Goal: Transaction & Acquisition: Obtain resource

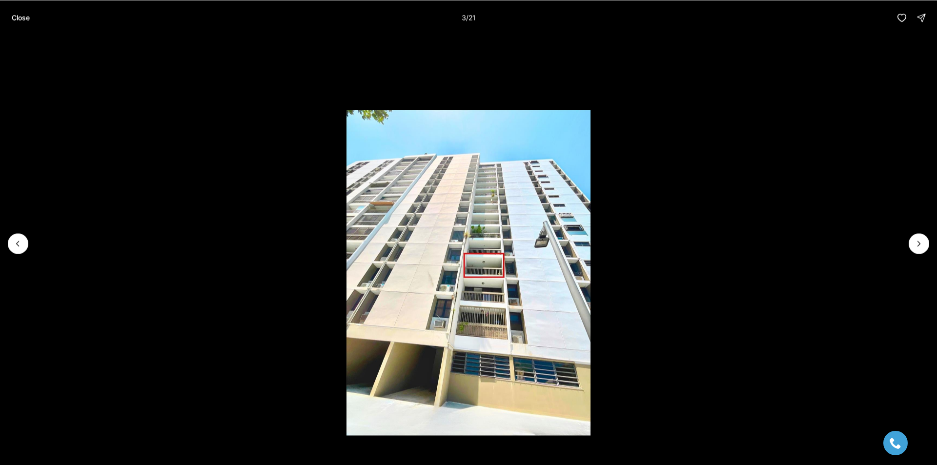
click at [923, 244] on icon "Next slide" at bounding box center [919, 244] width 10 height 10
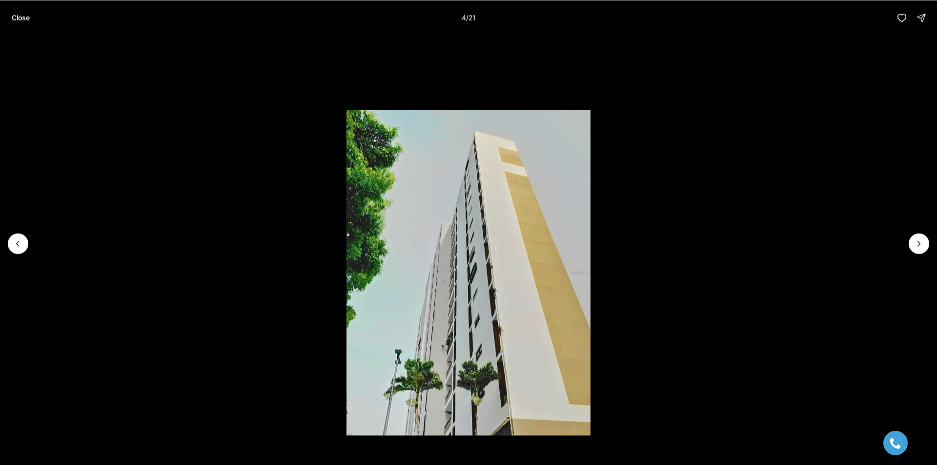
click at [923, 244] on icon "Next slide" at bounding box center [919, 244] width 10 height 10
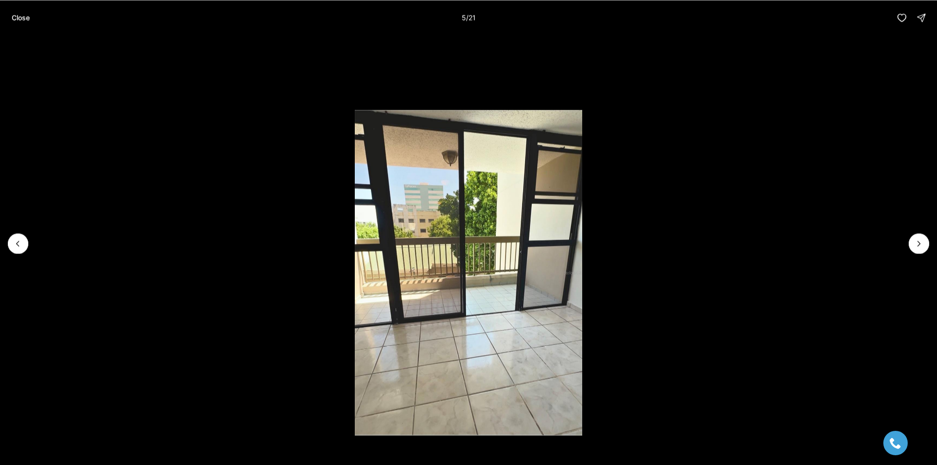
click at [923, 244] on icon "Next slide" at bounding box center [919, 244] width 10 height 10
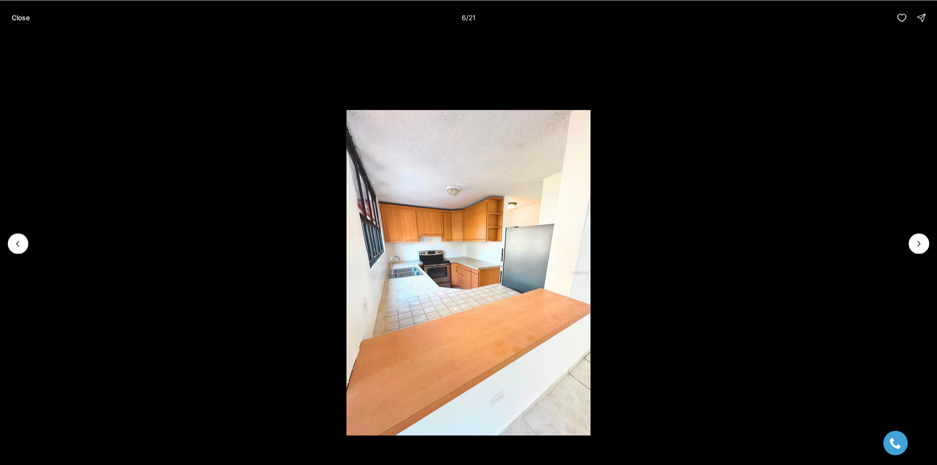
click at [923, 244] on icon "Next slide" at bounding box center [919, 244] width 10 height 10
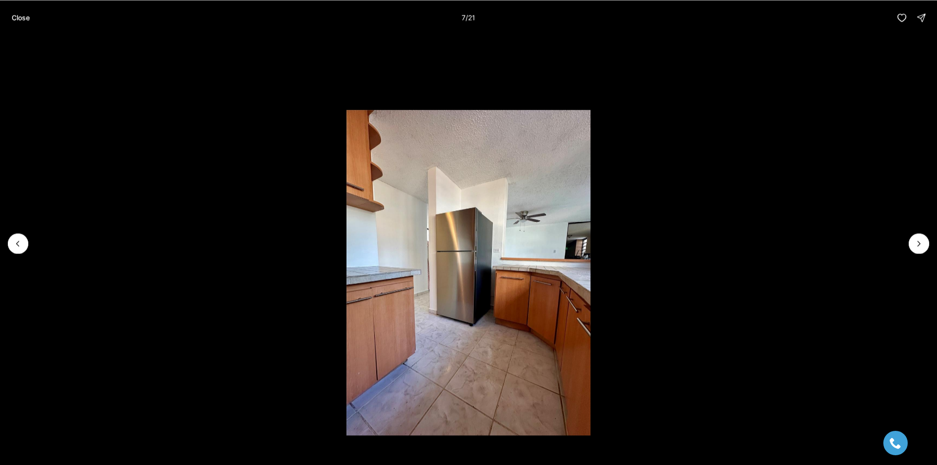
click at [923, 244] on icon "Next slide" at bounding box center [919, 244] width 10 height 10
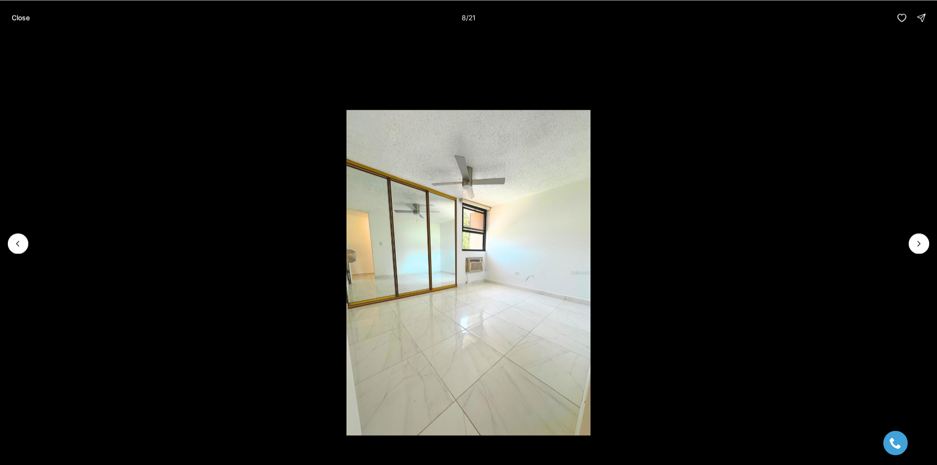
click at [923, 244] on icon "Next slide" at bounding box center [919, 244] width 10 height 10
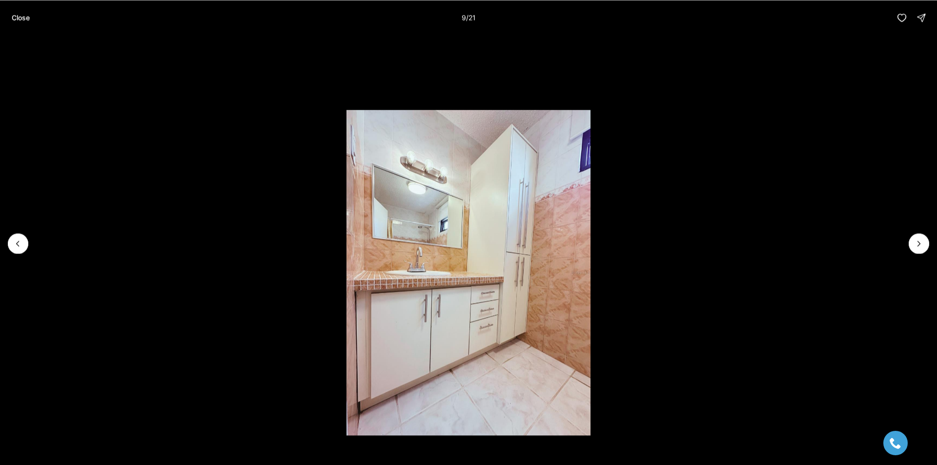
click at [923, 244] on icon "Next slide" at bounding box center [919, 244] width 10 height 10
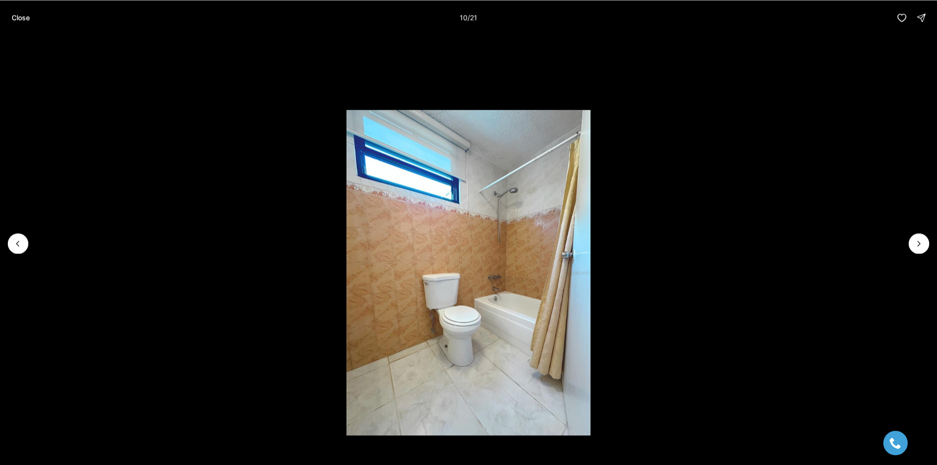
click at [923, 244] on icon "Next slide" at bounding box center [919, 244] width 10 height 10
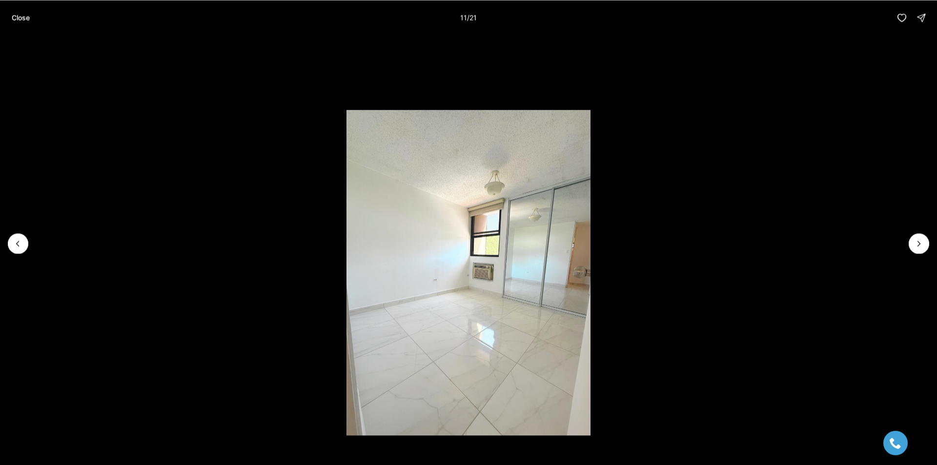
click at [923, 244] on icon "Next slide" at bounding box center [919, 244] width 10 height 10
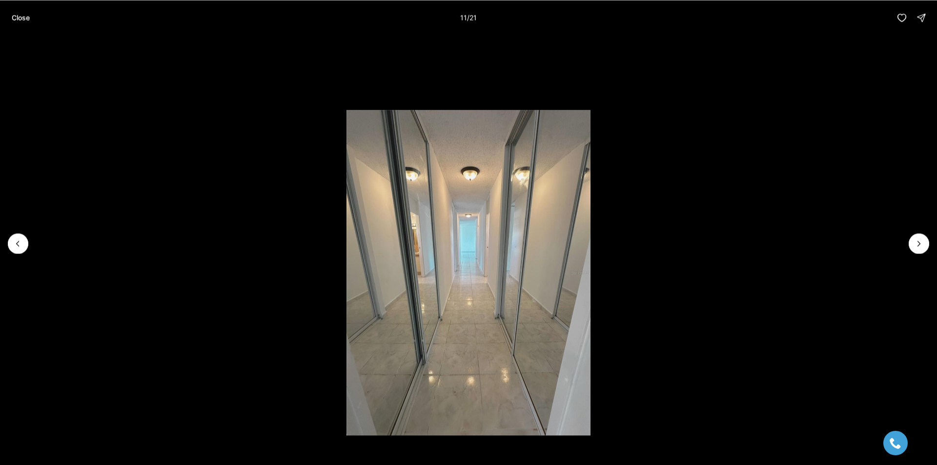
click at [923, 244] on icon "Next slide" at bounding box center [919, 244] width 10 height 10
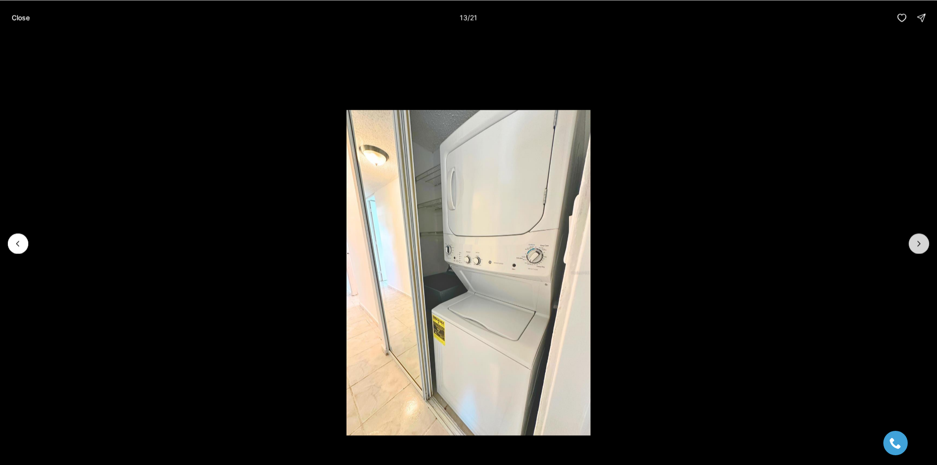
click at [928, 243] on button "Next slide" at bounding box center [918, 243] width 20 height 20
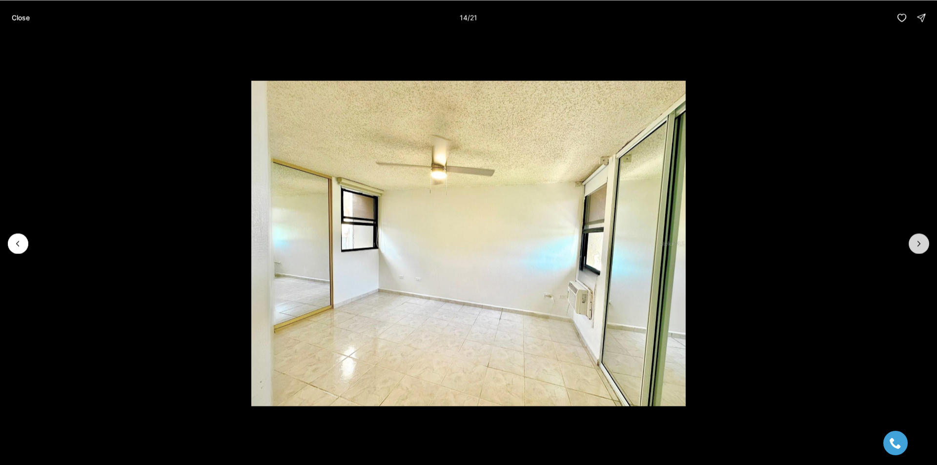
click at [928, 243] on button "Next slide" at bounding box center [918, 243] width 20 height 20
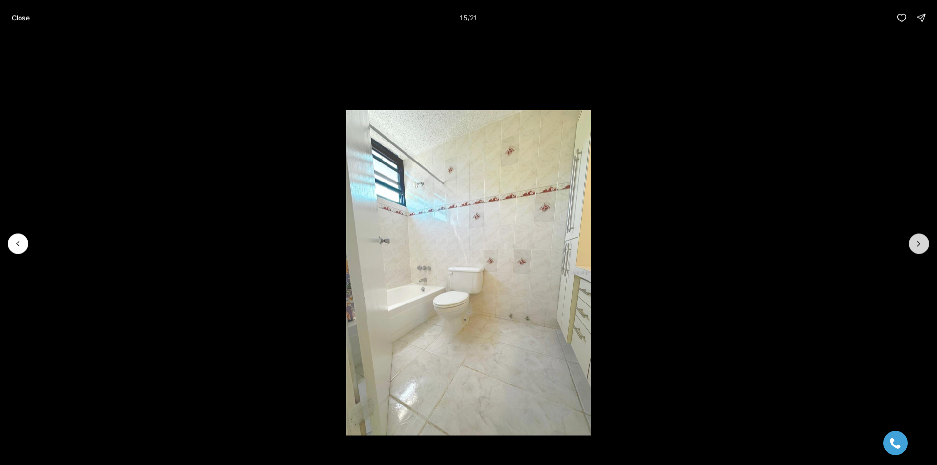
click at [928, 243] on button "Next slide" at bounding box center [918, 243] width 20 height 20
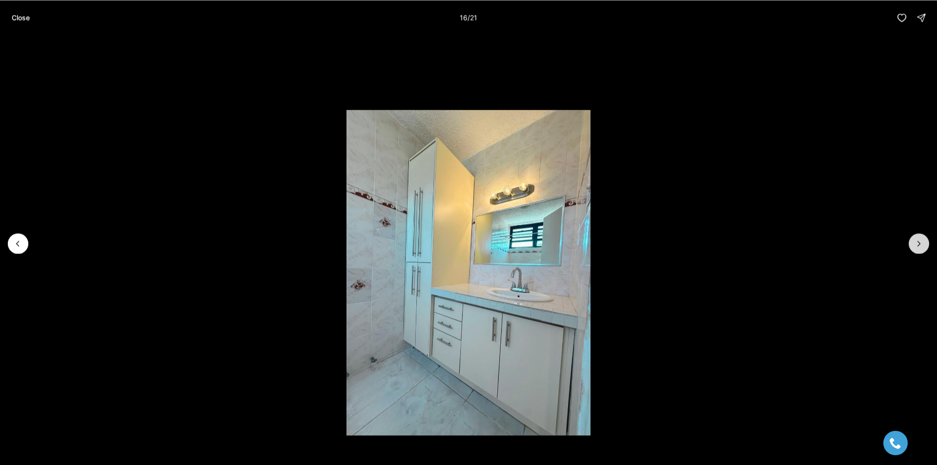
click at [928, 243] on button "Next slide" at bounding box center [918, 243] width 20 height 20
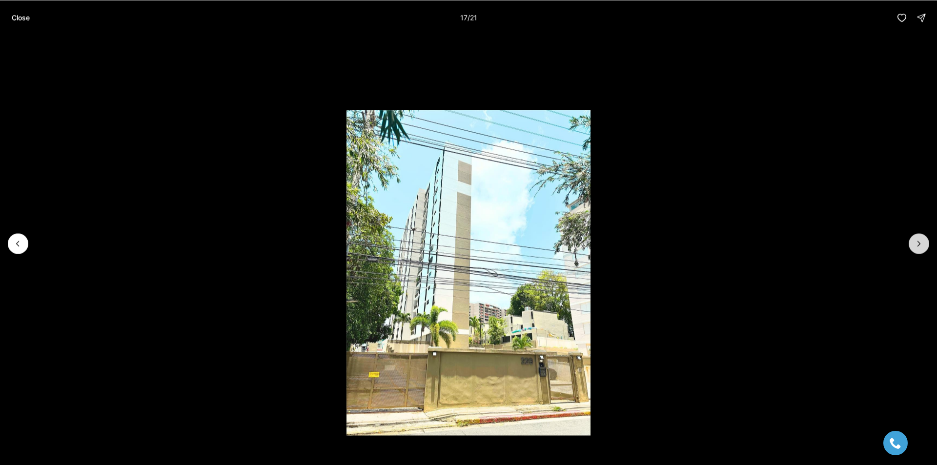
click at [928, 243] on button "Next slide" at bounding box center [918, 243] width 20 height 20
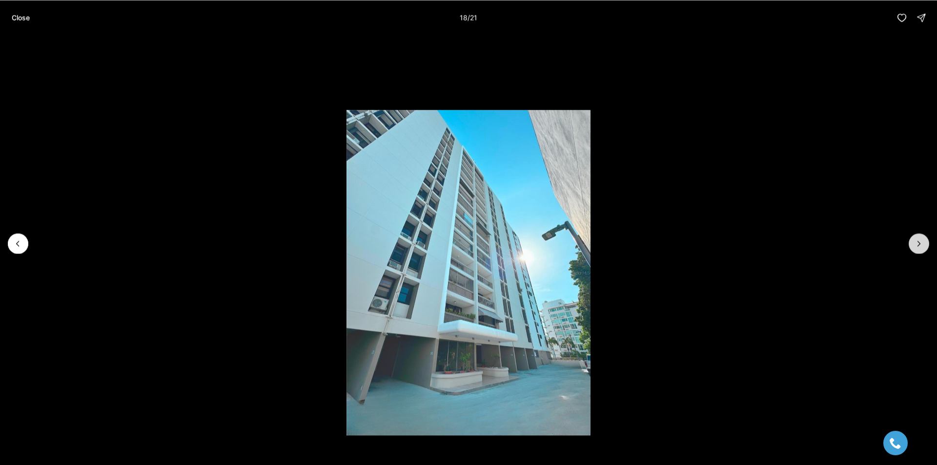
click at [928, 243] on button "Next slide" at bounding box center [918, 243] width 20 height 20
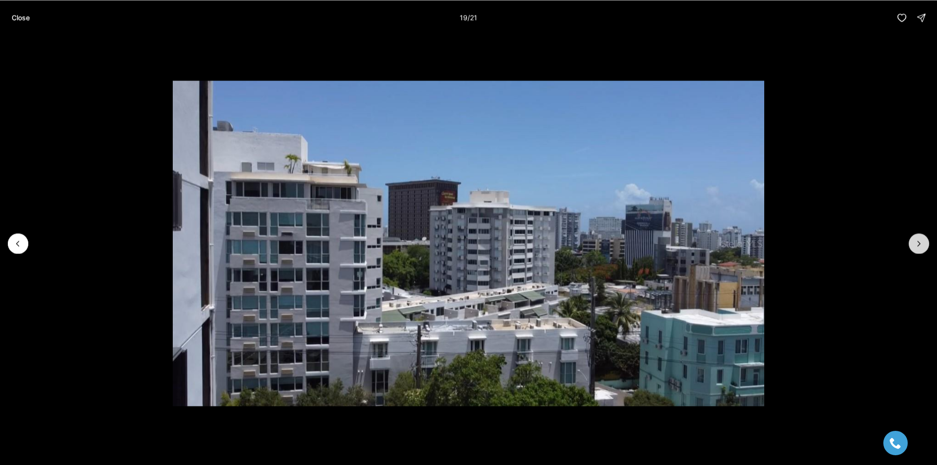
click at [928, 243] on button "Next slide" at bounding box center [918, 243] width 20 height 20
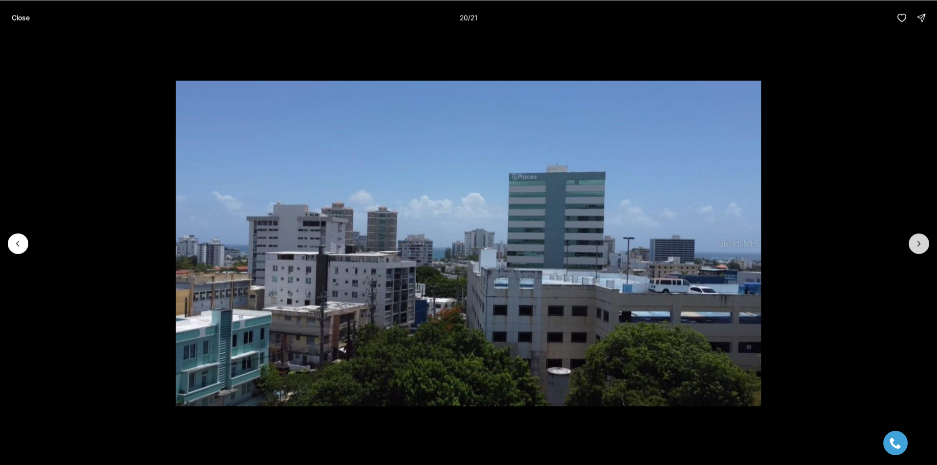
click at [928, 243] on button "Next slide" at bounding box center [918, 243] width 20 height 20
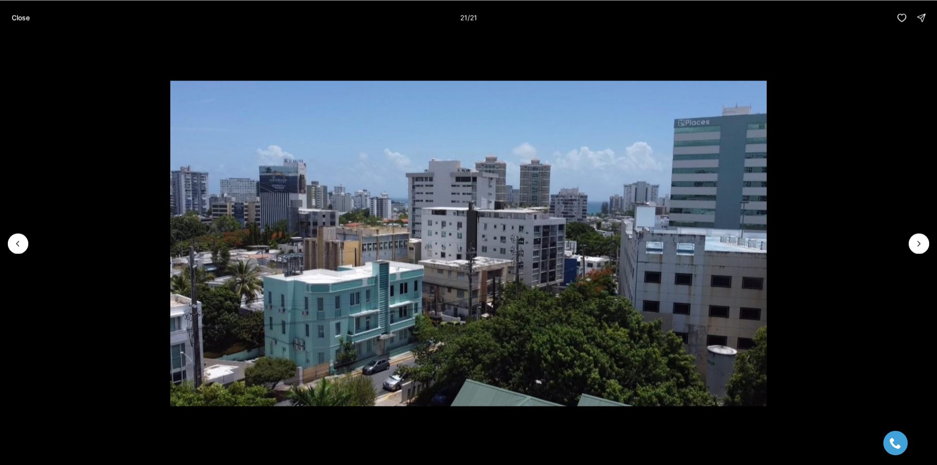
click at [928, 237] on li "21 of 21" at bounding box center [468, 243] width 937 height 416
click at [924, 239] on div at bounding box center [918, 243] width 20 height 20
click at [920, 240] on div at bounding box center [918, 243] width 20 height 20
click at [916, 243] on div at bounding box center [918, 243] width 20 height 20
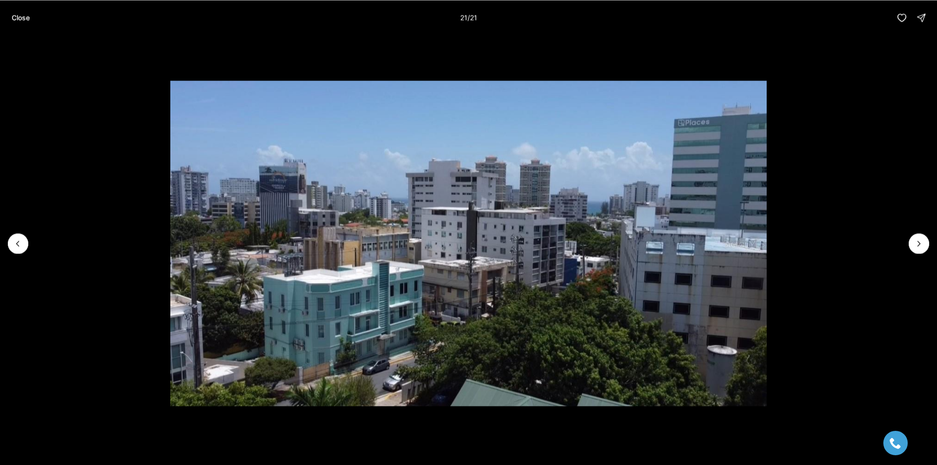
click at [5, 13] on div "Close 21 / 21" at bounding box center [468, 17] width 937 height 35
click at [11, 14] on button "Close" at bounding box center [21, 18] width 30 height 20
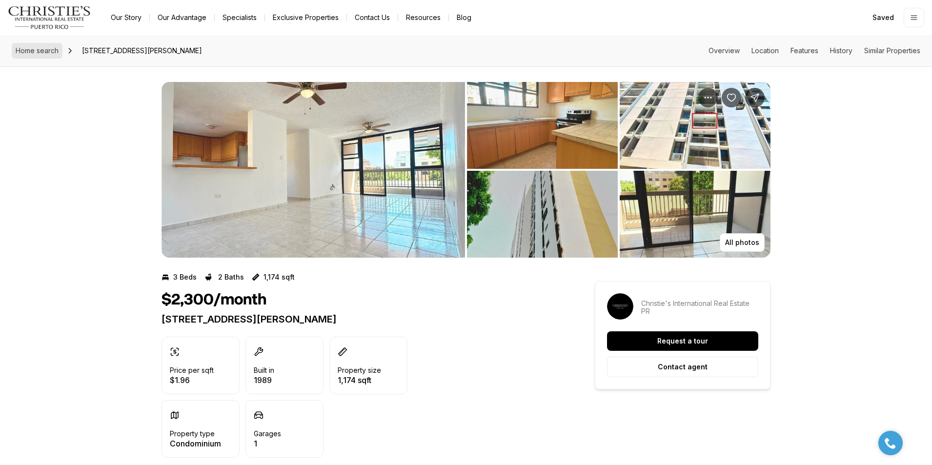
click at [49, 47] on span "Home search" at bounding box center [37, 50] width 43 height 8
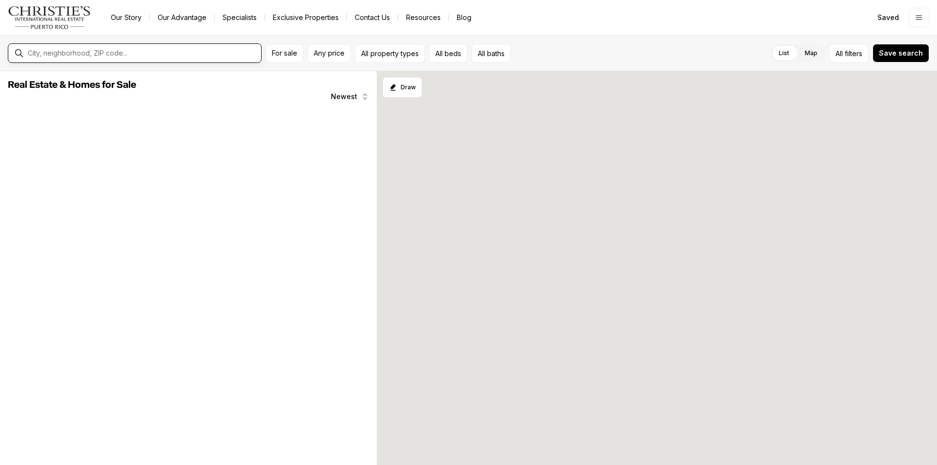
click at [113, 55] on input "text" at bounding box center [142, 53] width 229 height 8
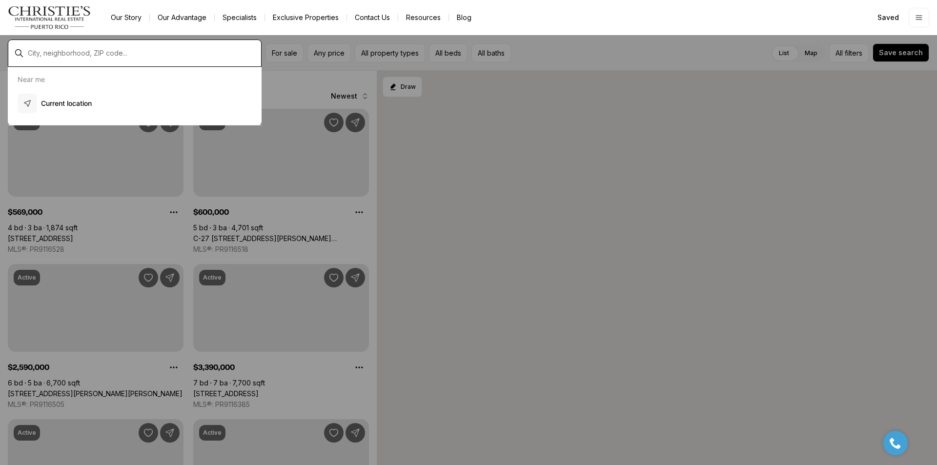
type input "**********"
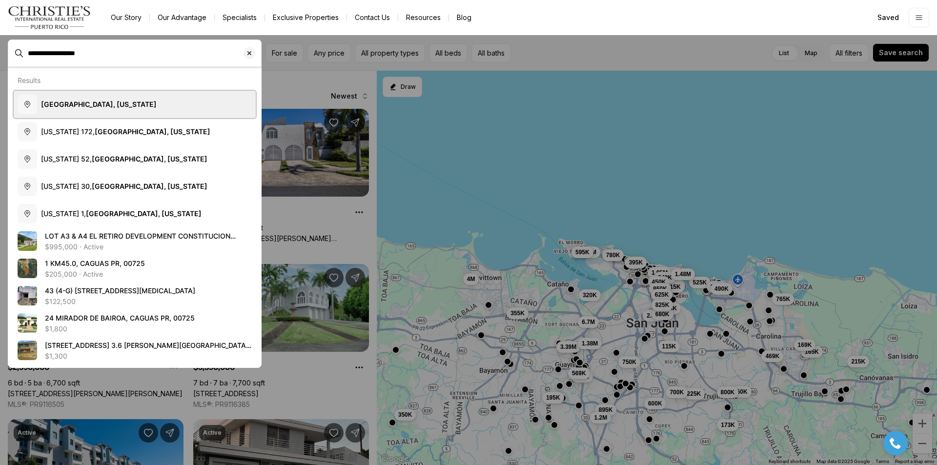
click at [94, 99] on button "Caguas, Puerto Rico" at bounding box center [135, 104] width 242 height 27
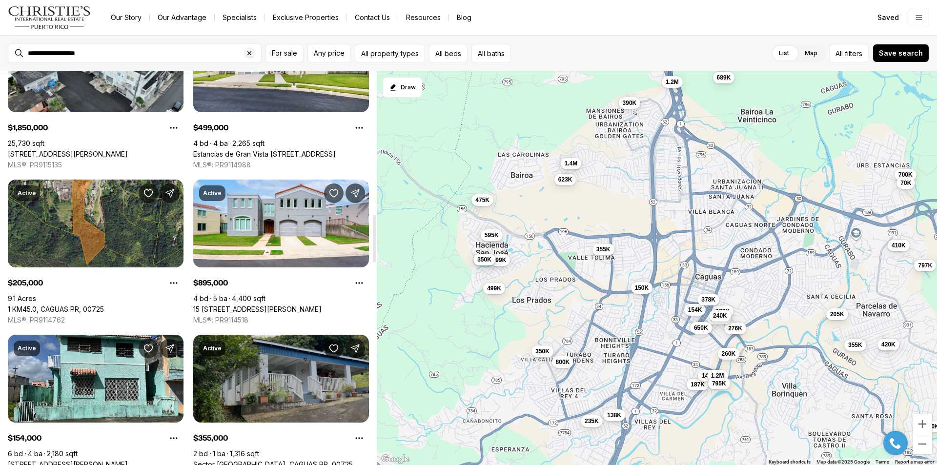
scroll to position [976, 0]
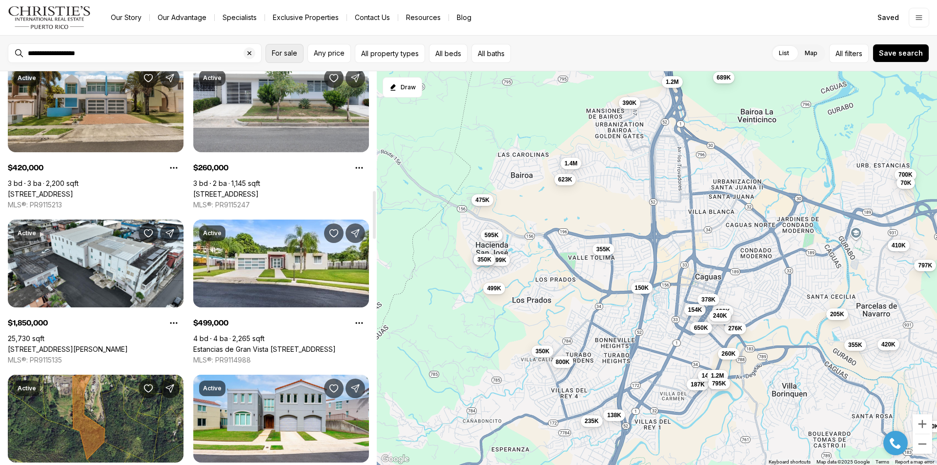
click at [287, 52] on span "For sale" at bounding box center [284, 53] width 25 height 8
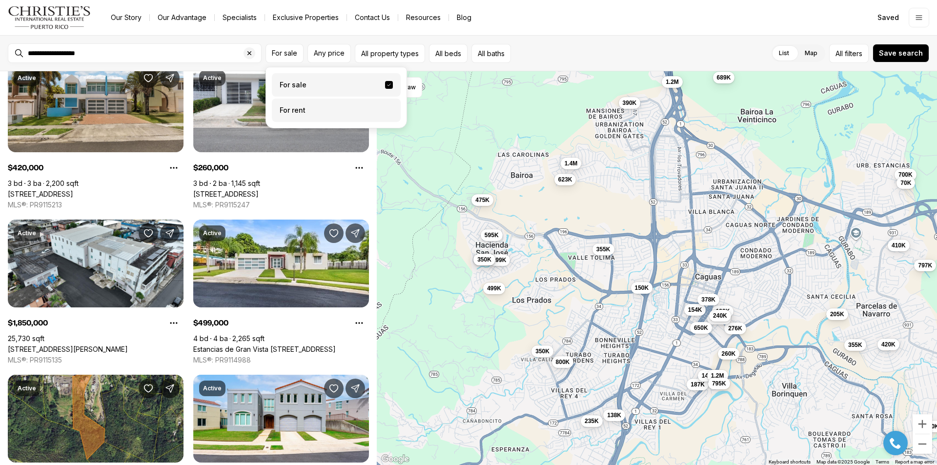
click at [298, 108] on label "For rent" at bounding box center [336, 110] width 129 height 23
click at [385, 106] on button "For rent" at bounding box center [389, 106] width 8 height 0
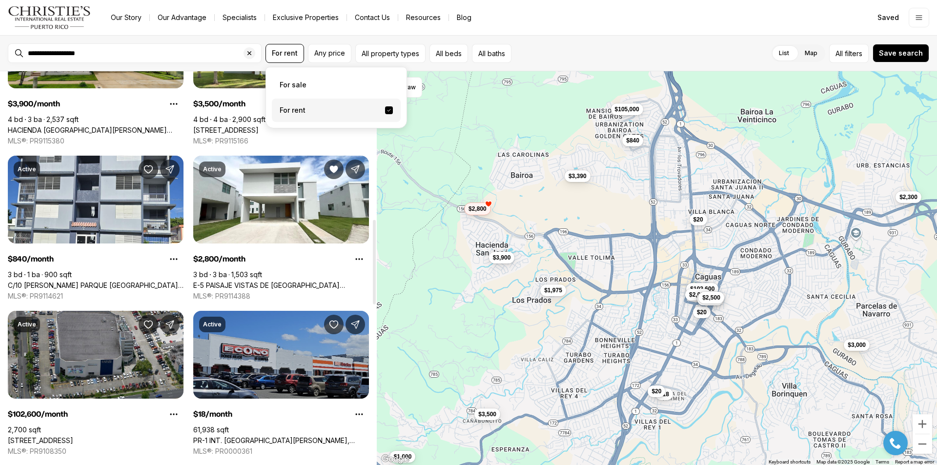
scroll to position [683, 0]
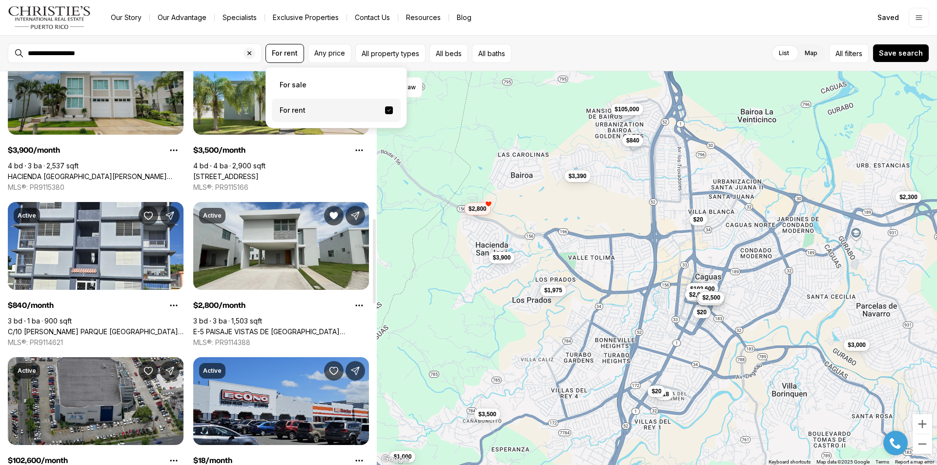
click at [281, 327] on link "E-5 PAISAJE VISTAS DE [GEOGRAPHIC_DATA][PERSON_NAME], CAGUAS PR, 00725" at bounding box center [281, 331] width 176 height 9
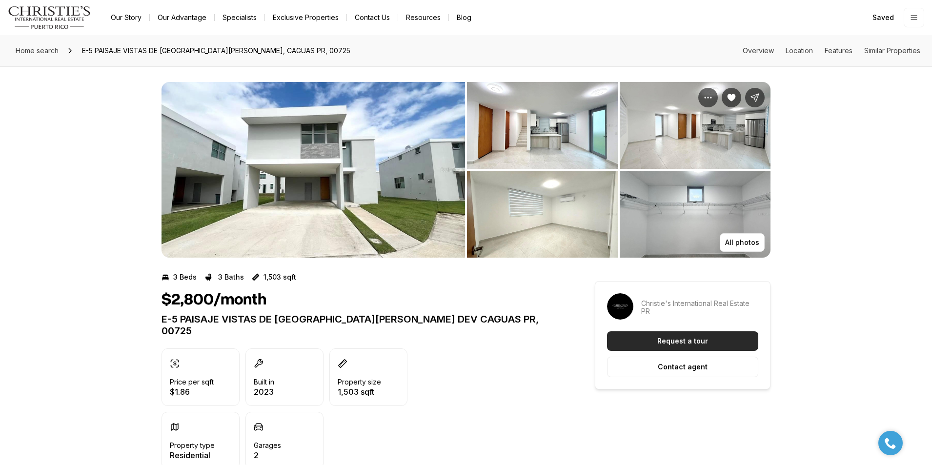
click at [699, 339] on p "Request a tour" at bounding box center [682, 341] width 51 height 8
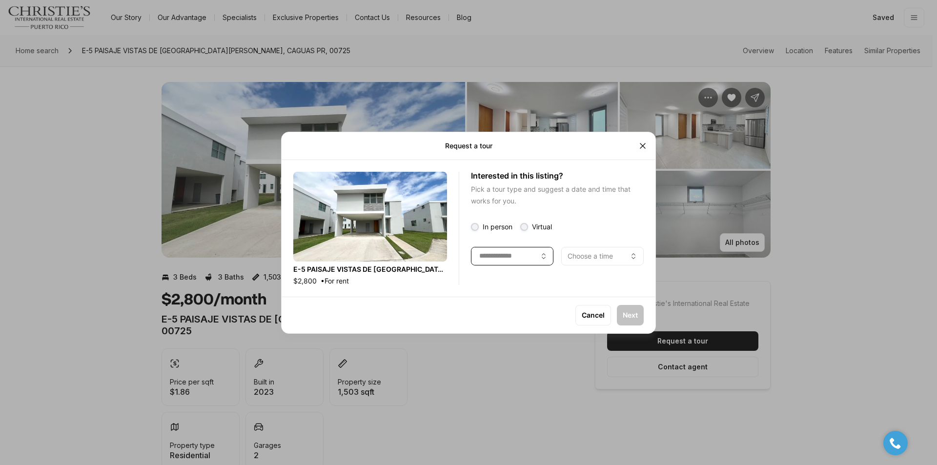
click at [540, 252] on icon "button" at bounding box center [544, 256] width 8 height 8
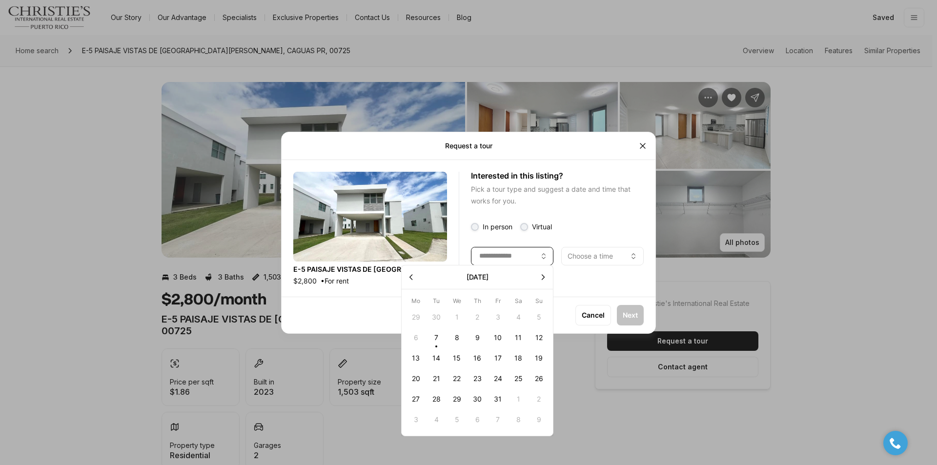
click at [540, 252] on icon "button" at bounding box center [544, 256] width 8 height 8
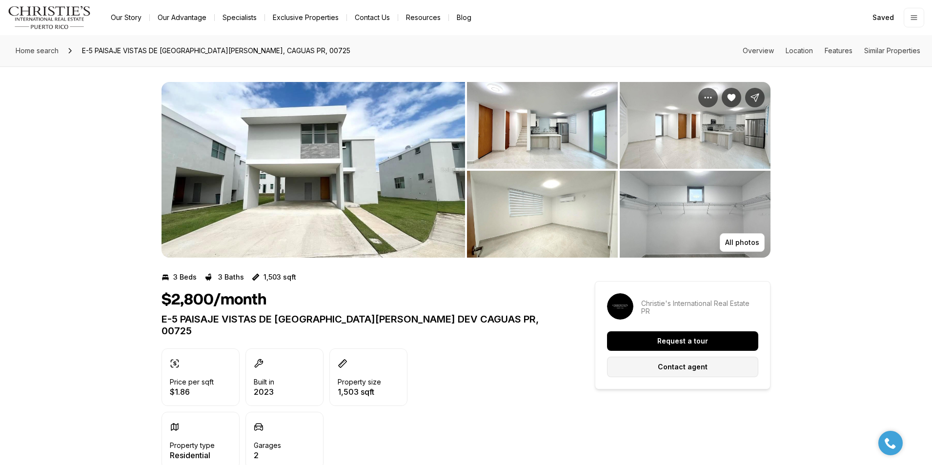
click at [690, 362] on button "Contact agent" at bounding box center [682, 367] width 151 height 20
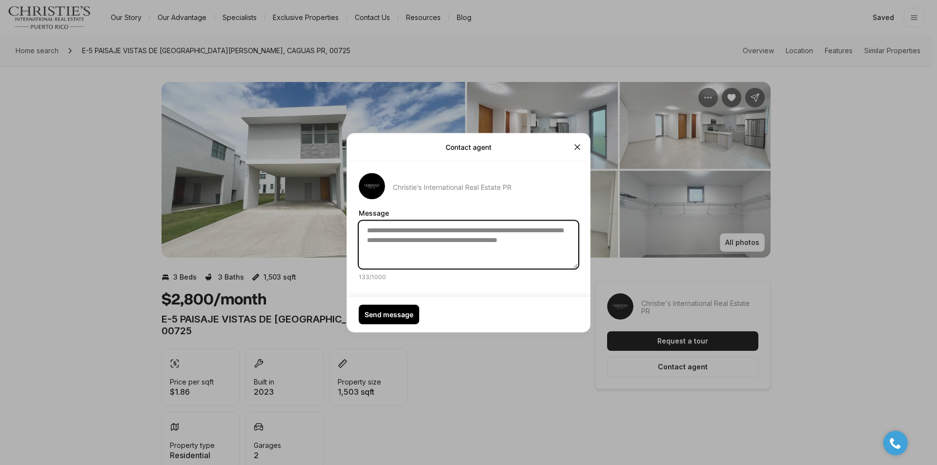
click at [459, 250] on textarea "**********" at bounding box center [469, 245] width 220 height 48
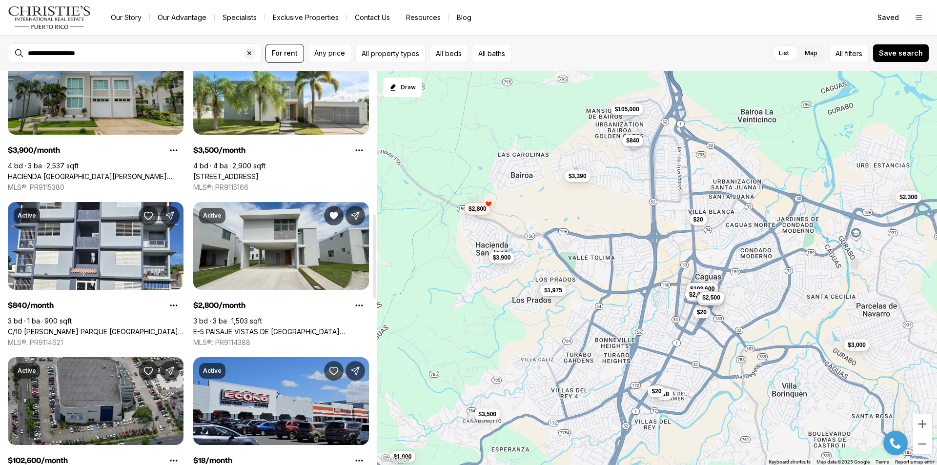
scroll to position [537, 0]
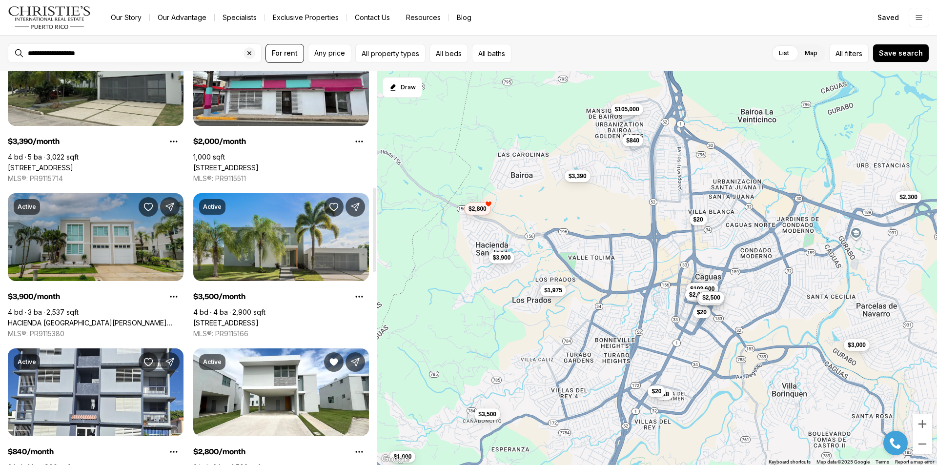
click at [259, 319] on link "613 CALLE ALICANTE, CAGUAS PR, 00727" at bounding box center [225, 323] width 65 height 9
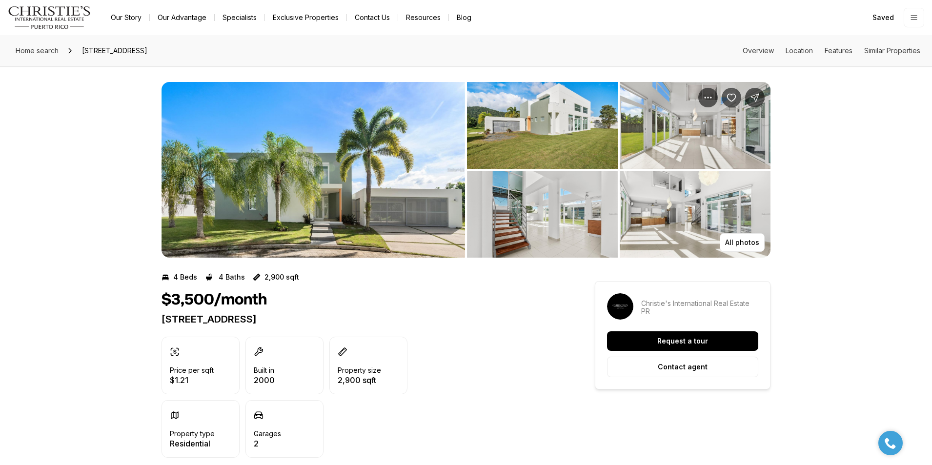
click at [537, 139] on img "View image gallery" at bounding box center [542, 125] width 151 height 87
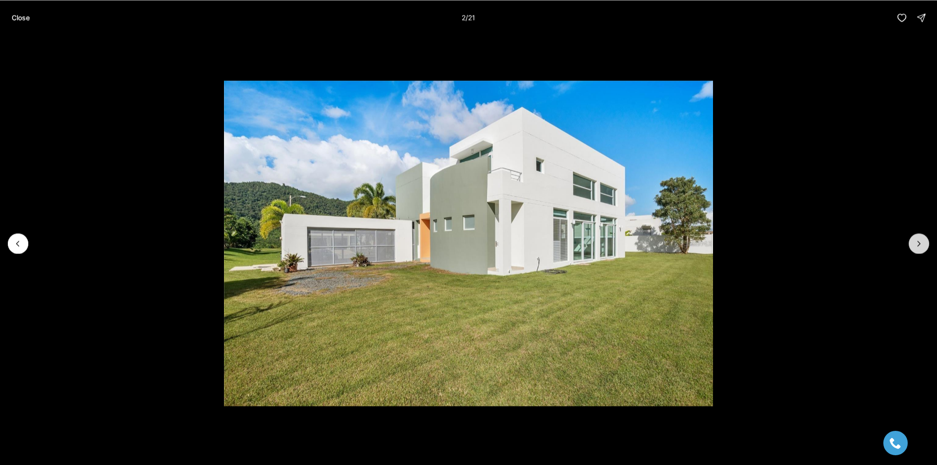
click at [914, 246] on icon "Next slide" at bounding box center [919, 244] width 10 height 10
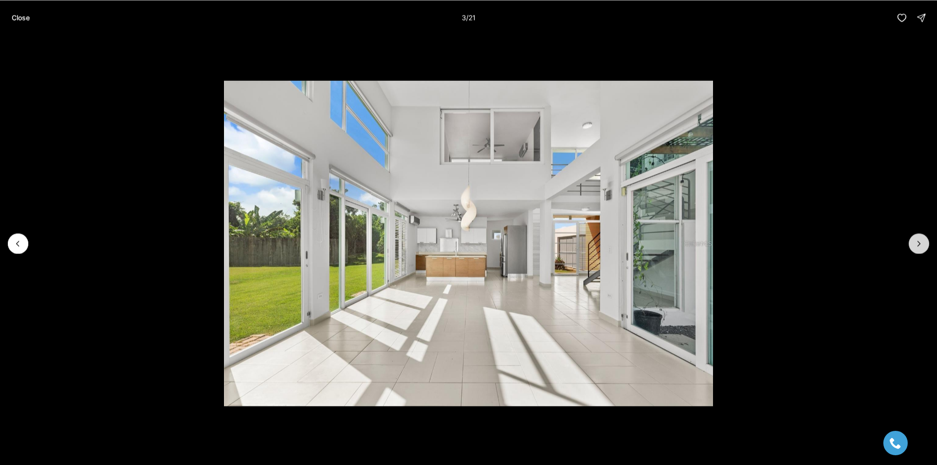
click at [916, 245] on icon "Next slide" at bounding box center [919, 244] width 10 height 10
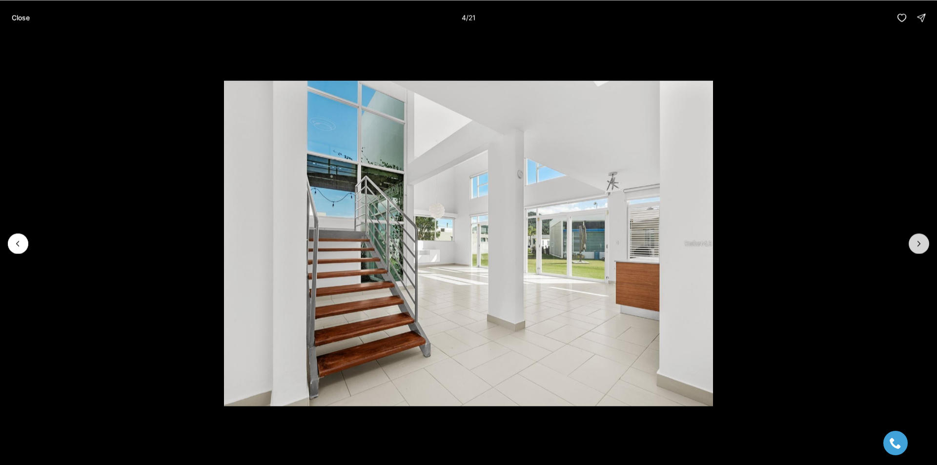
click at [916, 245] on icon "Next slide" at bounding box center [919, 244] width 10 height 10
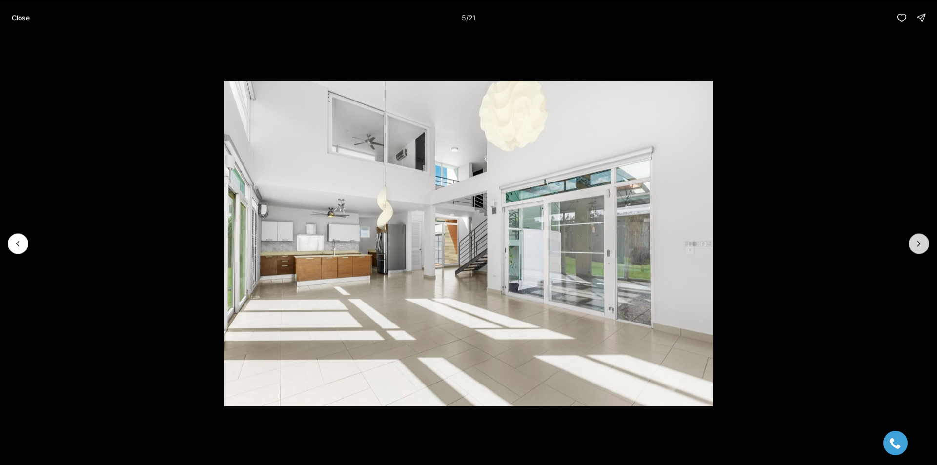
click at [916, 245] on icon "Next slide" at bounding box center [919, 244] width 10 height 10
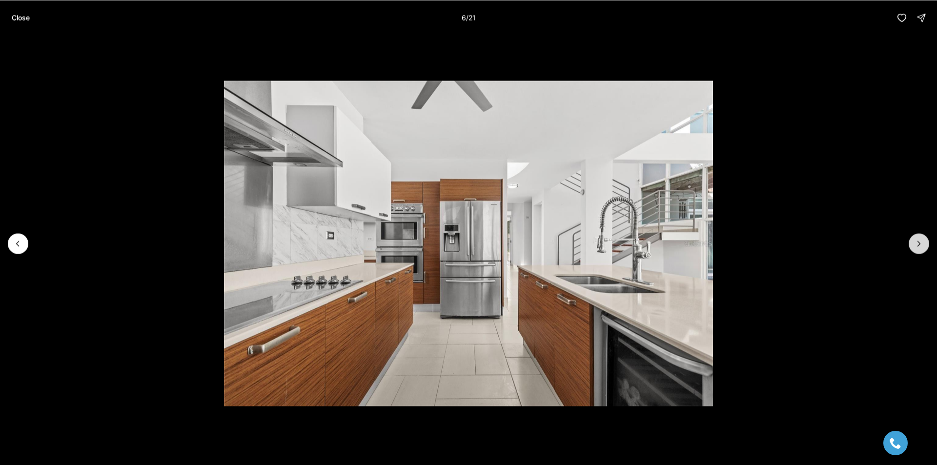
click at [916, 245] on icon "Next slide" at bounding box center [919, 244] width 10 height 10
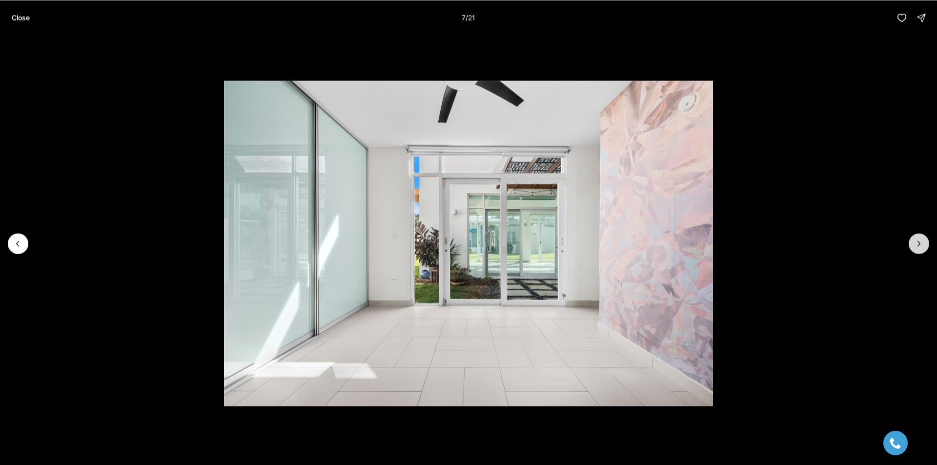
click at [916, 245] on icon "Next slide" at bounding box center [919, 244] width 10 height 10
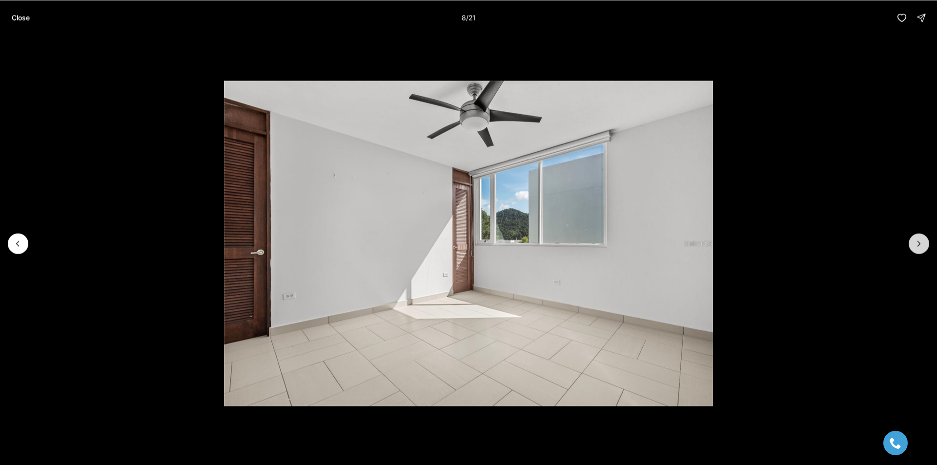
click at [916, 245] on icon "Next slide" at bounding box center [919, 244] width 10 height 10
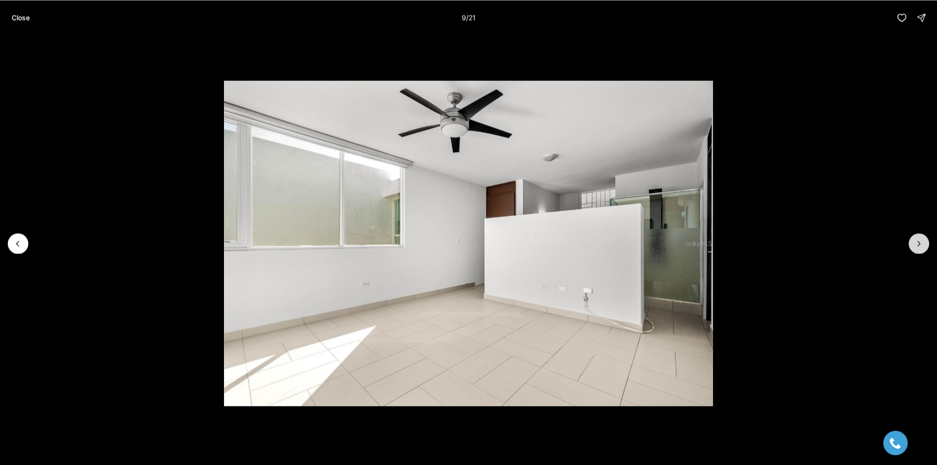
click at [916, 245] on icon "Next slide" at bounding box center [919, 244] width 10 height 10
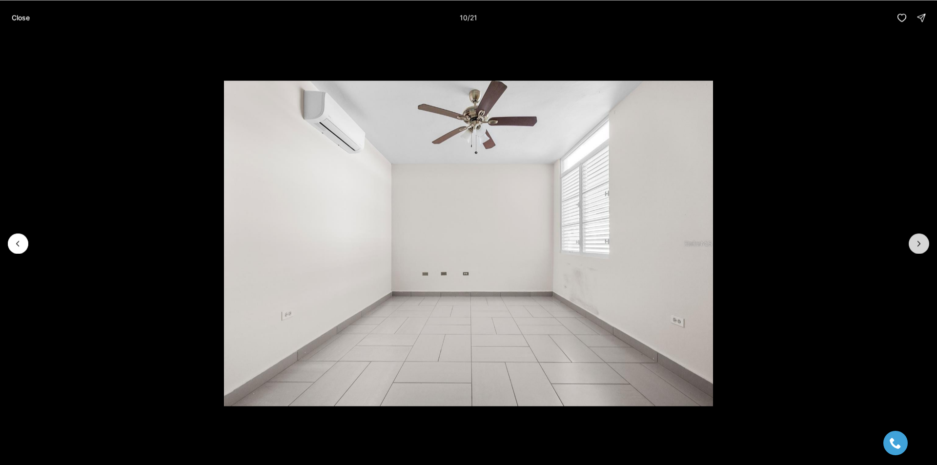
click at [916, 245] on icon "Next slide" at bounding box center [919, 244] width 10 height 10
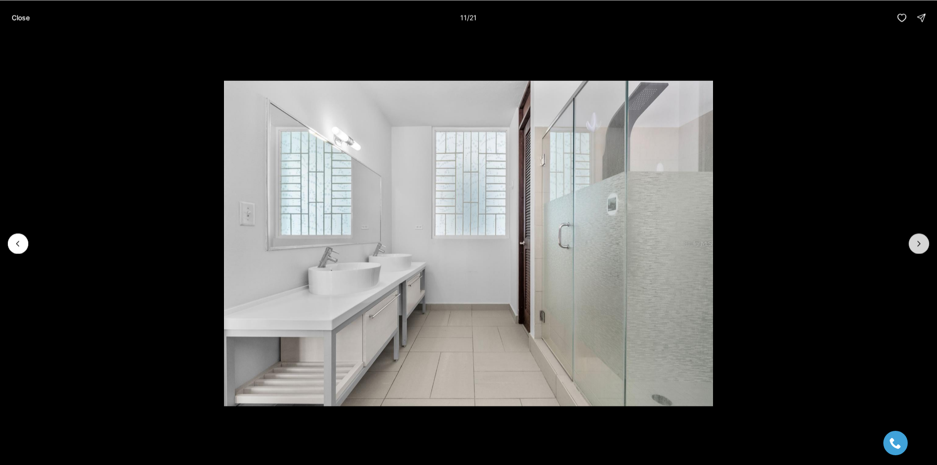
click at [916, 245] on icon "Next slide" at bounding box center [919, 244] width 10 height 10
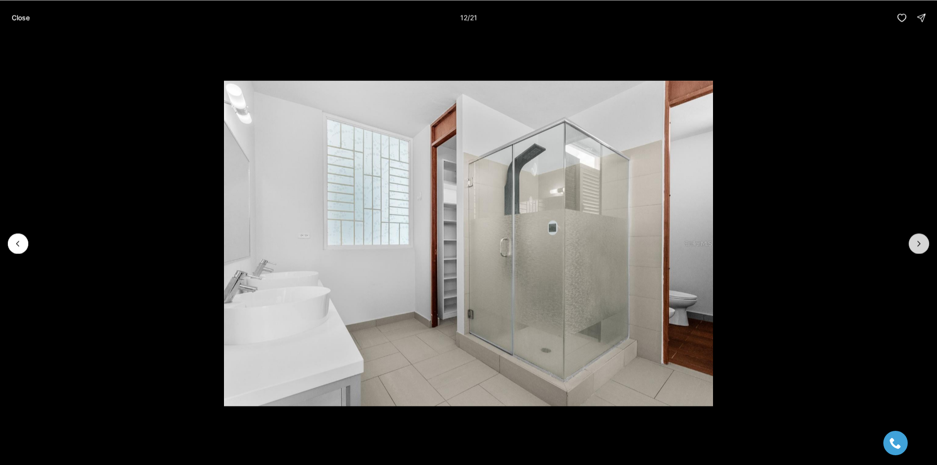
click at [916, 245] on icon "Next slide" at bounding box center [919, 244] width 10 height 10
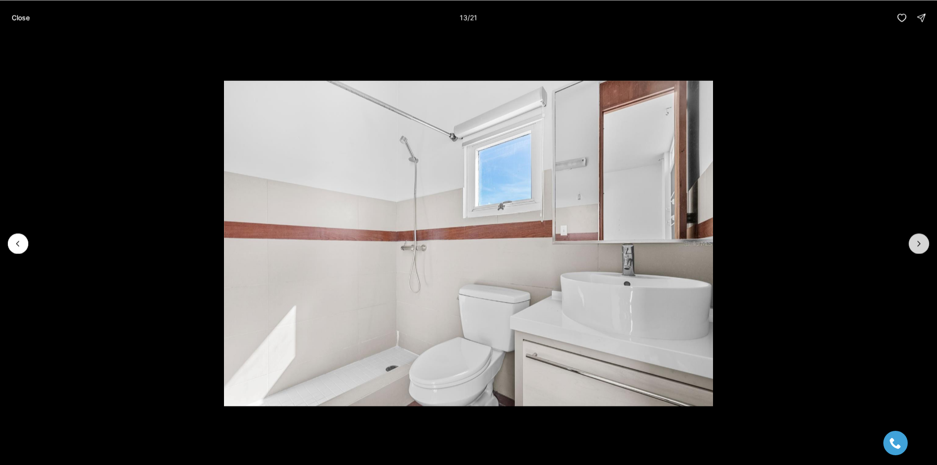
click at [916, 245] on icon "Next slide" at bounding box center [919, 244] width 10 height 10
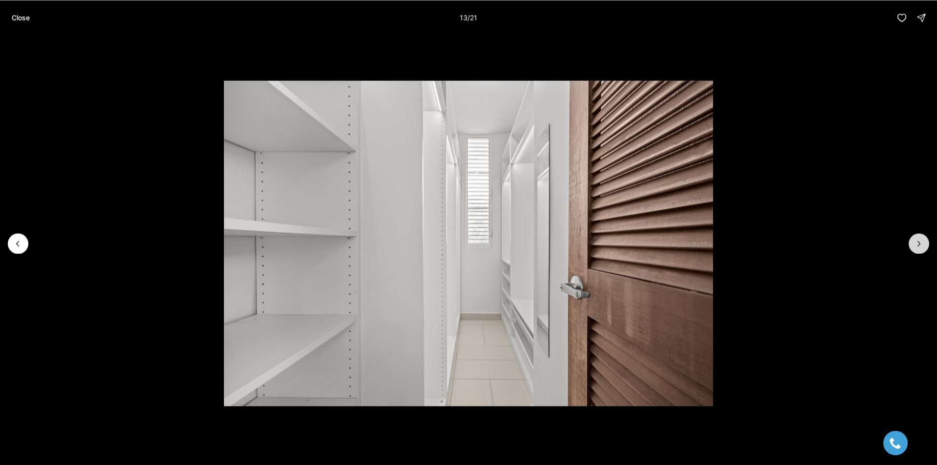
click at [916, 245] on icon "Next slide" at bounding box center [919, 244] width 10 height 10
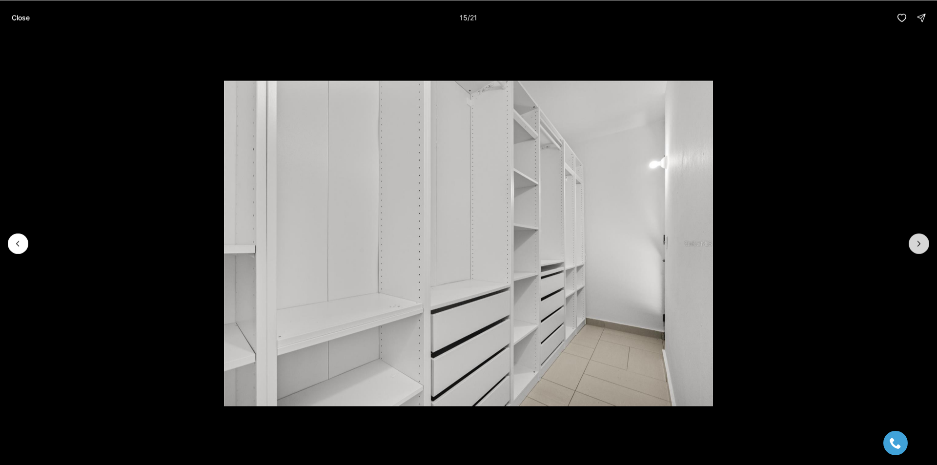
click at [916, 245] on icon "Next slide" at bounding box center [919, 244] width 10 height 10
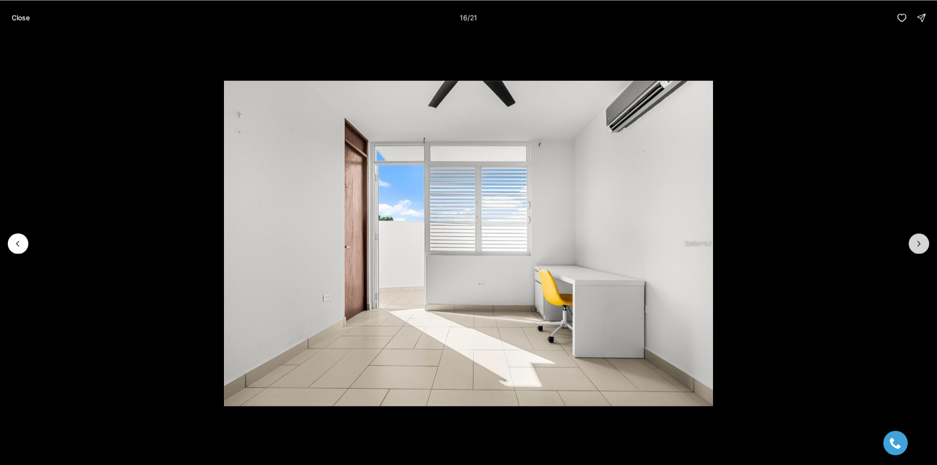
click at [916, 245] on icon "Next slide" at bounding box center [919, 244] width 10 height 10
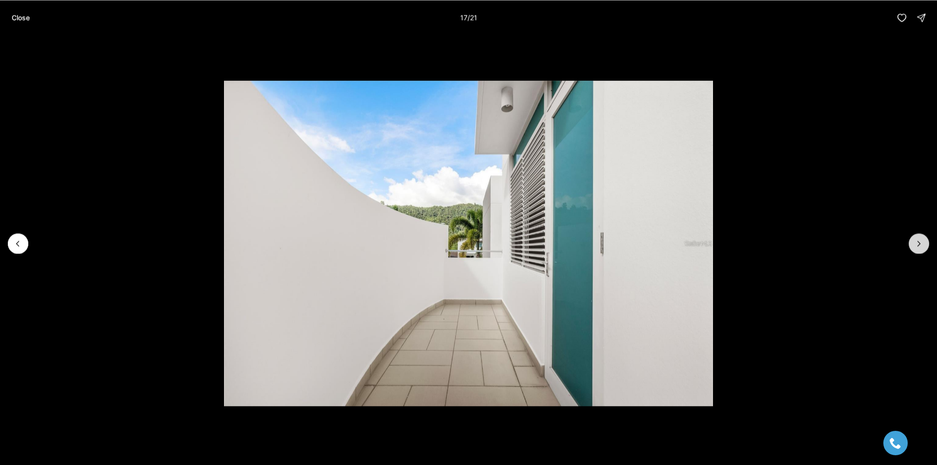
click at [916, 245] on icon "Next slide" at bounding box center [919, 244] width 10 height 10
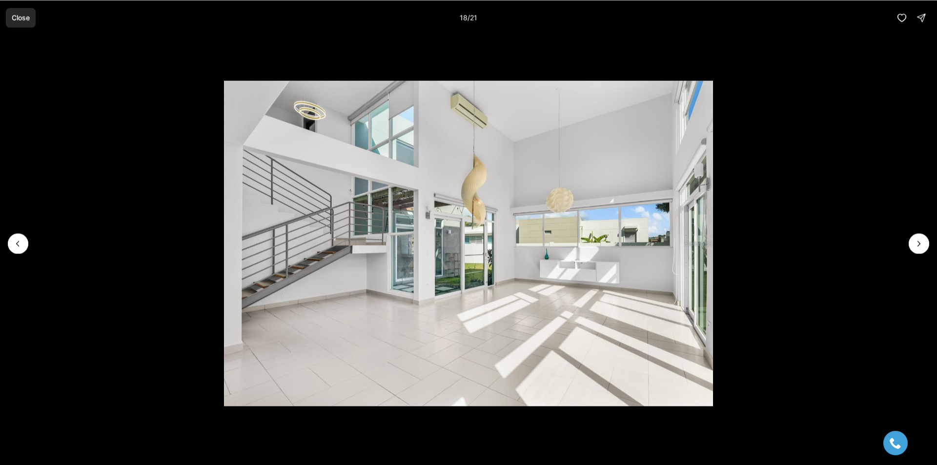
click at [33, 18] on button "Close" at bounding box center [21, 18] width 30 height 20
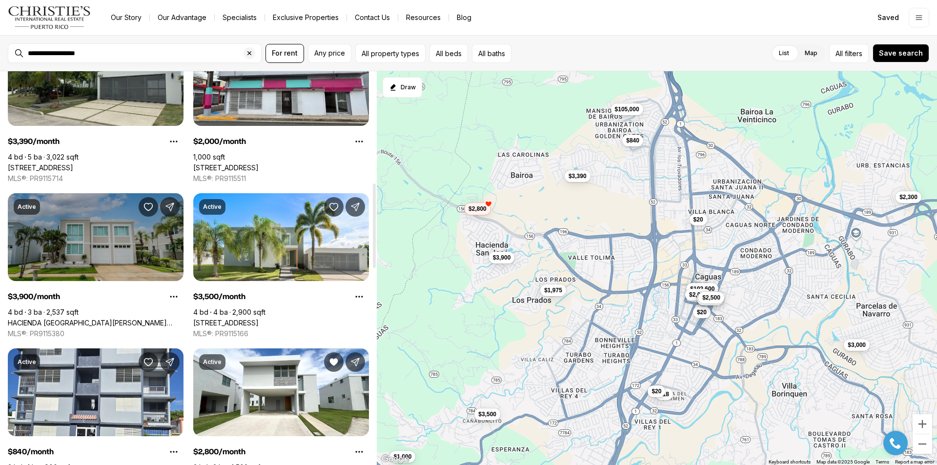
scroll to position [439, 0]
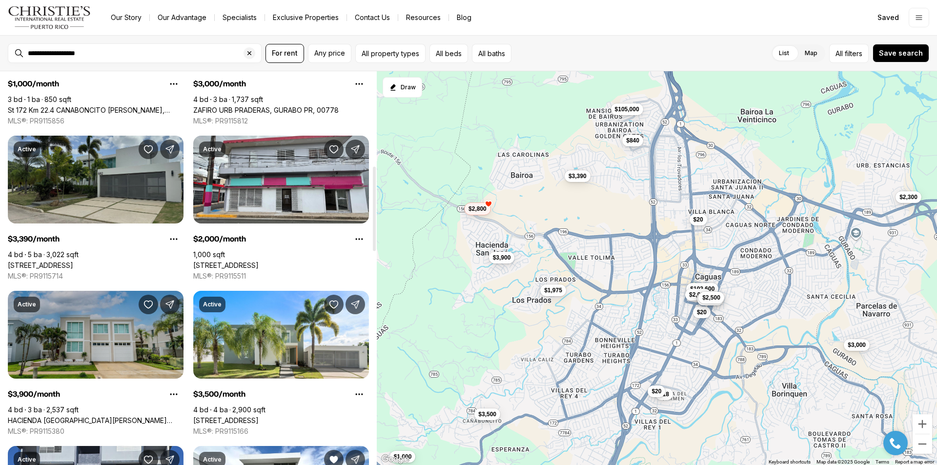
click at [73, 261] on link "[STREET_ADDRESS]" at bounding box center [40, 265] width 65 height 9
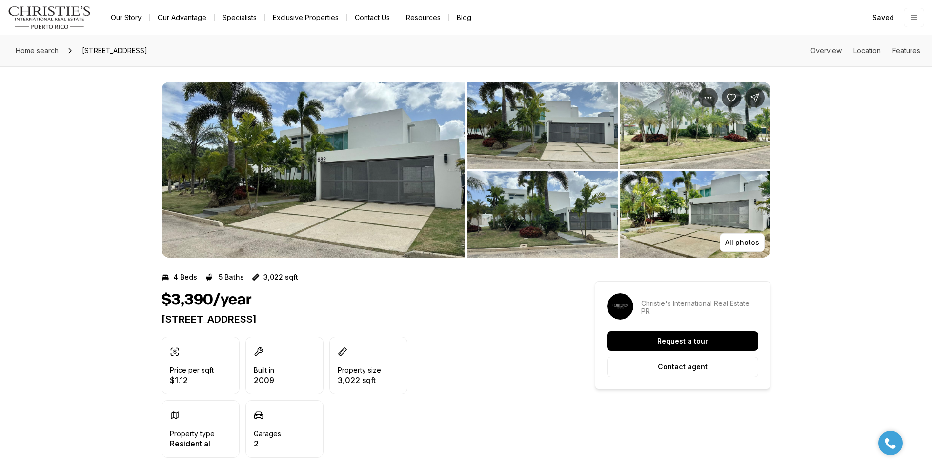
click at [677, 154] on img "View image gallery" at bounding box center [695, 125] width 151 height 87
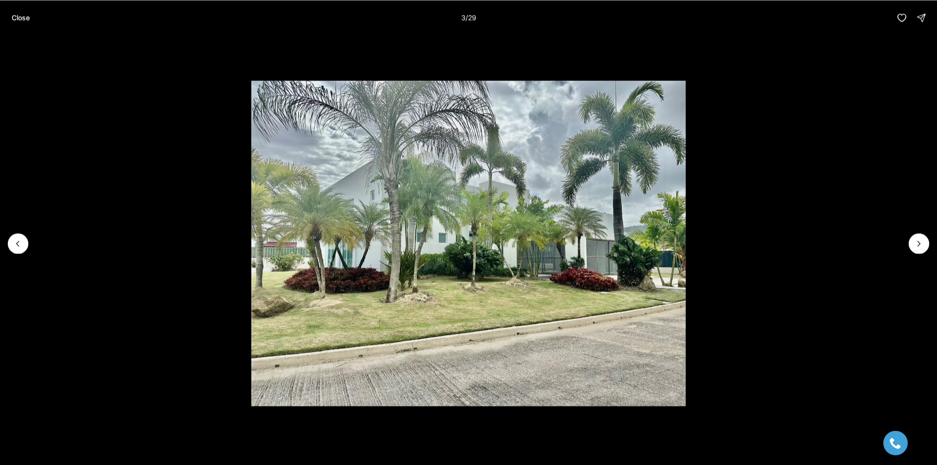
click at [929, 244] on li "3 of 29" at bounding box center [468, 243] width 937 height 416
click at [926, 246] on button "Next slide" at bounding box center [918, 243] width 20 height 20
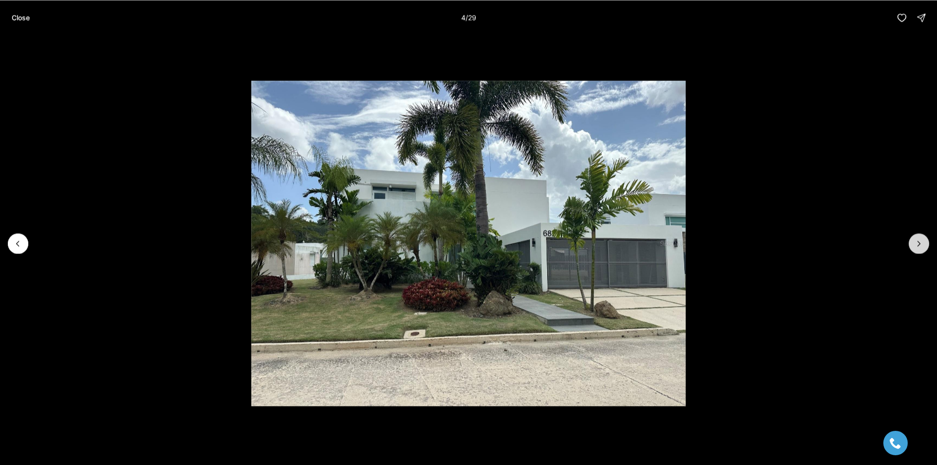
click at [926, 246] on button "Next slide" at bounding box center [918, 243] width 20 height 20
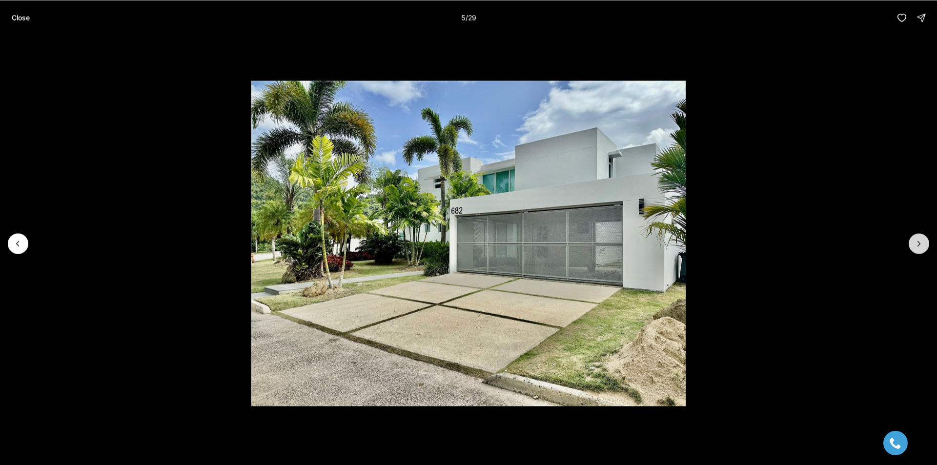
click at [926, 246] on button "Next slide" at bounding box center [918, 243] width 20 height 20
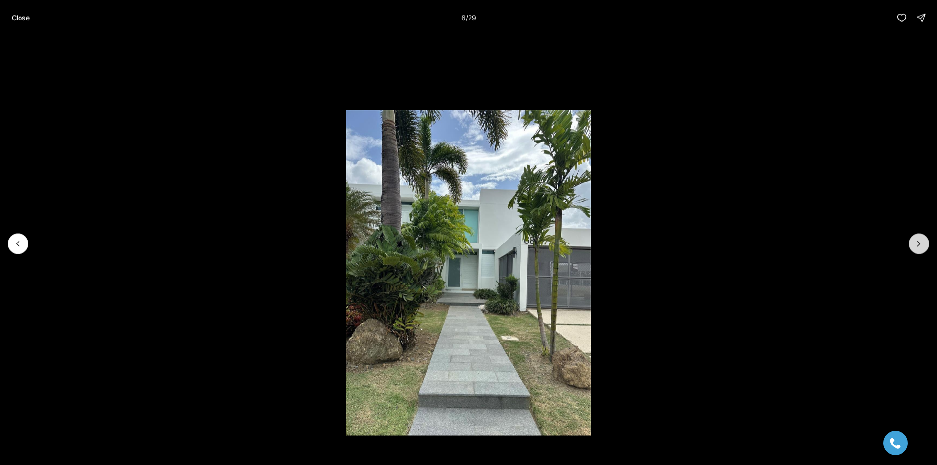
click at [926, 246] on button "Next slide" at bounding box center [918, 243] width 20 height 20
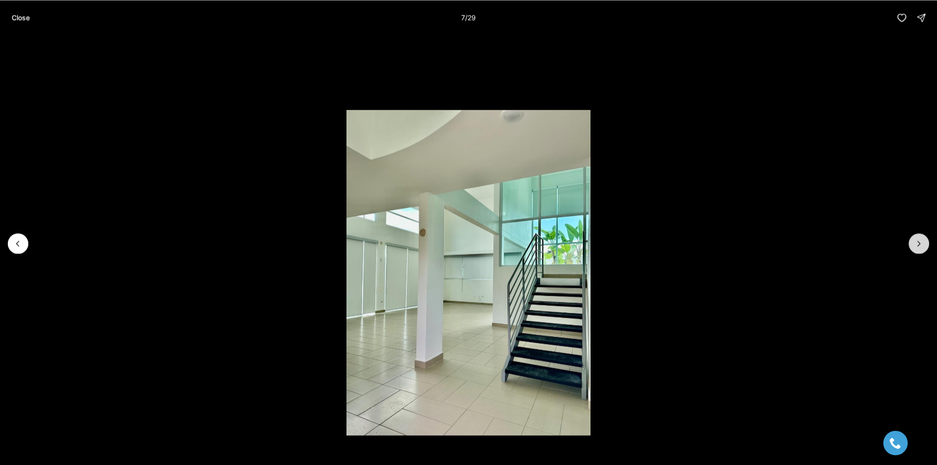
click at [926, 246] on button "Next slide" at bounding box center [918, 243] width 20 height 20
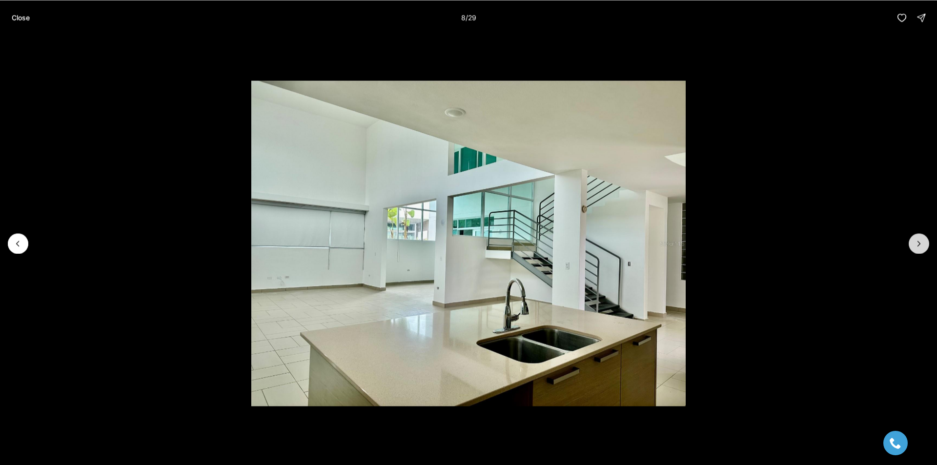
click at [926, 246] on button "Next slide" at bounding box center [918, 243] width 20 height 20
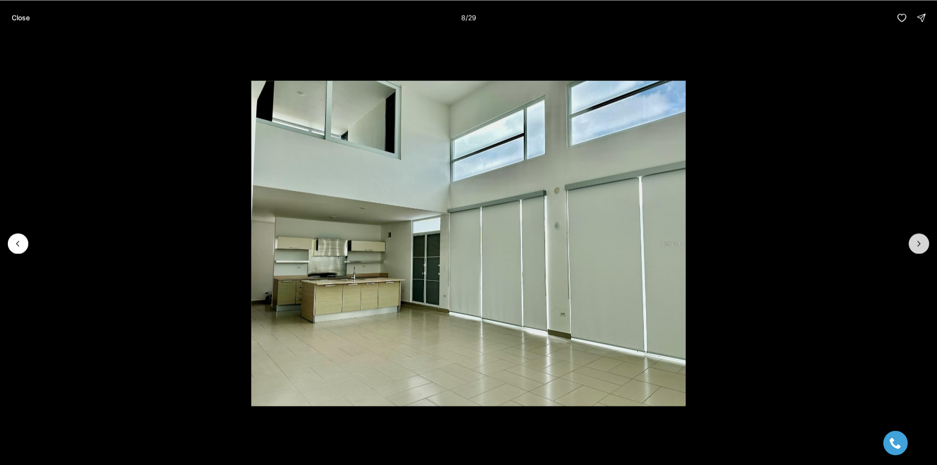
click at [926, 246] on button "Next slide" at bounding box center [918, 243] width 20 height 20
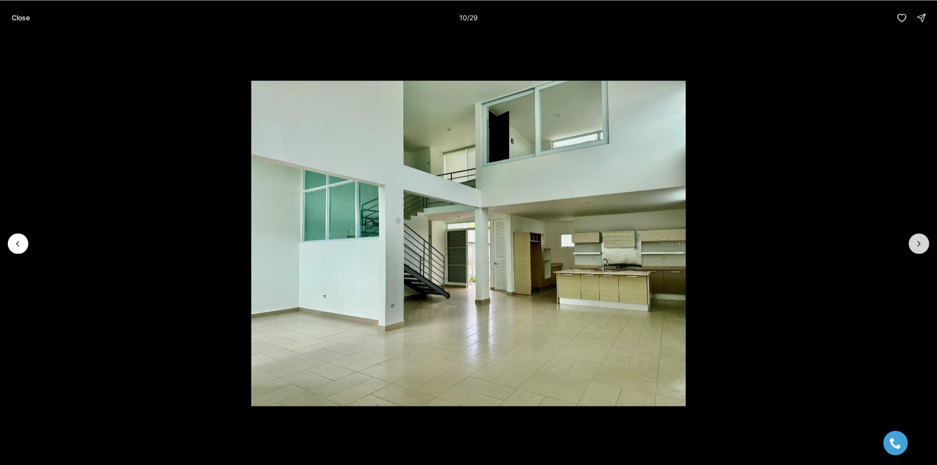
click at [926, 246] on button "Next slide" at bounding box center [918, 243] width 20 height 20
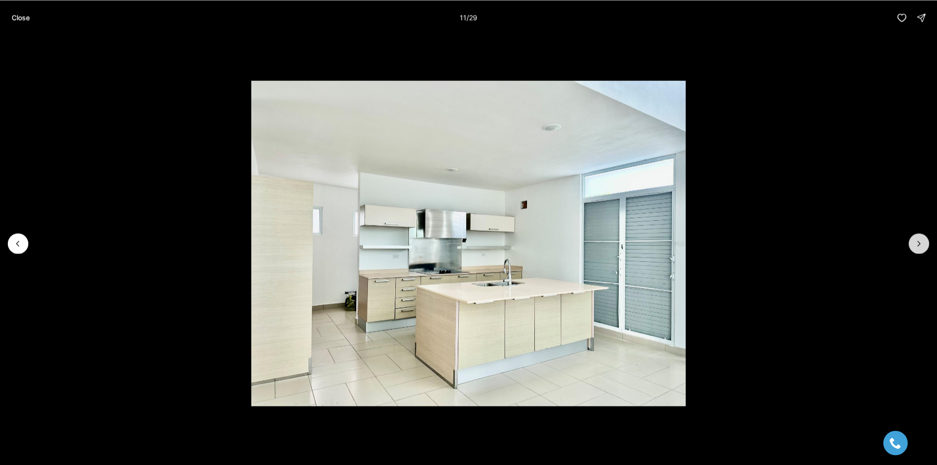
click at [926, 246] on button "Next slide" at bounding box center [918, 243] width 20 height 20
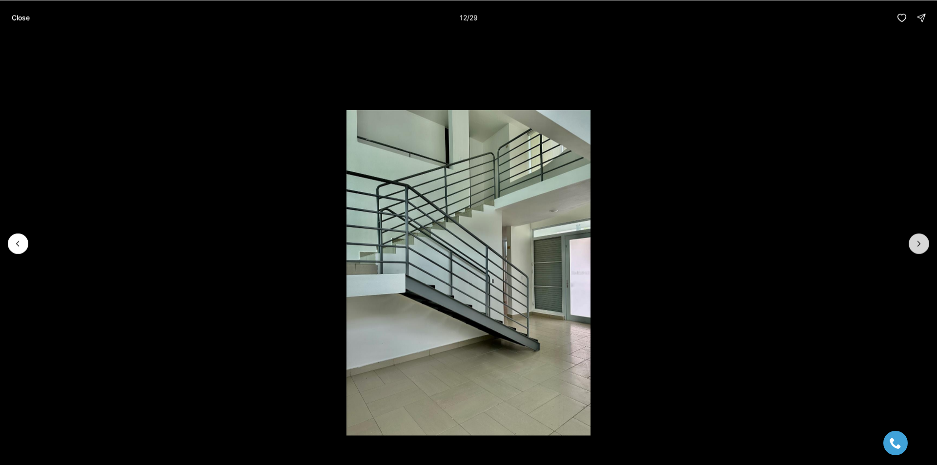
click at [926, 246] on button "Next slide" at bounding box center [918, 243] width 20 height 20
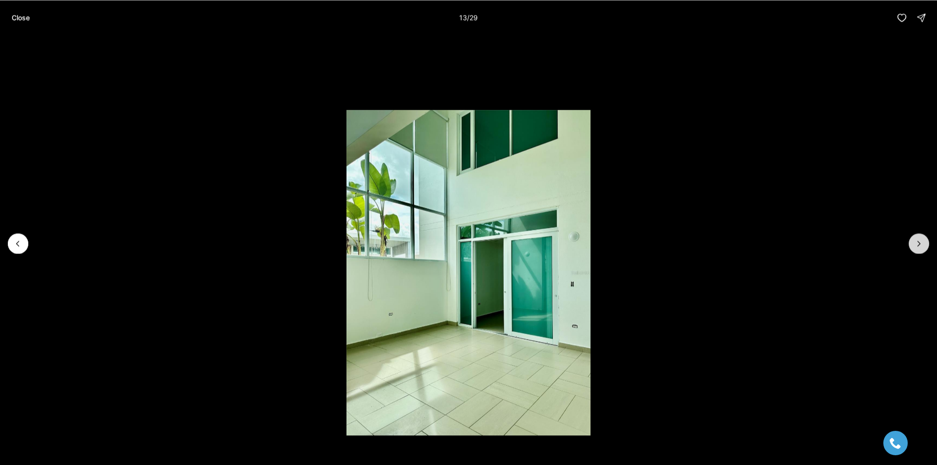
click at [926, 246] on button "Next slide" at bounding box center [918, 243] width 20 height 20
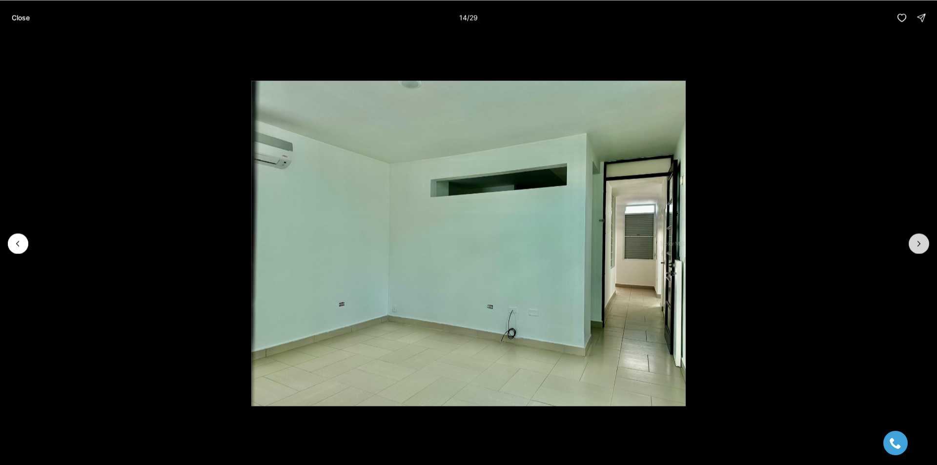
click at [926, 246] on button "Next slide" at bounding box center [918, 243] width 20 height 20
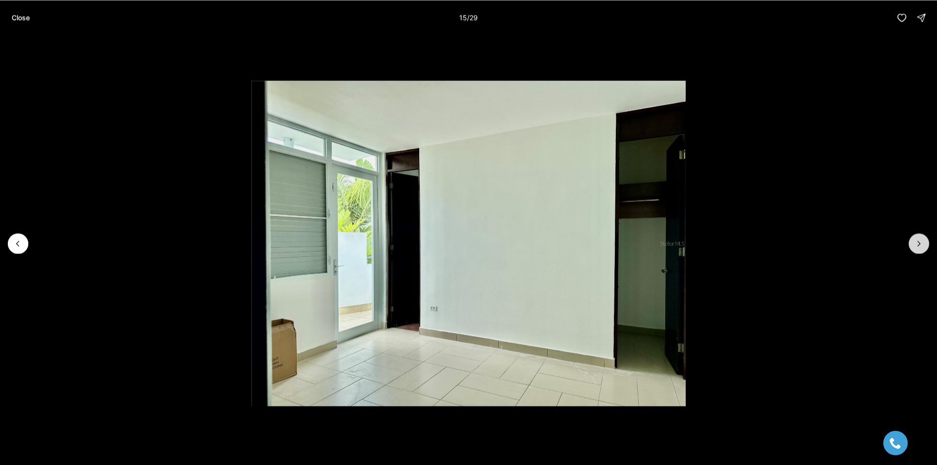
click at [926, 246] on button "Next slide" at bounding box center [918, 243] width 20 height 20
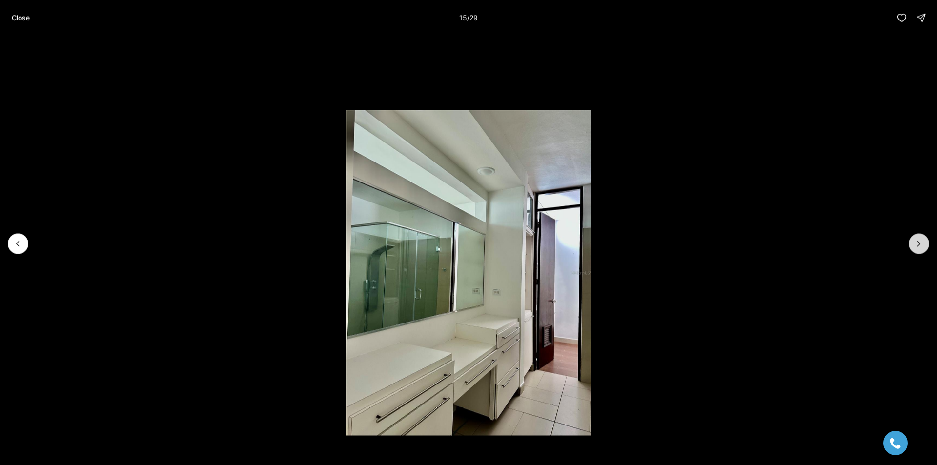
click at [926, 246] on button "Next slide" at bounding box center [918, 243] width 20 height 20
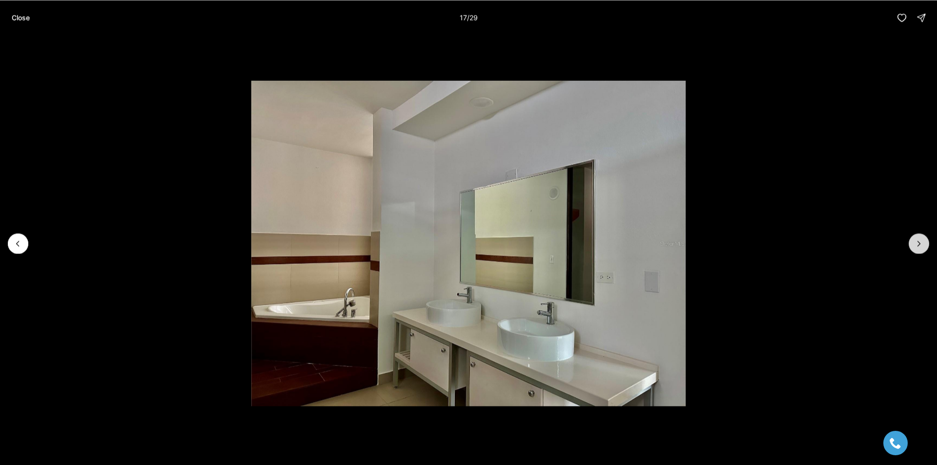
click at [926, 246] on button "Next slide" at bounding box center [918, 243] width 20 height 20
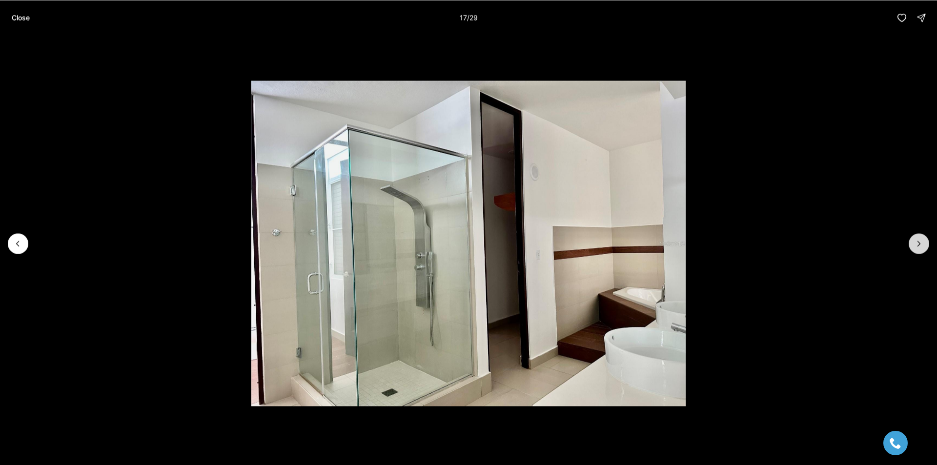
click at [926, 246] on button "Next slide" at bounding box center [918, 243] width 20 height 20
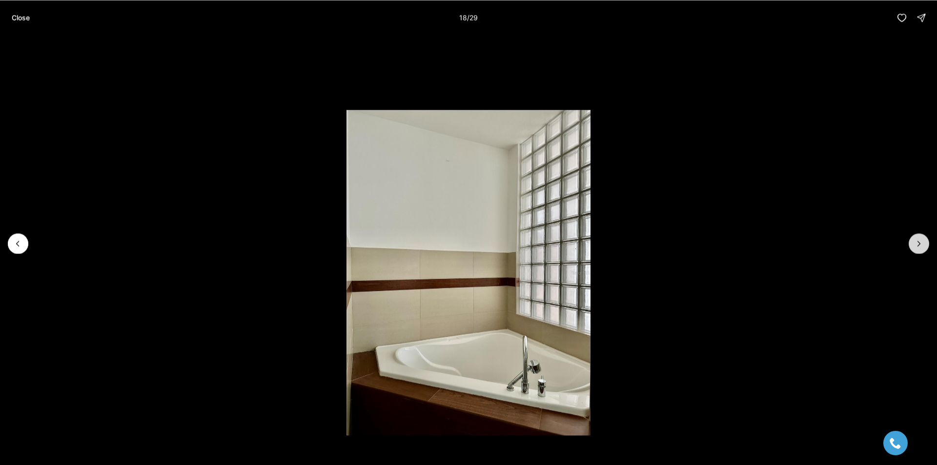
click at [926, 246] on button "Next slide" at bounding box center [918, 243] width 20 height 20
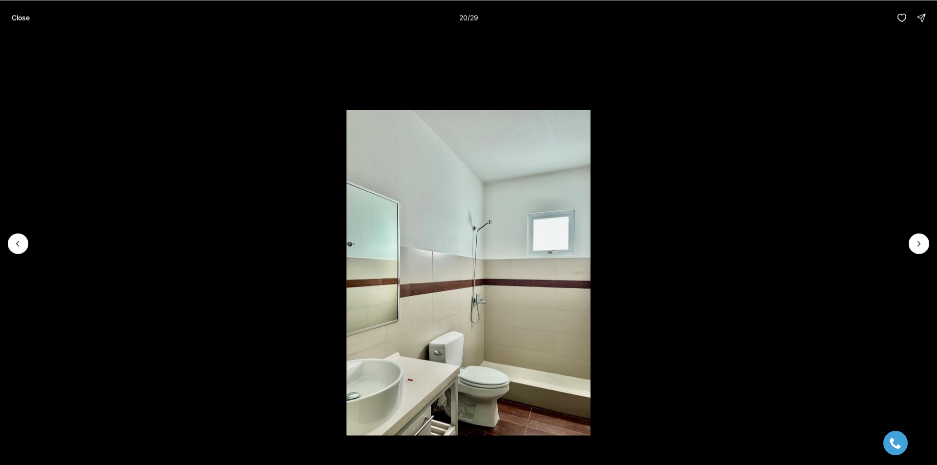
click at [26, 11] on button "Close" at bounding box center [21, 18] width 30 height 20
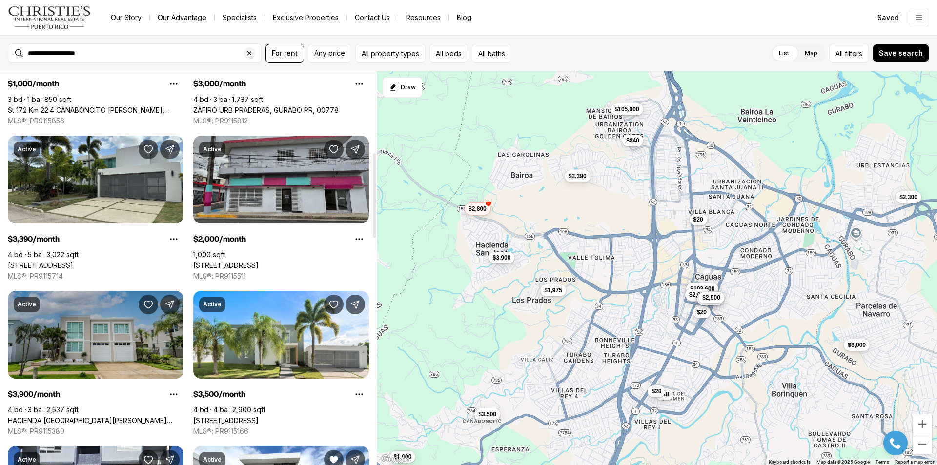
scroll to position [342, 0]
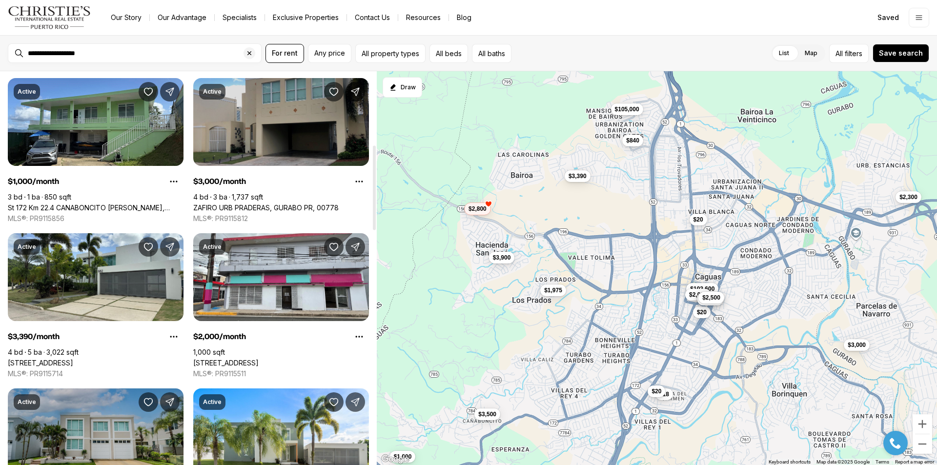
click at [243, 203] on link "ZAFIRO URB PRADERAS, GURABO PR, 00778" at bounding box center [265, 207] width 145 height 9
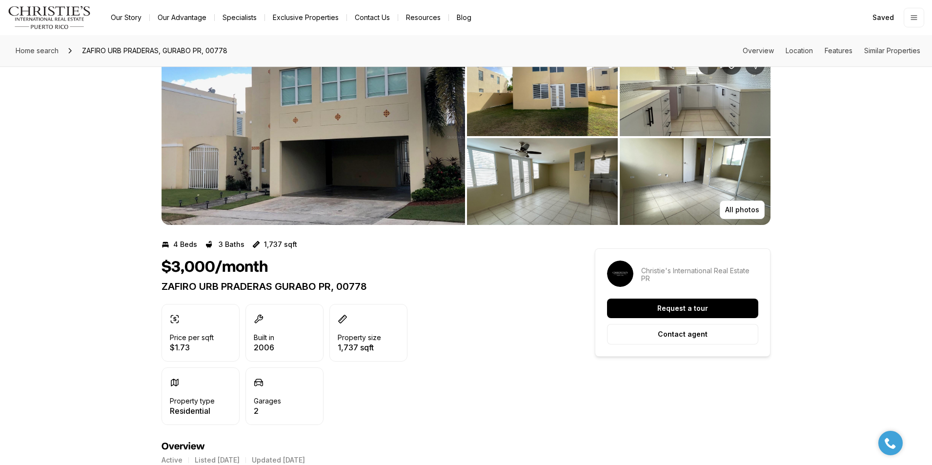
scroll to position [195, 0]
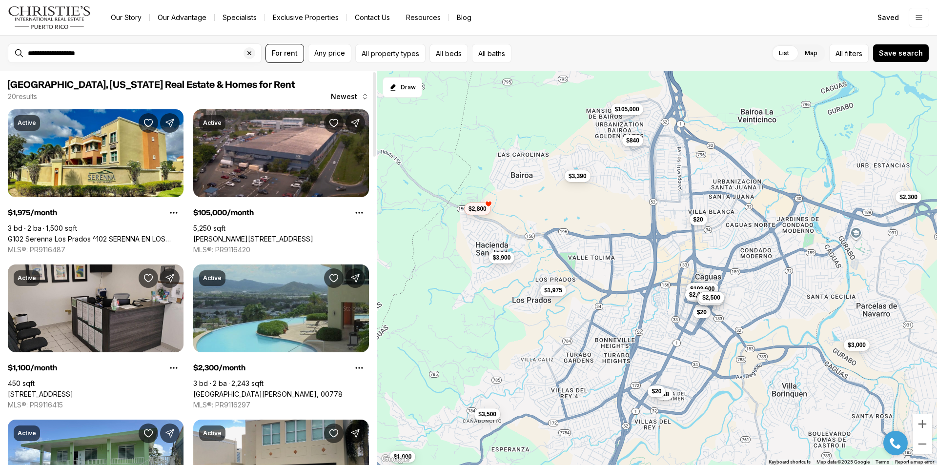
click at [274, 390] on link "[GEOGRAPHIC_DATA][PERSON_NAME], 00778" at bounding box center [267, 394] width 149 height 9
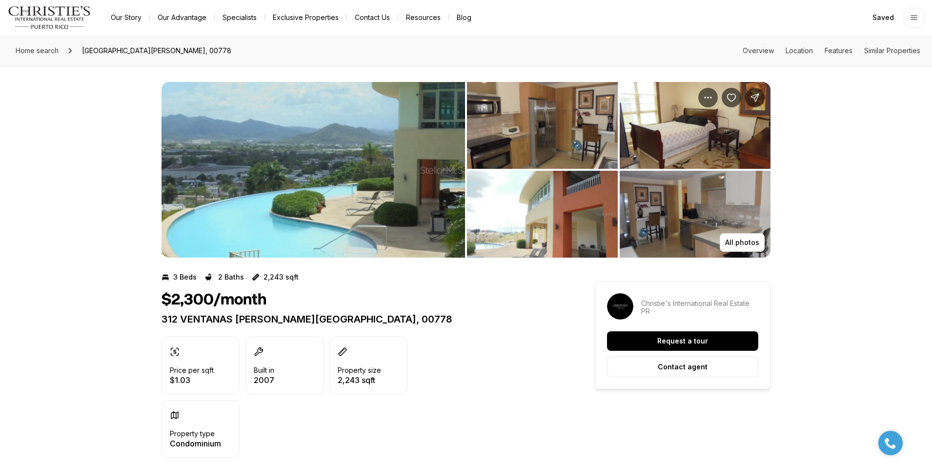
click at [558, 137] on img "View image gallery" at bounding box center [542, 125] width 151 height 87
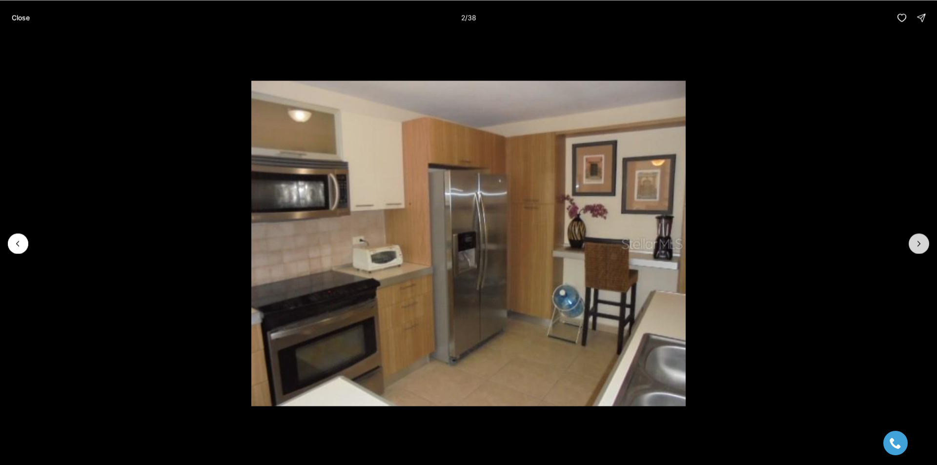
click at [917, 241] on icon "Next slide" at bounding box center [919, 244] width 10 height 10
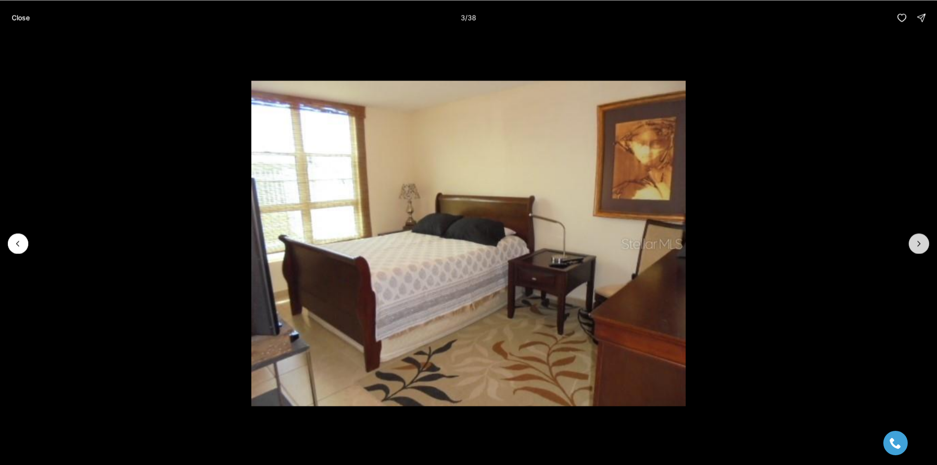
click at [917, 241] on icon "Next slide" at bounding box center [919, 244] width 10 height 10
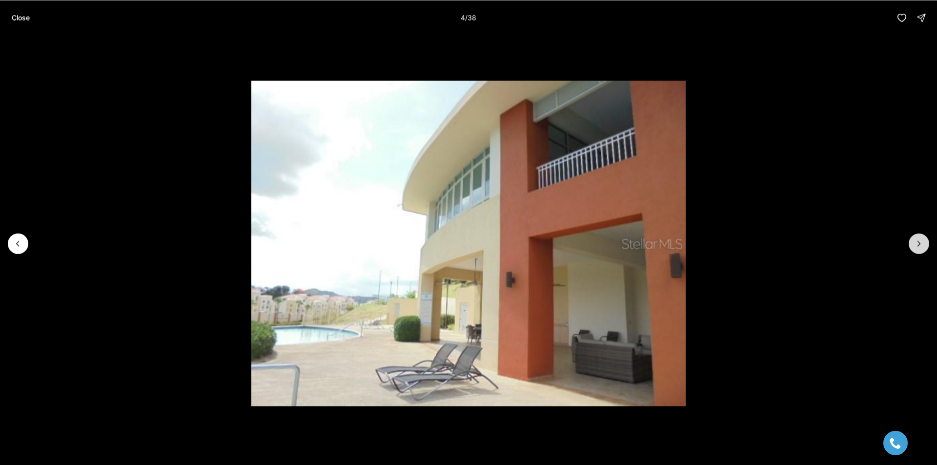
click at [917, 241] on icon "Next slide" at bounding box center [919, 244] width 10 height 10
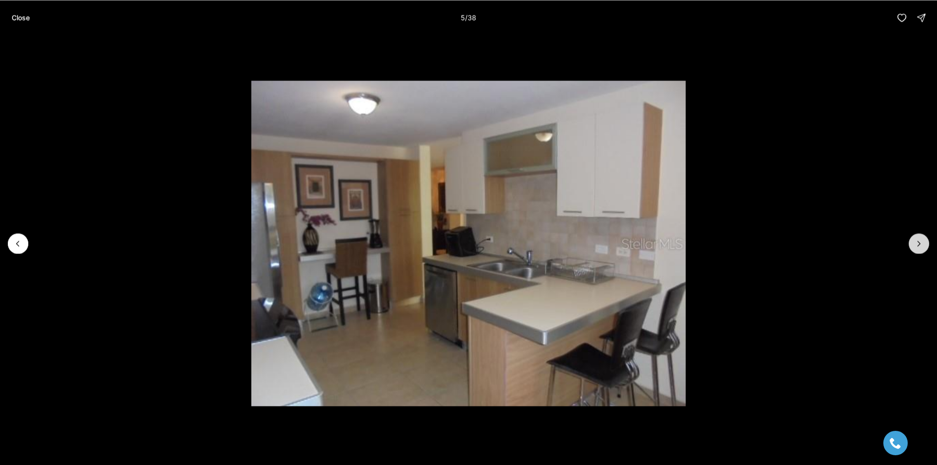
click at [917, 241] on icon "Next slide" at bounding box center [919, 244] width 10 height 10
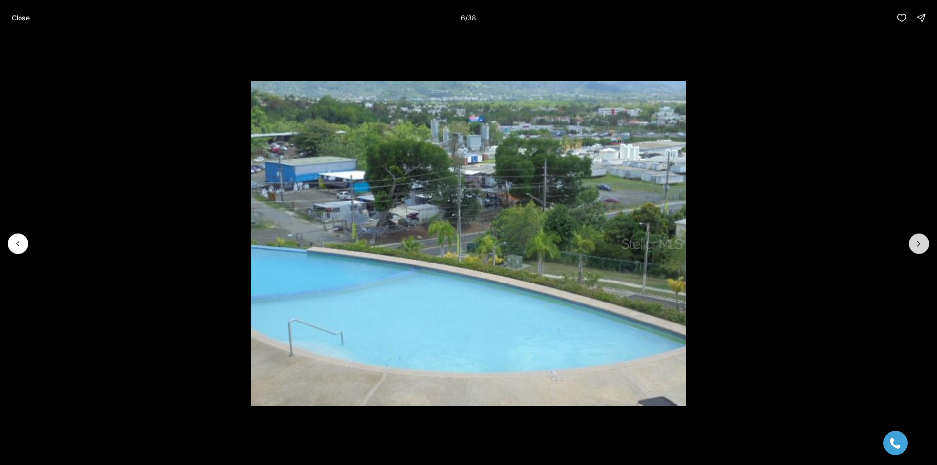
click at [917, 241] on icon "Next slide" at bounding box center [919, 244] width 10 height 10
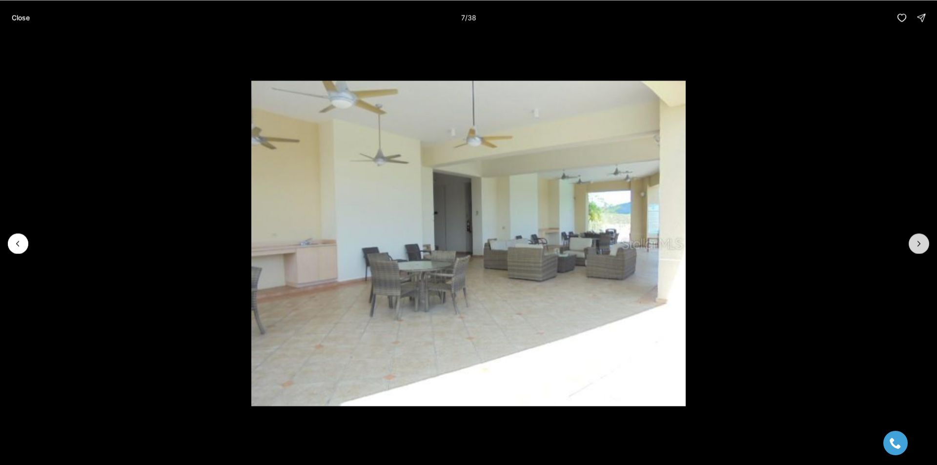
click at [917, 241] on icon "Next slide" at bounding box center [919, 244] width 10 height 10
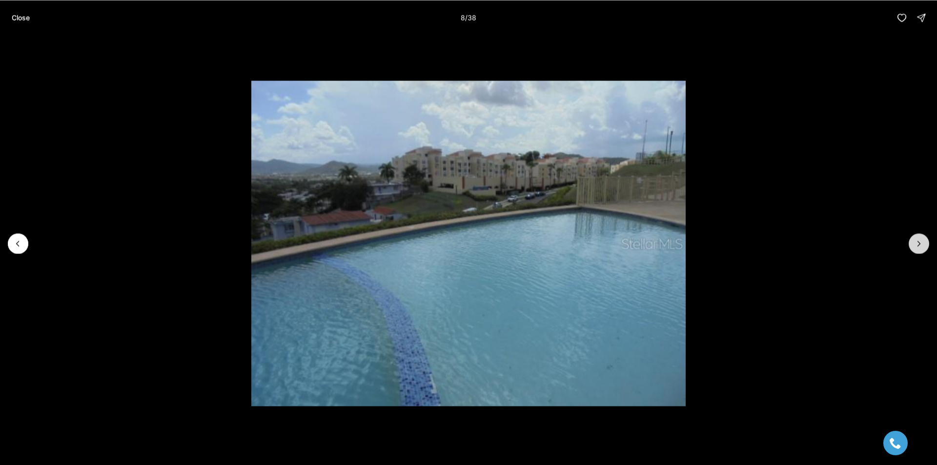
click at [917, 241] on icon "Next slide" at bounding box center [919, 244] width 10 height 10
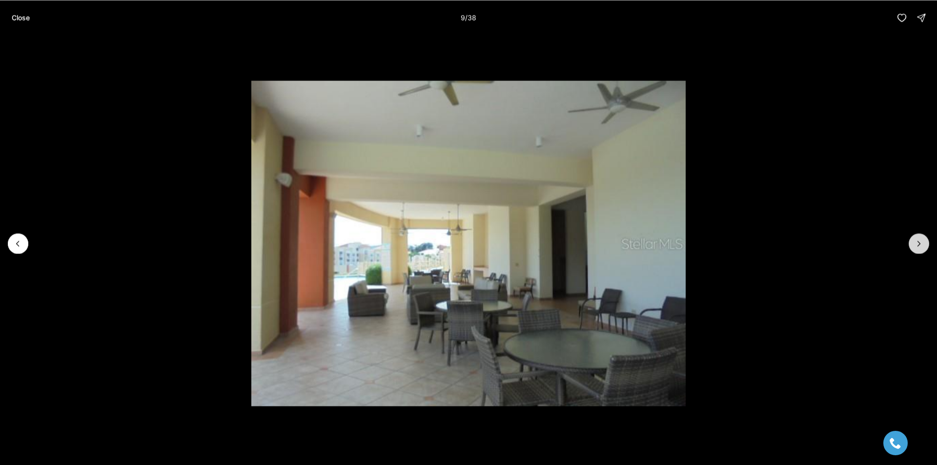
click at [917, 241] on icon "Next slide" at bounding box center [919, 244] width 10 height 10
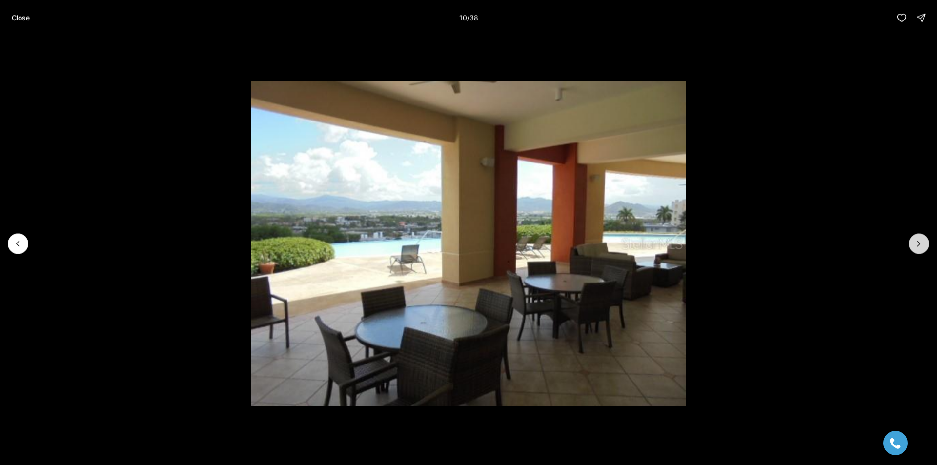
click at [917, 241] on icon "Next slide" at bounding box center [919, 244] width 10 height 10
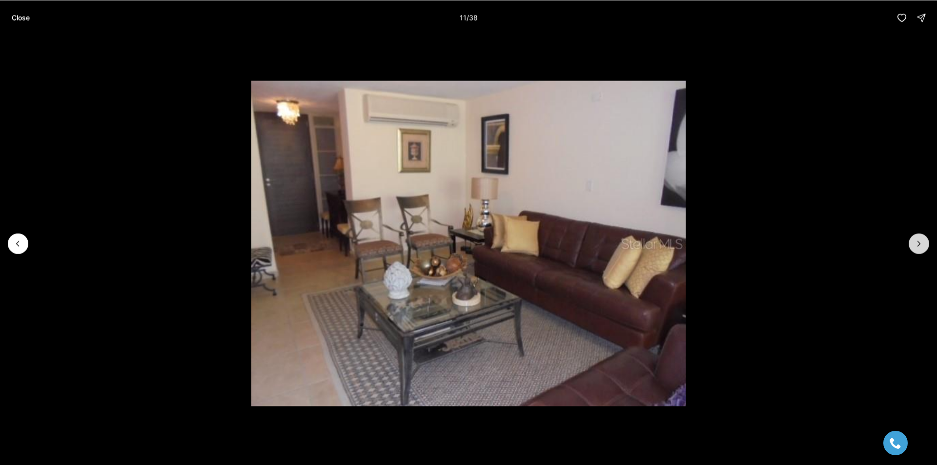
click at [917, 241] on icon "Next slide" at bounding box center [919, 244] width 10 height 10
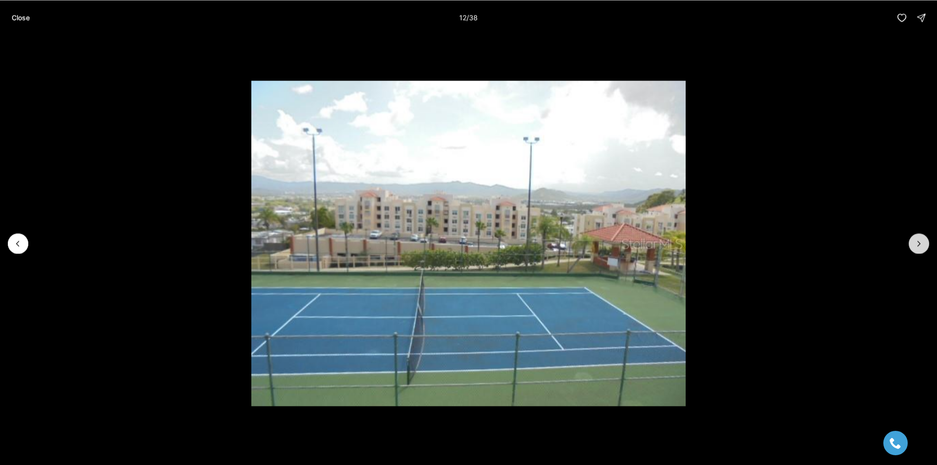
click at [917, 241] on icon "Next slide" at bounding box center [919, 244] width 10 height 10
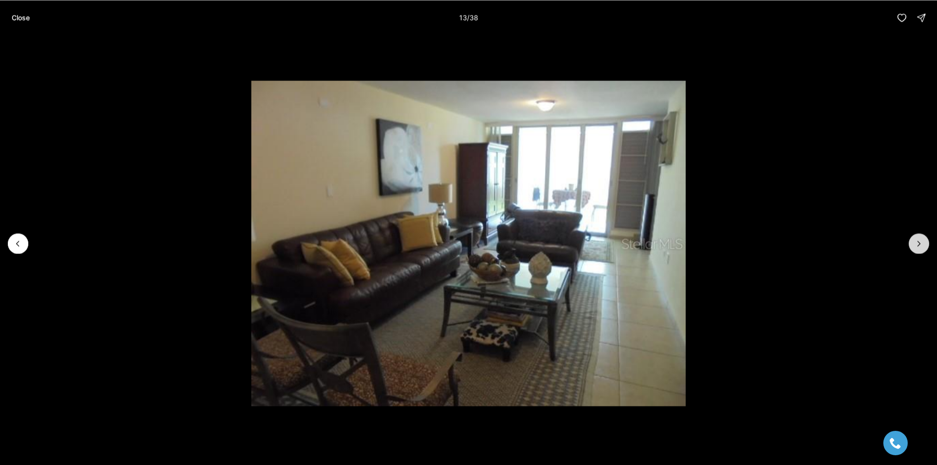
click at [917, 241] on icon "Next slide" at bounding box center [919, 244] width 10 height 10
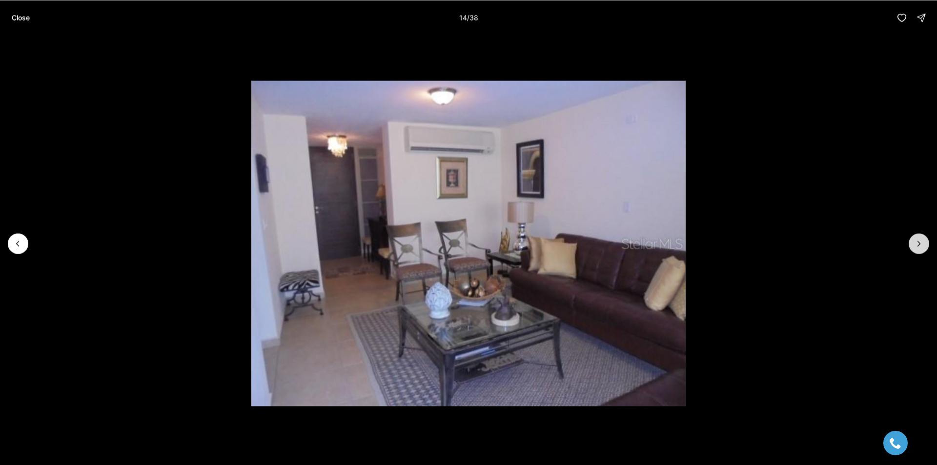
click at [917, 241] on icon "Next slide" at bounding box center [919, 244] width 10 height 10
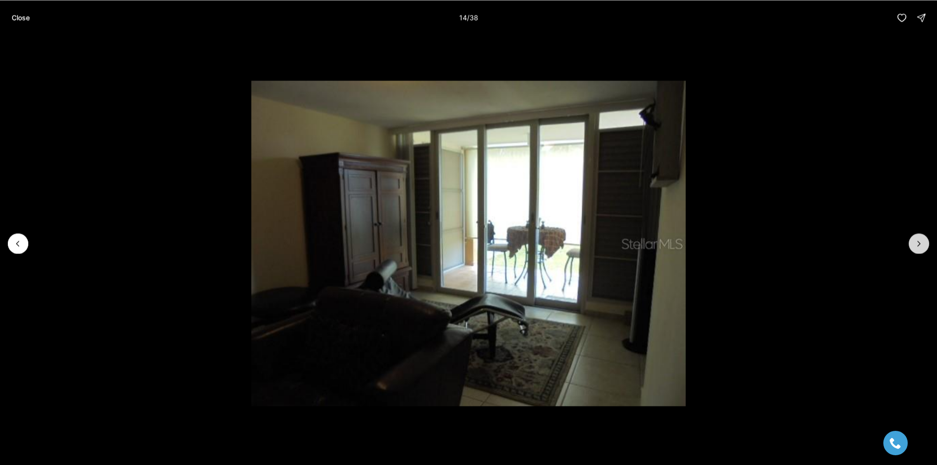
click at [917, 241] on icon "Next slide" at bounding box center [919, 244] width 10 height 10
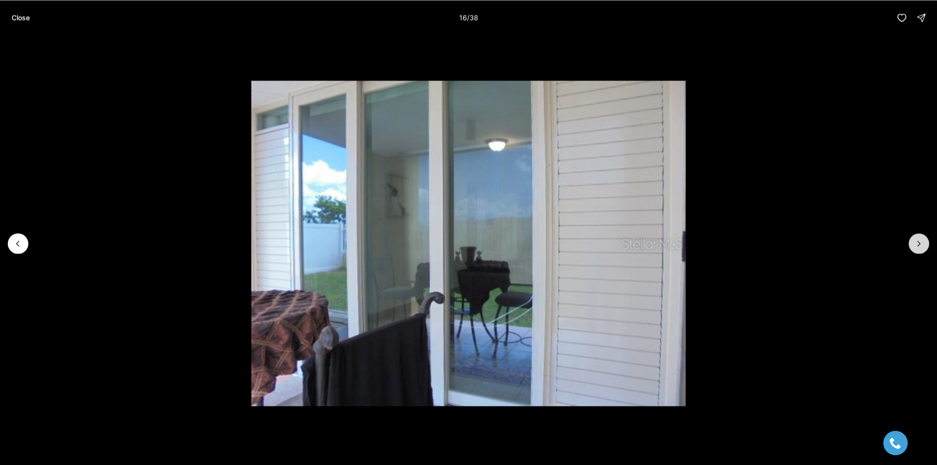
click at [917, 241] on icon "Next slide" at bounding box center [919, 244] width 10 height 10
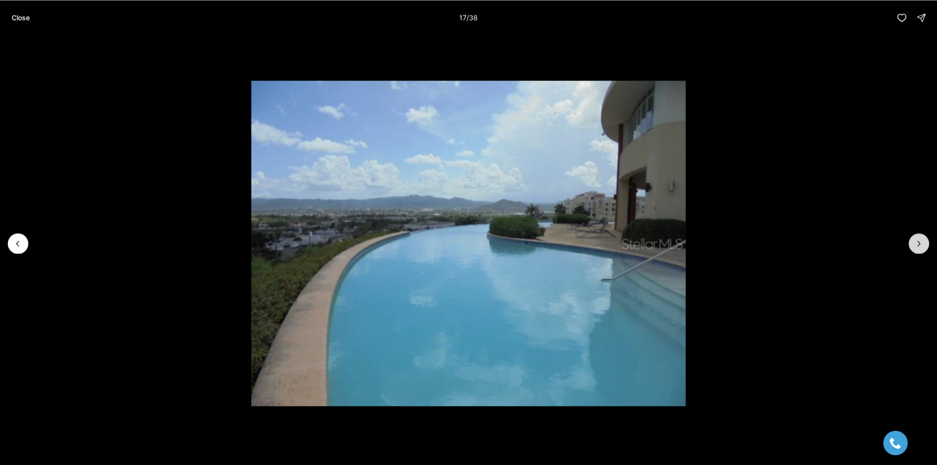
click at [917, 241] on icon "Next slide" at bounding box center [919, 244] width 10 height 10
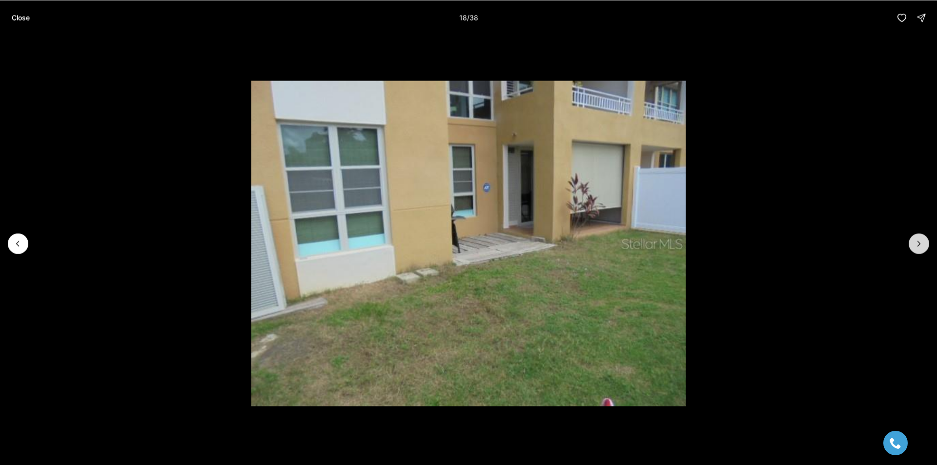
click at [917, 241] on icon "Next slide" at bounding box center [919, 244] width 10 height 10
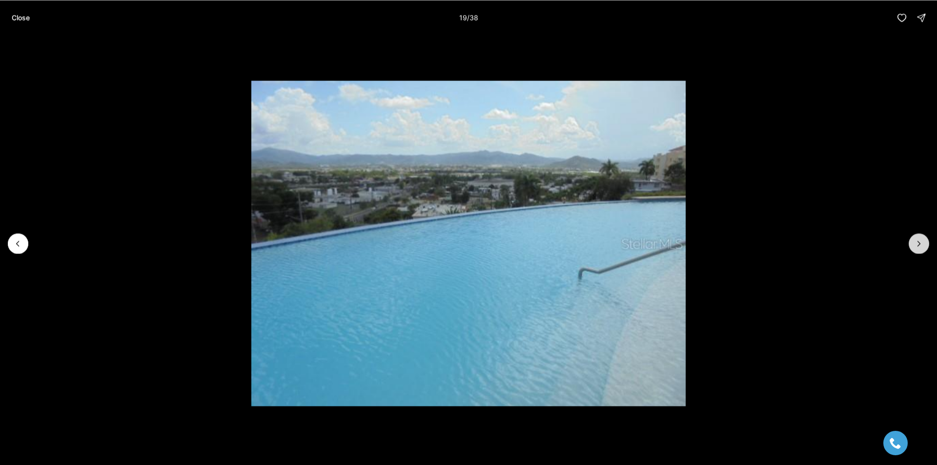
click at [917, 241] on icon "Next slide" at bounding box center [919, 244] width 10 height 10
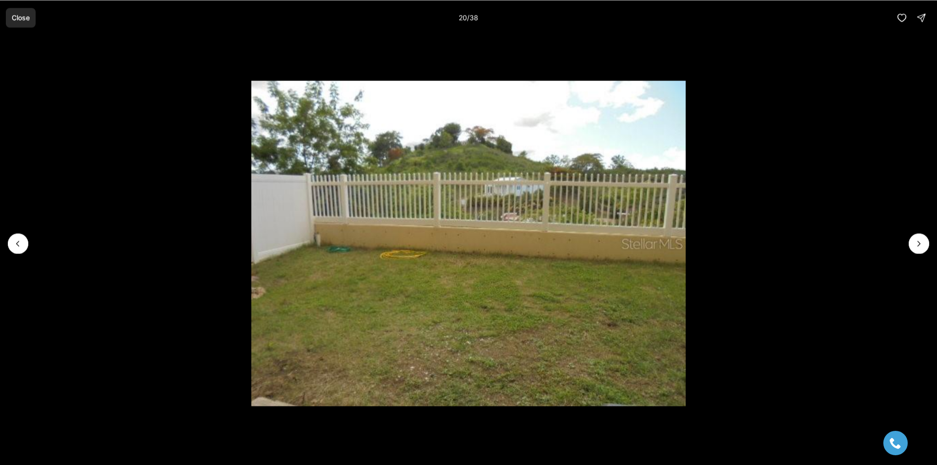
click at [34, 23] on button "Close" at bounding box center [21, 18] width 30 height 20
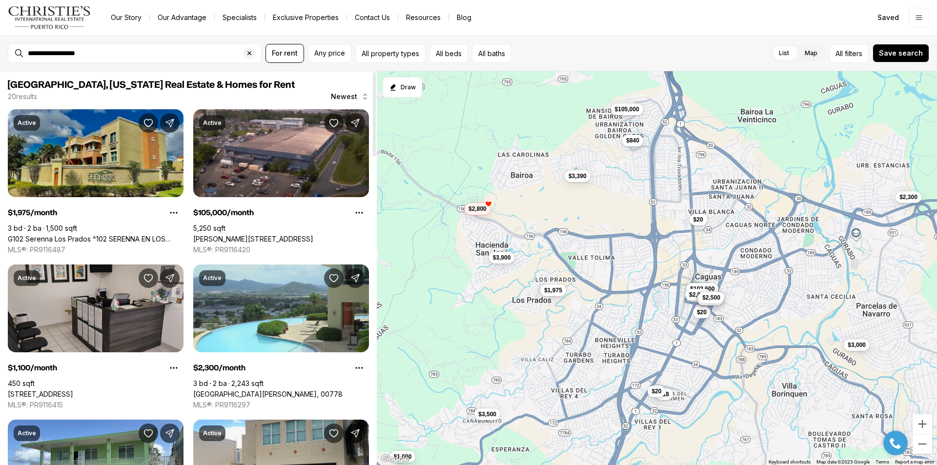
click at [108, 235] on link "G102 Serenna Los Prados ^102 SERENNA EN LOS PRADOS #G102, CAGUAS PR, 00727" at bounding box center [96, 239] width 176 height 9
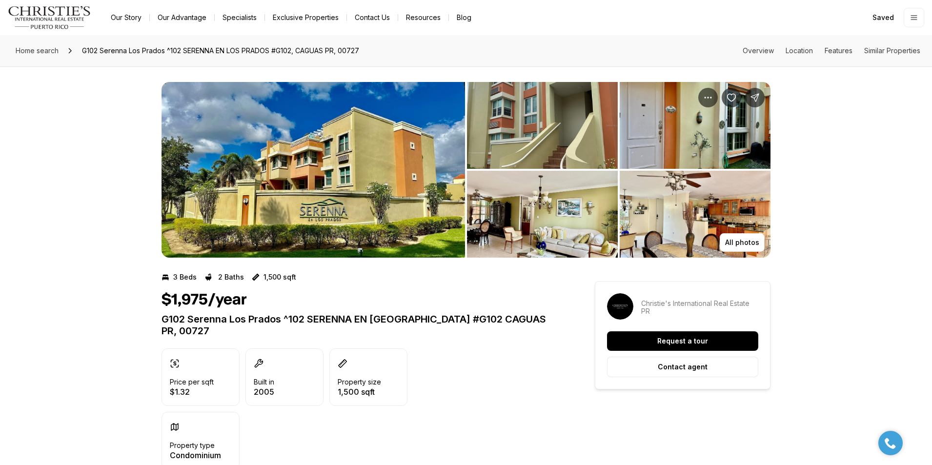
click at [399, 183] on img "View image gallery" at bounding box center [312, 170] width 303 height 176
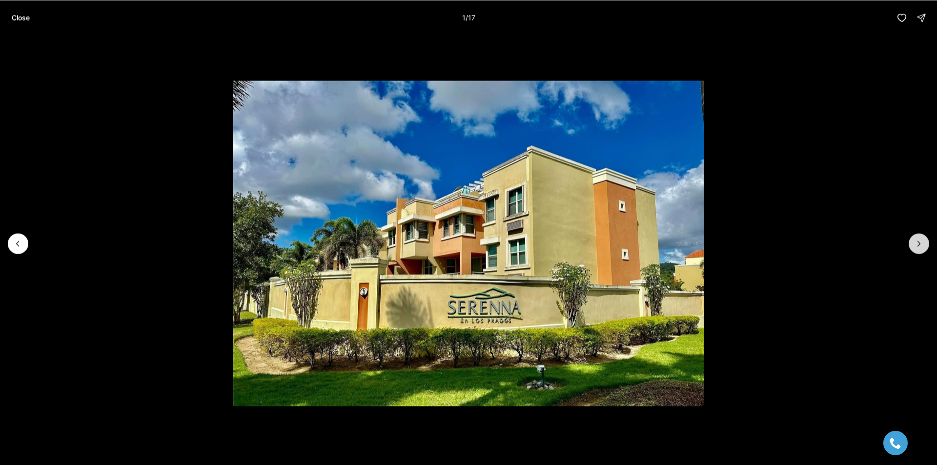
click at [914, 247] on icon "Next slide" at bounding box center [919, 244] width 10 height 10
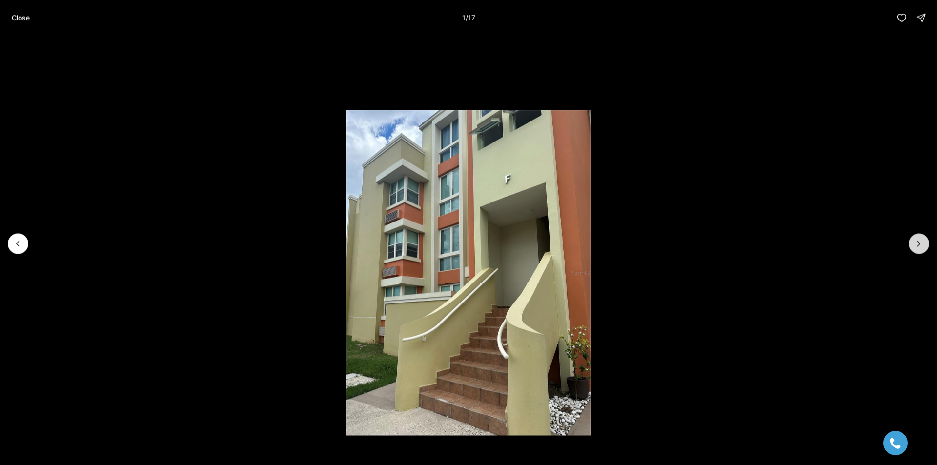
click at [914, 247] on icon "Next slide" at bounding box center [919, 244] width 10 height 10
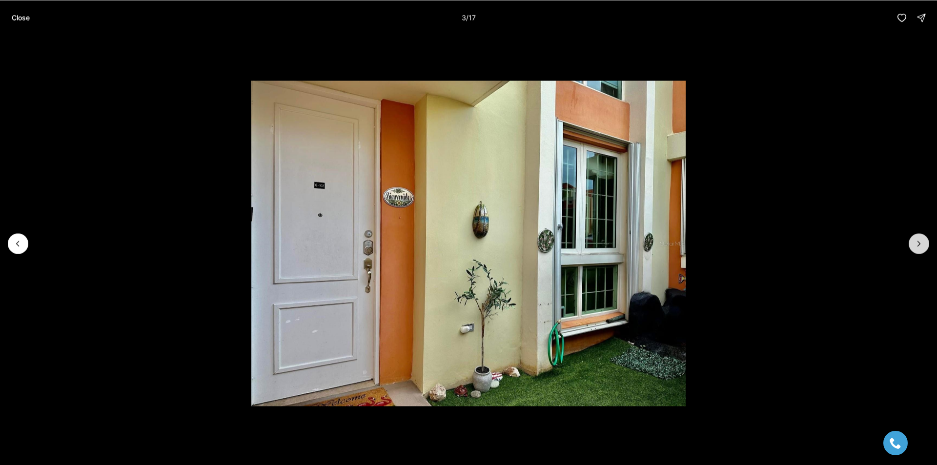
click at [914, 247] on icon "Next slide" at bounding box center [919, 244] width 10 height 10
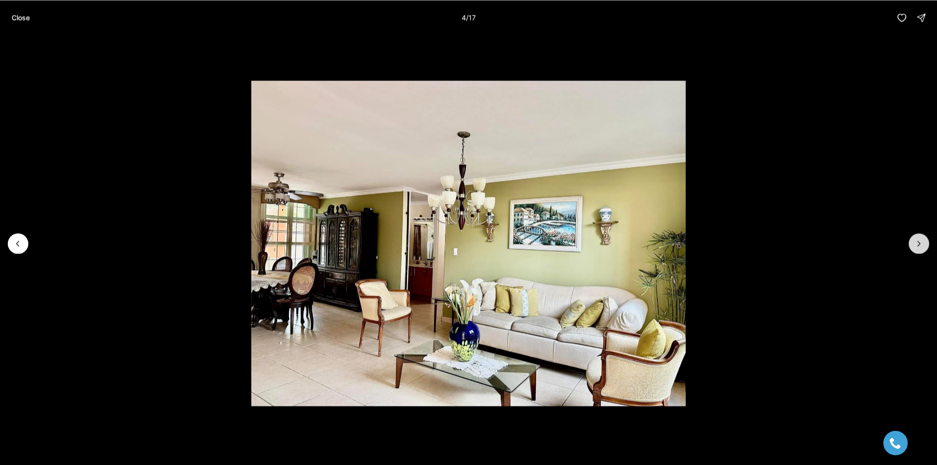
click at [912, 246] on button "Next slide" at bounding box center [918, 243] width 20 height 20
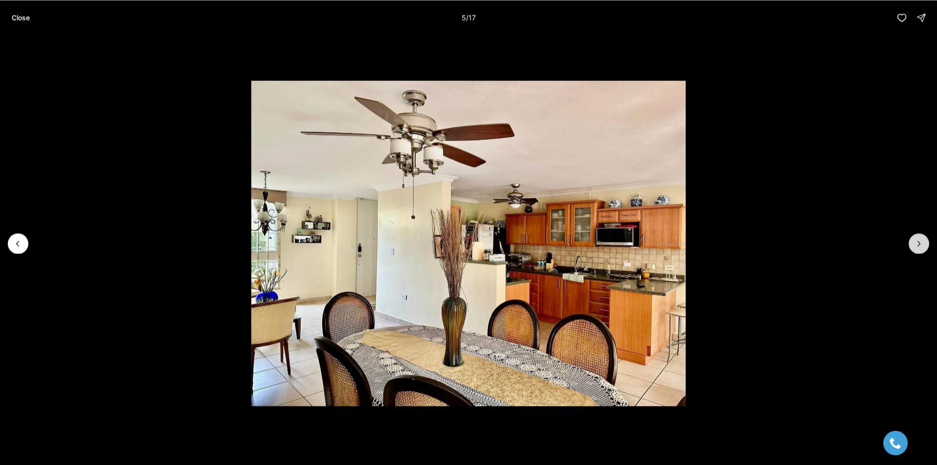
click at [912, 246] on button "Next slide" at bounding box center [918, 243] width 20 height 20
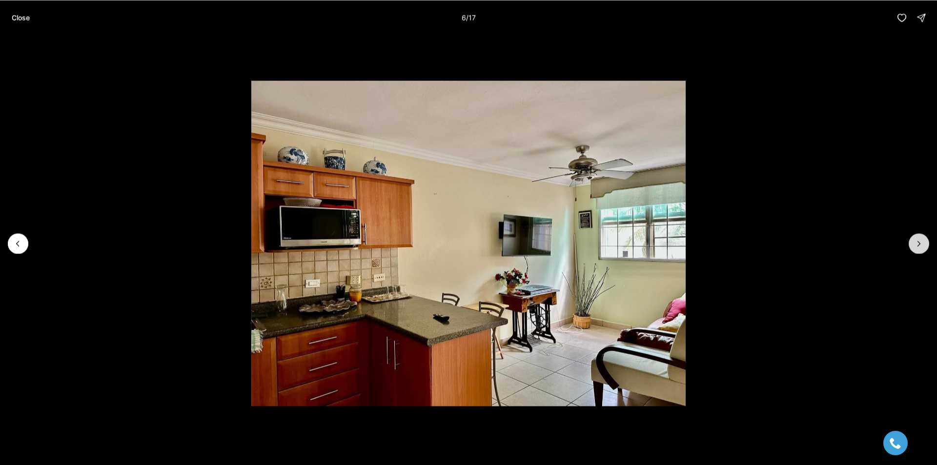
click at [915, 248] on icon "Next slide" at bounding box center [919, 244] width 10 height 10
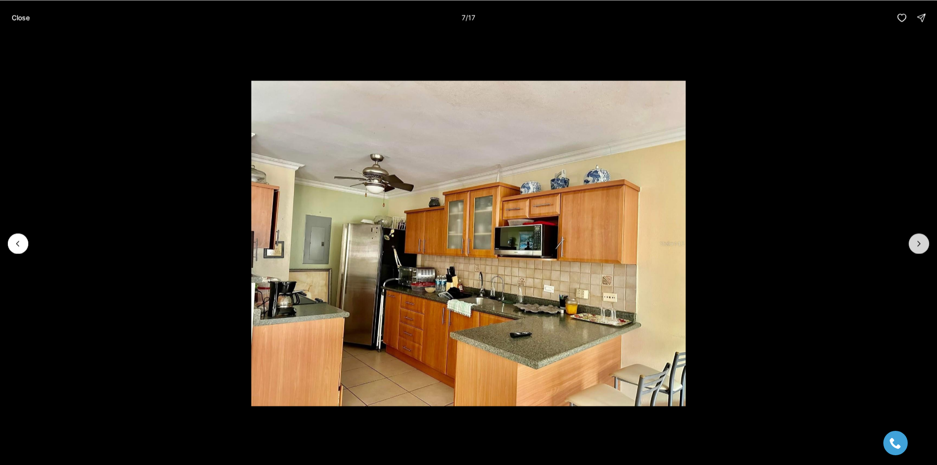
click at [915, 248] on icon "Next slide" at bounding box center [919, 244] width 10 height 10
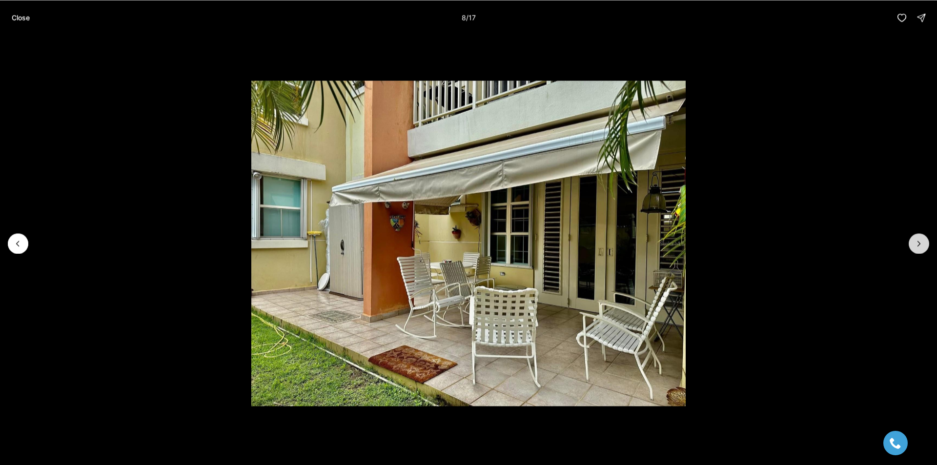
click at [915, 248] on icon "Next slide" at bounding box center [919, 244] width 10 height 10
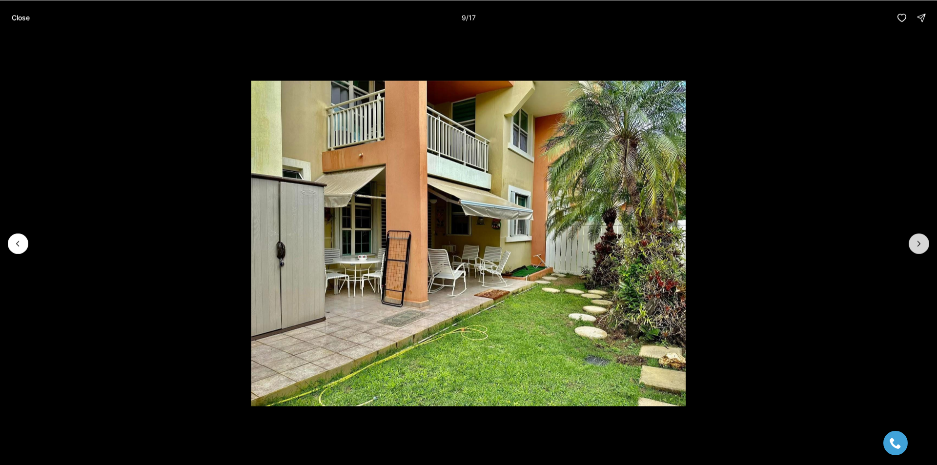
click at [915, 248] on icon "Next slide" at bounding box center [919, 244] width 10 height 10
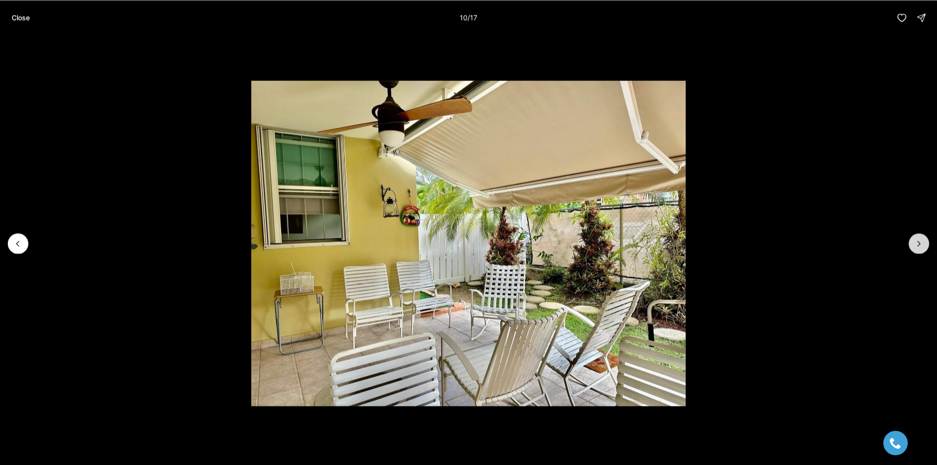
click at [915, 248] on icon "Next slide" at bounding box center [919, 244] width 10 height 10
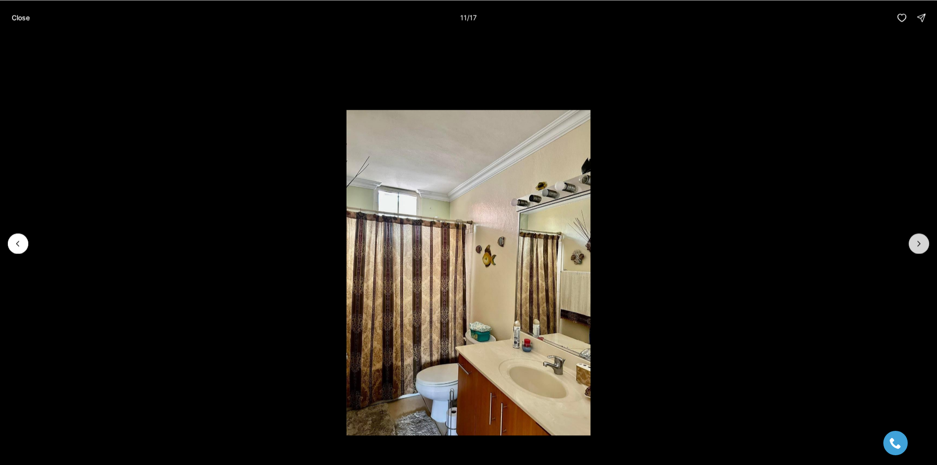
click at [915, 248] on icon "Next slide" at bounding box center [919, 244] width 10 height 10
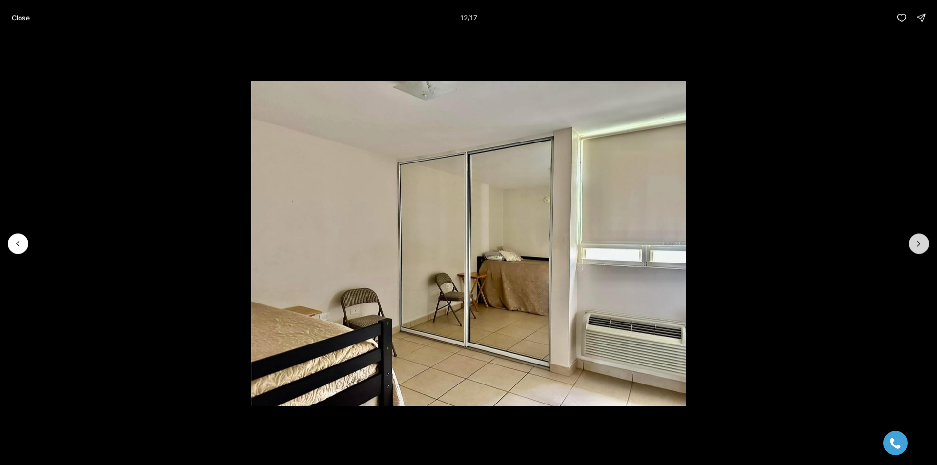
click at [915, 248] on icon "Next slide" at bounding box center [919, 244] width 10 height 10
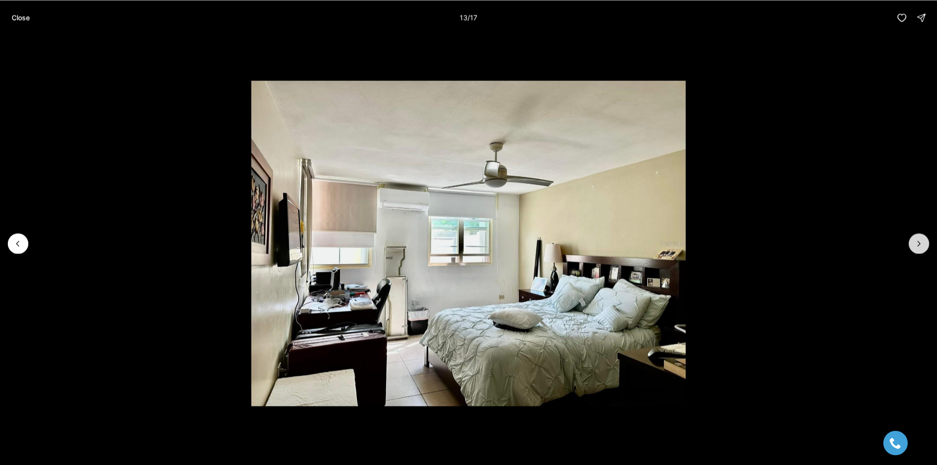
click at [915, 248] on icon "Next slide" at bounding box center [919, 244] width 10 height 10
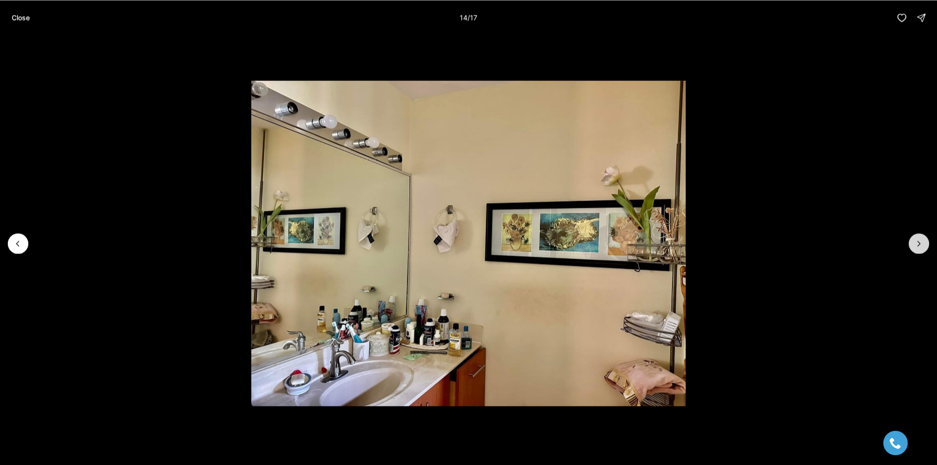
click at [915, 248] on icon "Next slide" at bounding box center [919, 244] width 10 height 10
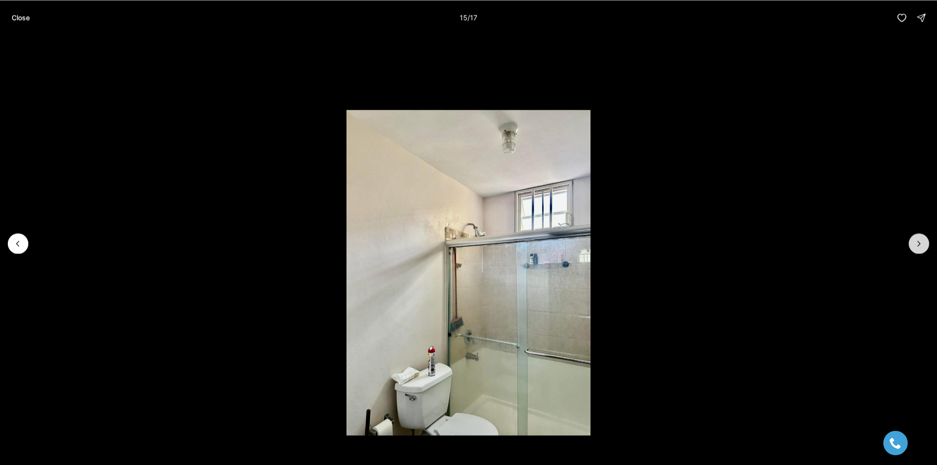
click at [915, 248] on icon "Next slide" at bounding box center [919, 244] width 10 height 10
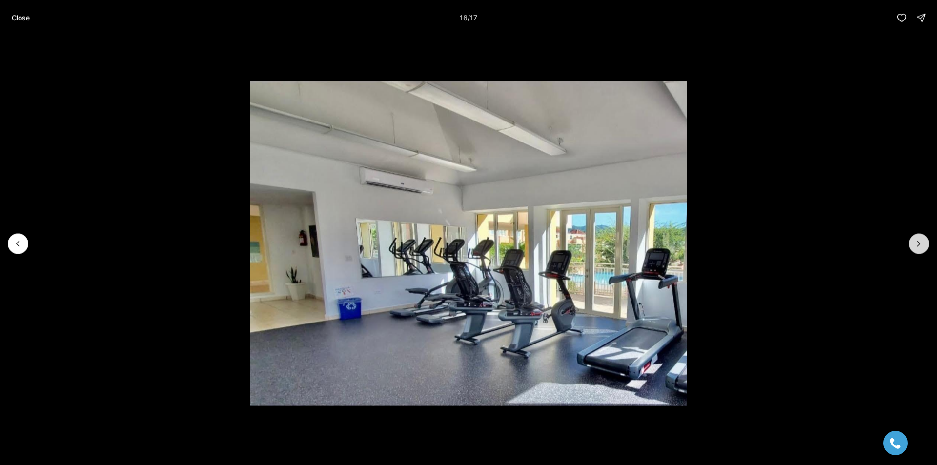
click at [915, 248] on icon "Next slide" at bounding box center [919, 244] width 10 height 10
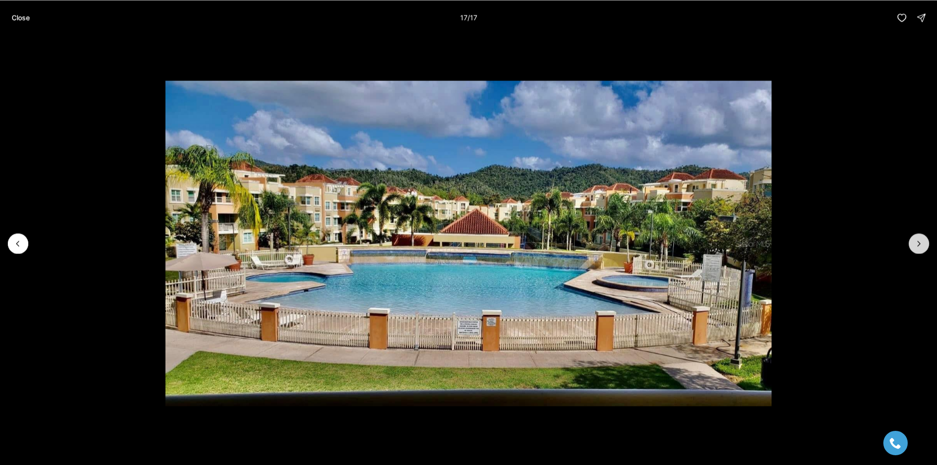
click at [915, 248] on div at bounding box center [918, 243] width 20 height 20
click at [17, 12] on button "Close" at bounding box center [21, 18] width 30 height 20
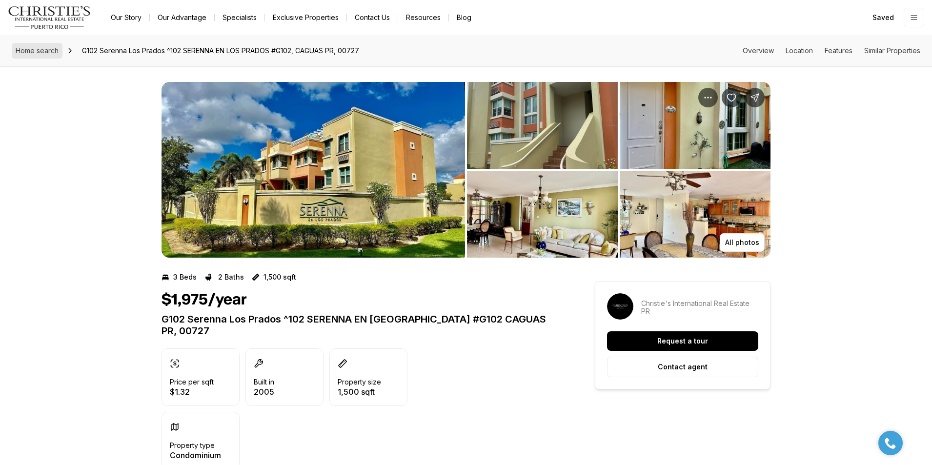
click at [40, 46] on link "Home search" at bounding box center [37, 51] width 51 height 16
click at [41, 51] on span "Home search" at bounding box center [37, 50] width 43 height 8
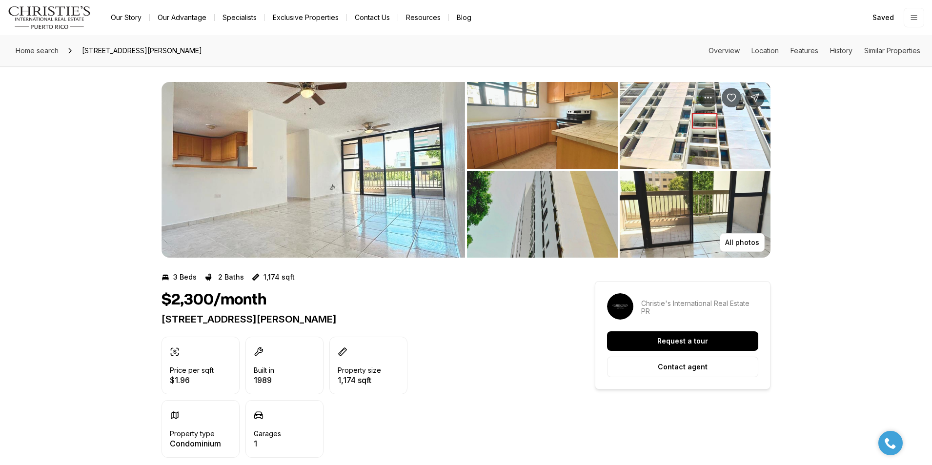
click at [40, 17] on img "Main navigation" at bounding box center [49, 17] width 83 height 23
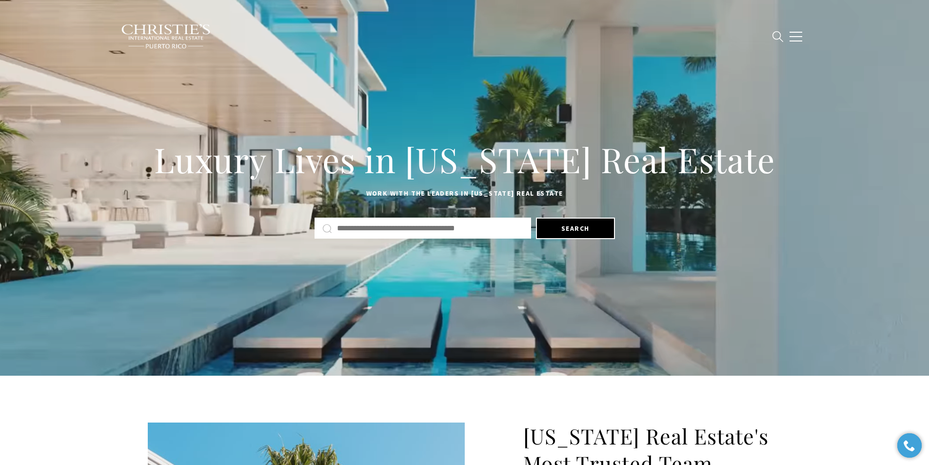
click at [404, 223] on input "text" at bounding box center [430, 228] width 186 height 13
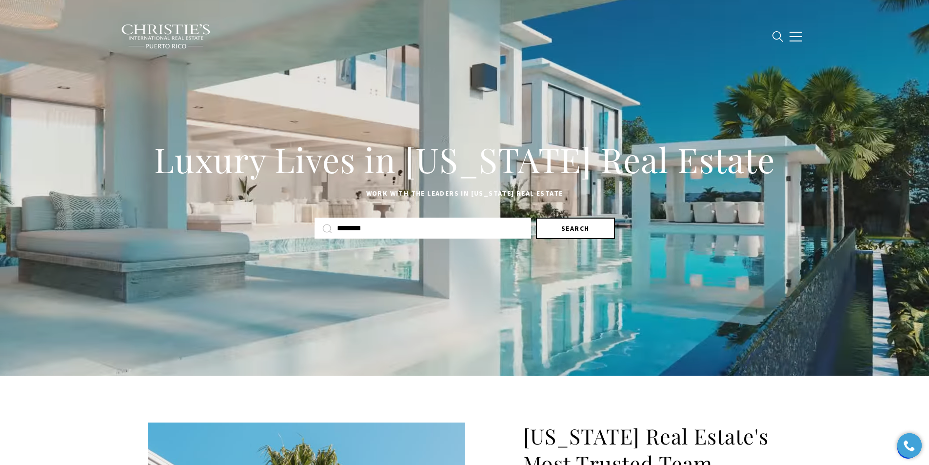
type input "********"
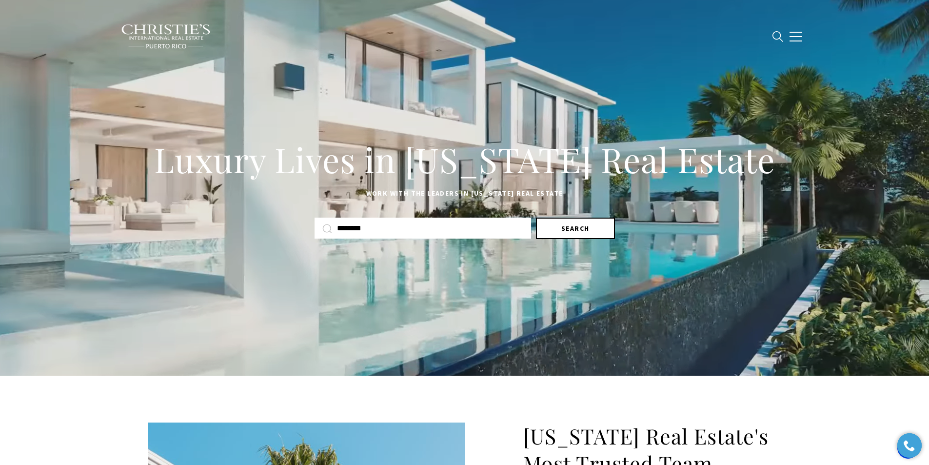
click at [599, 226] on button "Search" at bounding box center [575, 228] width 79 height 21
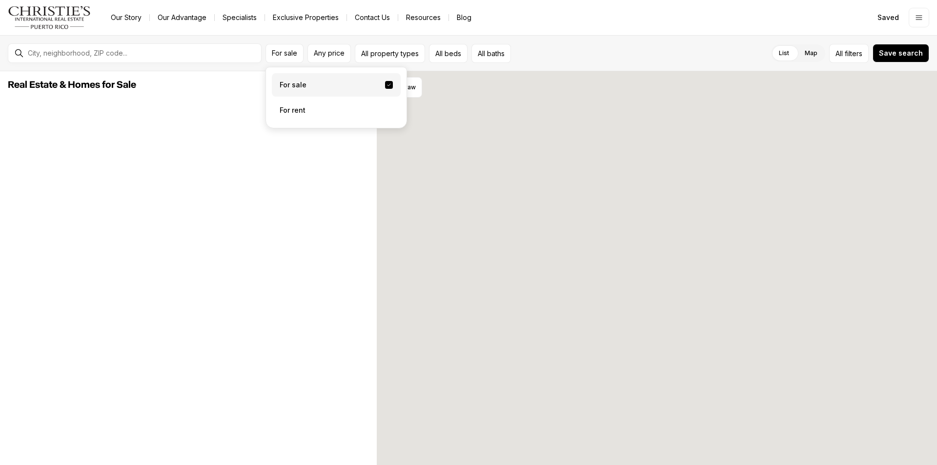
click at [298, 112] on label "For rent" at bounding box center [336, 110] width 129 height 23
click at [385, 106] on button "For rent" at bounding box center [389, 106] width 8 height 0
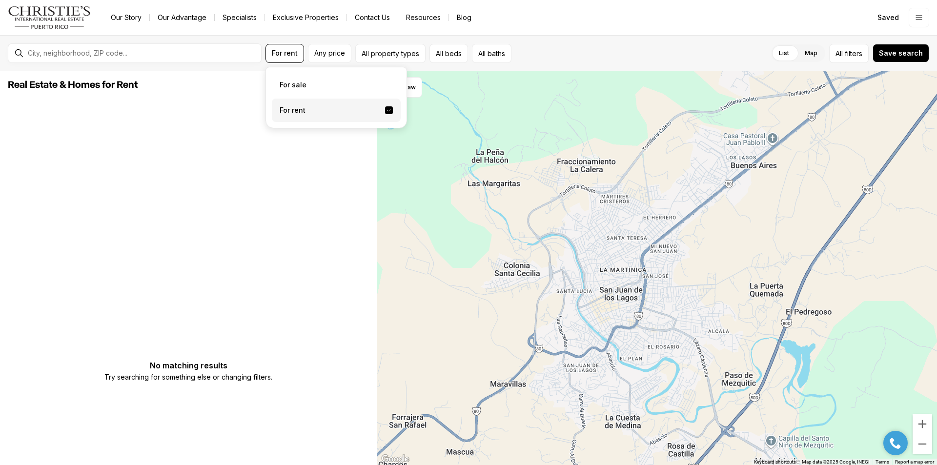
click at [92, 58] on div at bounding box center [142, 53] width 237 height 16
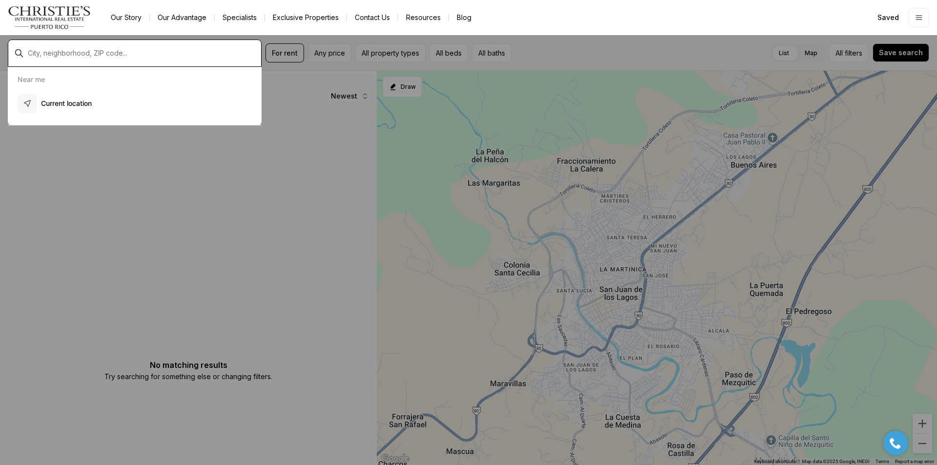
click at [85, 55] on input "text" at bounding box center [142, 53] width 229 height 8
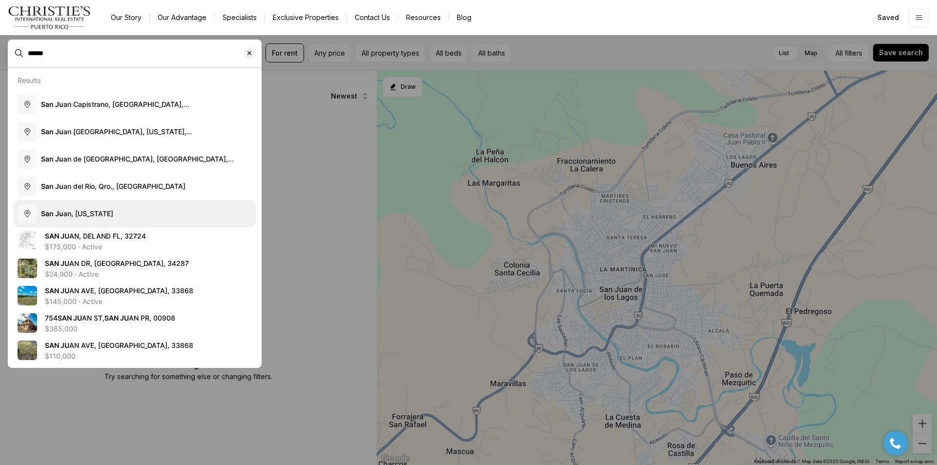
type input "******"
click at [89, 214] on span "San Ju an, Puerto Rico" at bounding box center [77, 213] width 72 height 8
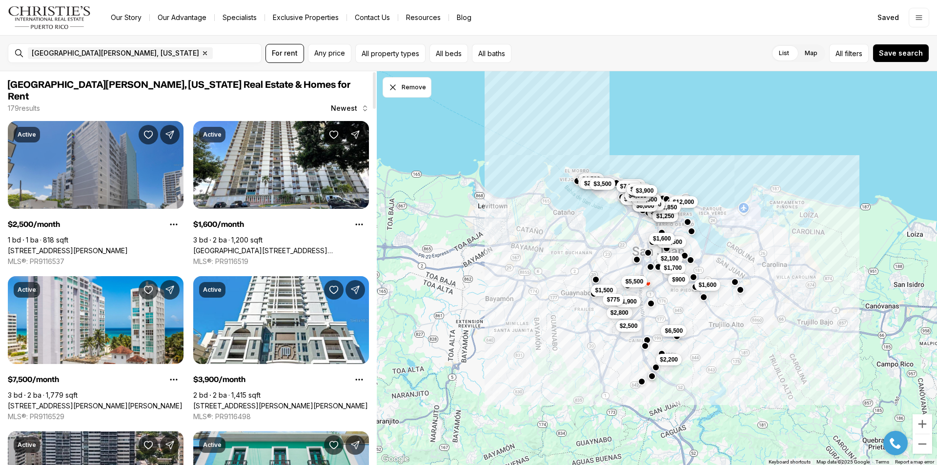
click at [128, 246] on link "[STREET_ADDRESS][PERSON_NAME]" at bounding box center [68, 250] width 120 height 9
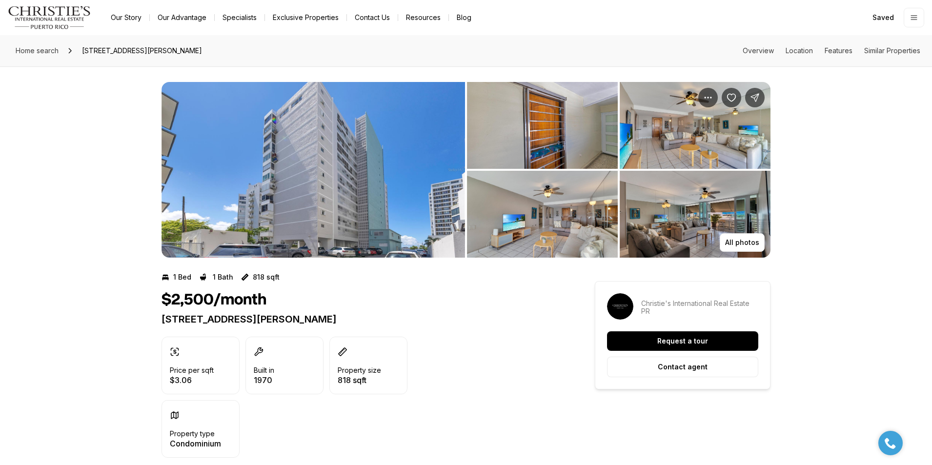
click at [601, 119] on img "View image gallery" at bounding box center [542, 125] width 151 height 87
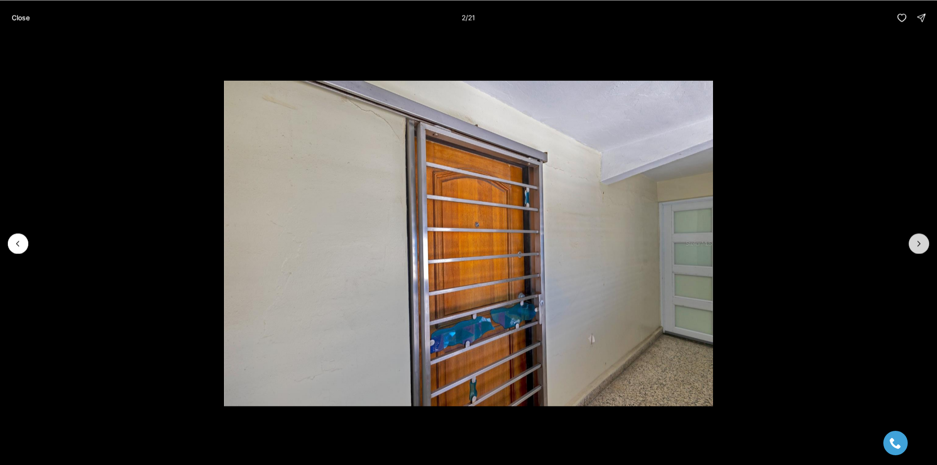
click at [915, 244] on icon "Next slide" at bounding box center [919, 244] width 10 height 10
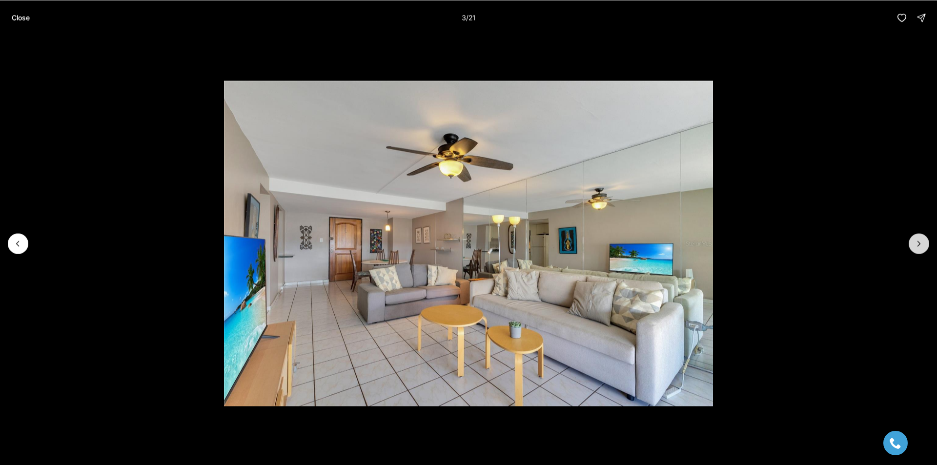
click at [915, 244] on icon "Next slide" at bounding box center [919, 244] width 10 height 10
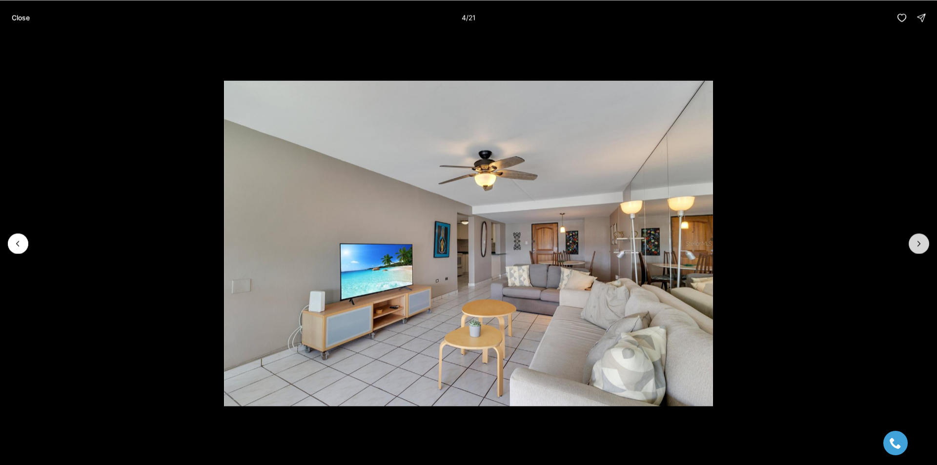
click at [915, 244] on icon "Next slide" at bounding box center [919, 244] width 10 height 10
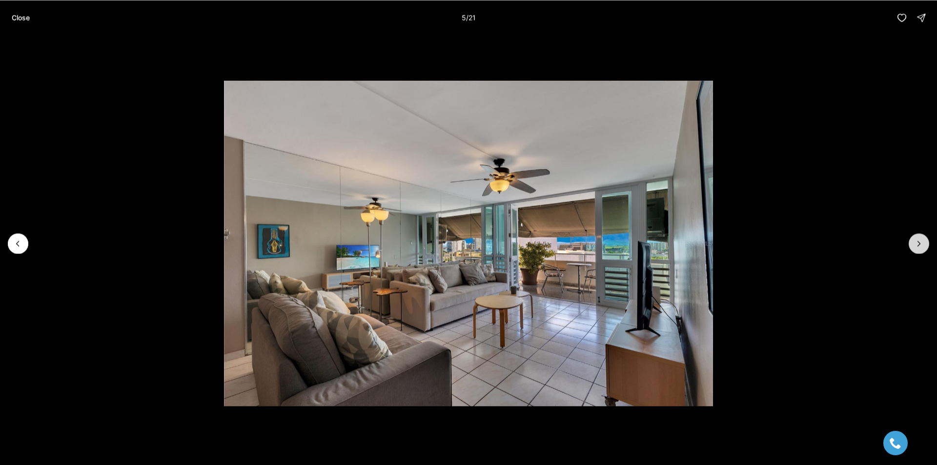
click at [915, 244] on icon "Next slide" at bounding box center [919, 244] width 10 height 10
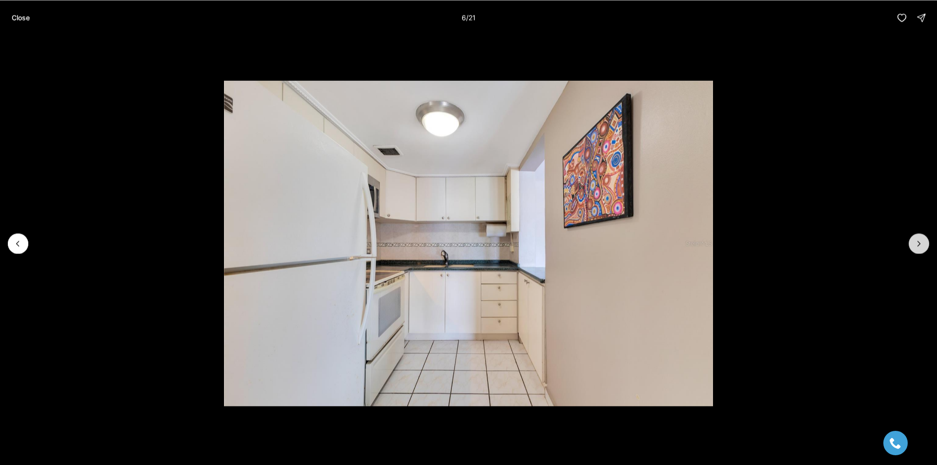
click at [915, 244] on icon "Next slide" at bounding box center [919, 244] width 10 height 10
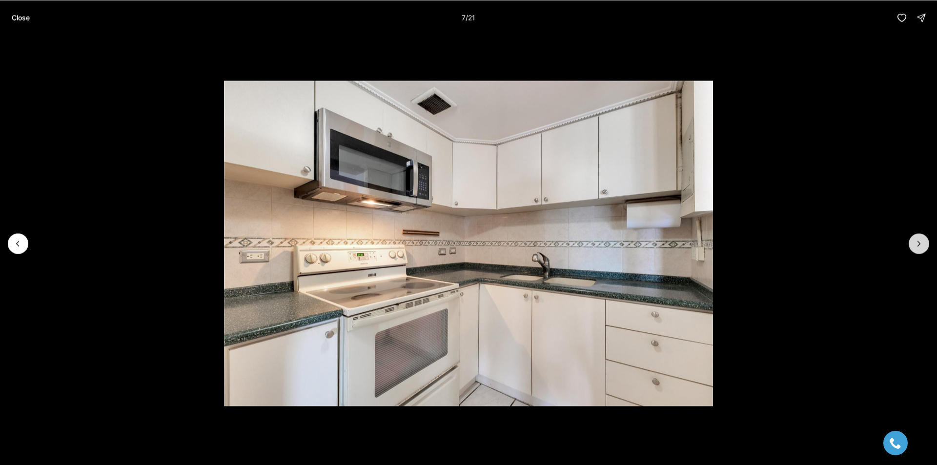
click at [915, 244] on icon "Next slide" at bounding box center [919, 244] width 10 height 10
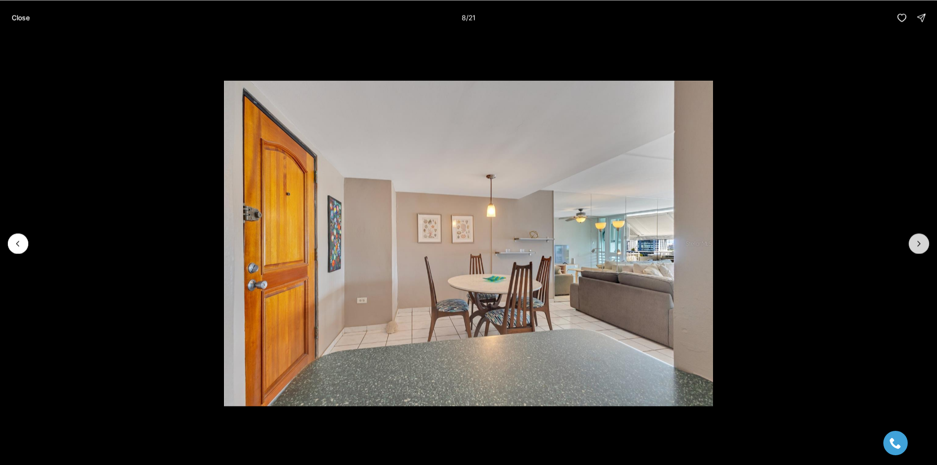
click at [915, 244] on icon "Next slide" at bounding box center [919, 244] width 10 height 10
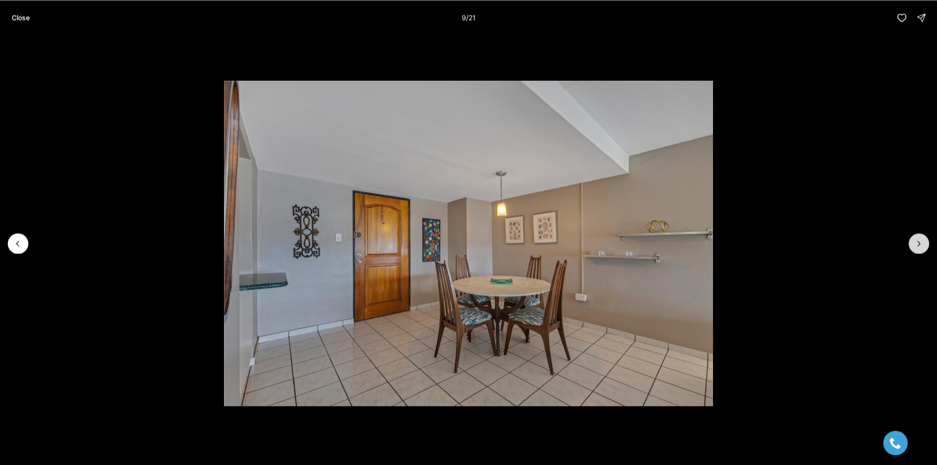
click at [915, 244] on icon "Next slide" at bounding box center [919, 244] width 10 height 10
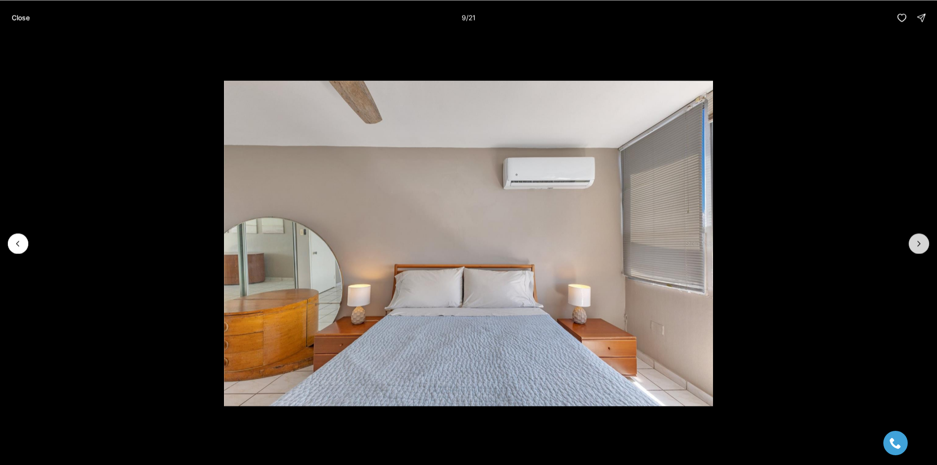
click at [915, 244] on icon "Next slide" at bounding box center [919, 244] width 10 height 10
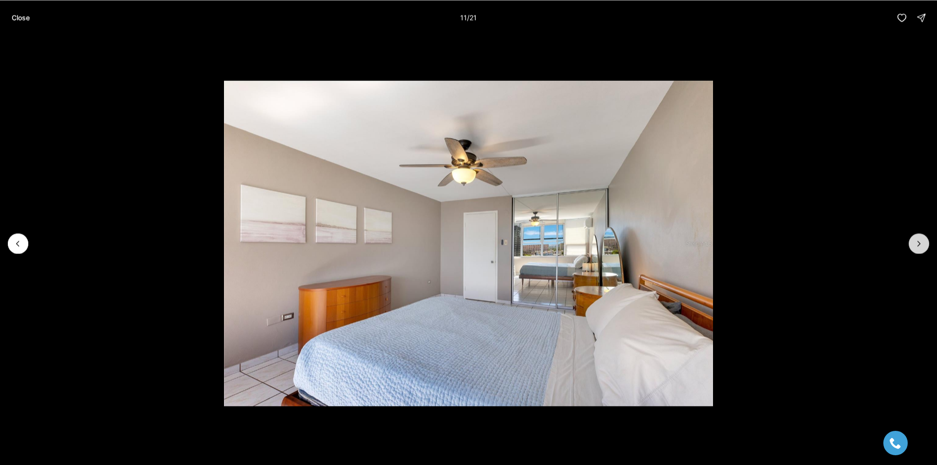
click at [913, 240] on button "Next slide" at bounding box center [918, 243] width 20 height 20
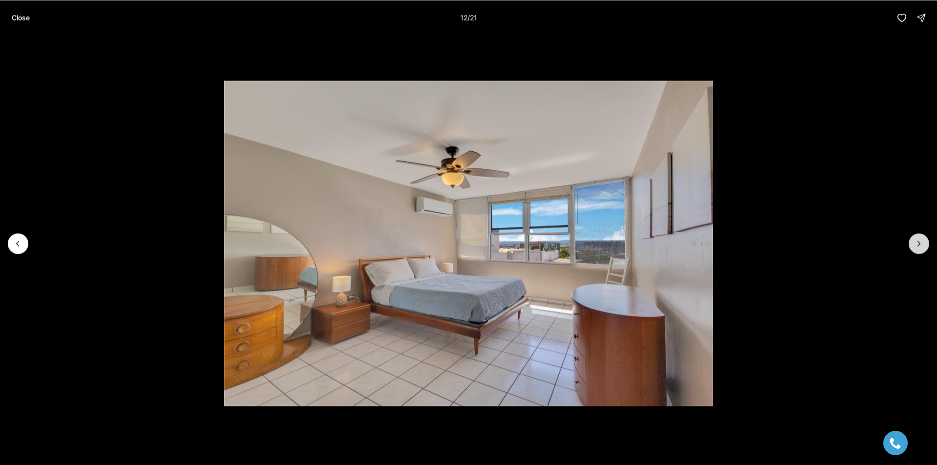
click at [913, 240] on button "Next slide" at bounding box center [918, 243] width 20 height 20
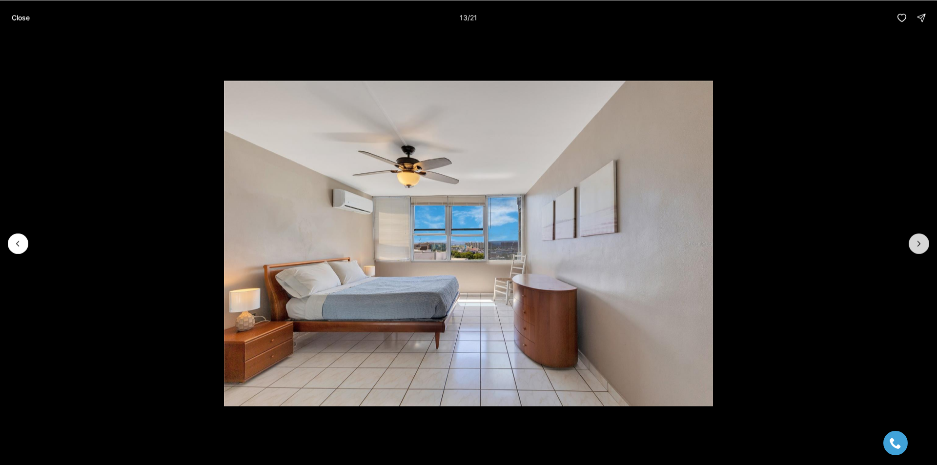
click at [913, 240] on button "Next slide" at bounding box center [918, 243] width 20 height 20
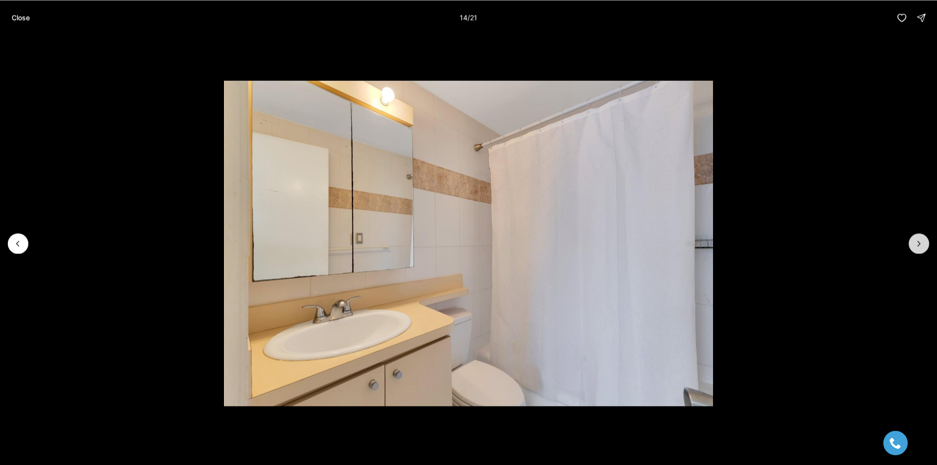
click at [912, 240] on button "Next slide" at bounding box center [918, 243] width 20 height 20
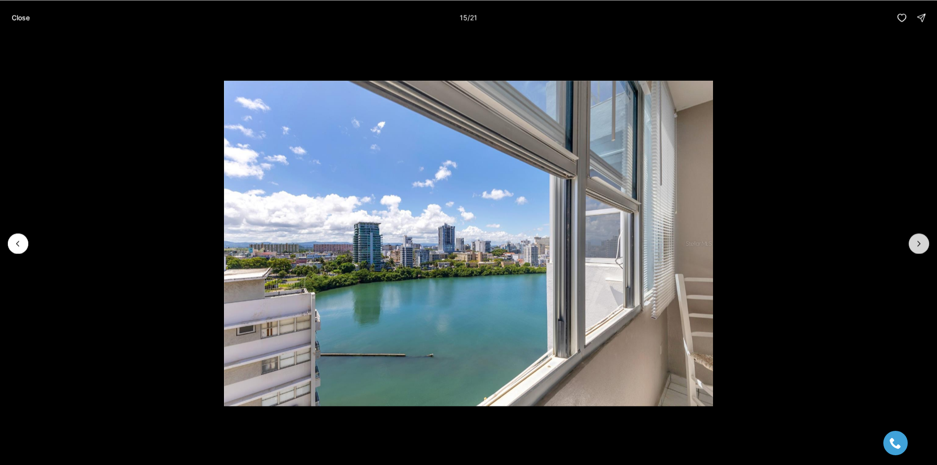
click at [912, 240] on button "Next slide" at bounding box center [918, 243] width 20 height 20
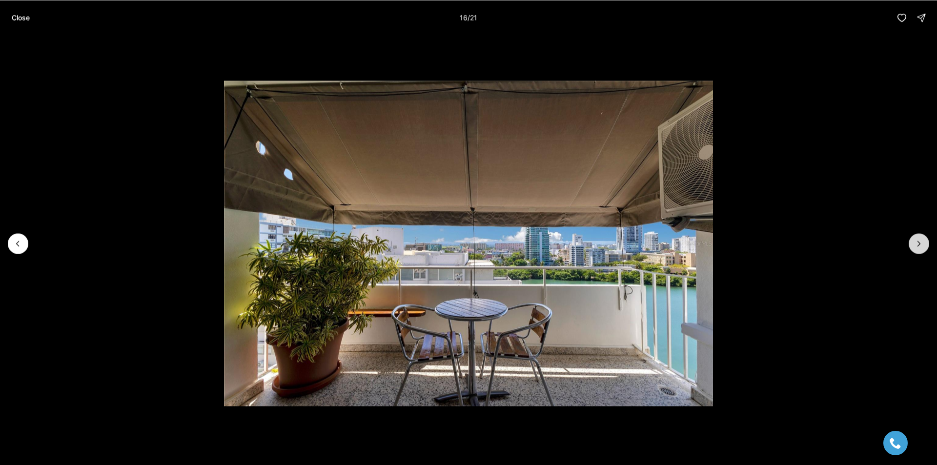
click at [912, 240] on button "Next slide" at bounding box center [918, 243] width 20 height 20
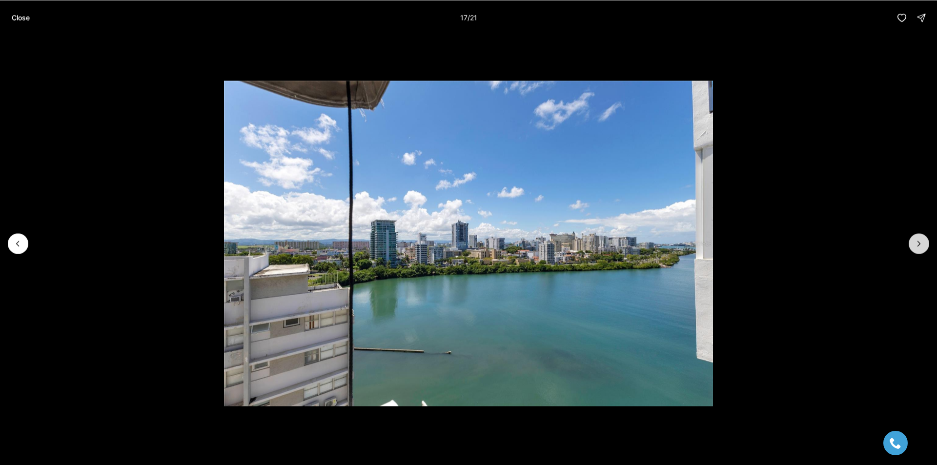
click at [912, 240] on button "Next slide" at bounding box center [918, 243] width 20 height 20
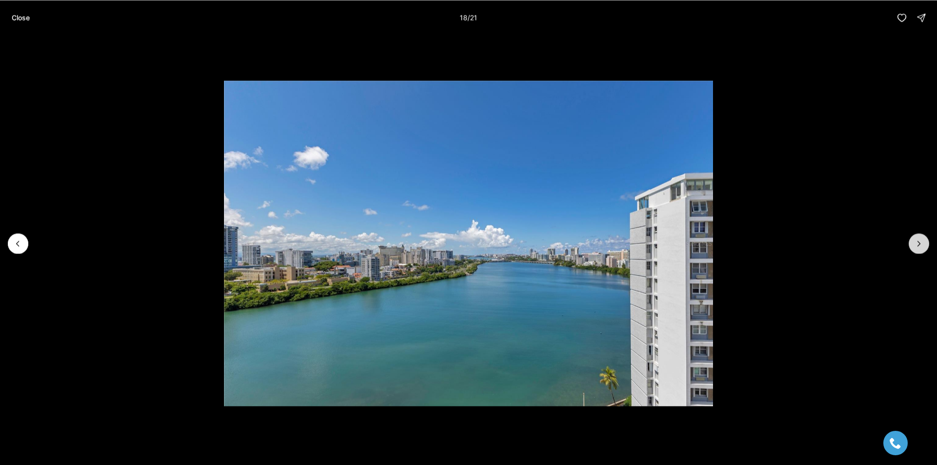
click at [912, 240] on button "Next slide" at bounding box center [918, 243] width 20 height 20
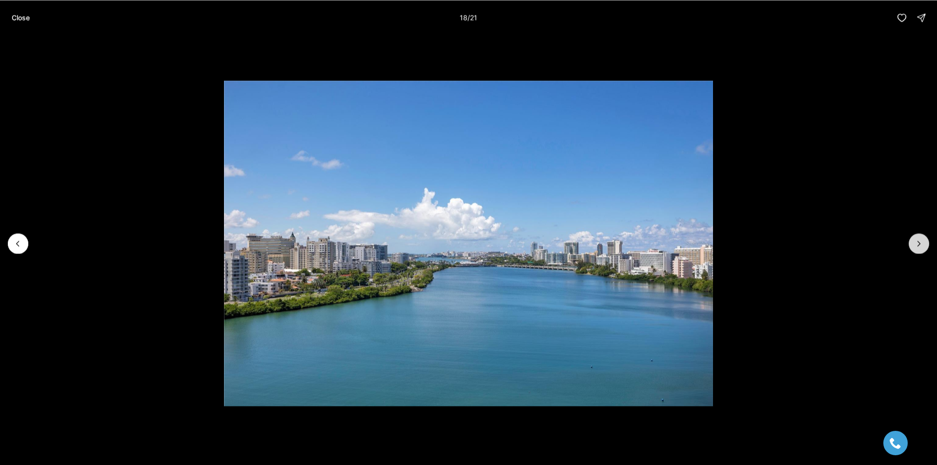
click at [912, 240] on button "Next slide" at bounding box center [918, 243] width 20 height 20
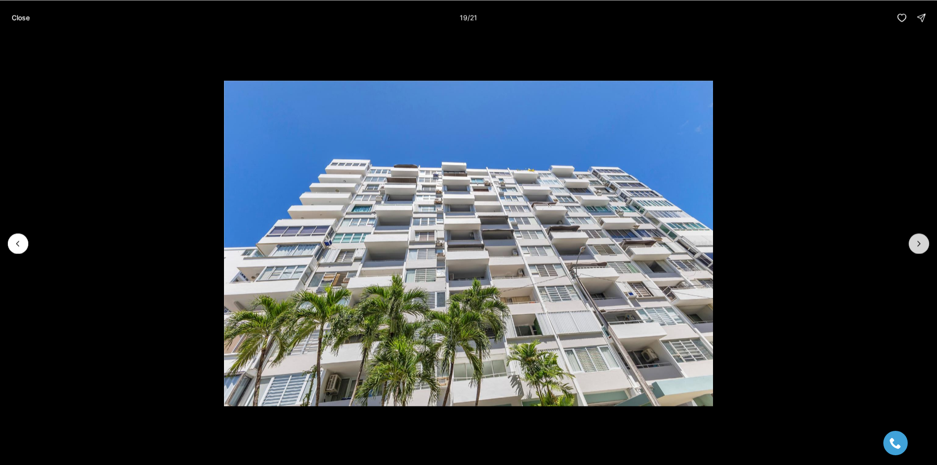
click at [912, 240] on button "Next slide" at bounding box center [918, 243] width 20 height 20
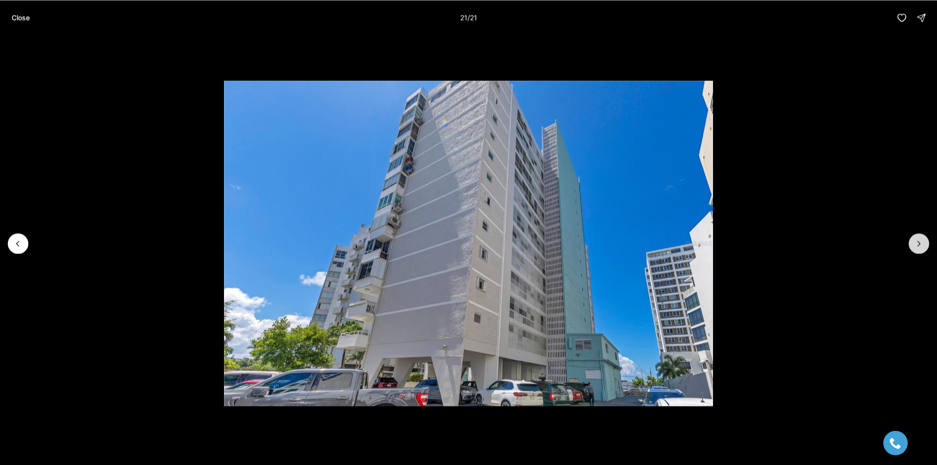
click at [912, 240] on div at bounding box center [918, 243] width 20 height 20
click at [17, 17] on p "Close" at bounding box center [21, 18] width 18 height 8
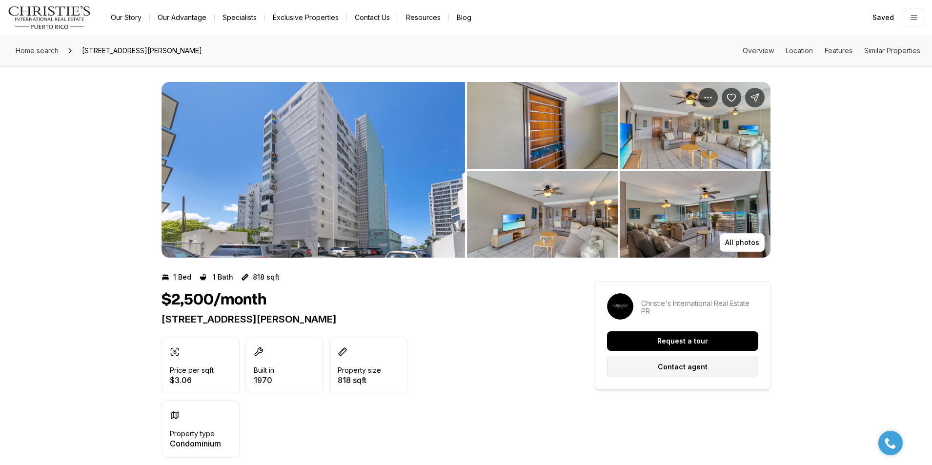
click at [703, 369] on p "Contact agent" at bounding box center [683, 367] width 50 height 8
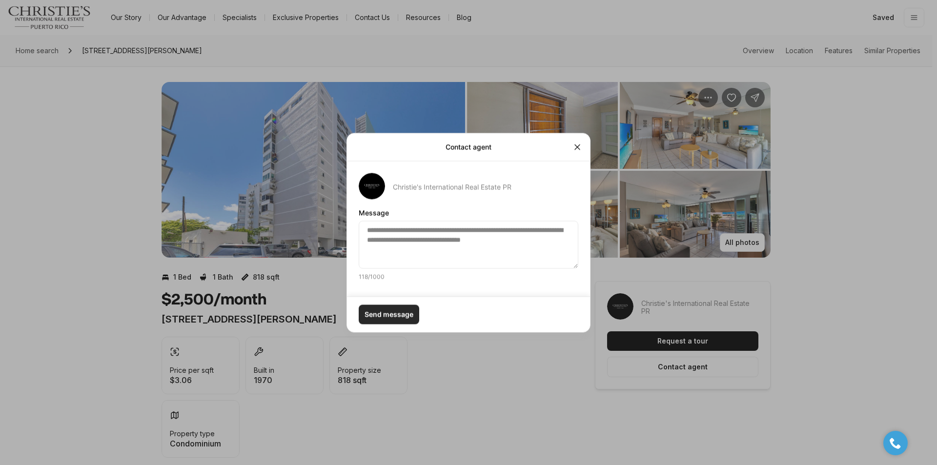
click at [400, 312] on p "Send message" at bounding box center [388, 314] width 49 height 8
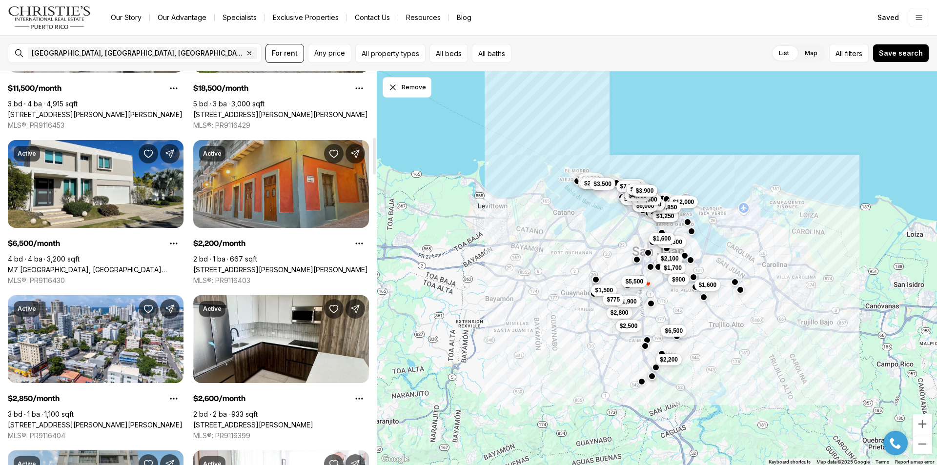
scroll to position [781, 0]
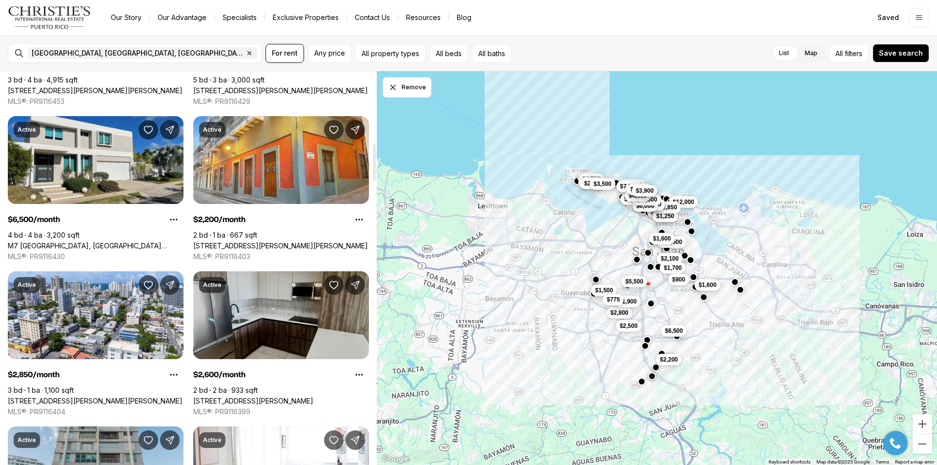
click at [284, 397] on link "[STREET_ADDRESS][PERSON_NAME]" at bounding box center [253, 401] width 120 height 9
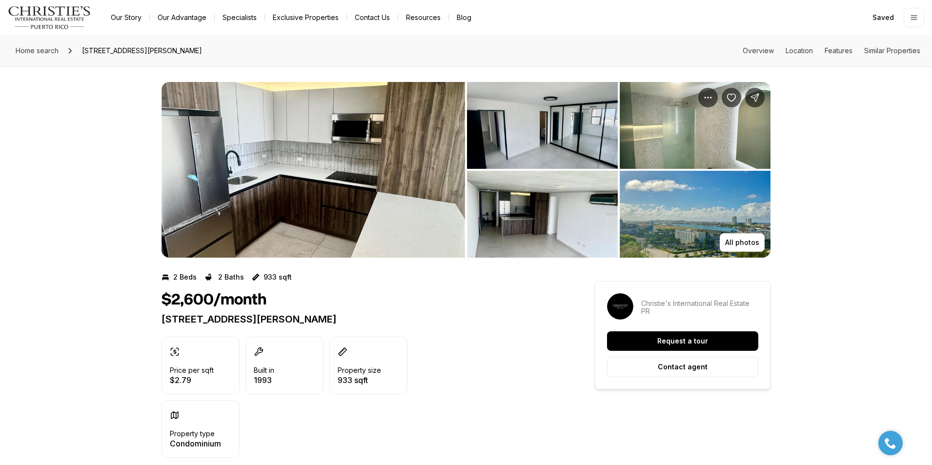
click at [325, 153] on img "View image gallery" at bounding box center [312, 170] width 303 height 176
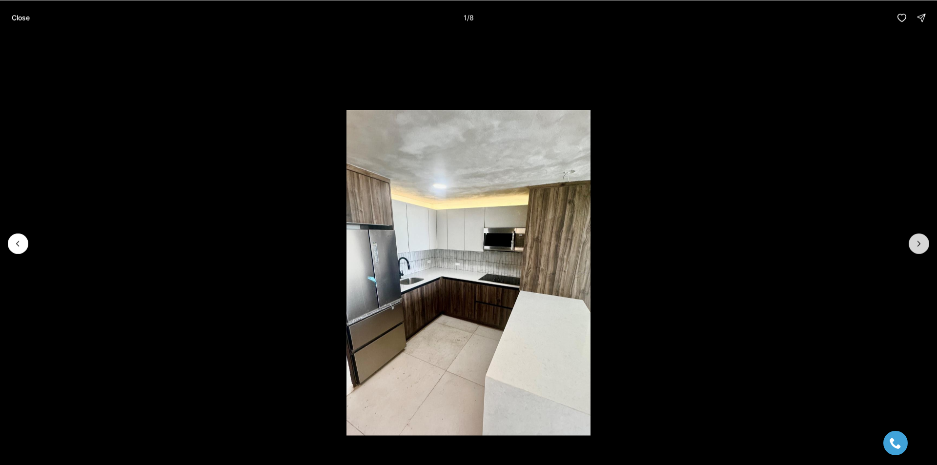
click at [918, 244] on icon "Next slide" at bounding box center [919, 244] width 10 height 10
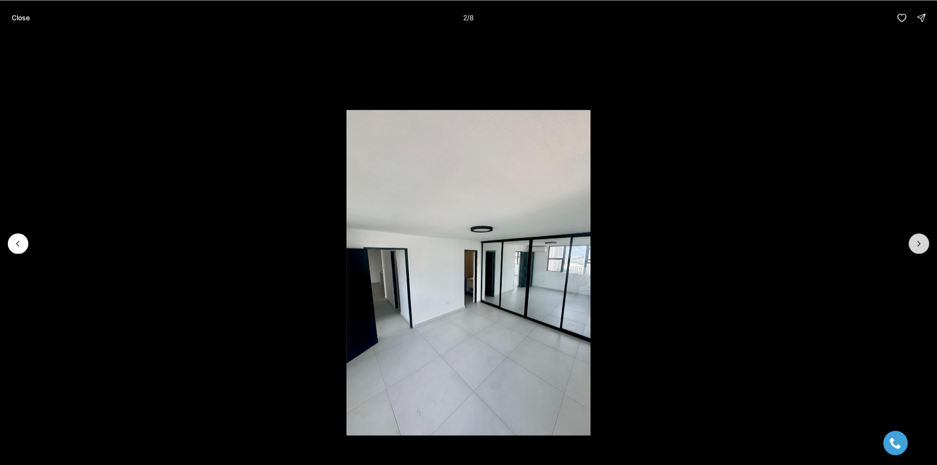
click at [918, 244] on icon "Next slide" at bounding box center [919, 244] width 10 height 10
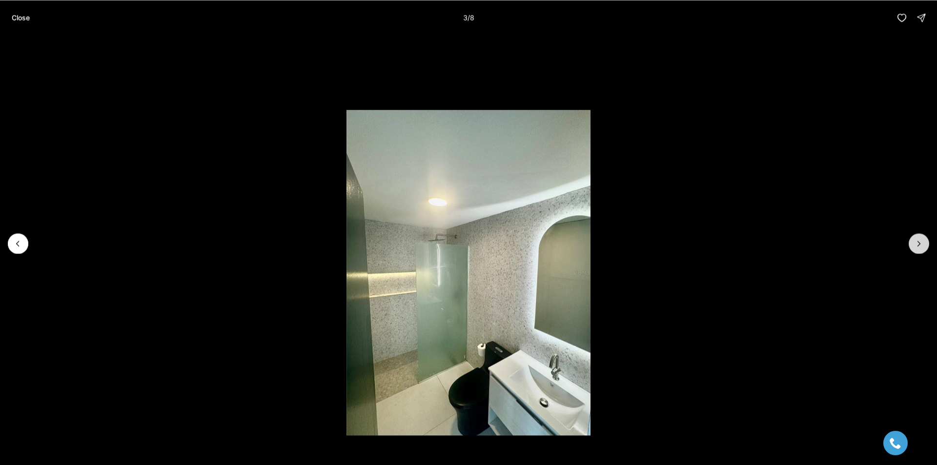
click at [918, 244] on icon "Next slide" at bounding box center [919, 244] width 10 height 10
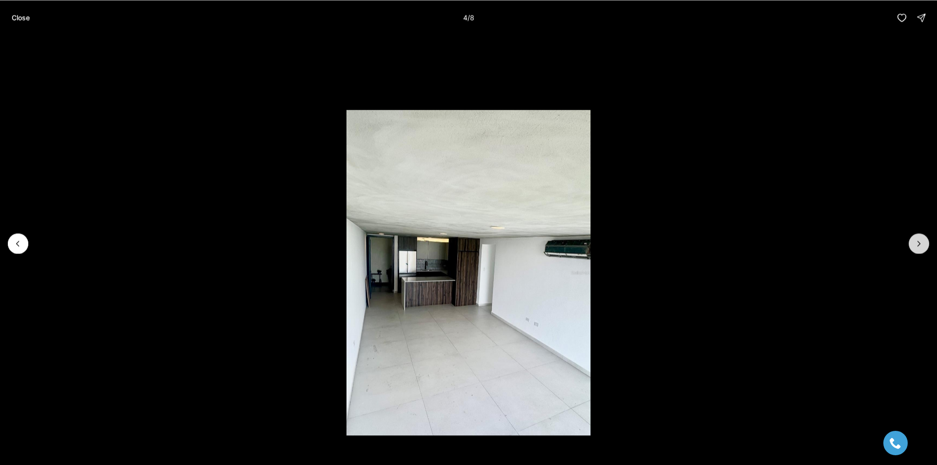
click at [918, 244] on icon "Next slide" at bounding box center [919, 244] width 10 height 10
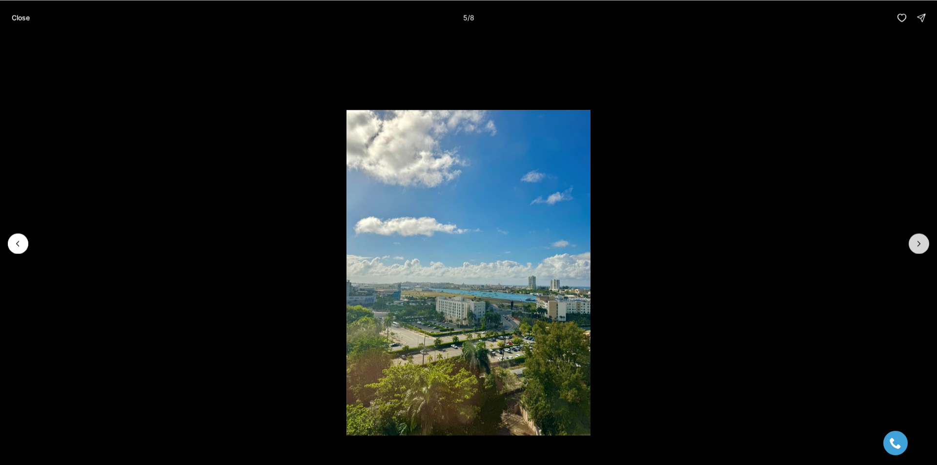
click at [918, 244] on icon "Next slide" at bounding box center [919, 244] width 10 height 10
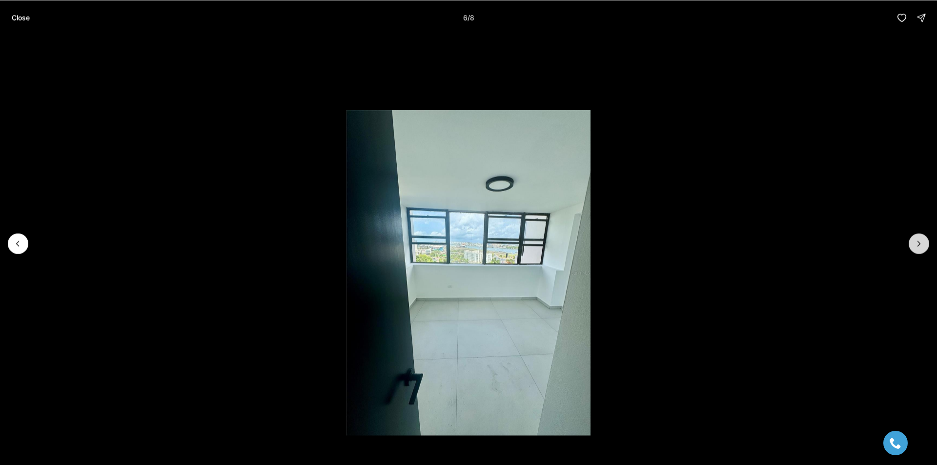
click at [918, 244] on icon "Next slide" at bounding box center [919, 244] width 10 height 10
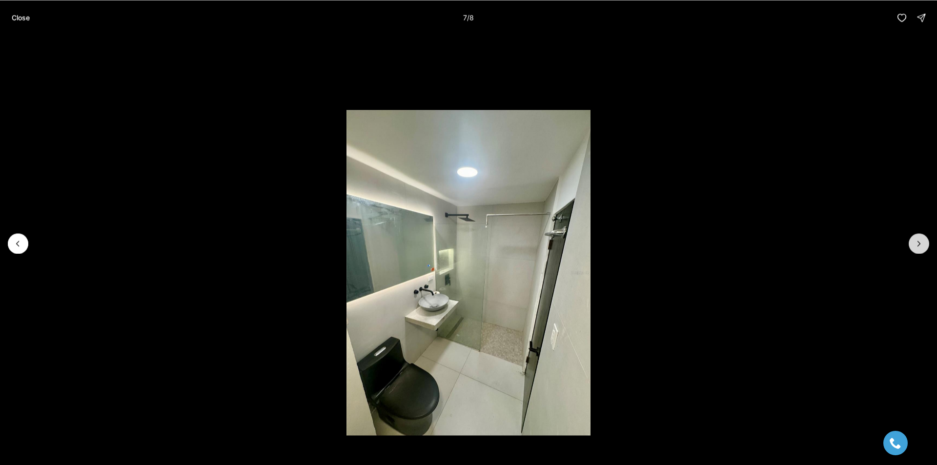
click at [918, 244] on icon "Next slide" at bounding box center [919, 244] width 10 height 10
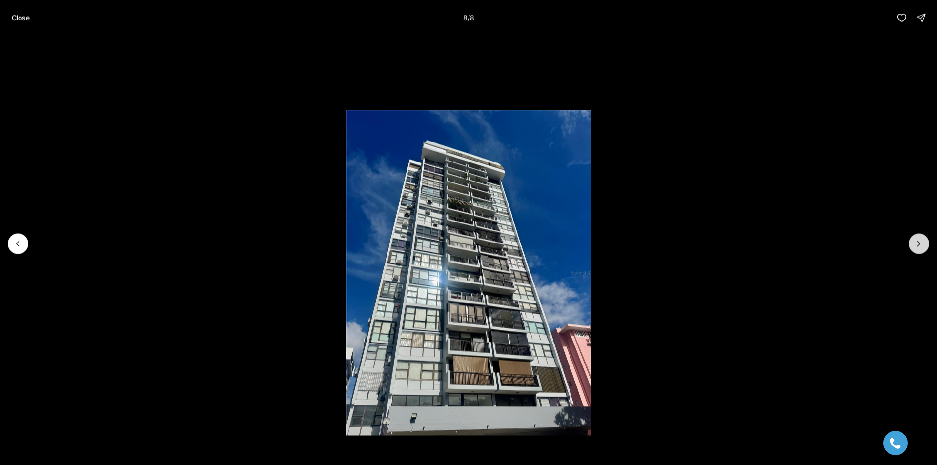
click at [918, 244] on div at bounding box center [918, 243] width 20 height 20
click at [9, 10] on button "Close" at bounding box center [21, 18] width 30 height 20
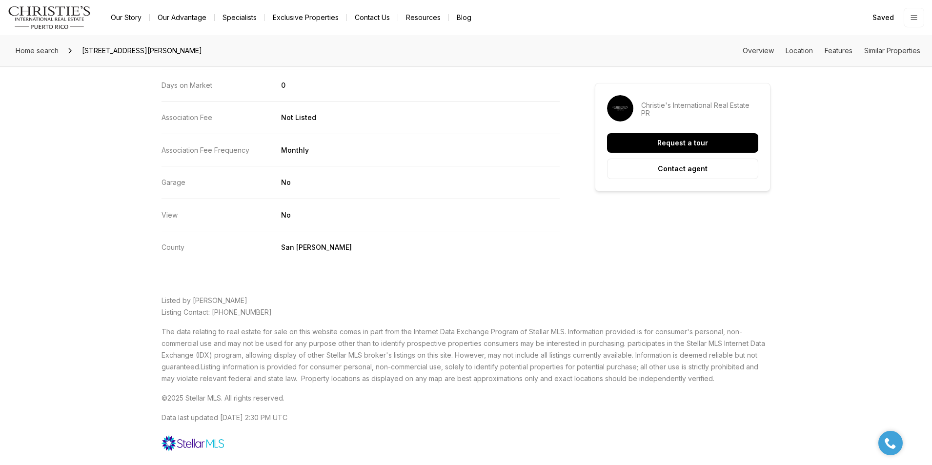
scroll to position [1593, 0]
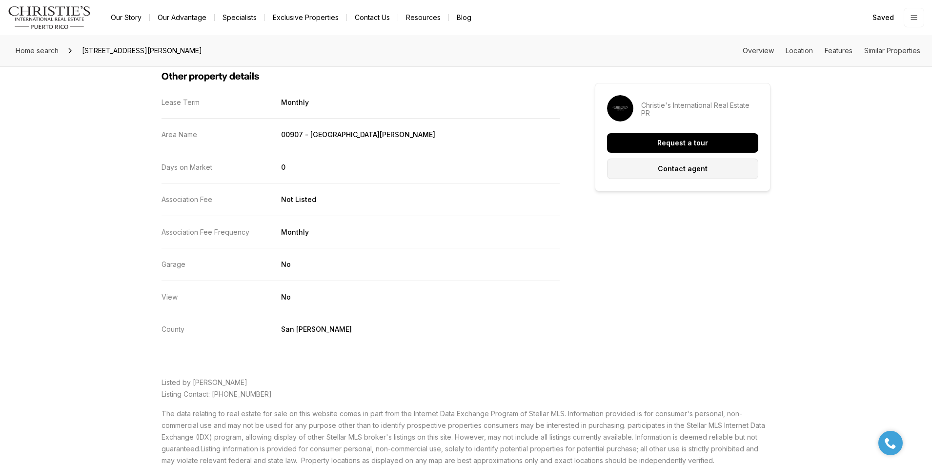
click at [693, 174] on button "Contact agent" at bounding box center [682, 169] width 151 height 20
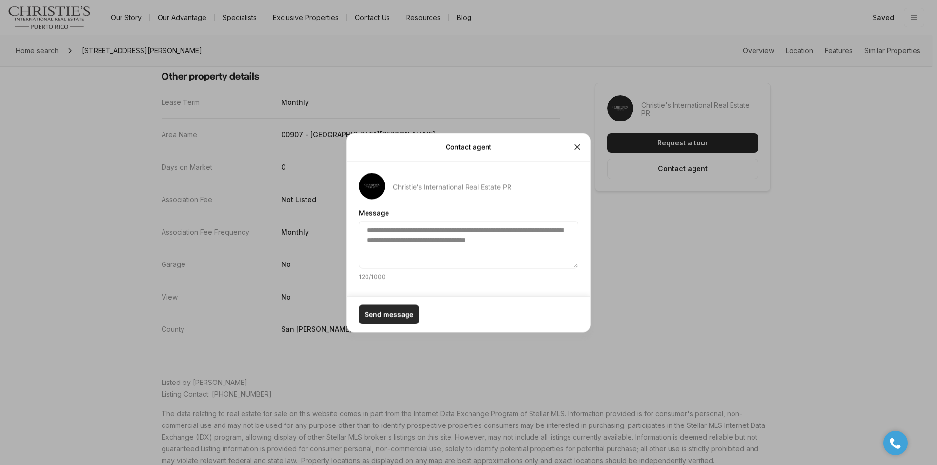
click at [396, 313] on p "Send message" at bounding box center [388, 314] width 49 height 8
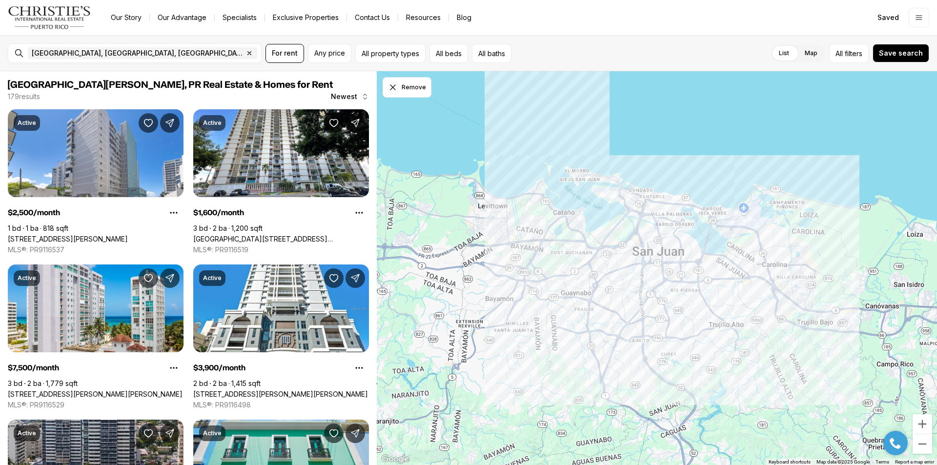
scroll to position [781, 0]
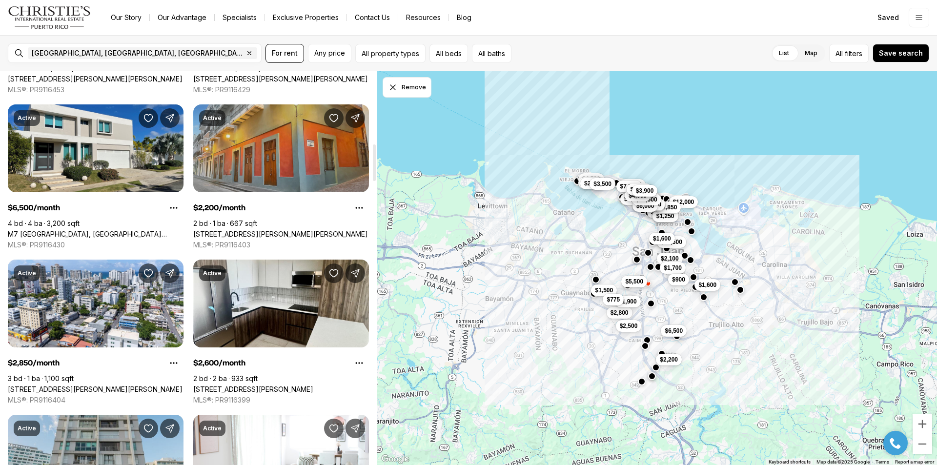
click at [277, 230] on link "[STREET_ADDRESS][PERSON_NAME][PERSON_NAME]" at bounding box center [280, 234] width 175 height 9
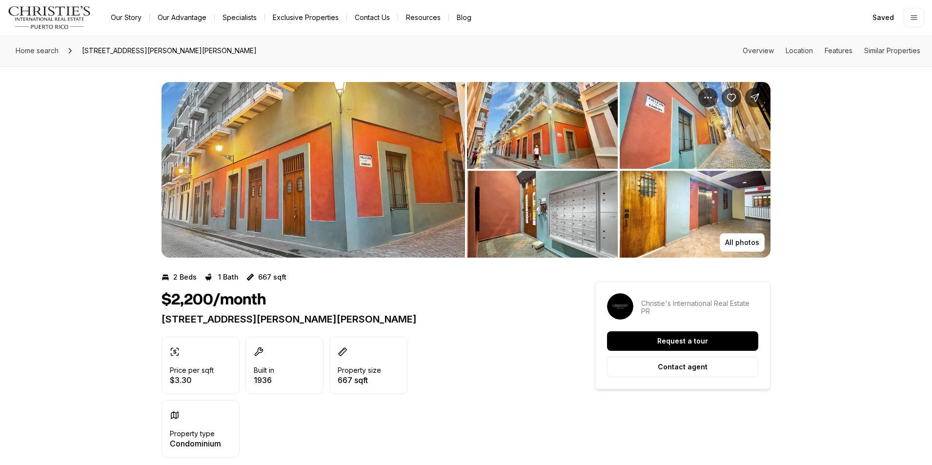
click at [667, 120] on img "View image gallery" at bounding box center [695, 125] width 151 height 87
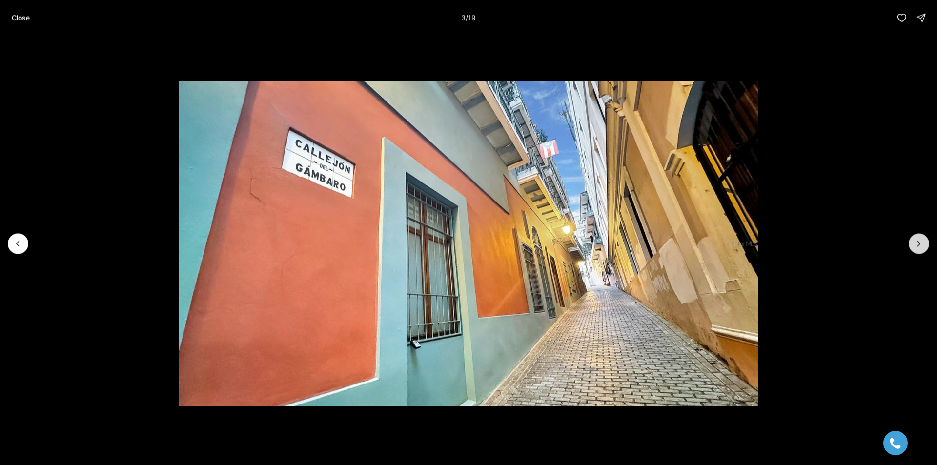
click at [911, 241] on button "Next slide" at bounding box center [918, 243] width 20 height 20
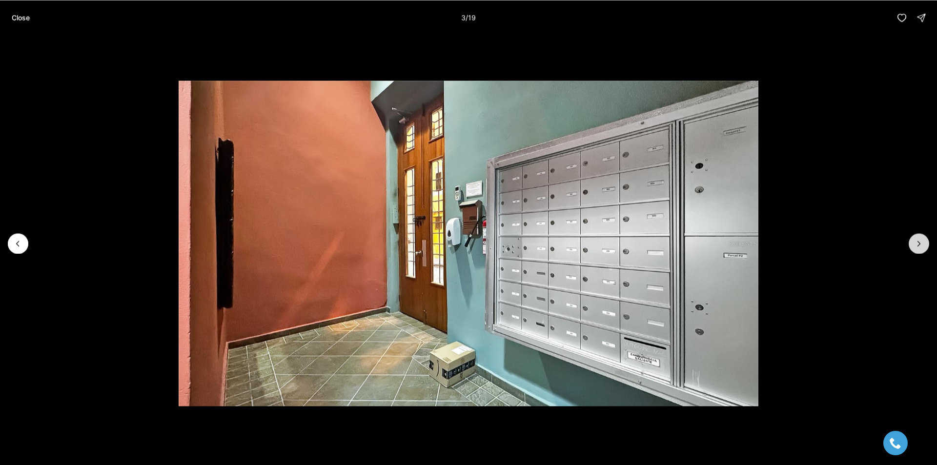
click at [911, 241] on button "Next slide" at bounding box center [918, 243] width 20 height 20
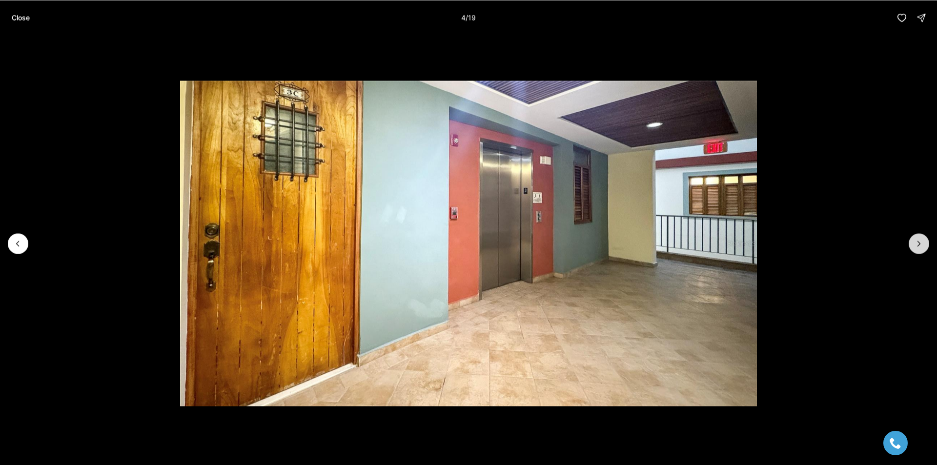
click at [911, 241] on button "Next slide" at bounding box center [918, 243] width 20 height 20
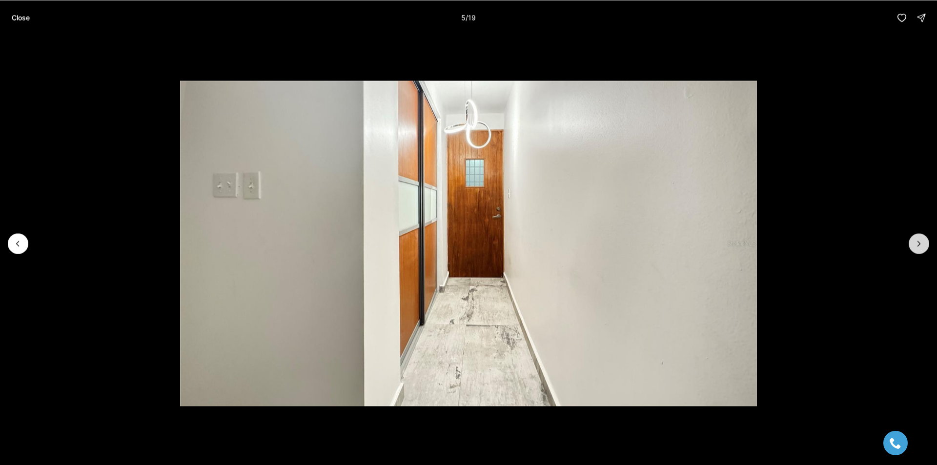
click at [911, 241] on button "Next slide" at bounding box center [918, 243] width 20 height 20
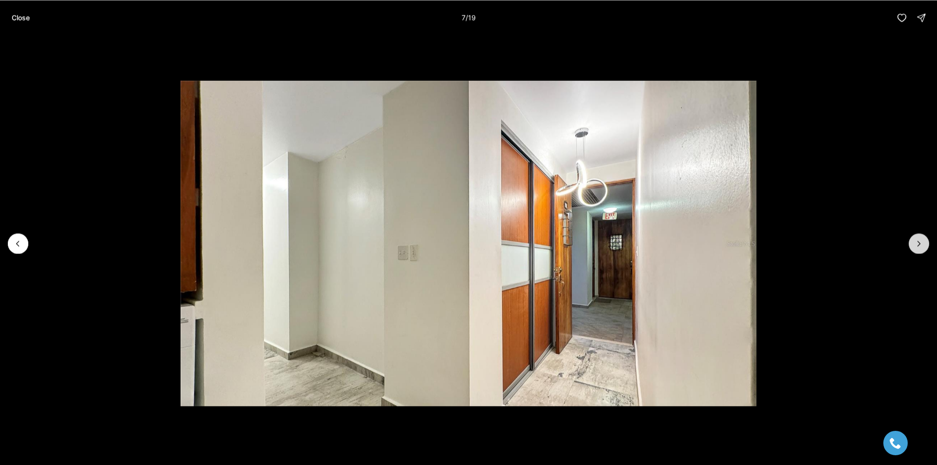
click at [911, 241] on button "Next slide" at bounding box center [918, 243] width 20 height 20
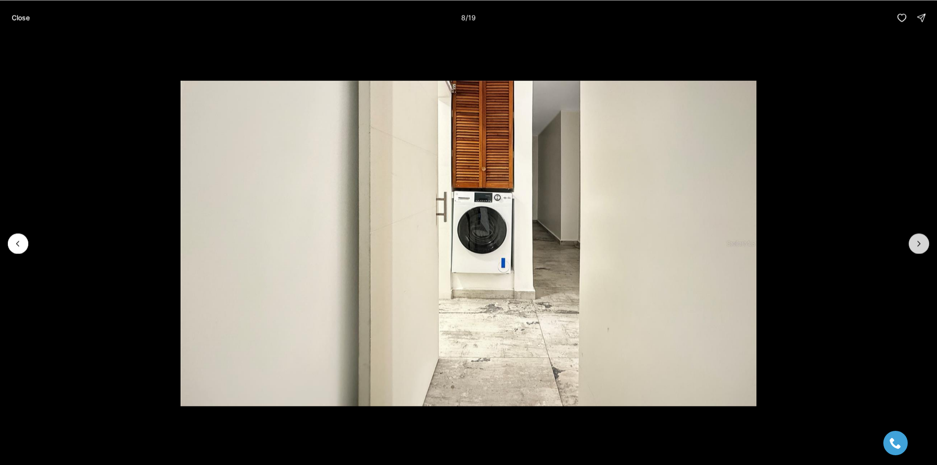
click at [911, 241] on button "Next slide" at bounding box center [918, 243] width 20 height 20
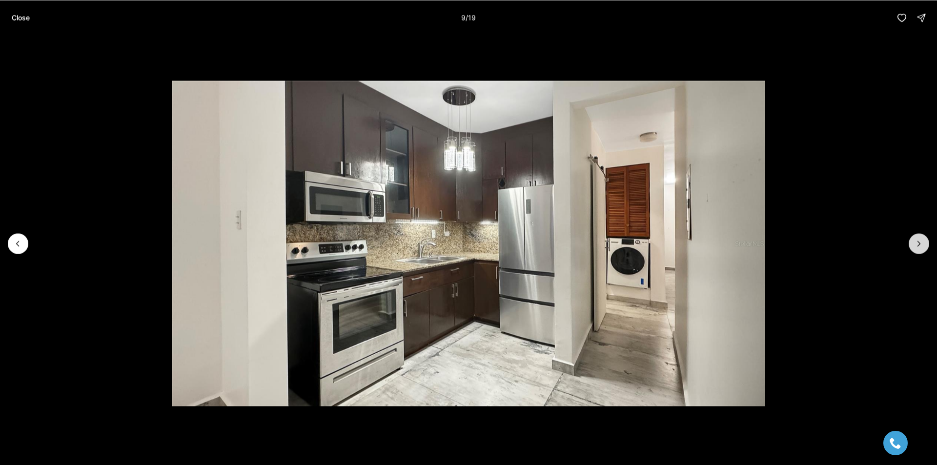
click at [911, 241] on button "Next slide" at bounding box center [918, 243] width 20 height 20
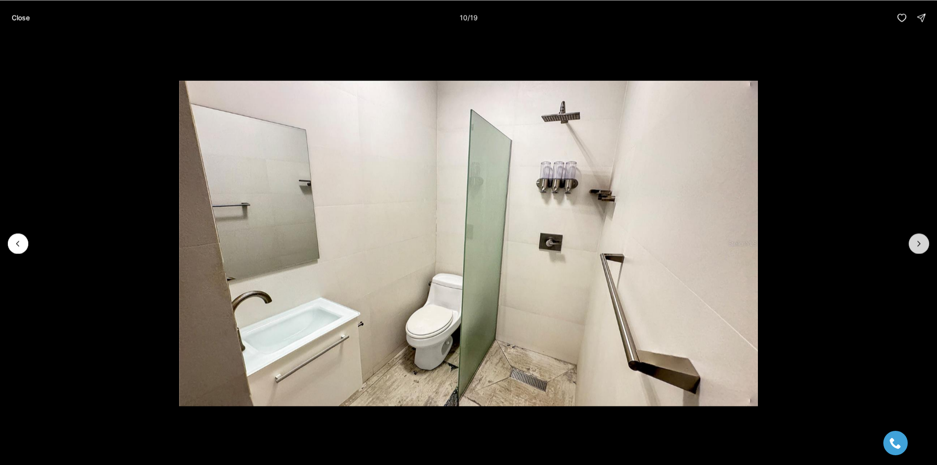
click at [911, 241] on button "Next slide" at bounding box center [918, 243] width 20 height 20
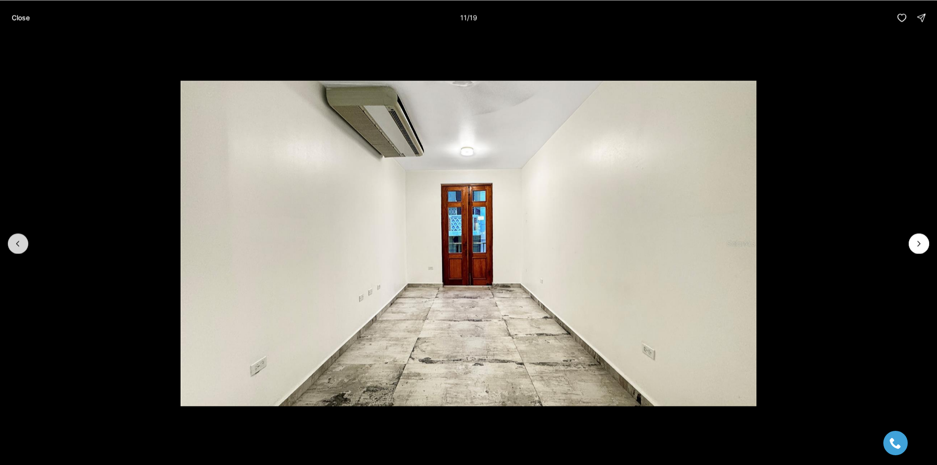
click at [11, 247] on button "Previous slide" at bounding box center [18, 243] width 20 height 20
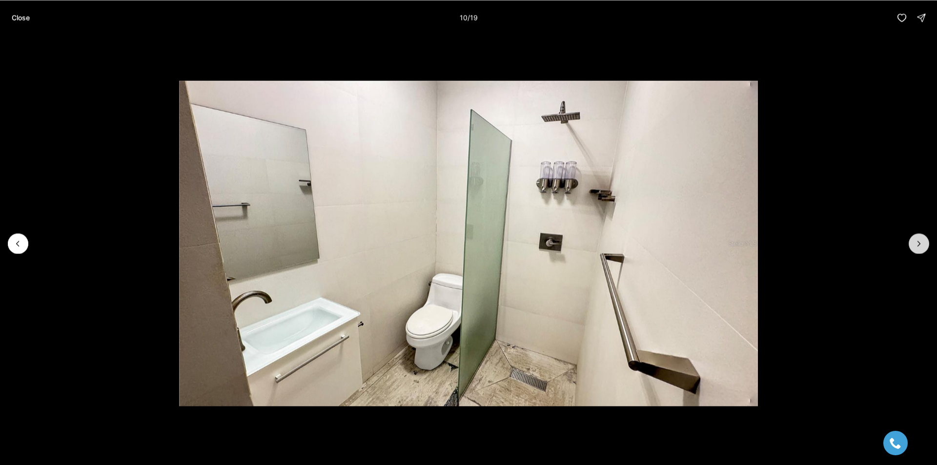
click at [922, 245] on icon "Next slide" at bounding box center [919, 244] width 10 height 10
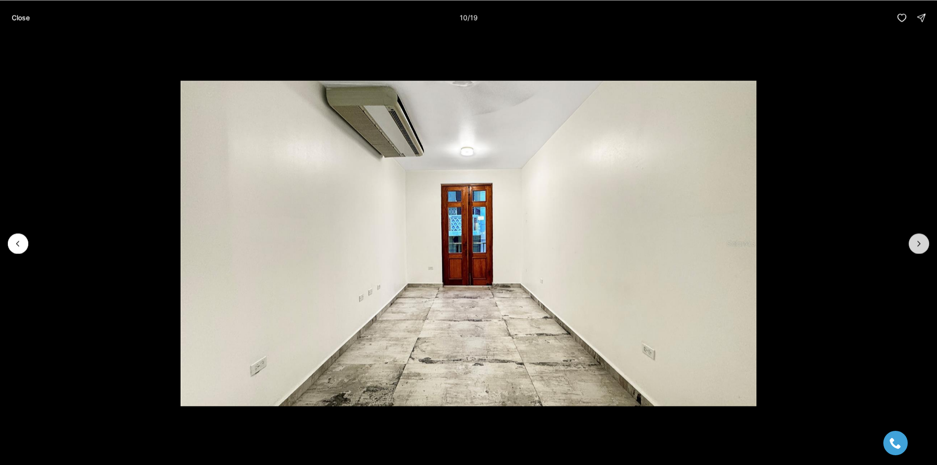
click at [922, 245] on icon "Next slide" at bounding box center [919, 244] width 10 height 10
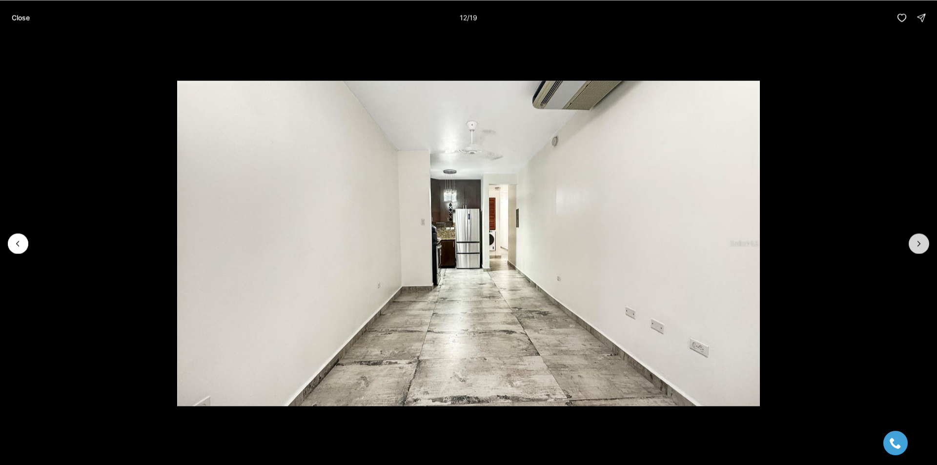
click at [922, 245] on icon "Next slide" at bounding box center [919, 244] width 10 height 10
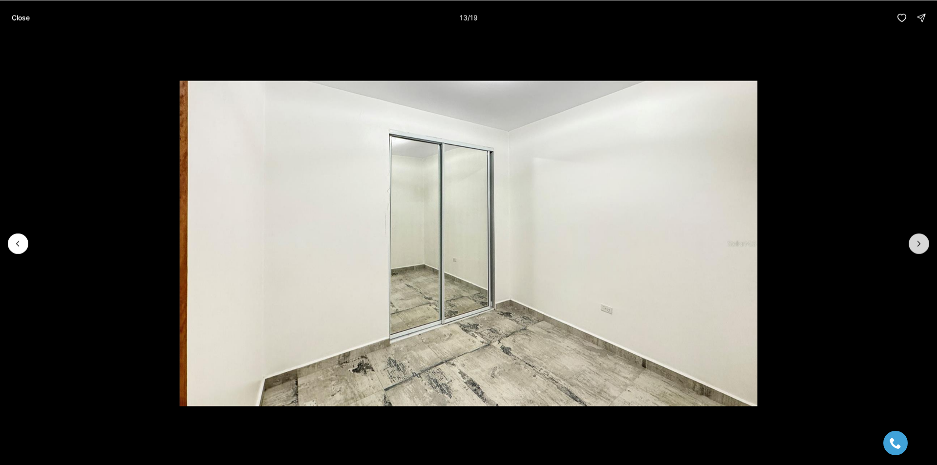
click at [922, 245] on icon "Next slide" at bounding box center [919, 244] width 10 height 10
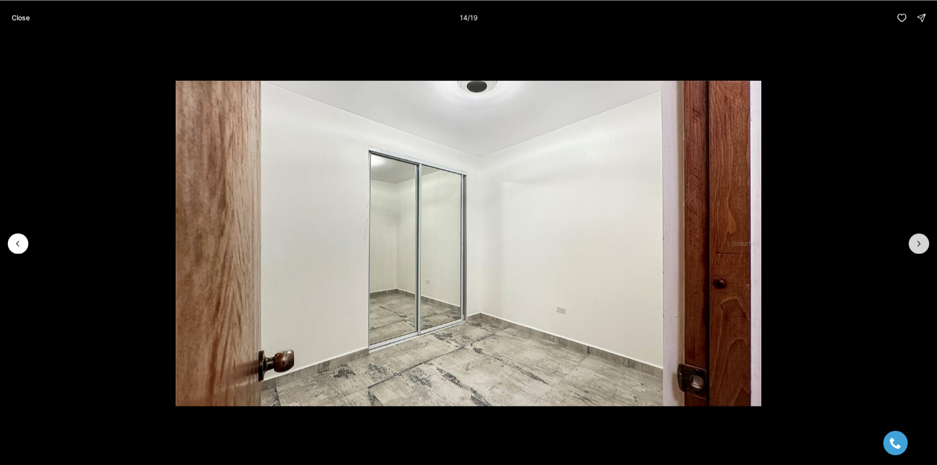
click at [922, 245] on icon "Next slide" at bounding box center [919, 244] width 10 height 10
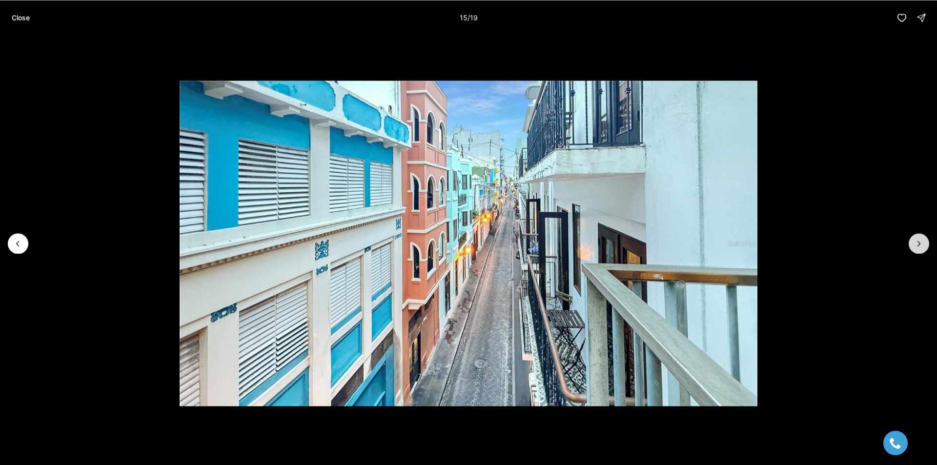
click at [922, 245] on icon "Next slide" at bounding box center [919, 244] width 10 height 10
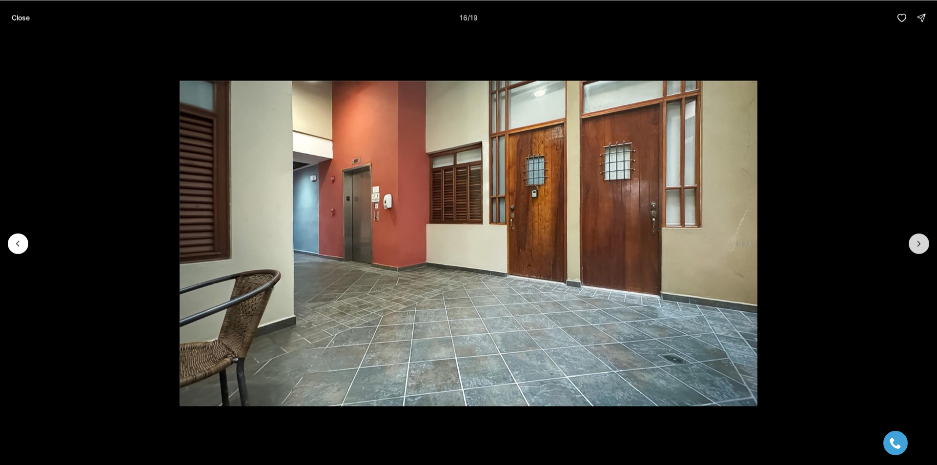
click at [922, 245] on icon "Next slide" at bounding box center [919, 244] width 10 height 10
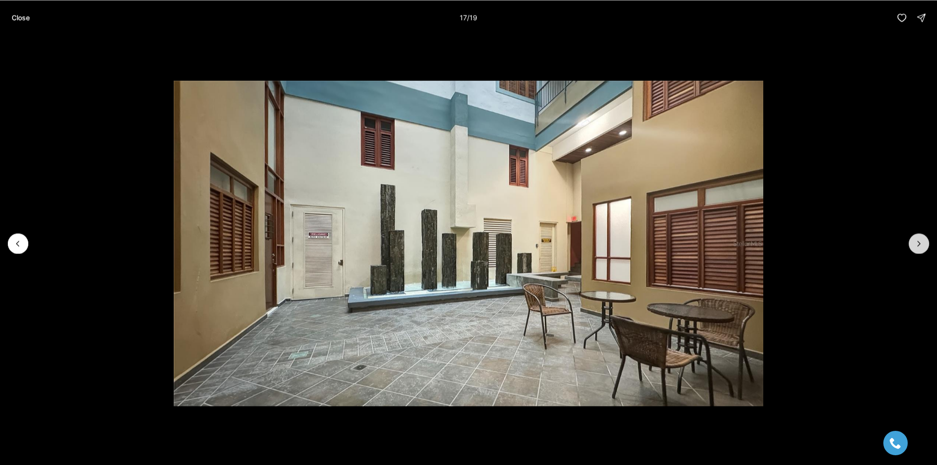
click at [922, 245] on icon "Next slide" at bounding box center [919, 244] width 10 height 10
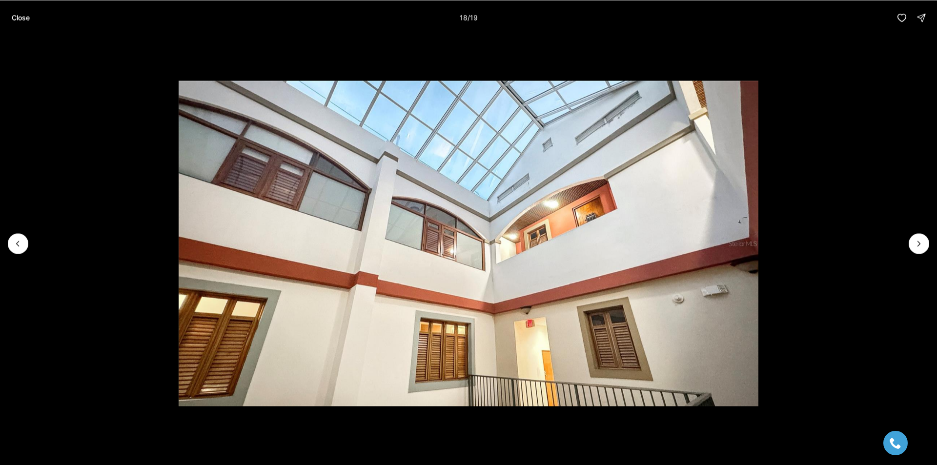
click at [20, 21] on p "Close" at bounding box center [21, 18] width 18 height 8
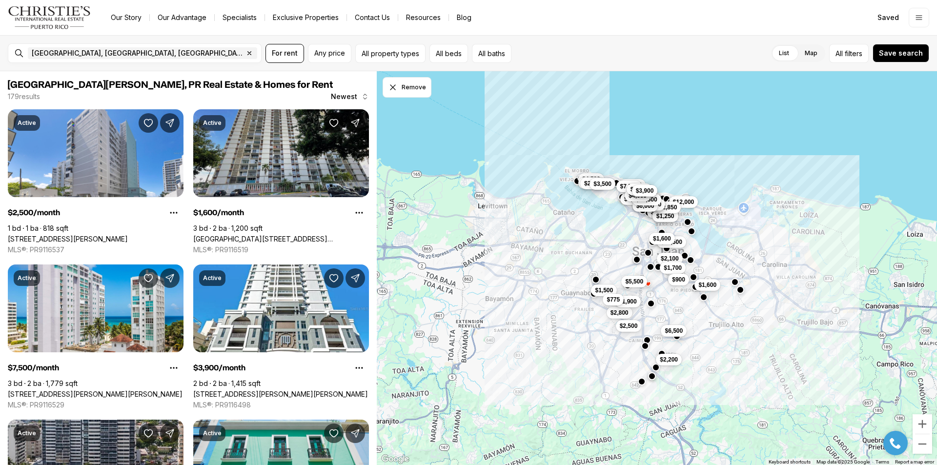
drag, startPoint x: 146, startPoint y: 121, endPoint x: 245, endPoint y: 206, distance: 130.1
click at [146, 121] on icon "Save Property: 14 CALLE MARSEILLES" at bounding box center [148, 123] width 10 height 10
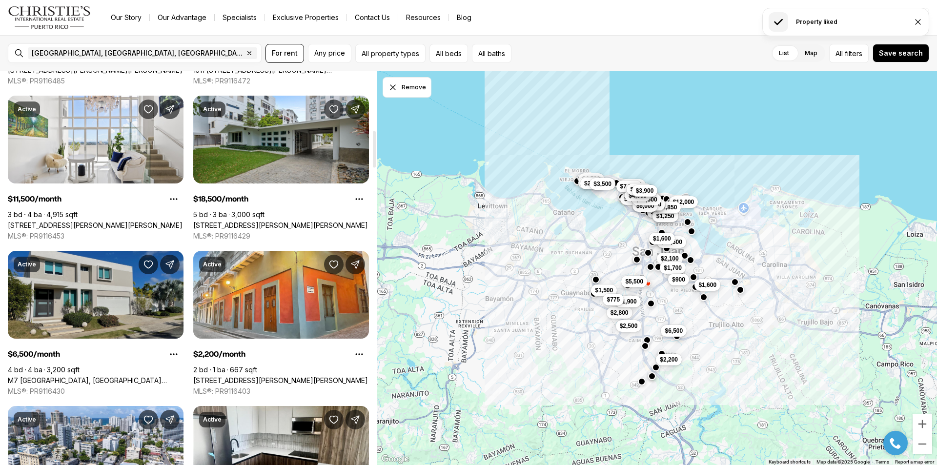
scroll to position [781, 0]
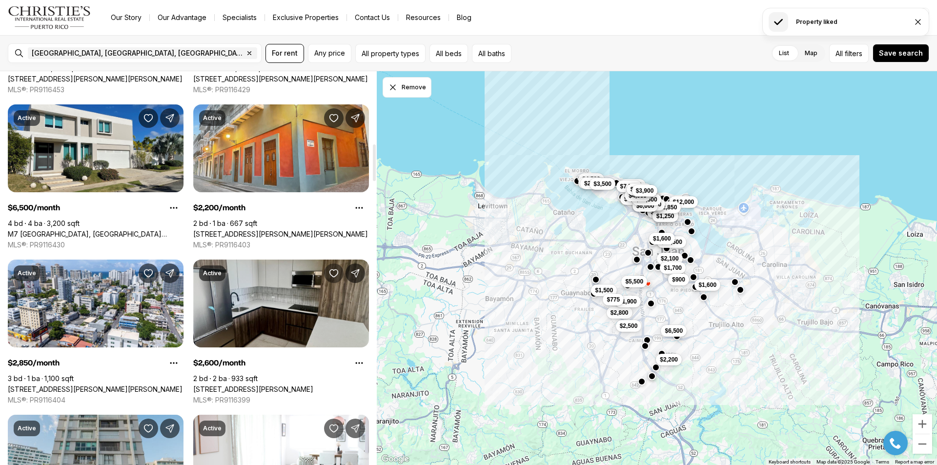
click at [334, 274] on icon "Save Property: 658 AVE.MIRAMAR #1002" at bounding box center [334, 273] width 10 height 10
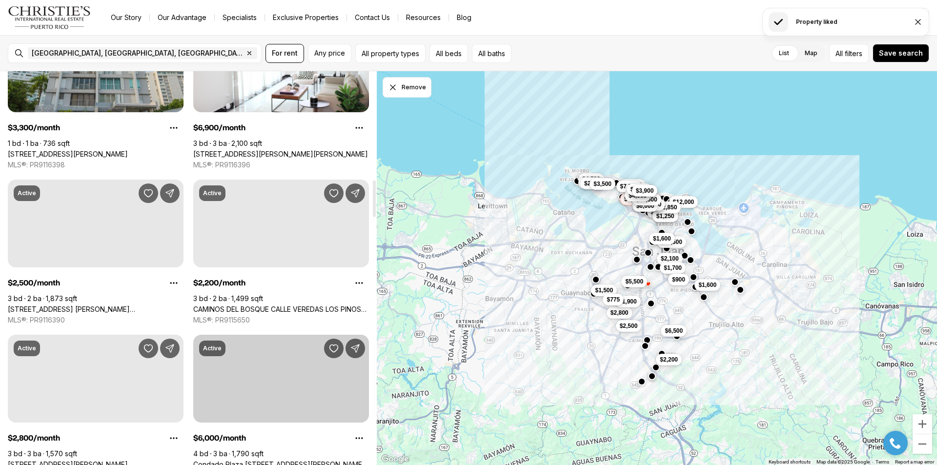
scroll to position [1269, 0]
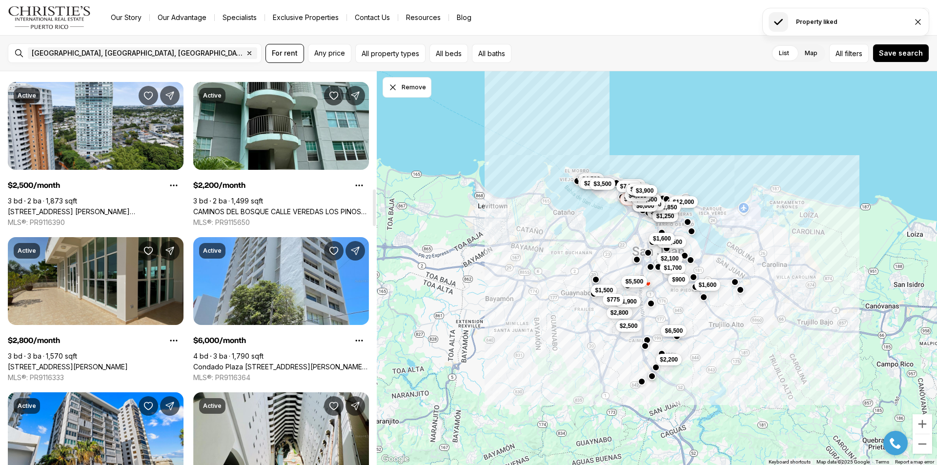
click at [105, 363] on link "[STREET_ADDRESS][PERSON_NAME]" at bounding box center [68, 367] width 120 height 9
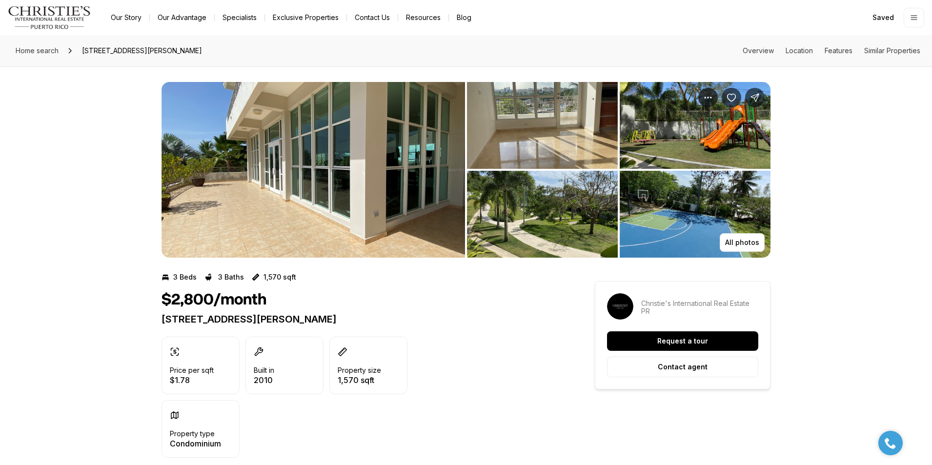
click at [559, 122] on img "View image gallery" at bounding box center [542, 125] width 151 height 87
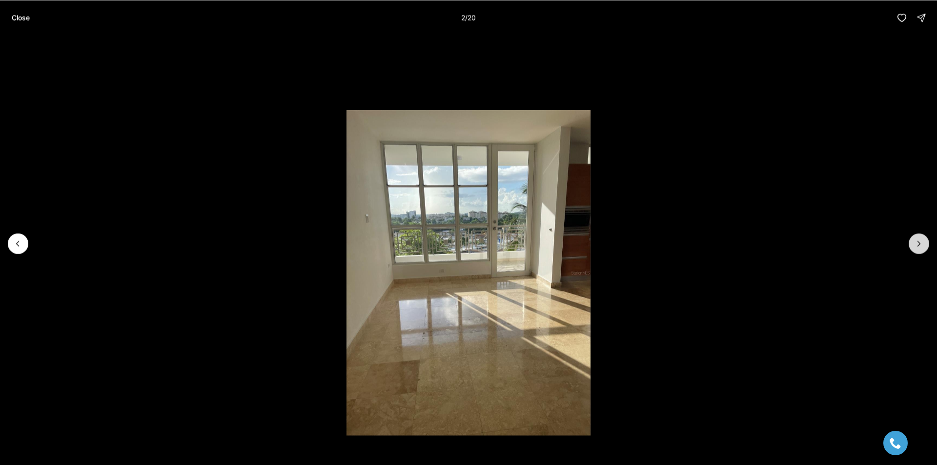
click at [926, 249] on button "Next slide" at bounding box center [918, 243] width 20 height 20
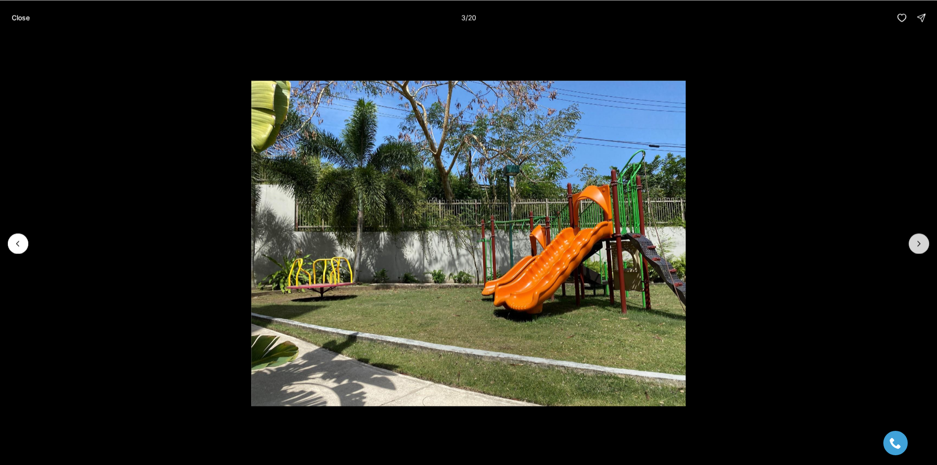
click at [926, 248] on button "Next slide" at bounding box center [918, 243] width 20 height 20
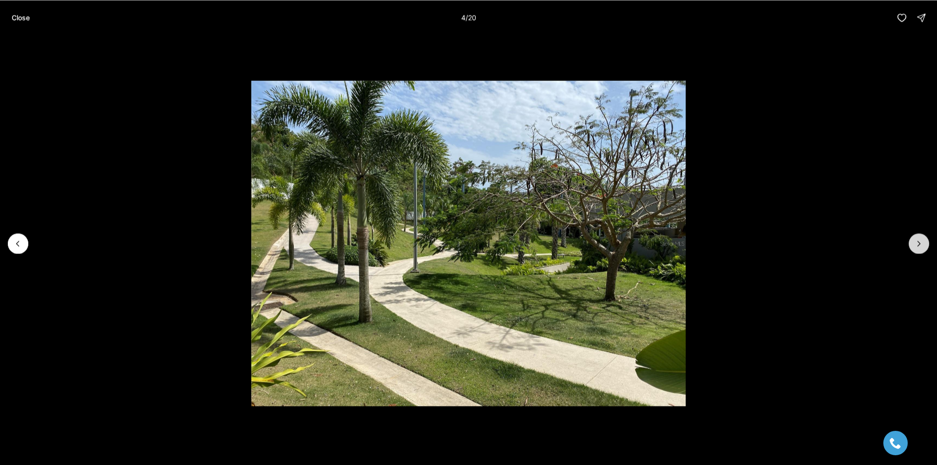
click at [926, 248] on button "Next slide" at bounding box center [918, 243] width 20 height 20
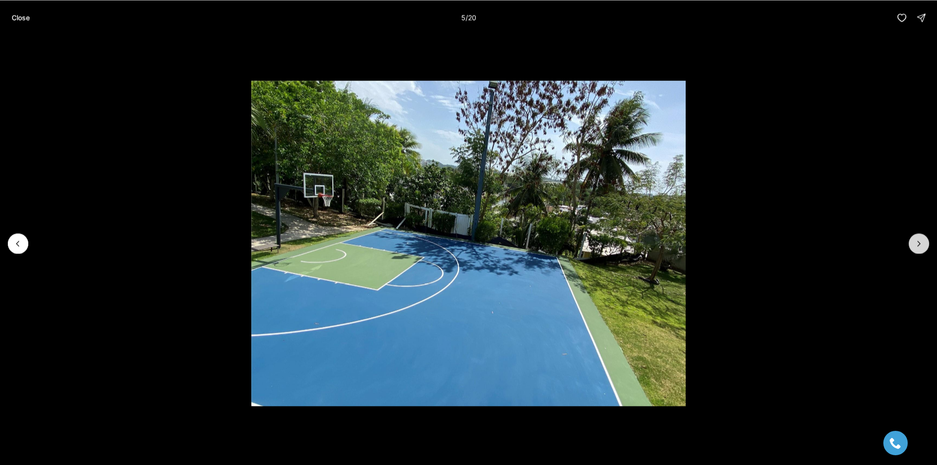
click at [926, 248] on button "Next slide" at bounding box center [918, 243] width 20 height 20
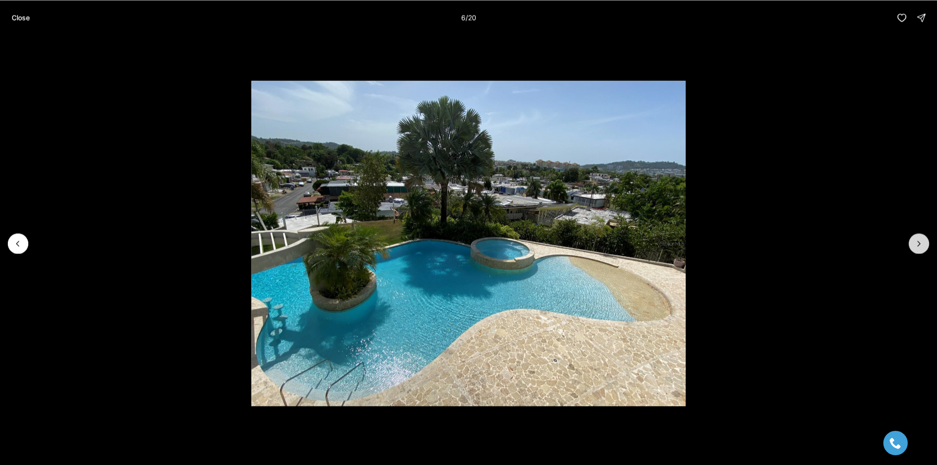
click at [926, 248] on button "Next slide" at bounding box center [918, 243] width 20 height 20
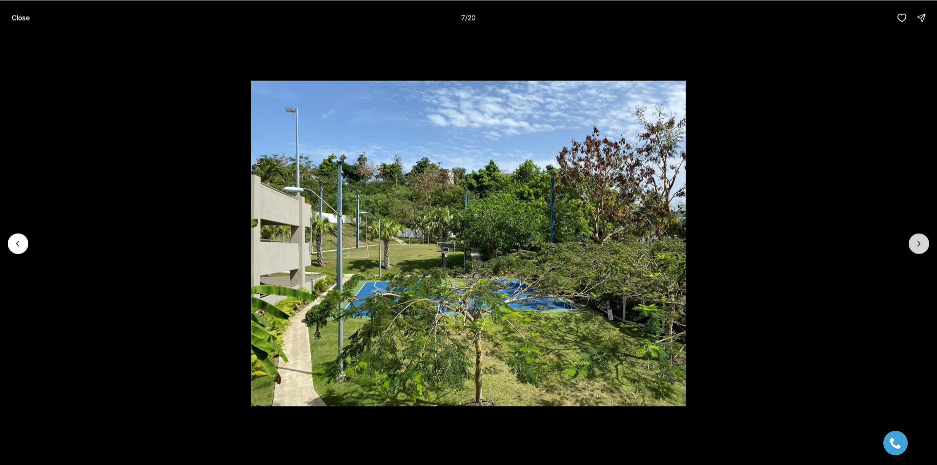
click at [926, 248] on button "Next slide" at bounding box center [918, 243] width 20 height 20
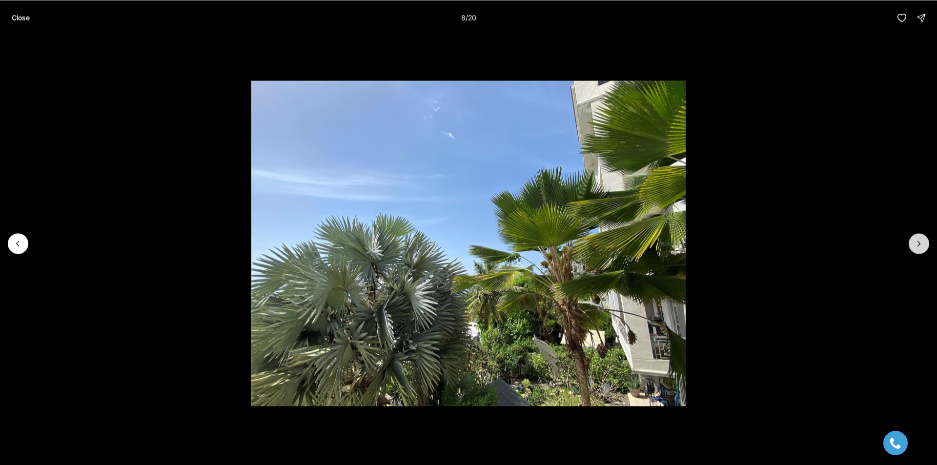
click at [926, 248] on button "Next slide" at bounding box center [918, 243] width 20 height 20
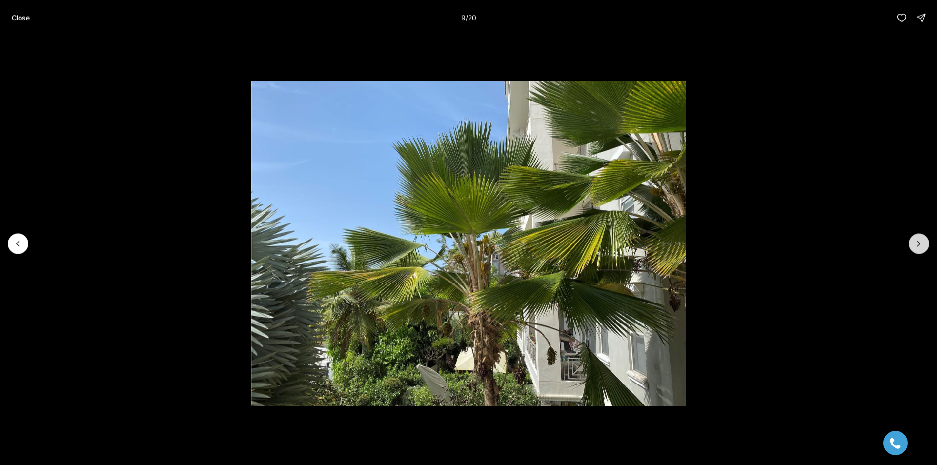
click at [926, 248] on button "Next slide" at bounding box center [918, 243] width 20 height 20
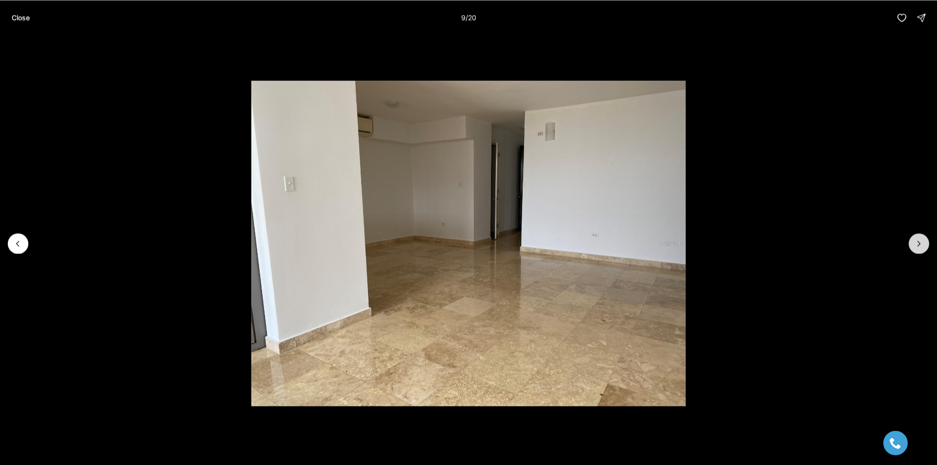
click at [926, 248] on button "Next slide" at bounding box center [918, 243] width 20 height 20
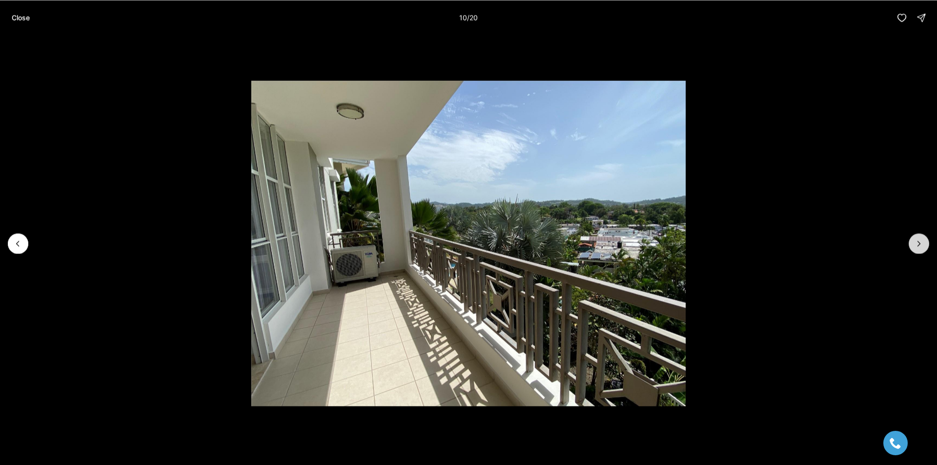
click at [926, 248] on button "Next slide" at bounding box center [918, 243] width 20 height 20
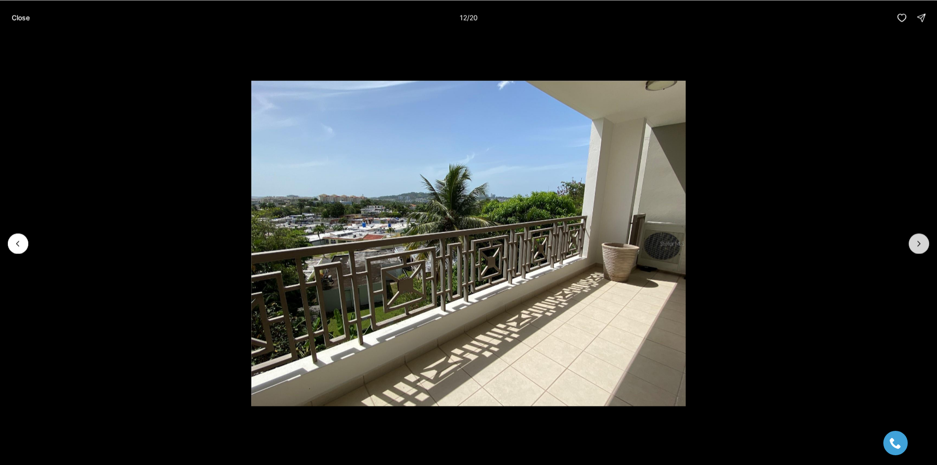
click at [926, 248] on button "Next slide" at bounding box center [918, 243] width 20 height 20
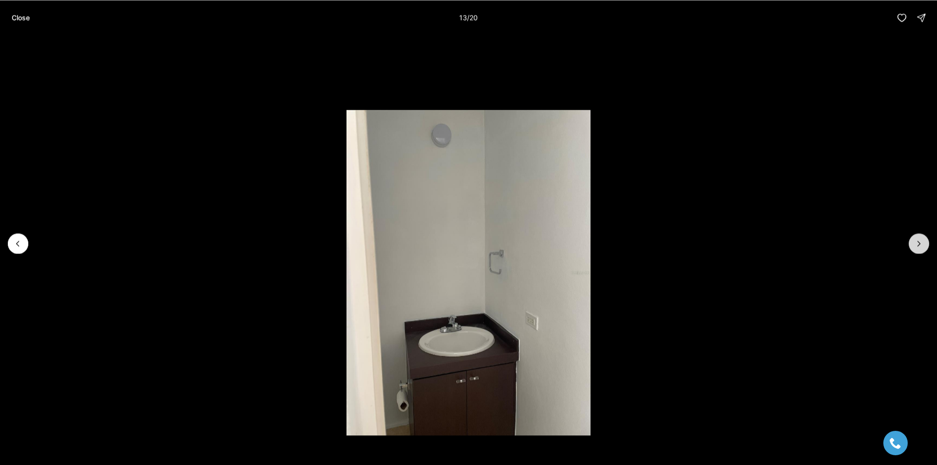
click at [926, 248] on button "Next slide" at bounding box center [918, 243] width 20 height 20
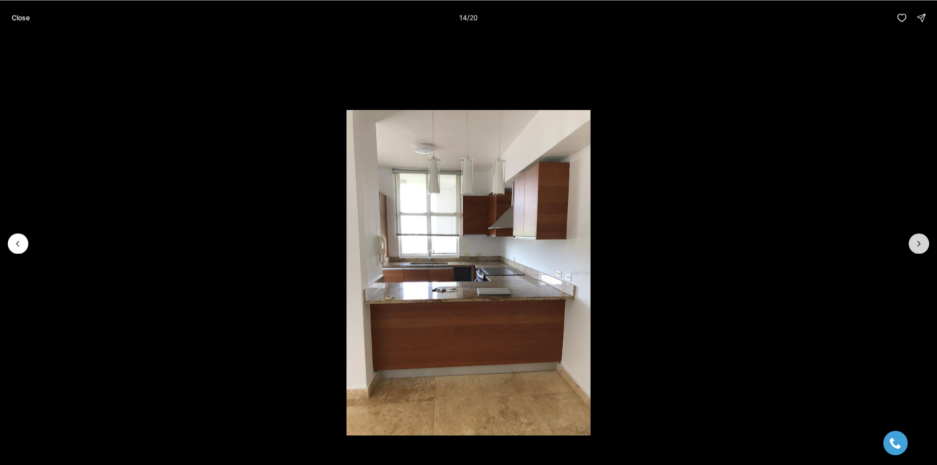
click at [926, 248] on button "Next slide" at bounding box center [918, 243] width 20 height 20
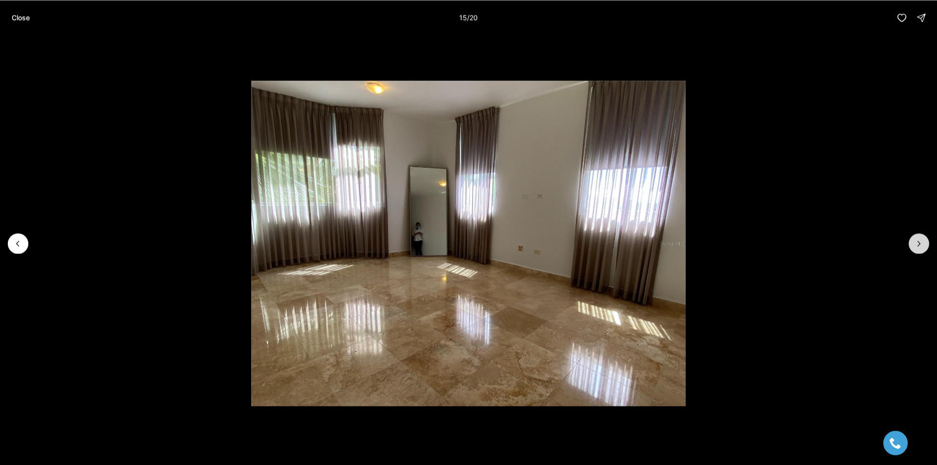
click at [926, 248] on button "Next slide" at bounding box center [918, 243] width 20 height 20
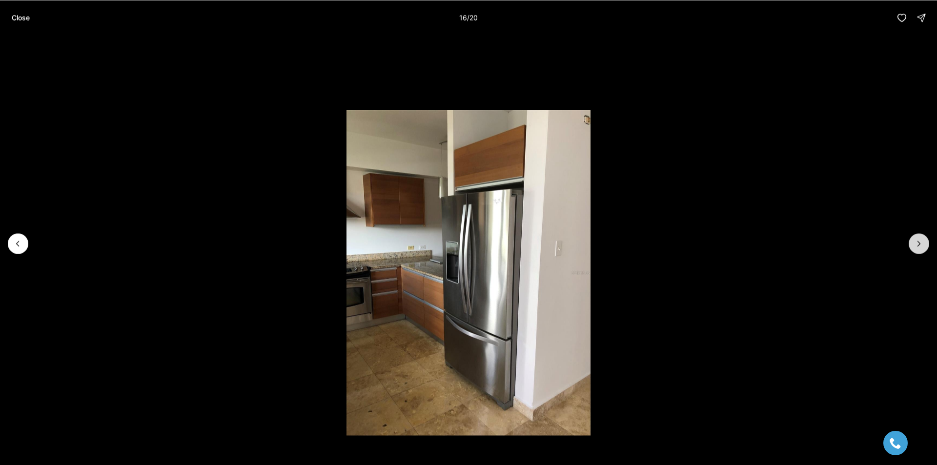
click at [926, 248] on button "Next slide" at bounding box center [918, 243] width 20 height 20
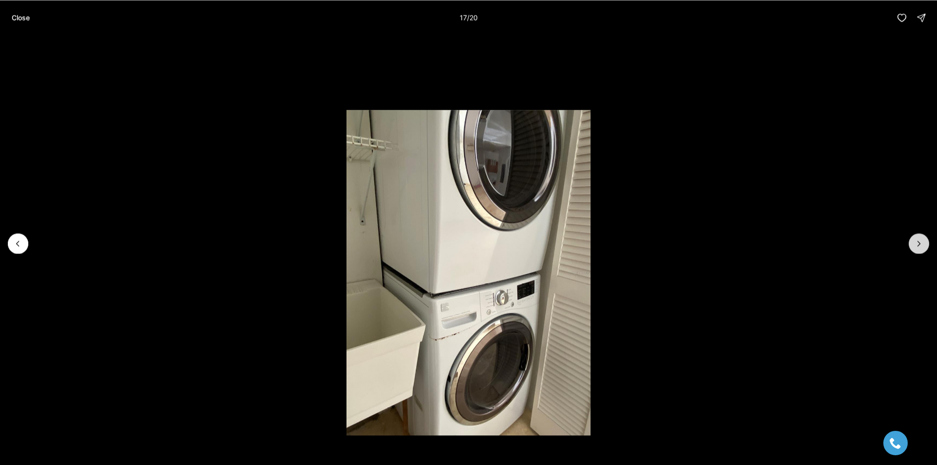
click at [926, 248] on button "Next slide" at bounding box center [918, 243] width 20 height 20
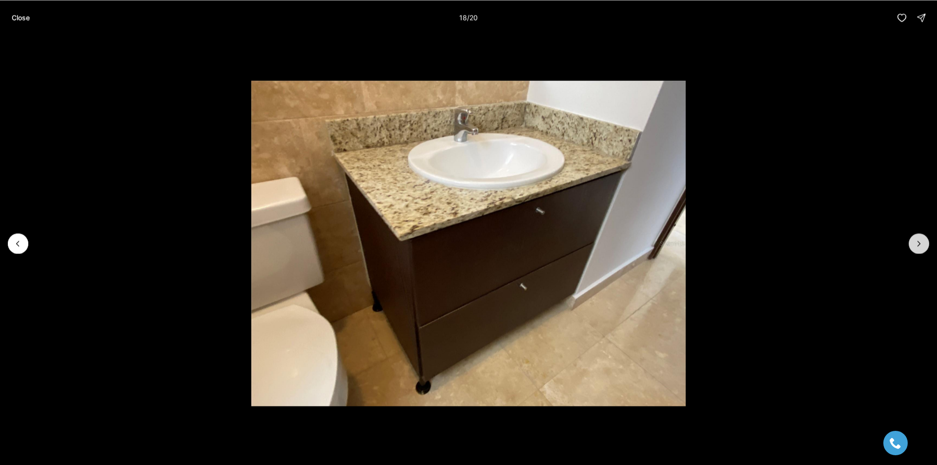
click at [926, 248] on button "Next slide" at bounding box center [918, 243] width 20 height 20
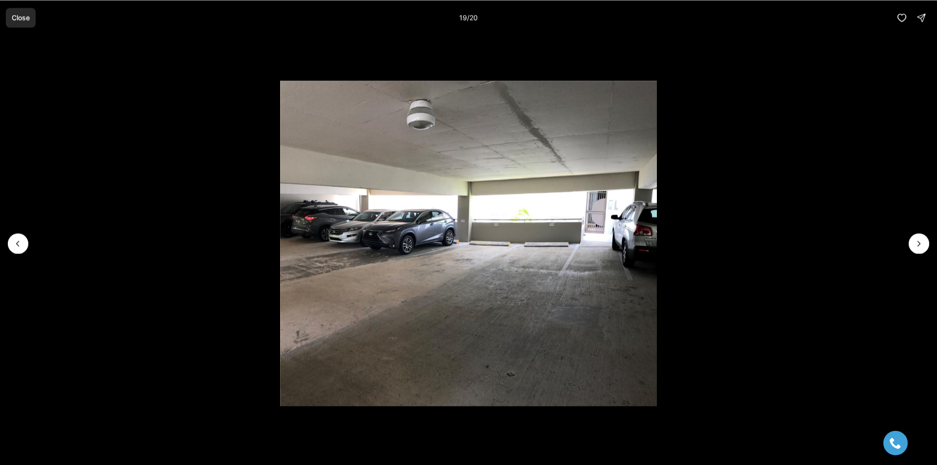
click at [32, 21] on button "Close" at bounding box center [21, 18] width 30 height 20
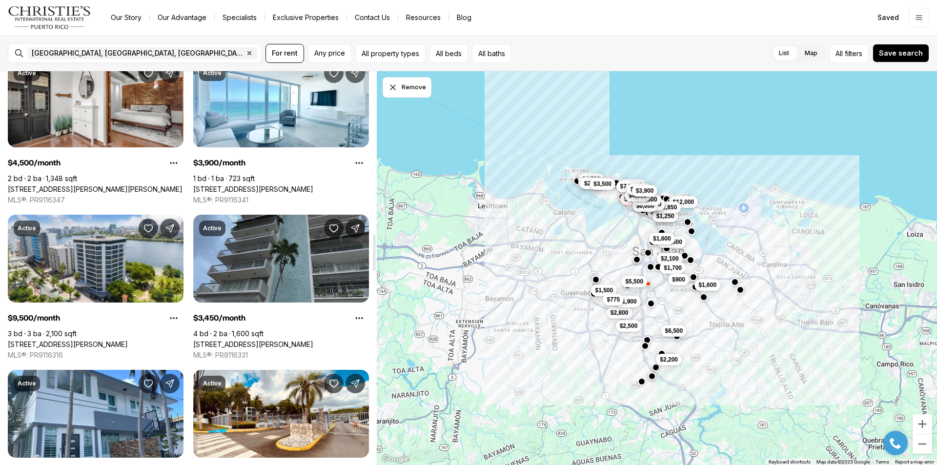
scroll to position [1610, 0]
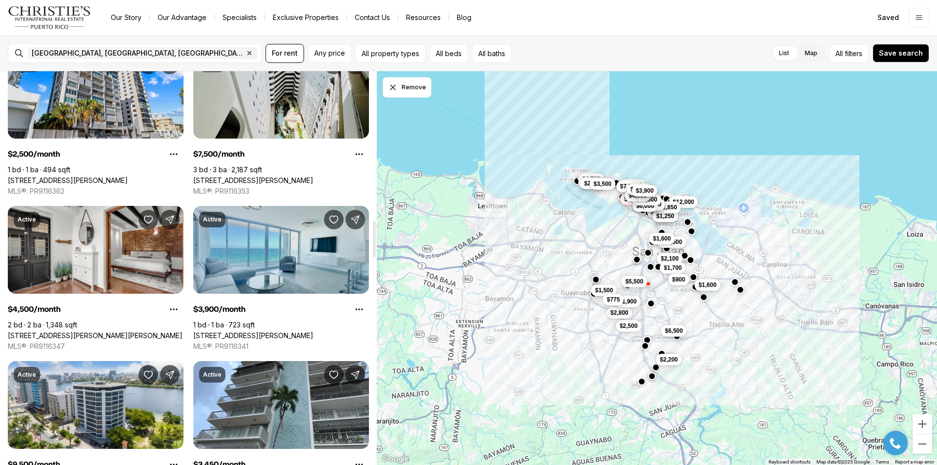
click at [330, 215] on icon "Save Property: 1035 Ashford MIRADOR DEL CONDADO #204" at bounding box center [334, 220] width 10 height 10
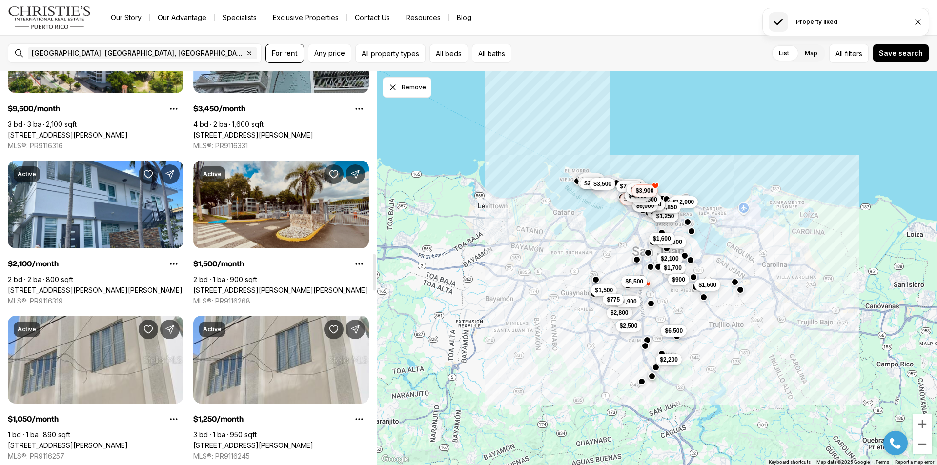
scroll to position [2000, 0]
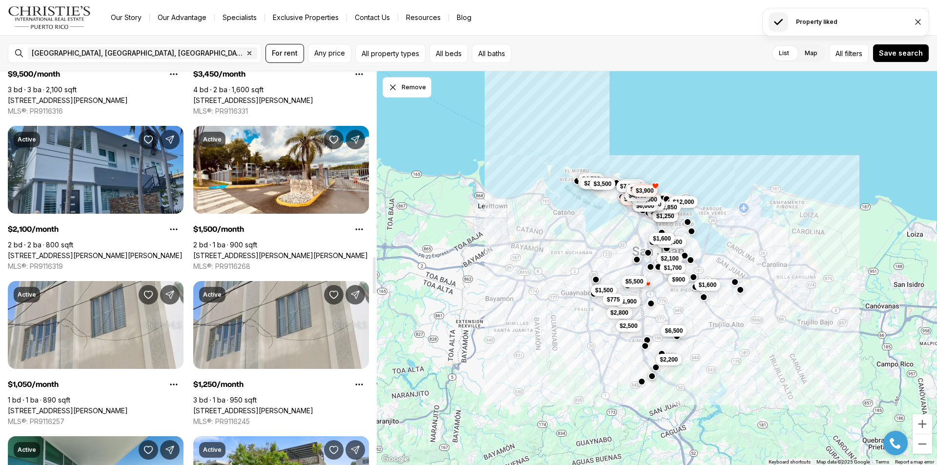
click at [121, 251] on link "[STREET_ADDRESS][PERSON_NAME][PERSON_NAME]" at bounding box center [95, 255] width 175 height 9
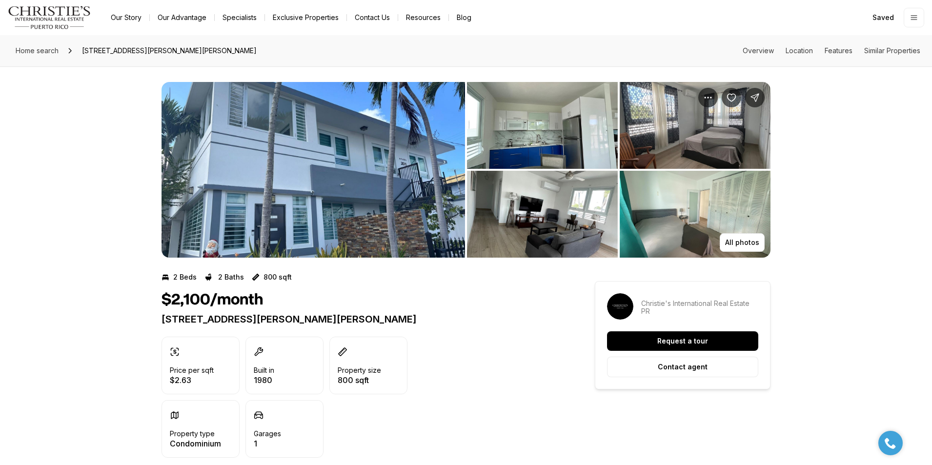
click at [360, 192] on img "View image gallery" at bounding box center [312, 170] width 303 height 176
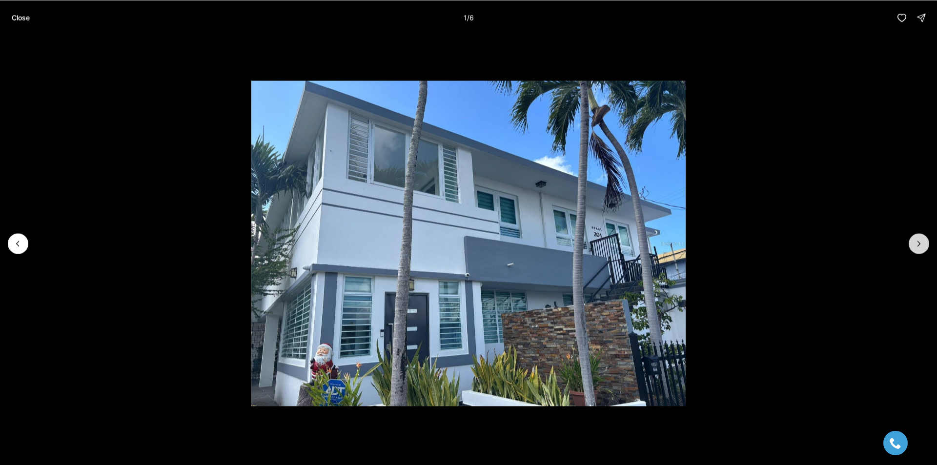
click at [920, 244] on icon "Next slide" at bounding box center [919, 244] width 10 height 10
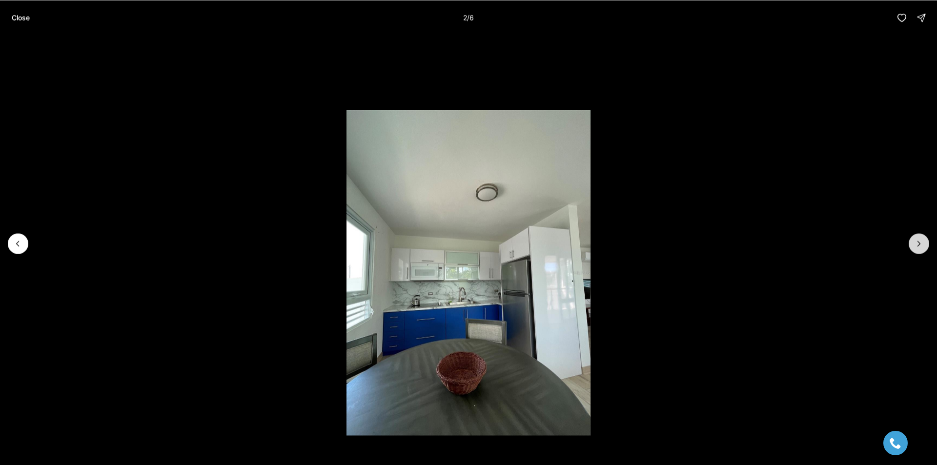
click at [920, 244] on icon "Next slide" at bounding box center [919, 244] width 10 height 10
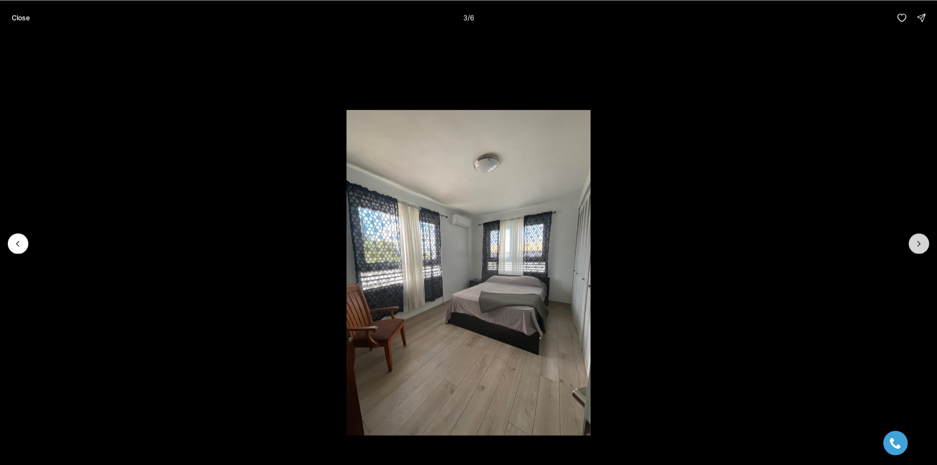
click at [920, 244] on icon "Next slide" at bounding box center [919, 244] width 10 height 10
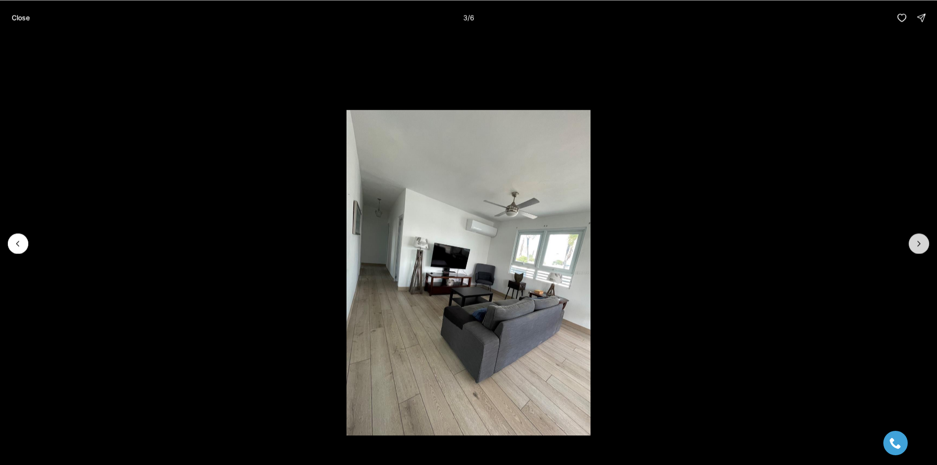
click at [920, 244] on icon "Next slide" at bounding box center [919, 244] width 10 height 10
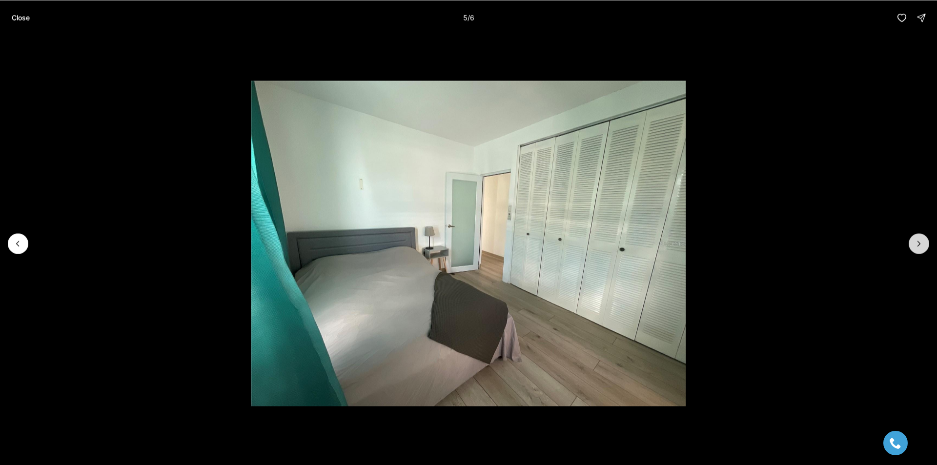
click at [920, 244] on icon "Next slide" at bounding box center [919, 244] width 10 height 10
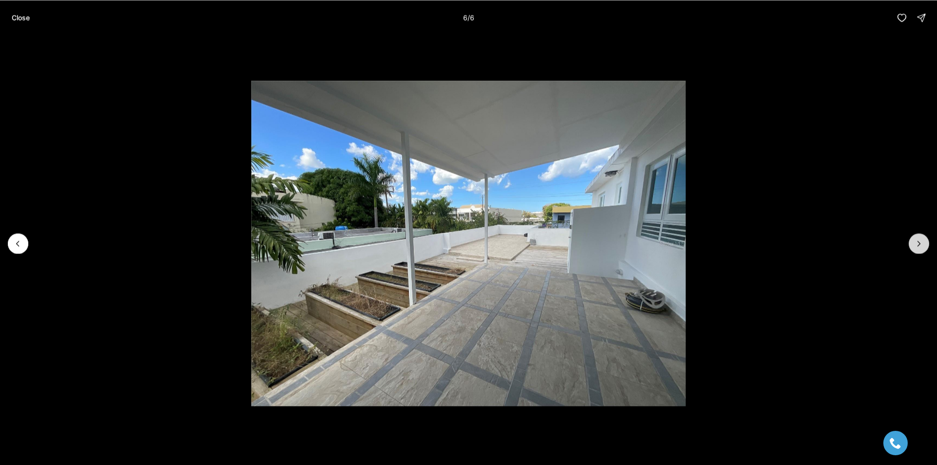
click at [920, 244] on div at bounding box center [918, 243] width 20 height 20
click at [15, 25] on button "Close" at bounding box center [21, 18] width 30 height 20
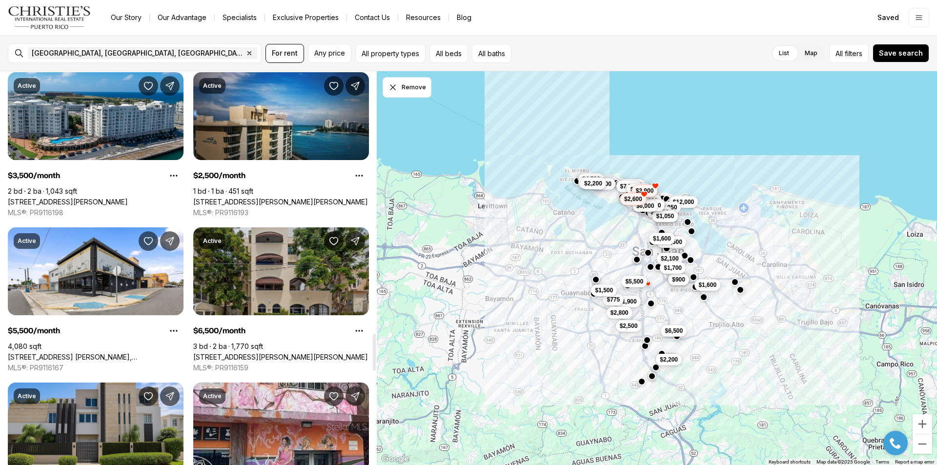
scroll to position [2976, 0]
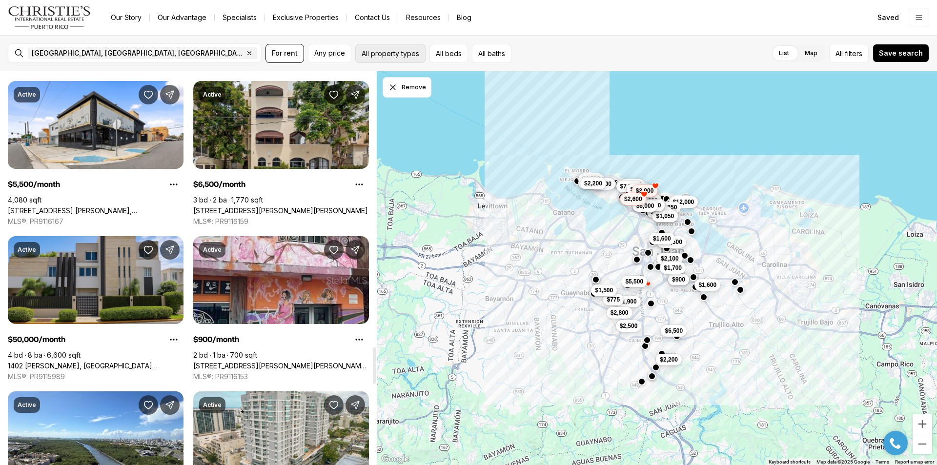
click at [382, 50] on button "All property types" at bounding box center [390, 53] width 70 height 19
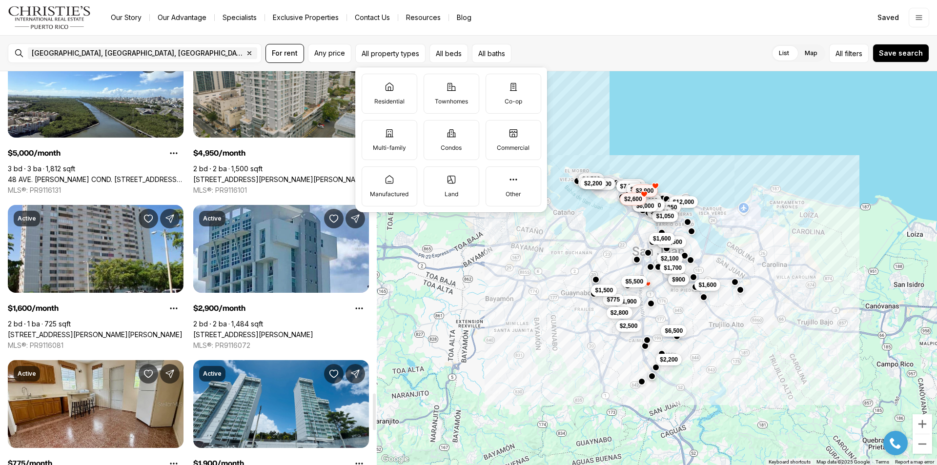
scroll to position [3513, 0]
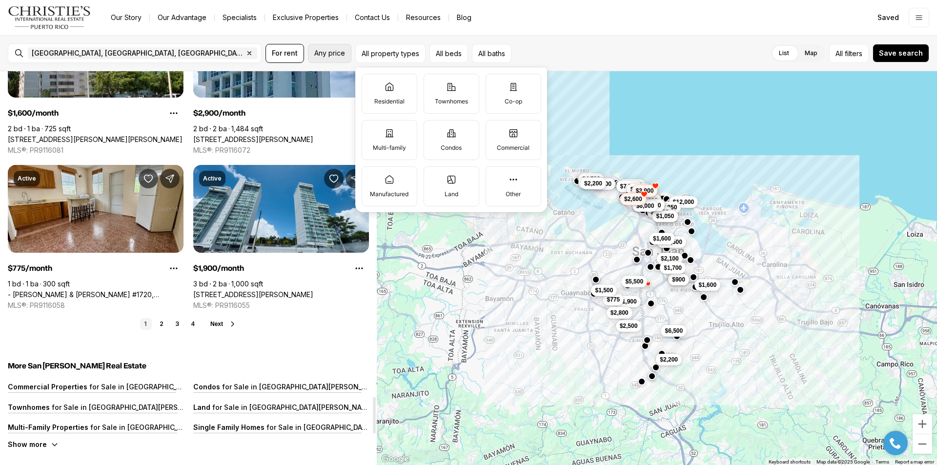
click at [326, 51] on span "Any price" at bounding box center [329, 53] width 31 height 8
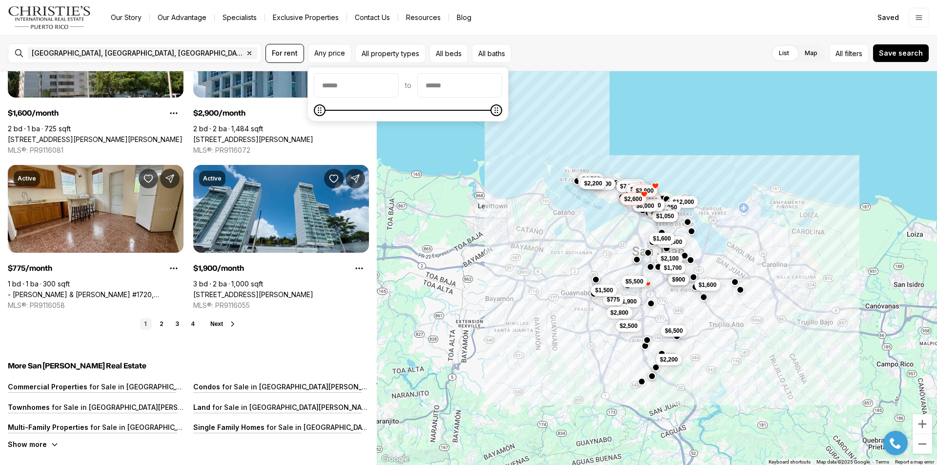
click at [368, 83] on input "priceMin" at bounding box center [356, 85] width 84 height 23
type input "******"
click at [495, 83] on input "priceMax" at bounding box center [460, 85] width 84 height 23
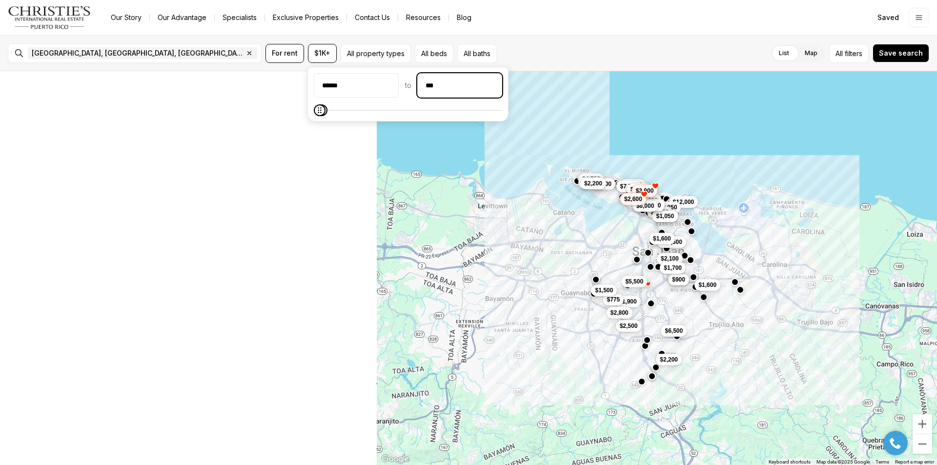
scroll to position [1038, 0]
type input "******"
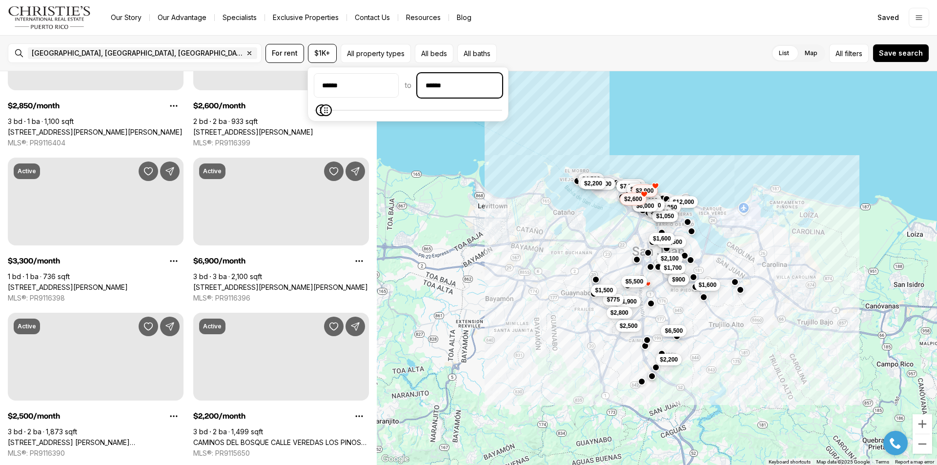
scroll to position [0, 0]
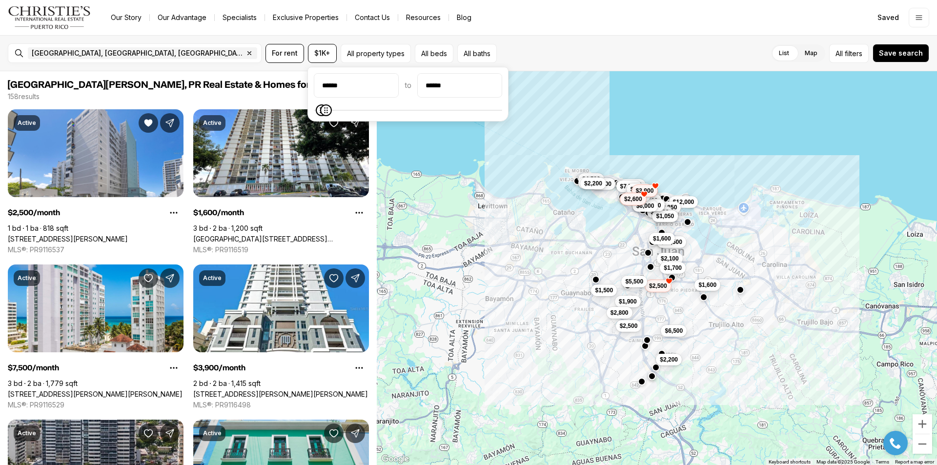
click at [605, 53] on div "List Map List Map All filters Save search" at bounding box center [715, 53] width 428 height 19
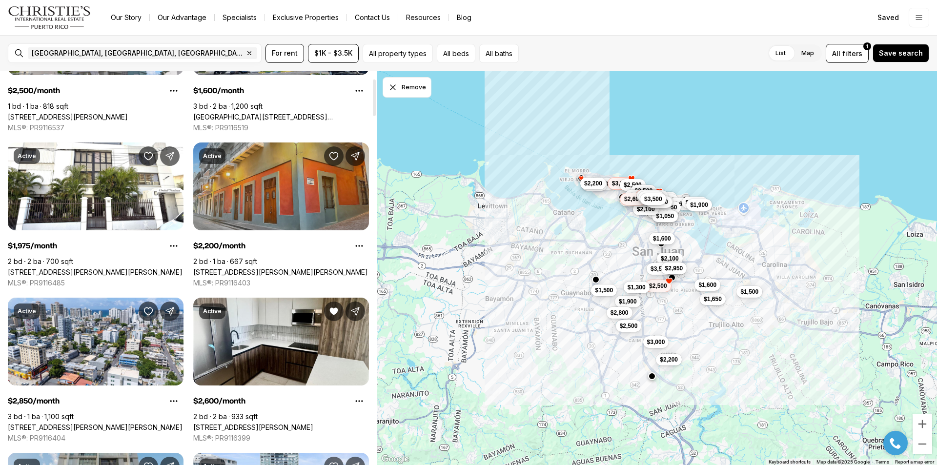
scroll to position [146, 0]
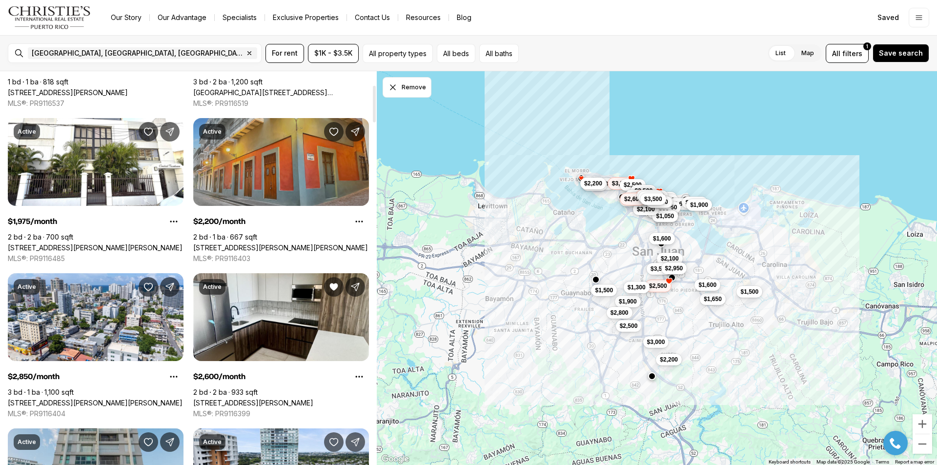
click at [332, 131] on icon "Save Property: 315 CALLE DE TETUAN, GAMBARO CONDO #3C" at bounding box center [334, 132] width 10 height 10
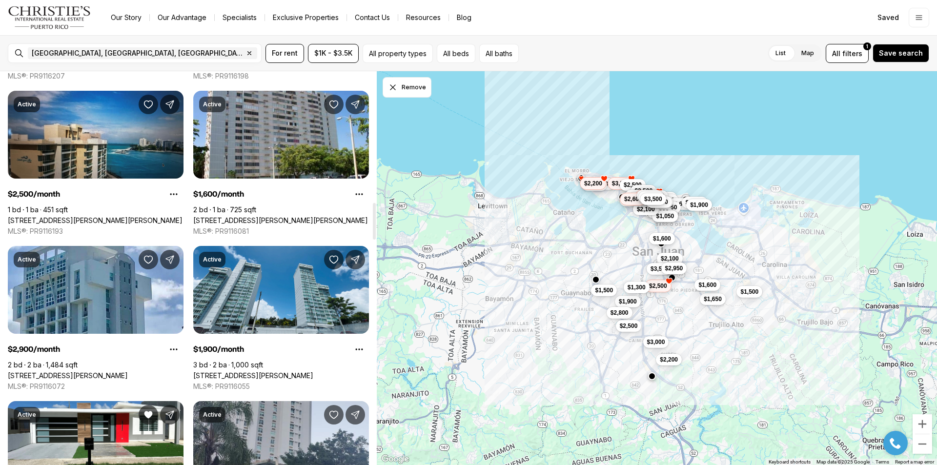
scroll to position [1220, 0]
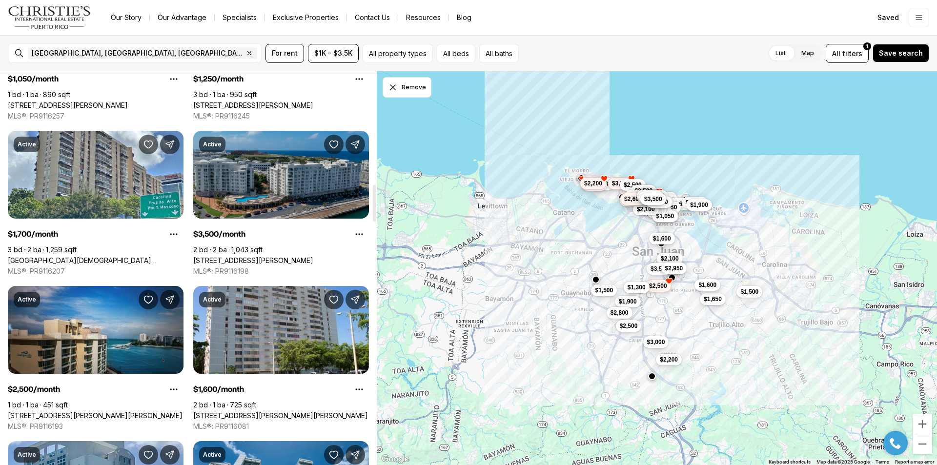
click at [299, 256] on link "100 DEL MUELLE, CAPITOLIO PLAZA AVE #3302, SAN JUAN PR, 00901" at bounding box center [253, 260] width 120 height 9
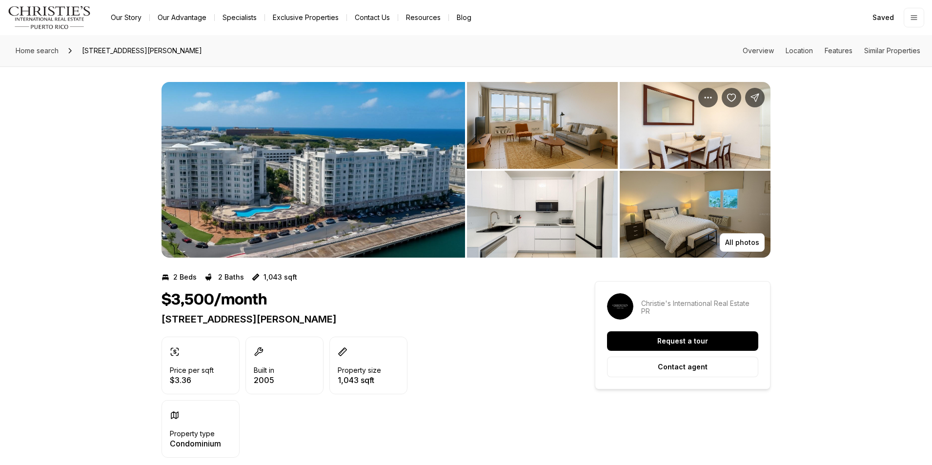
click at [545, 137] on img "View image gallery" at bounding box center [542, 125] width 151 height 87
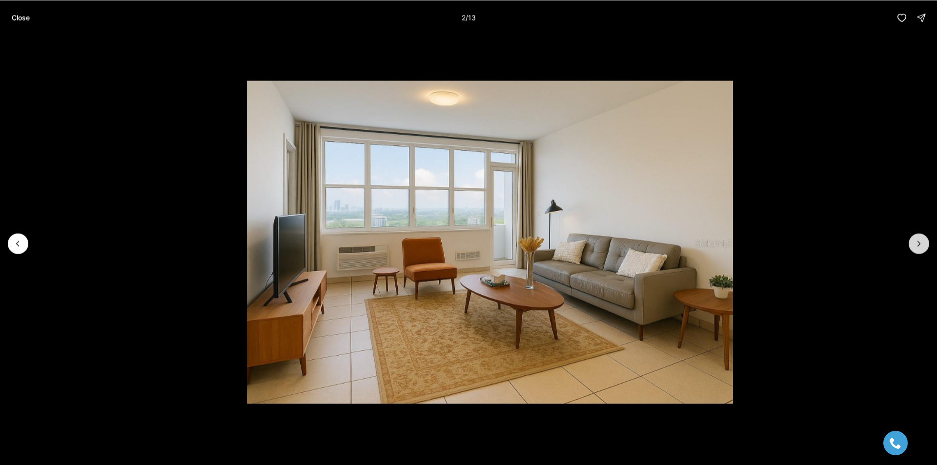
click at [919, 245] on icon "Next slide" at bounding box center [919, 244] width 10 height 10
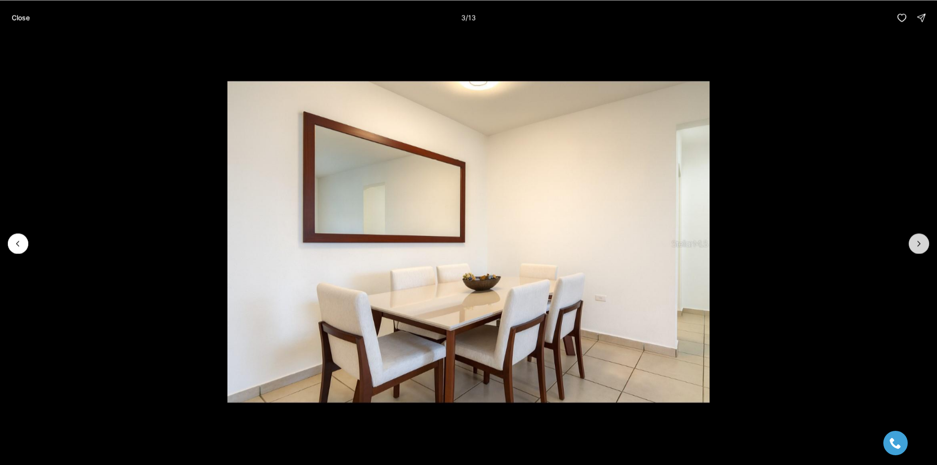
click at [919, 245] on icon "Next slide" at bounding box center [919, 244] width 10 height 10
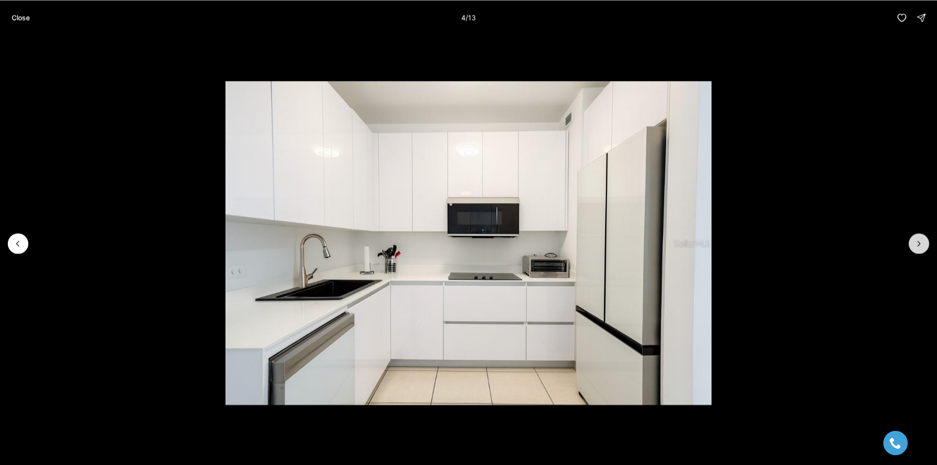
click at [919, 245] on icon "Next slide" at bounding box center [919, 244] width 10 height 10
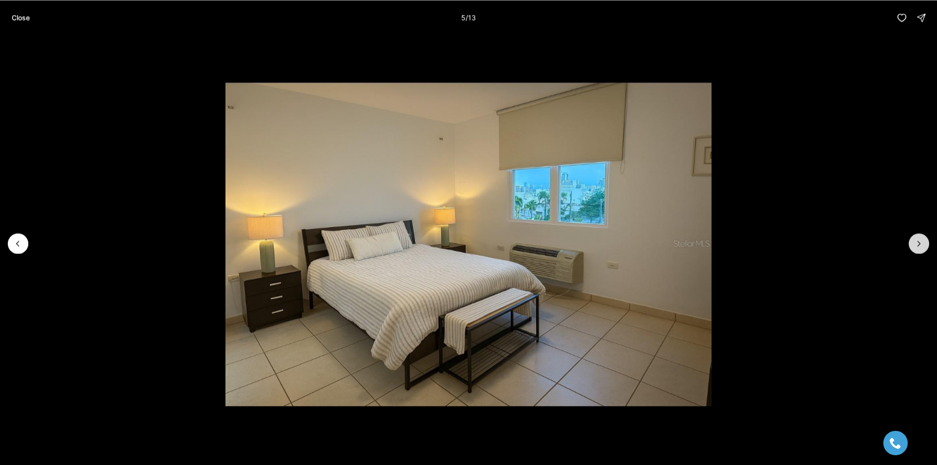
click at [919, 245] on icon "Next slide" at bounding box center [919, 244] width 10 height 10
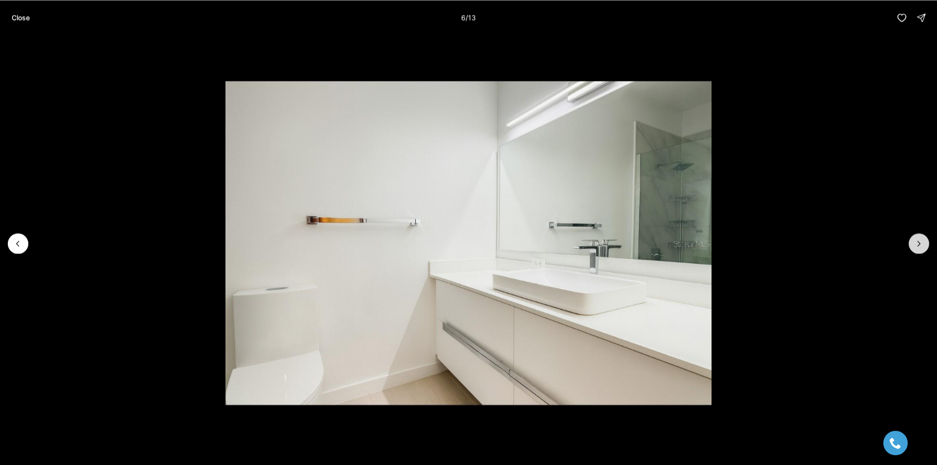
click at [919, 245] on icon "Next slide" at bounding box center [919, 244] width 10 height 10
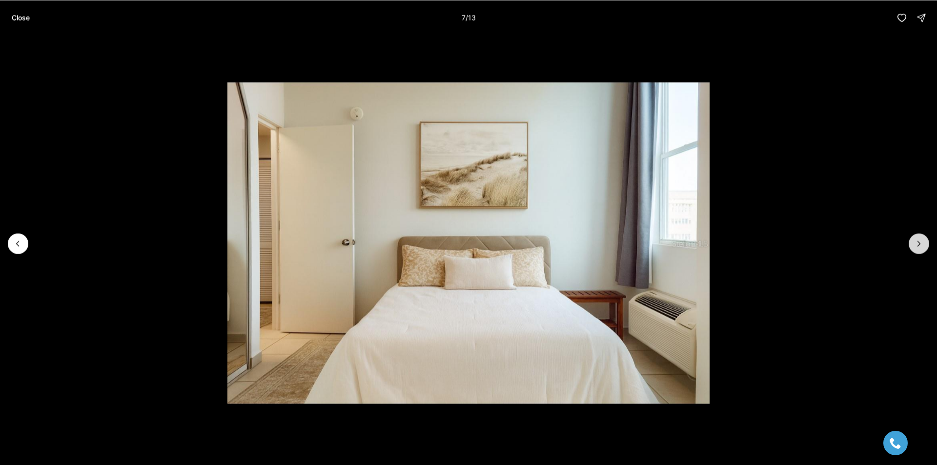
click at [919, 245] on icon "Next slide" at bounding box center [919, 244] width 10 height 10
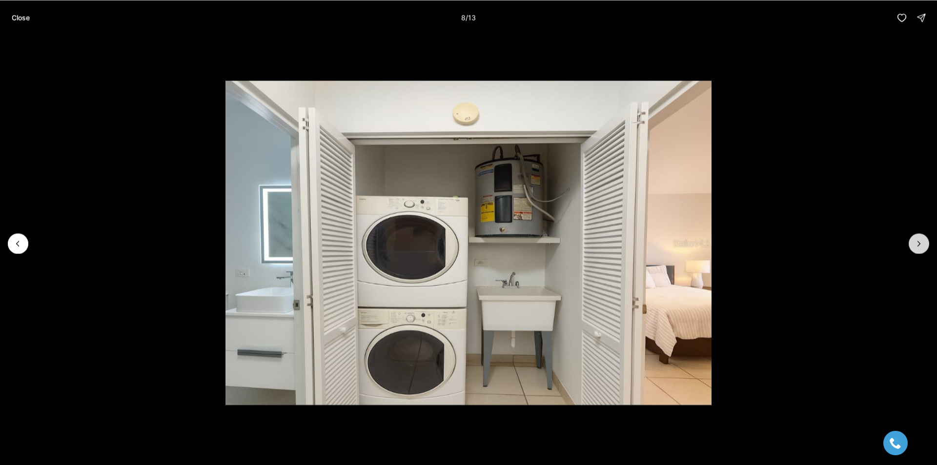
click at [919, 245] on icon "Next slide" at bounding box center [919, 244] width 10 height 10
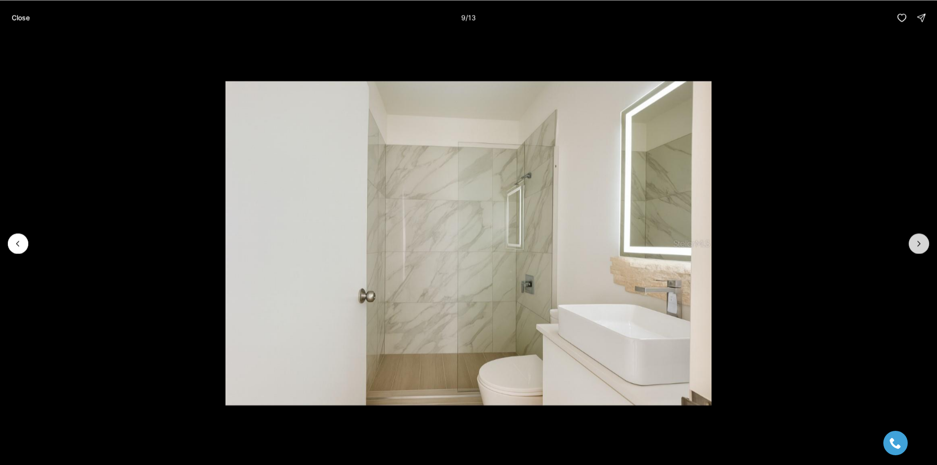
click at [919, 245] on icon "Next slide" at bounding box center [919, 244] width 10 height 10
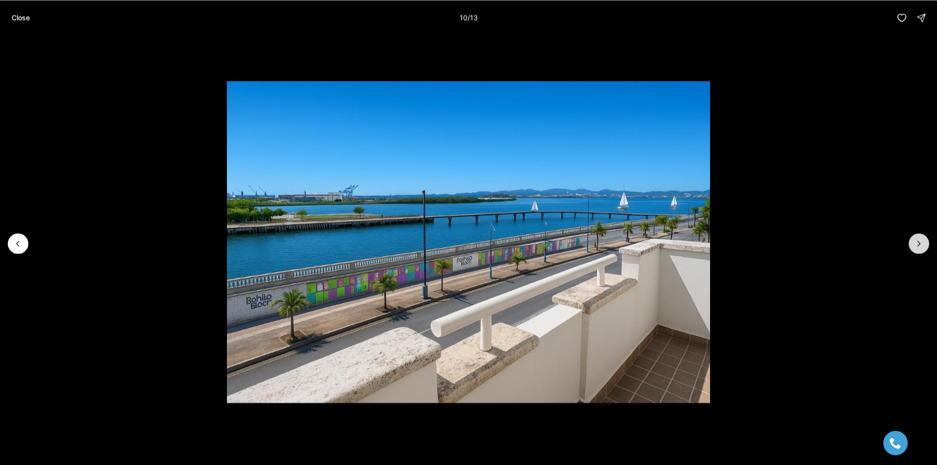
click at [919, 245] on icon "Next slide" at bounding box center [919, 244] width 10 height 10
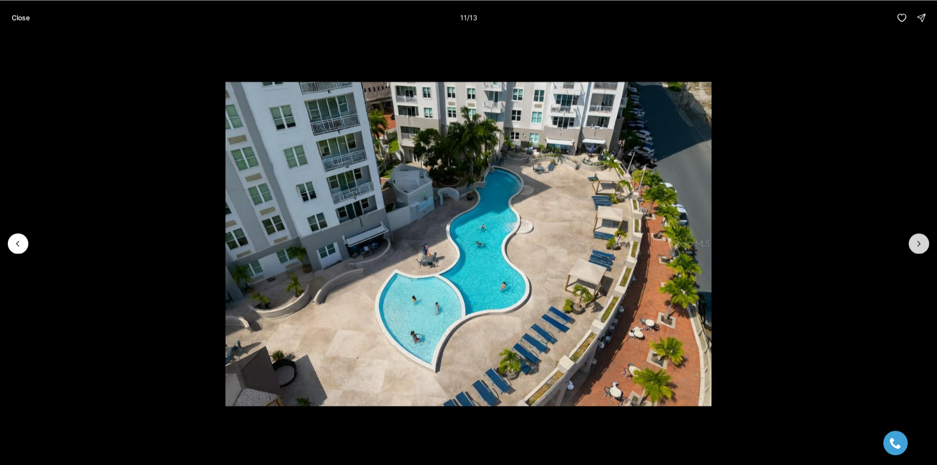
click at [919, 245] on icon "Next slide" at bounding box center [919, 244] width 10 height 10
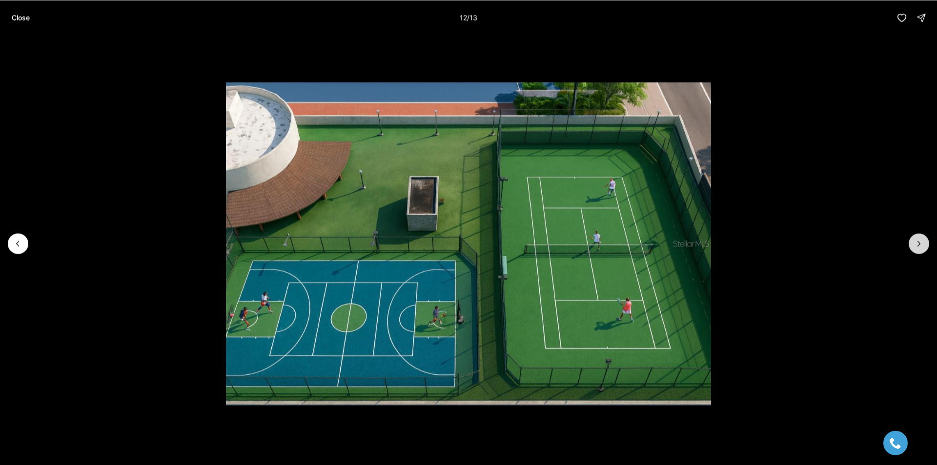
click at [919, 245] on icon "Next slide" at bounding box center [919, 244] width 10 height 10
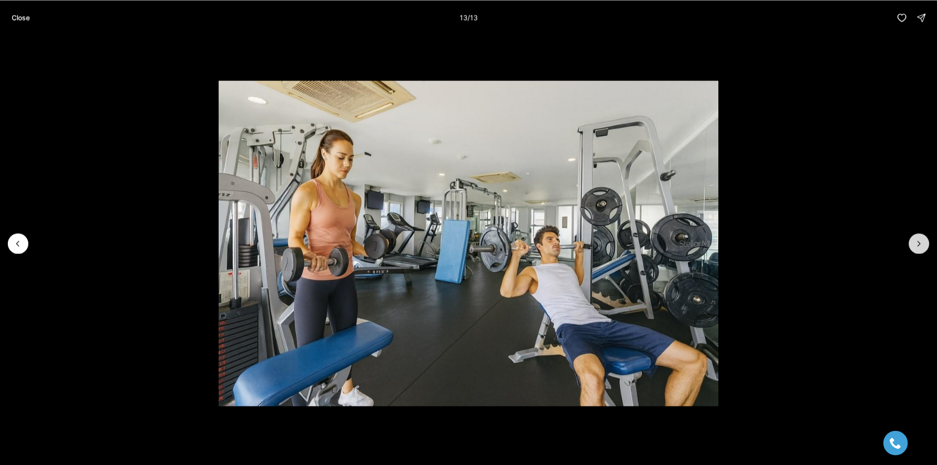
click at [919, 245] on div at bounding box center [918, 243] width 20 height 20
click at [25, 20] on p "Close" at bounding box center [21, 18] width 18 height 8
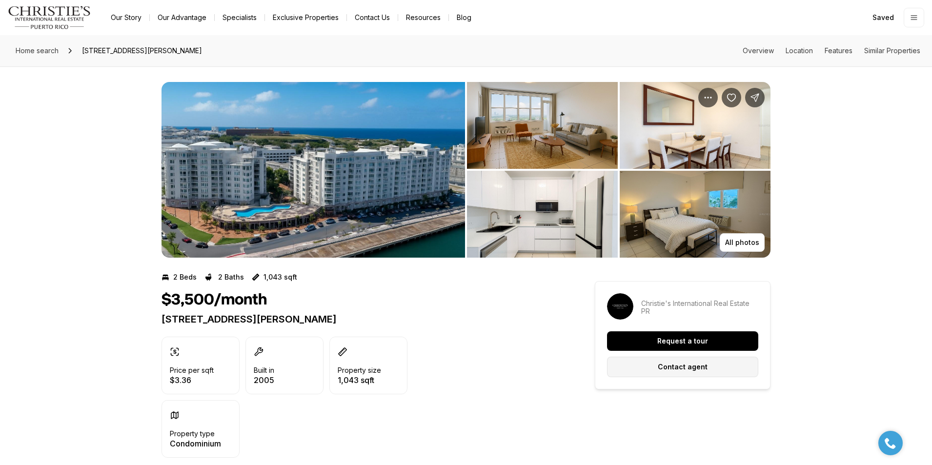
click at [713, 363] on button "Contact agent" at bounding box center [682, 367] width 151 height 20
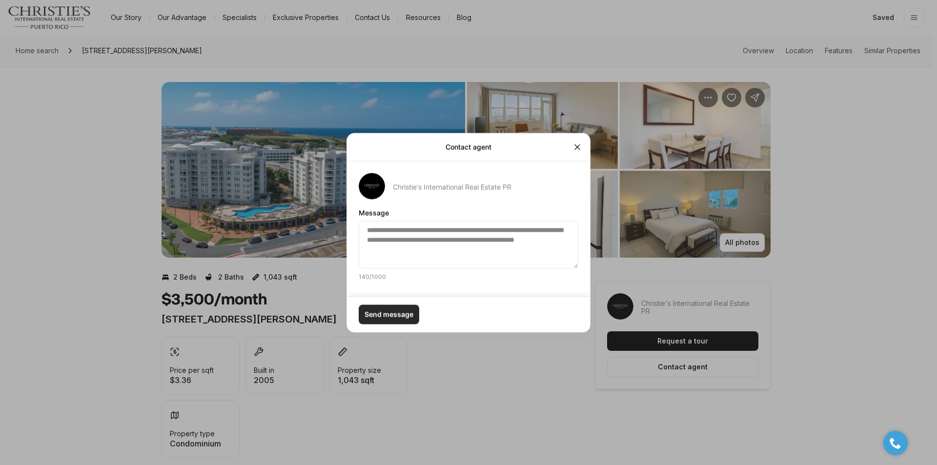
click at [405, 322] on button "Send message" at bounding box center [389, 314] width 61 height 20
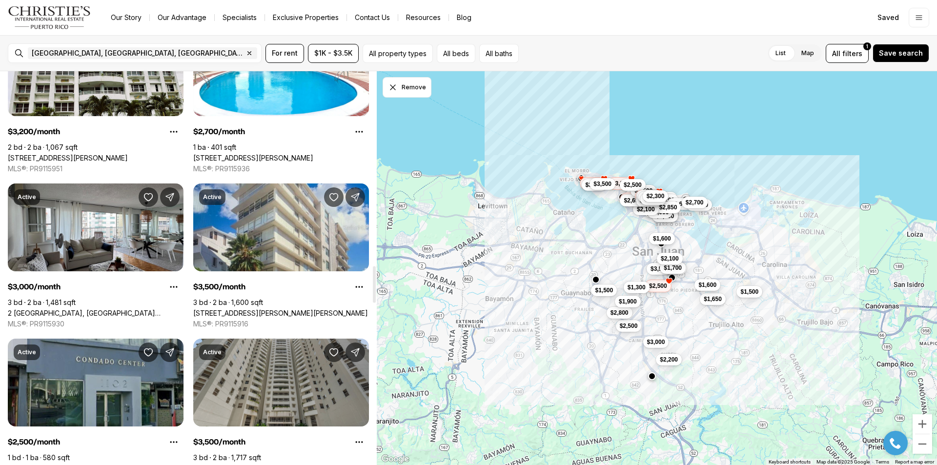
scroll to position [2293, 0]
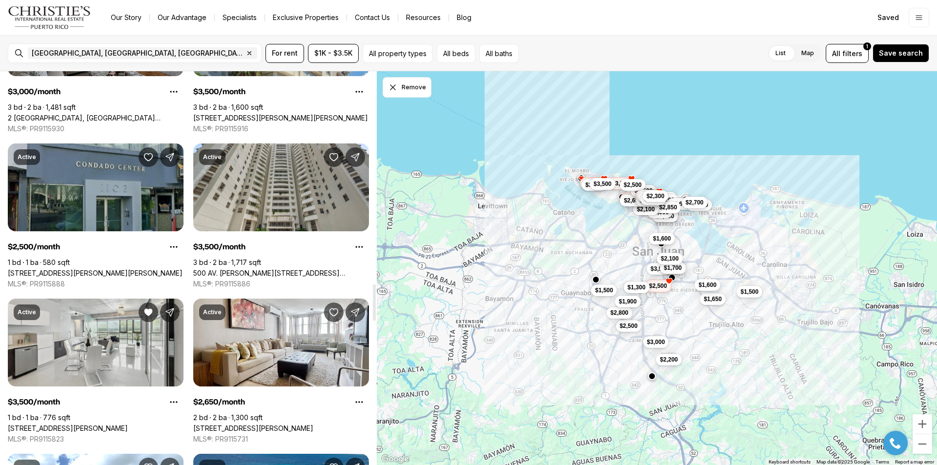
click at [120, 424] on link "[STREET_ADDRESS][PERSON_NAME]" at bounding box center [68, 428] width 120 height 9
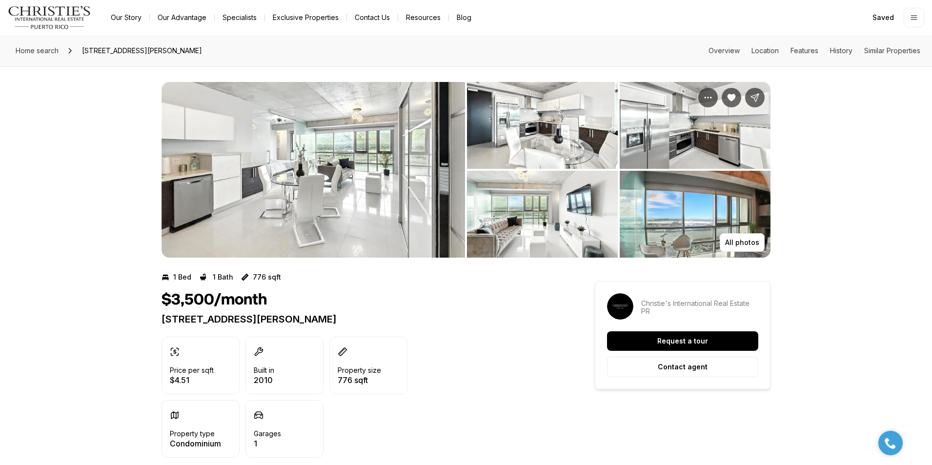
click at [344, 184] on img "View image gallery" at bounding box center [312, 170] width 303 height 176
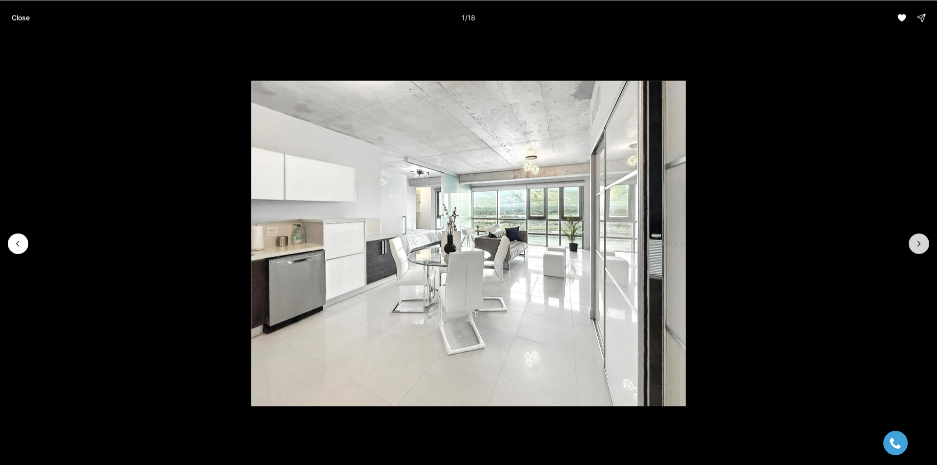
click at [925, 247] on button "Next slide" at bounding box center [918, 243] width 20 height 20
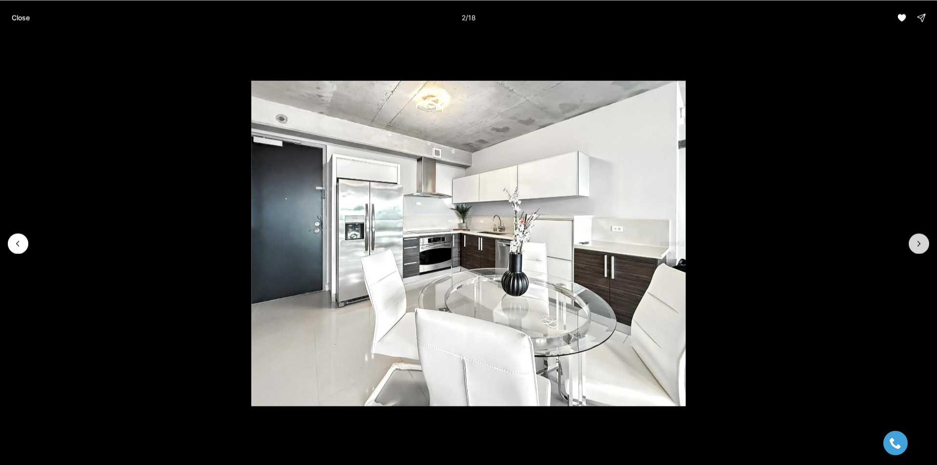
click at [925, 247] on button "Next slide" at bounding box center [918, 243] width 20 height 20
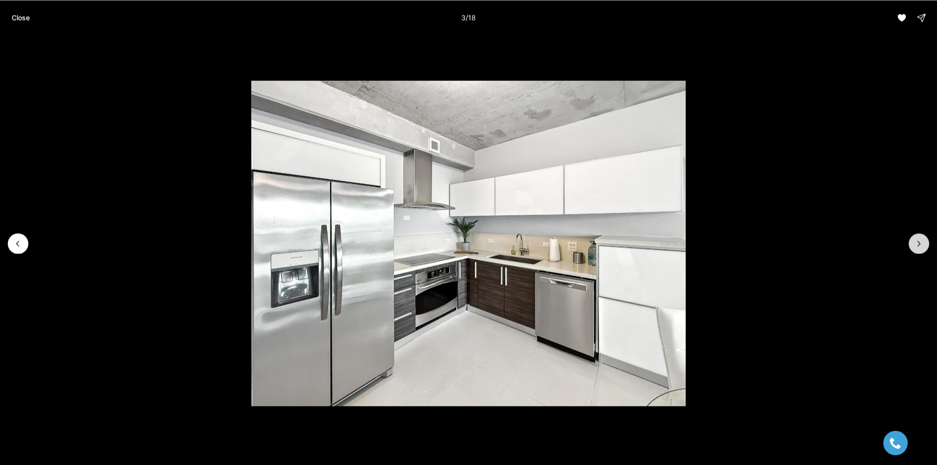
click at [925, 247] on button "Next slide" at bounding box center [918, 243] width 20 height 20
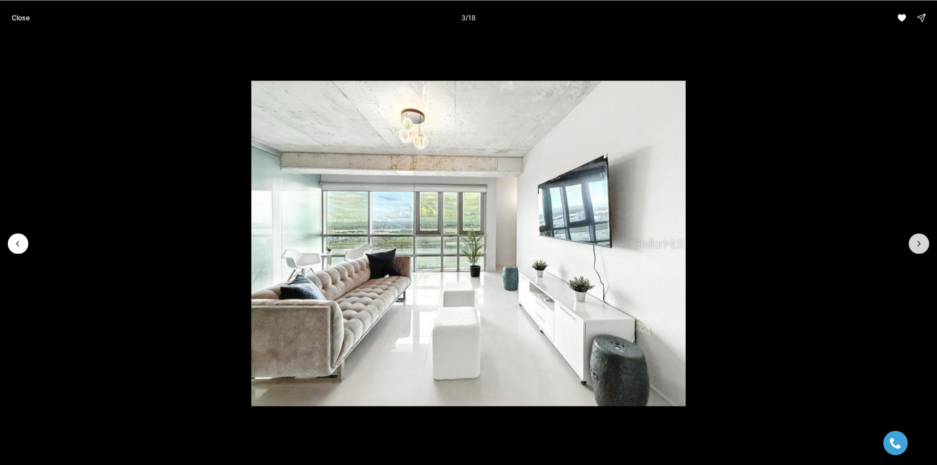
click at [925, 247] on button "Next slide" at bounding box center [918, 243] width 20 height 20
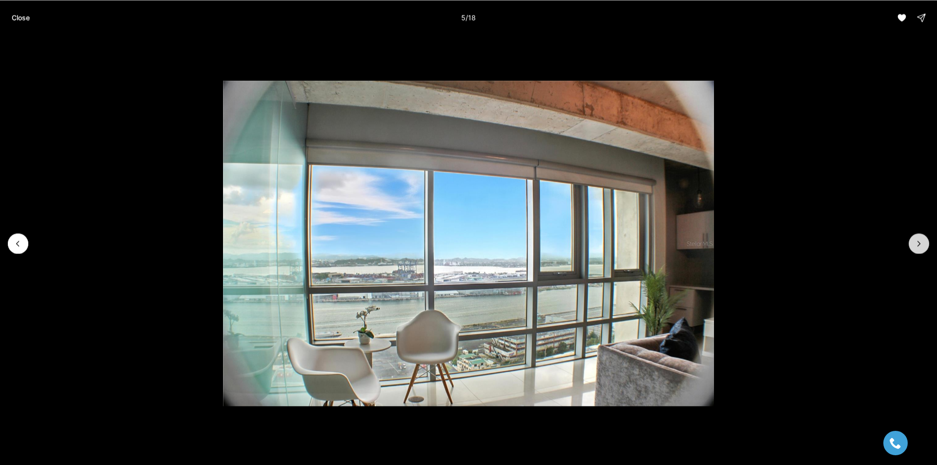
click at [925, 247] on button "Next slide" at bounding box center [918, 243] width 20 height 20
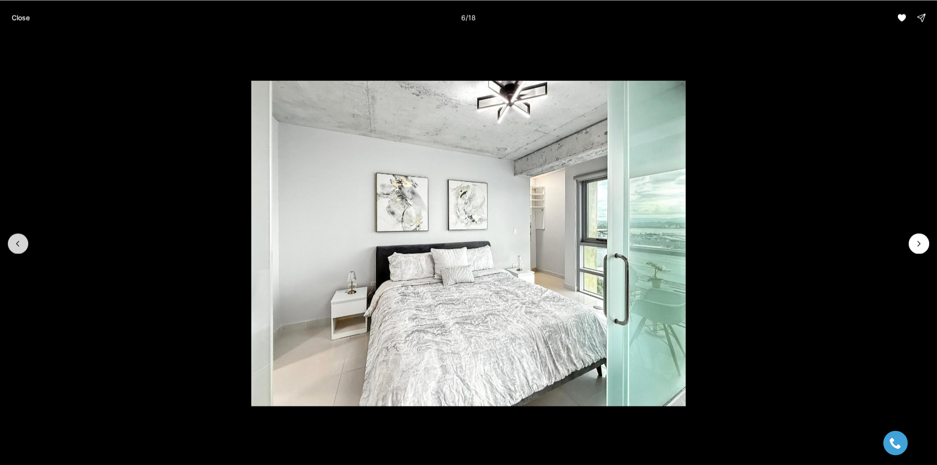
click at [12, 250] on button "Previous slide" at bounding box center [18, 243] width 20 height 20
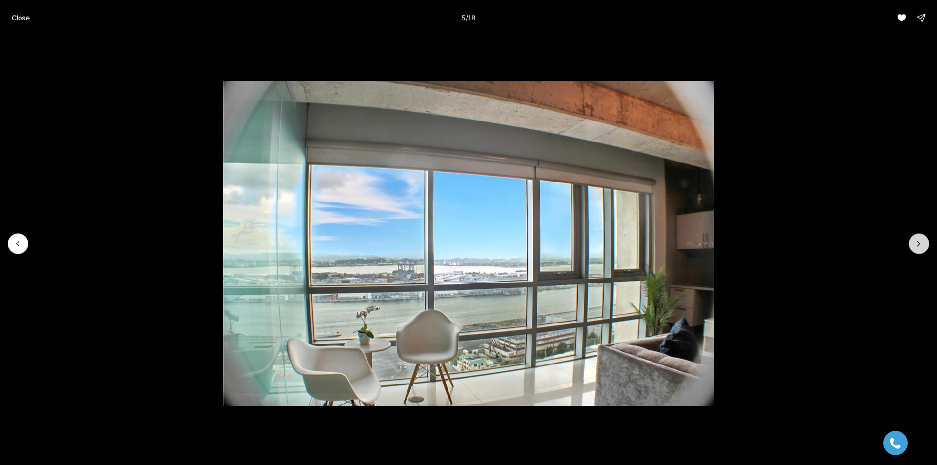
click at [923, 243] on icon "Next slide" at bounding box center [919, 244] width 10 height 10
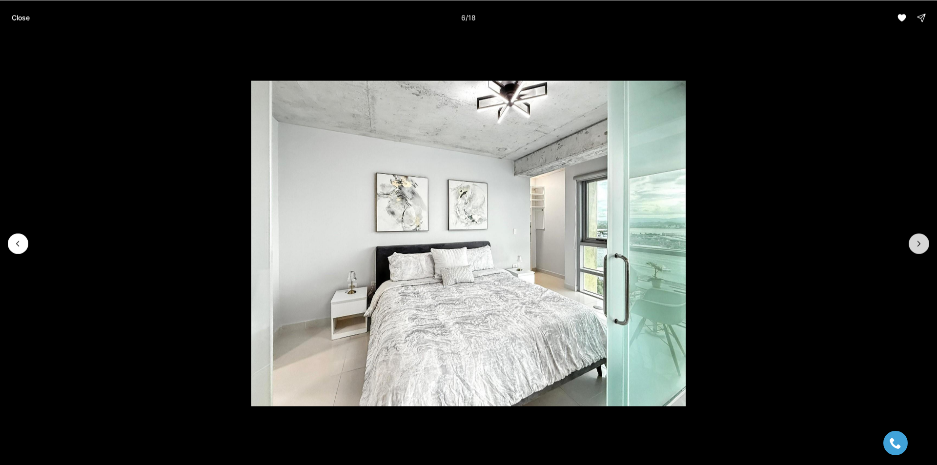
click at [922, 243] on icon "Next slide" at bounding box center [919, 244] width 10 height 10
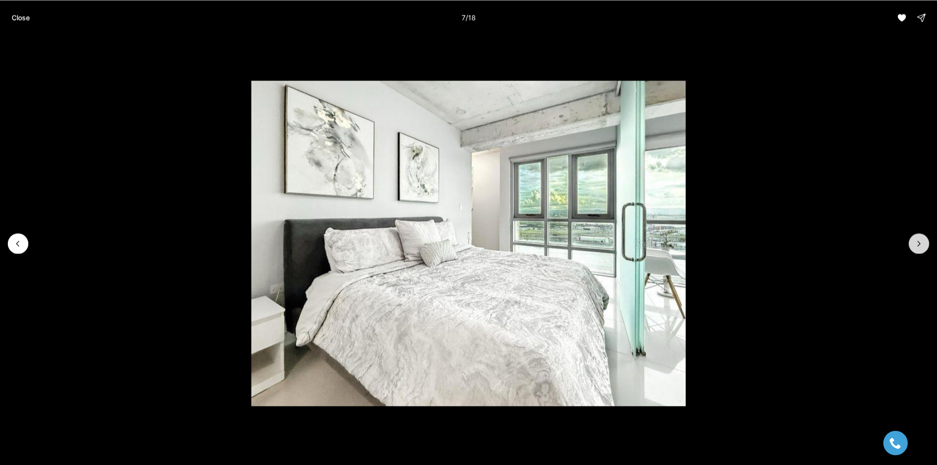
click at [922, 243] on icon "Next slide" at bounding box center [919, 244] width 10 height 10
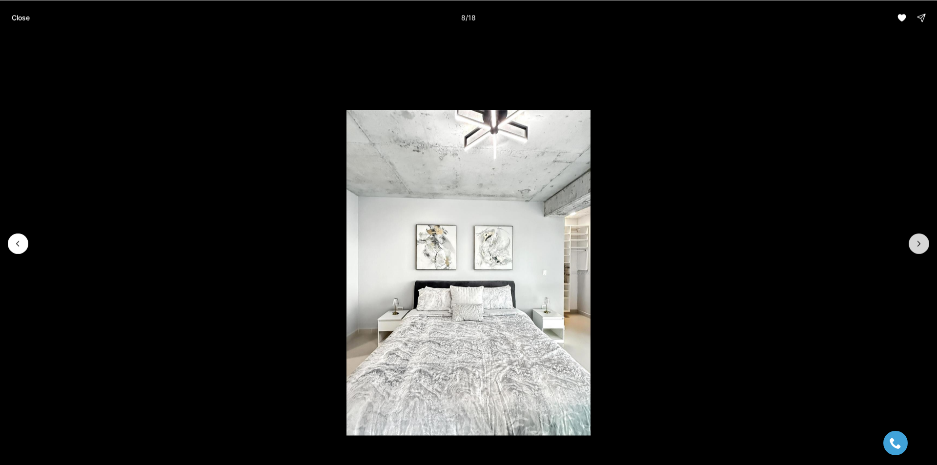
click at [922, 243] on icon "Next slide" at bounding box center [919, 244] width 10 height 10
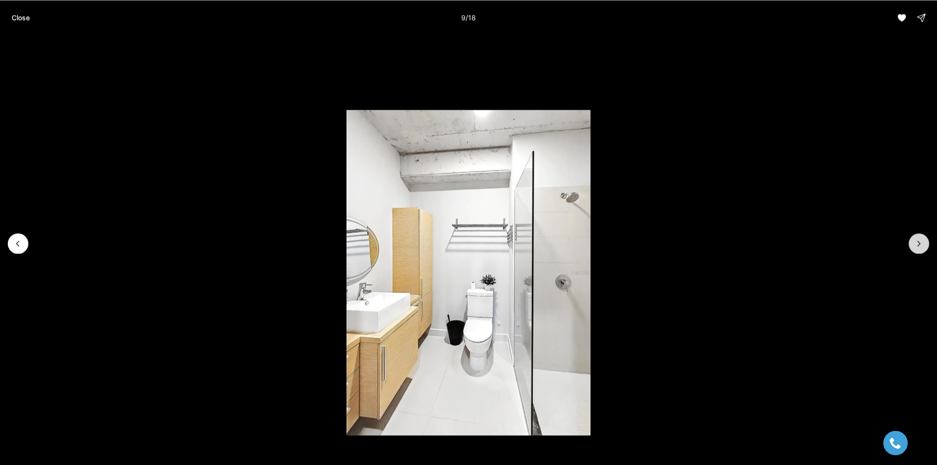
click at [922, 243] on icon "Next slide" at bounding box center [919, 244] width 10 height 10
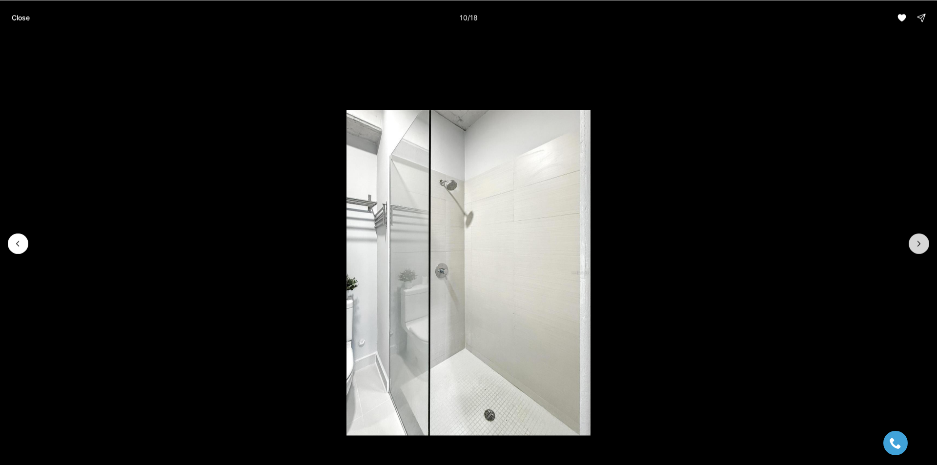
click at [922, 243] on icon "Next slide" at bounding box center [919, 244] width 10 height 10
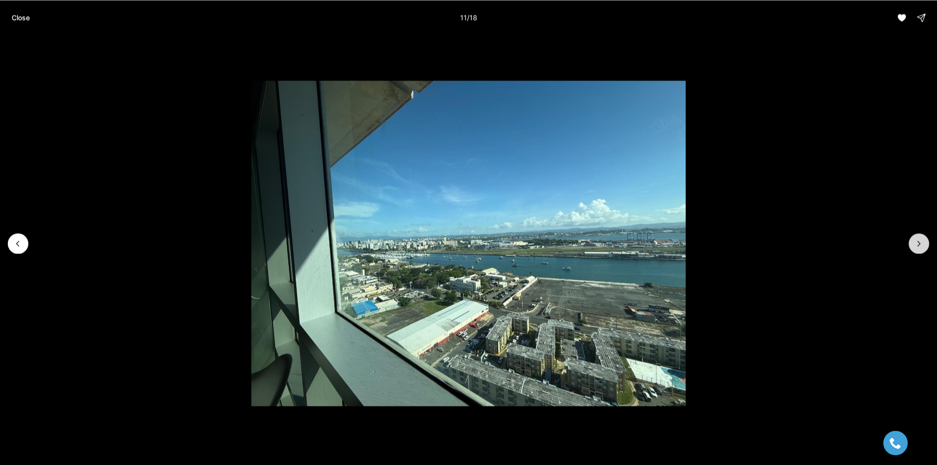
click at [922, 243] on icon "Next slide" at bounding box center [919, 244] width 10 height 10
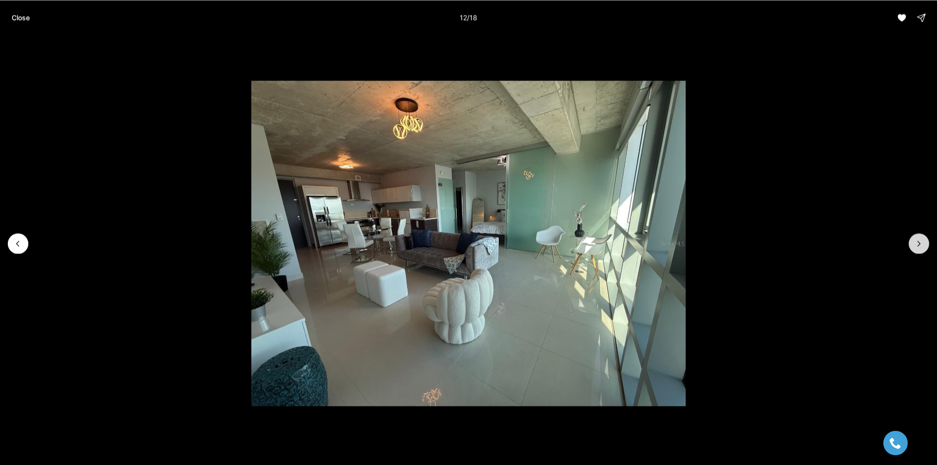
click at [922, 243] on icon "Next slide" at bounding box center [919, 244] width 10 height 10
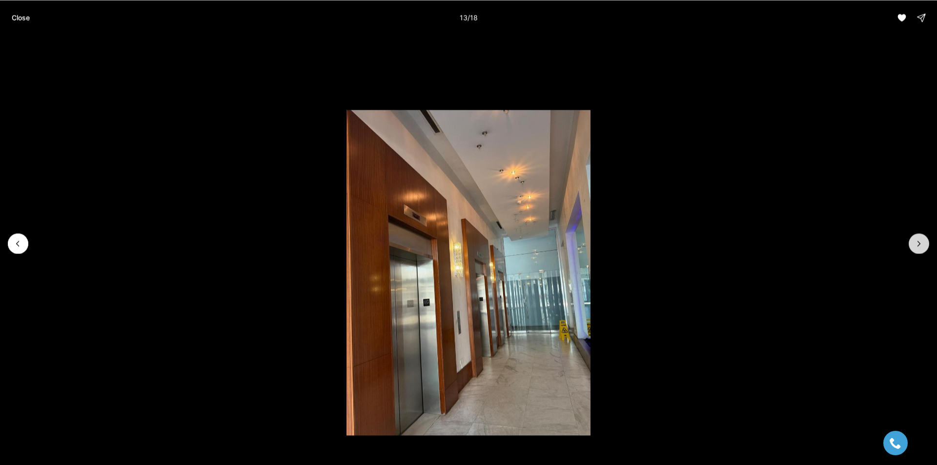
click at [922, 243] on icon "Next slide" at bounding box center [919, 244] width 10 height 10
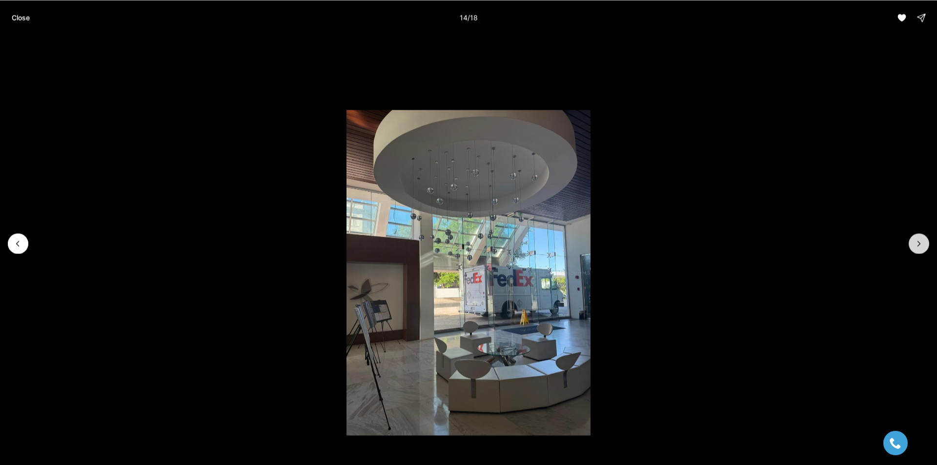
click at [922, 243] on icon "Next slide" at bounding box center [919, 244] width 10 height 10
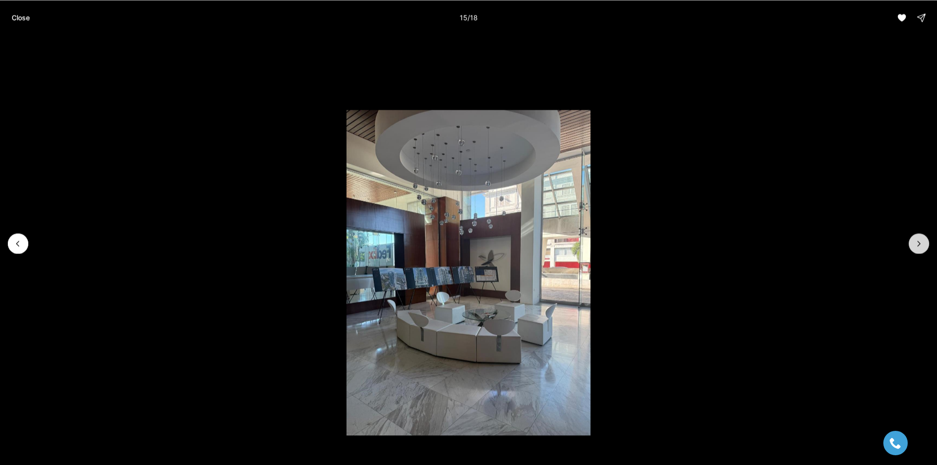
click at [921, 243] on icon "Next slide" at bounding box center [919, 244] width 10 height 10
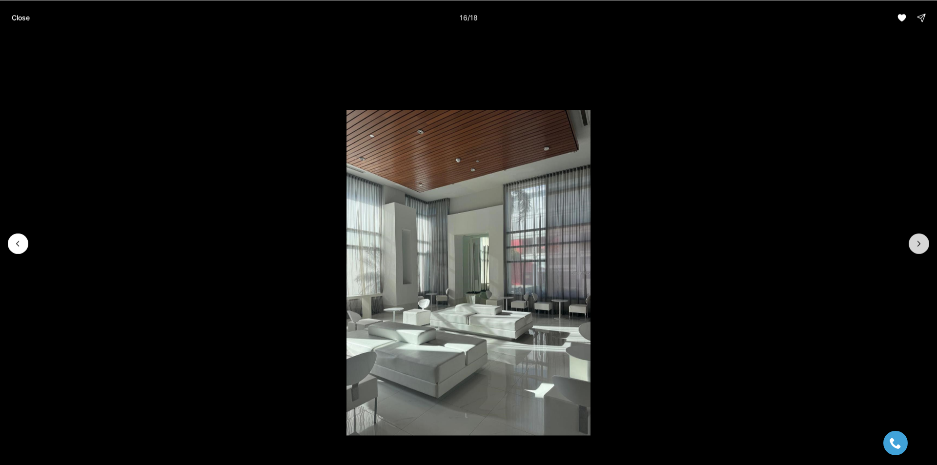
click at [921, 243] on icon "Next slide" at bounding box center [919, 244] width 10 height 10
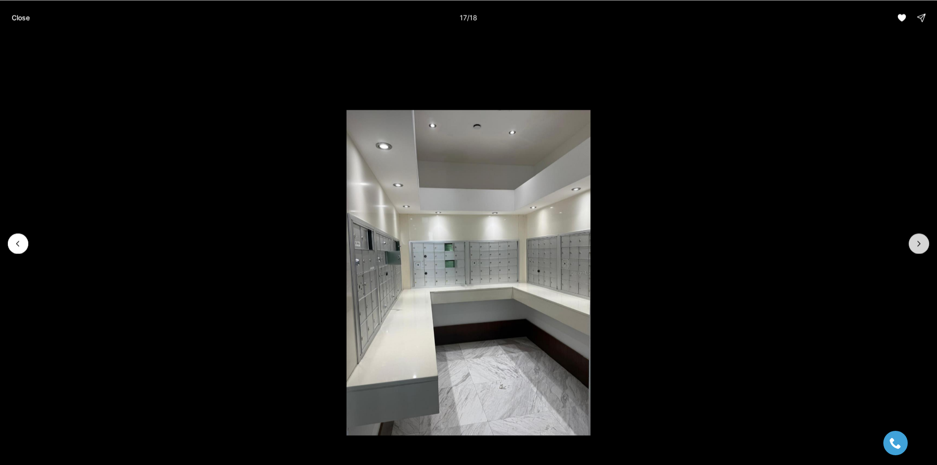
click at [921, 243] on icon "Next slide" at bounding box center [919, 244] width 10 height 10
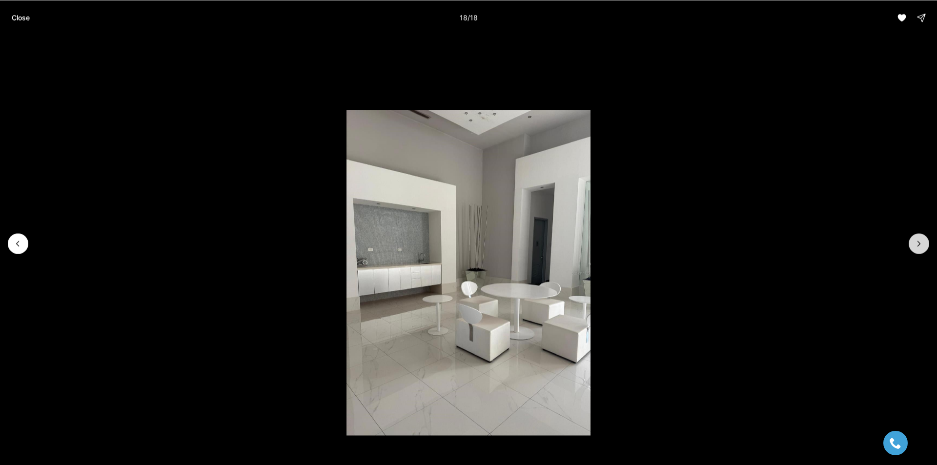
click at [921, 243] on div at bounding box center [918, 243] width 20 height 20
click at [28, 19] on p "Close" at bounding box center [21, 18] width 18 height 8
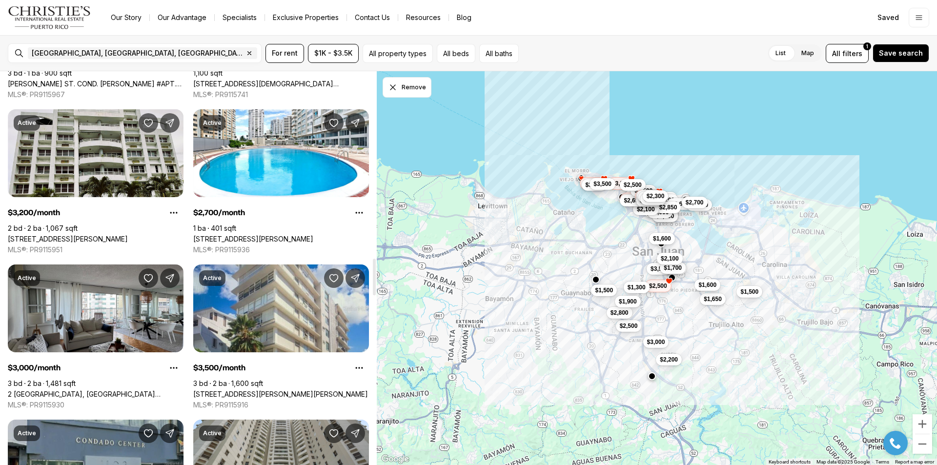
scroll to position [2054, 0]
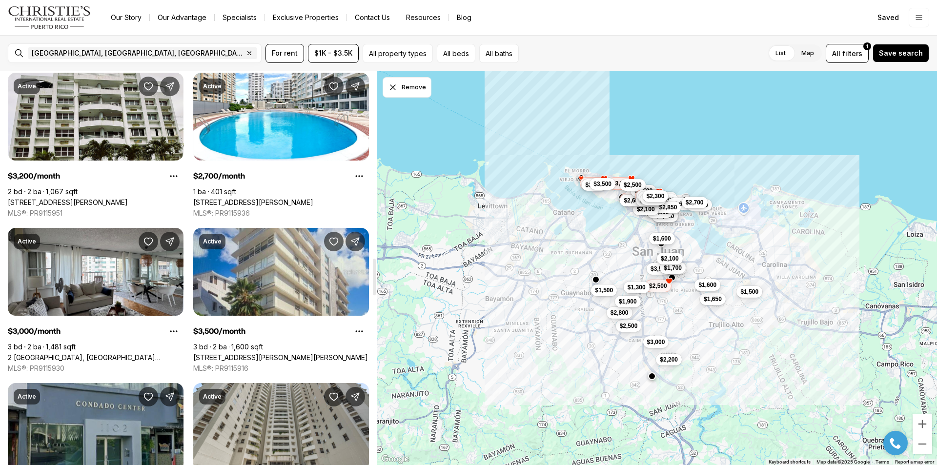
drag, startPoint x: 372, startPoint y: 188, endPoint x: 383, endPoint y: 283, distance: 95.8
click at [376, 283] on div at bounding box center [374, 277] width 3 height 37
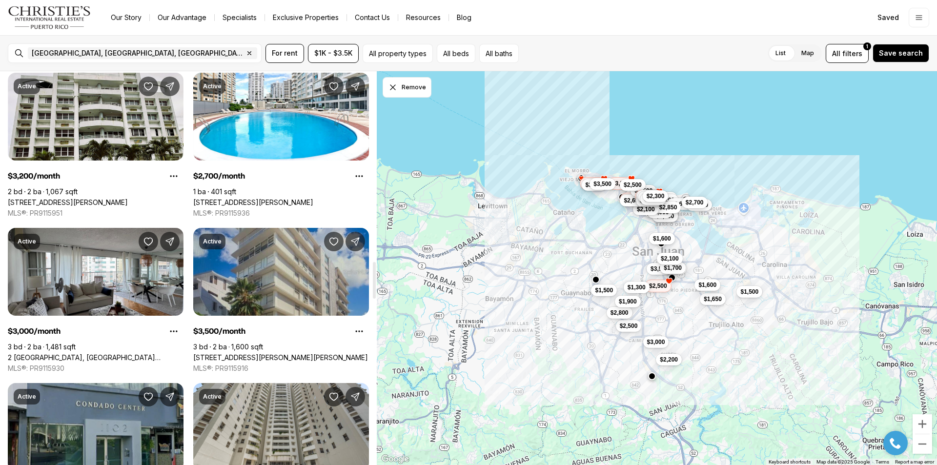
click at [269, 353] on link "[STREET_ADDRESS][PERSON_NAME][PERSON_NAME]" at bounding box center [280, 357] width 175 height 9
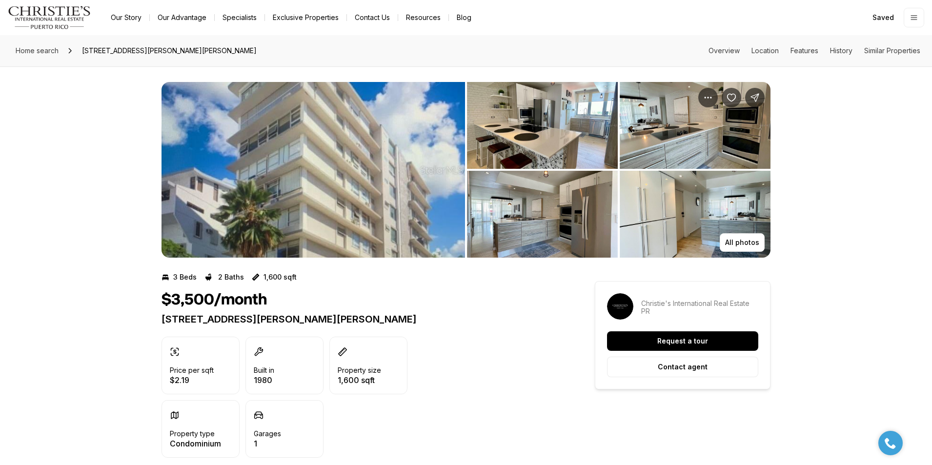
click at [553, 111] on img "View image gallery" at bounding box center [542, 125] width 151 height 87
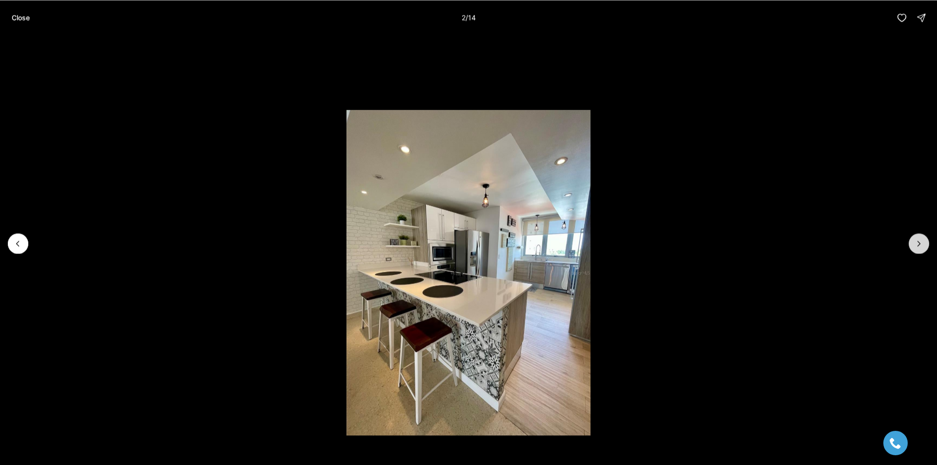
click at [914, 249] on button "Next slide" at bounding box center [918, 243] width 20 height 20
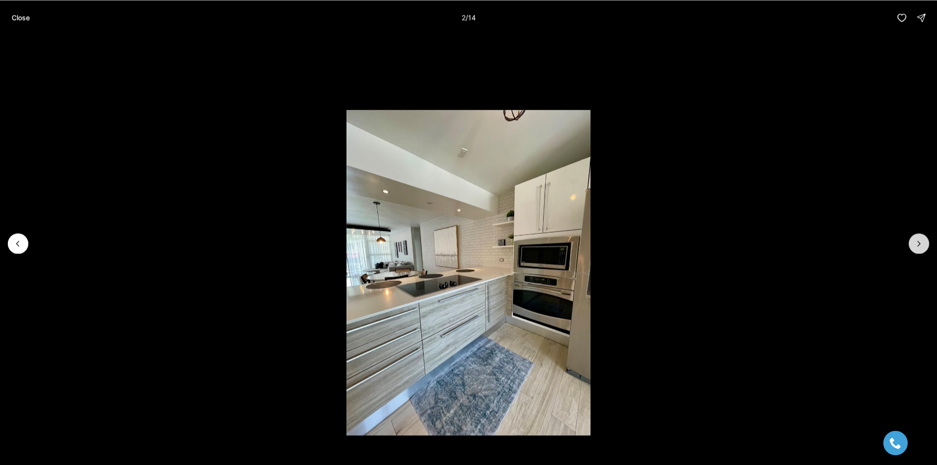
click at [914, 249] on button "Next slide" at bounding box center [918, 243] width 20 height 20
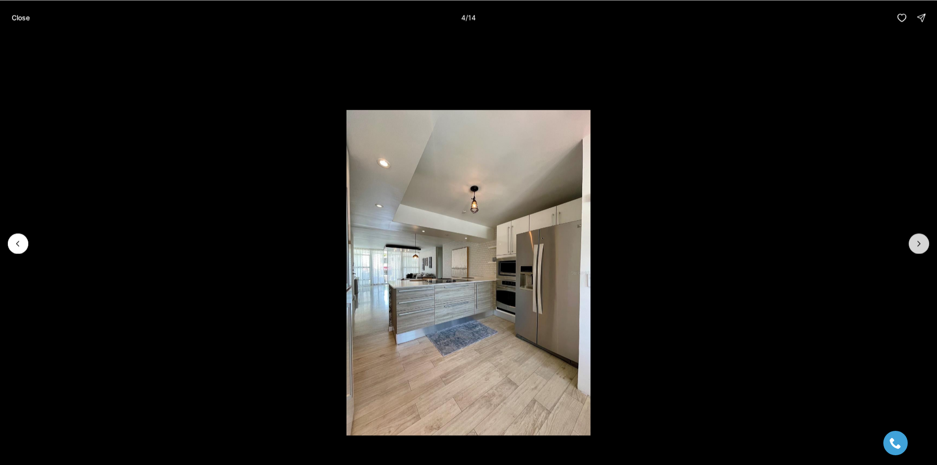
click at [914, 249] on button "Next slide" at bounding box center [918, 243] width 20 height 20
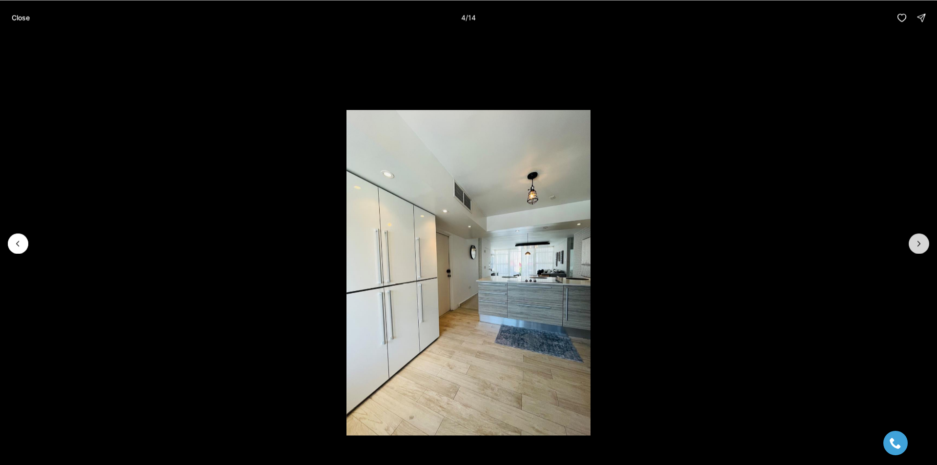
click at [914, 249] on button "Next slide" at bounding box center [918, 243] width 20 height 20
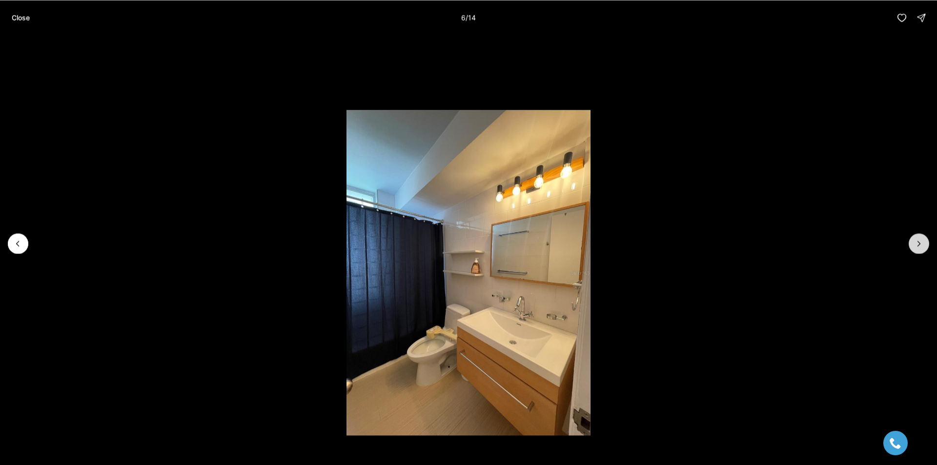
click at [914, 249] on button "Next slide" at bounding box center [918, 243] width 20 height 20
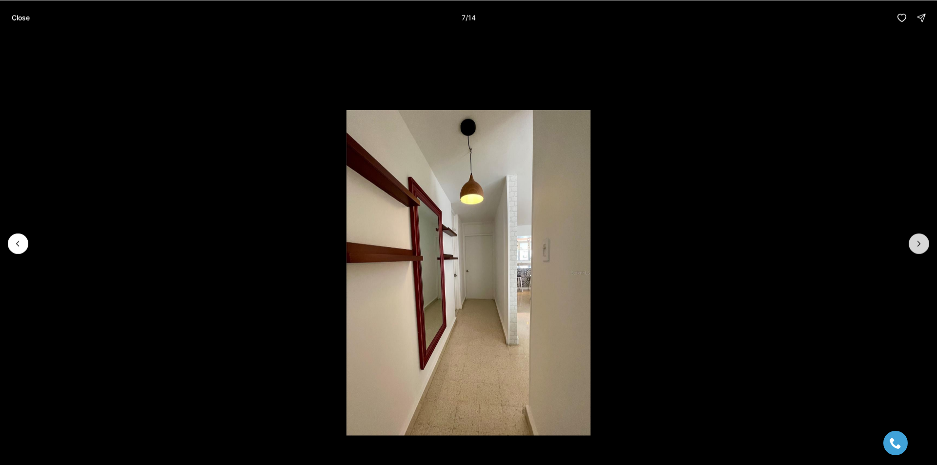
click at [914, 249] on button "Next slide" at bounding box center [918, 243] width 20 height 20
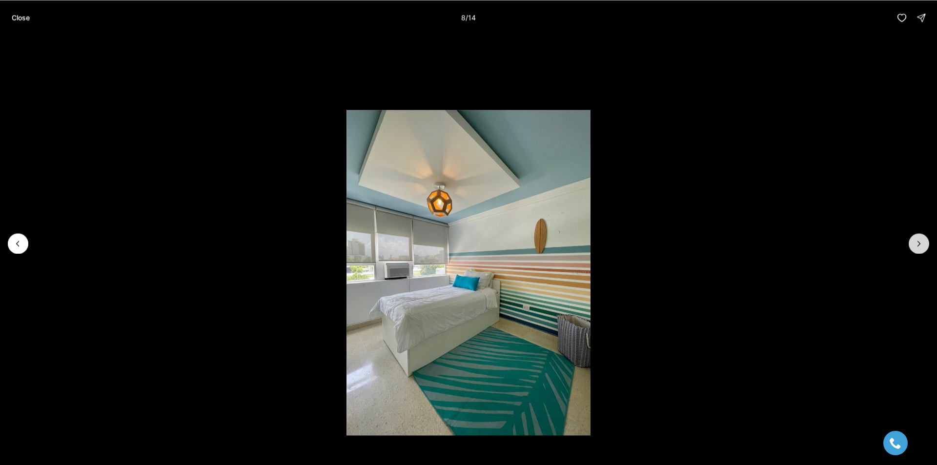
click at [914, 249] on button "Next slide" at bounding box center [918, 243] width 20 height 20
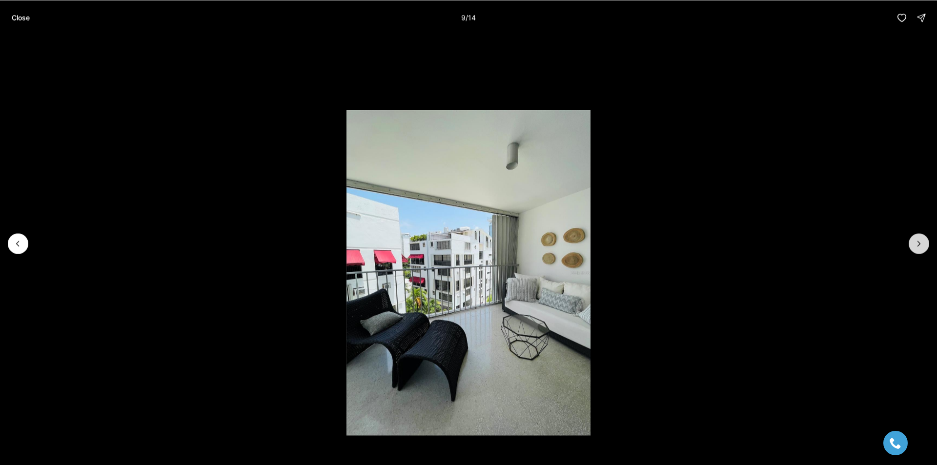
click at [914, 249] on button "Next slide" at bounding box center [918, 243] width 20 height 20
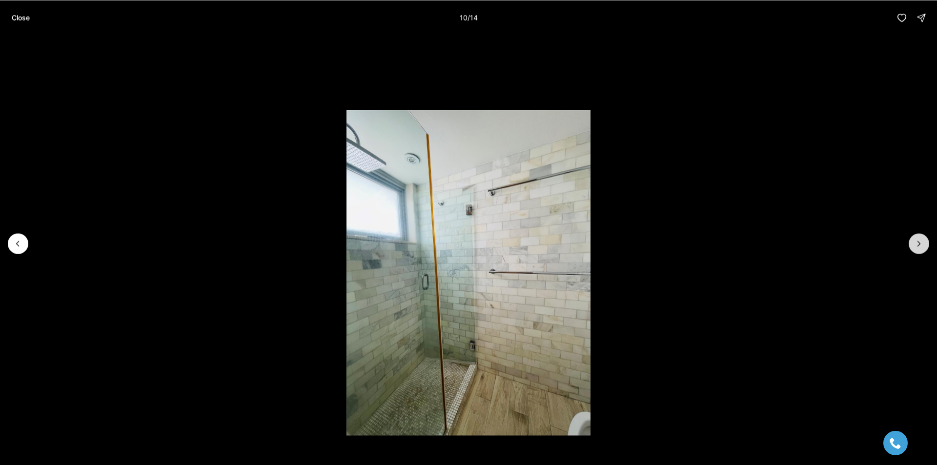
click at [914, 249] on button "Next slide" at bounding box center [918, 243] width 20 height 20
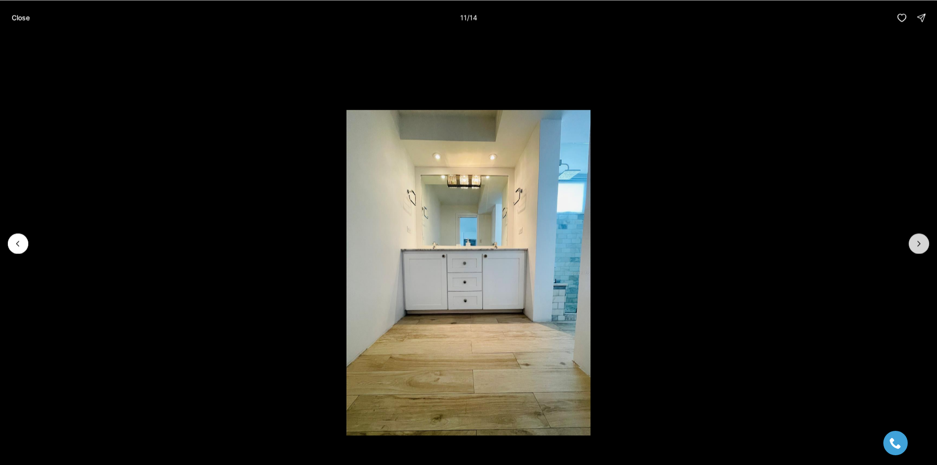
click at [914, 249] on button "Next slide" at bounding box center [918, 243] width 20 height 20
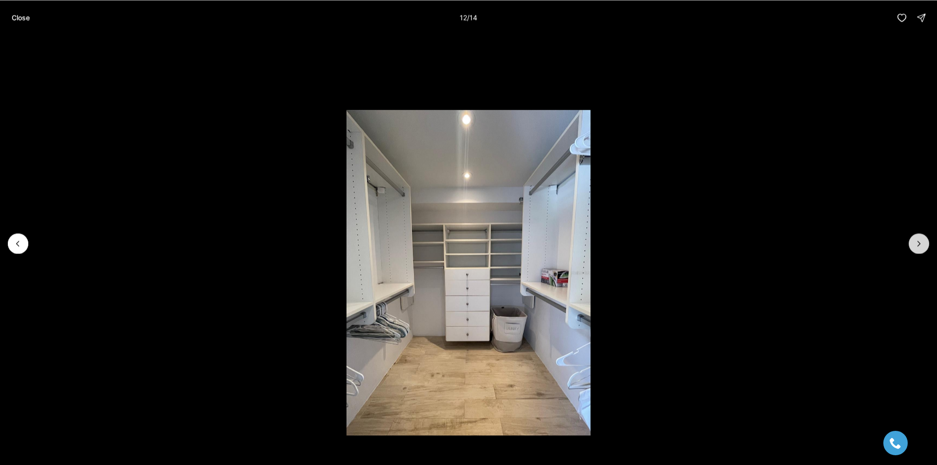
click at [914, 249] on button "Next slide" at bounding box center [918, 243] width 20 height 20
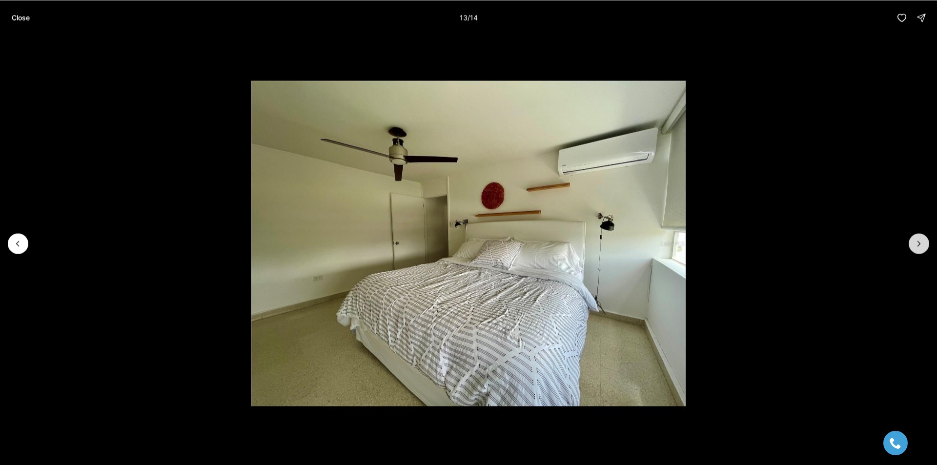
click at [914, 249] on button "Next slide" at bounding box center [918, 243] width 20 height 20
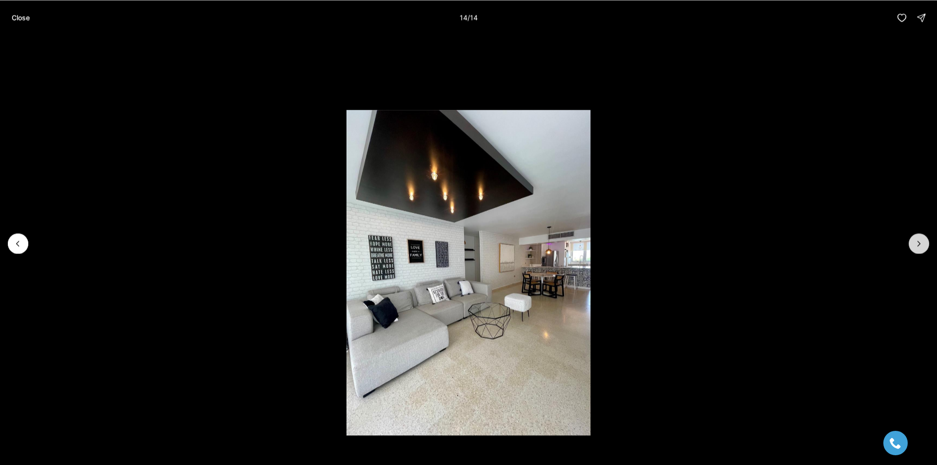
click at [914, 249] on div at bounding box center [918, 243] width 20 height 20
click at [11, 14] on button "Close" at bounding box center [21, 18] width 30 height 20
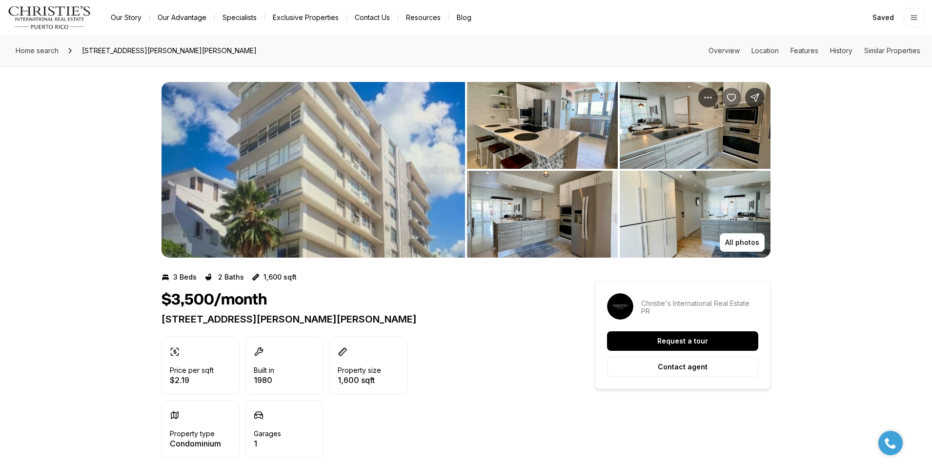
click at [727, 98] on icon "Save Property: 69 CII SANTIAGO IGLESIAS #5A" at bounding box center [731, 97] width 8 height 7
click at [587, 125] on img "View image gallery" at bounding box center [542, 125] width 151 height 87
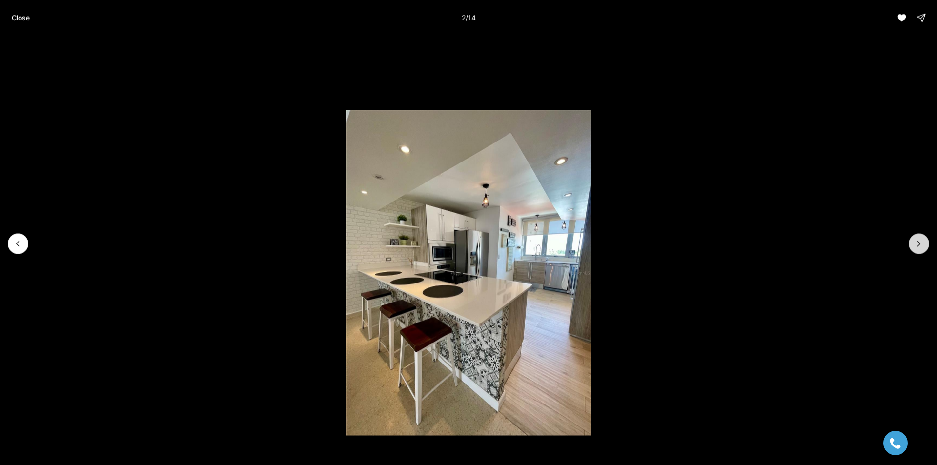
click at [915, 244] on icon "Next slide" at bounding box center [919, 244] width 10 height 10
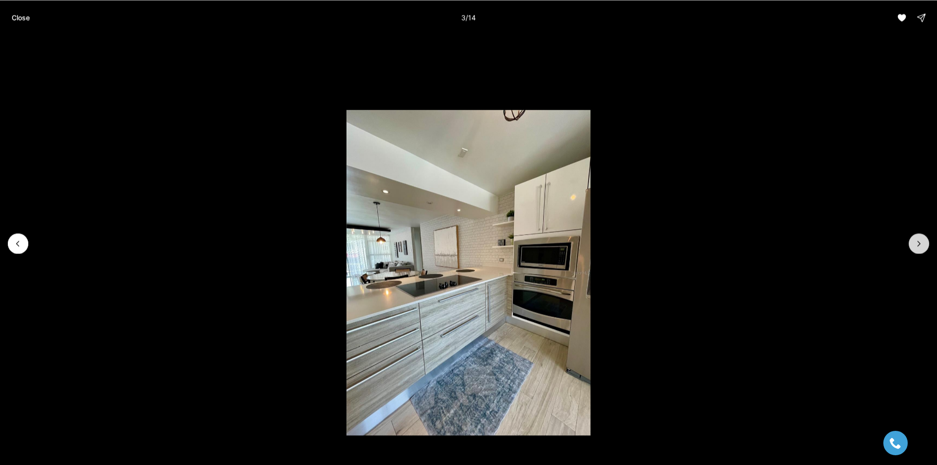
click at [915, 244] on icon "Next slide" at bounding box center [919, 244] width 10 height 10
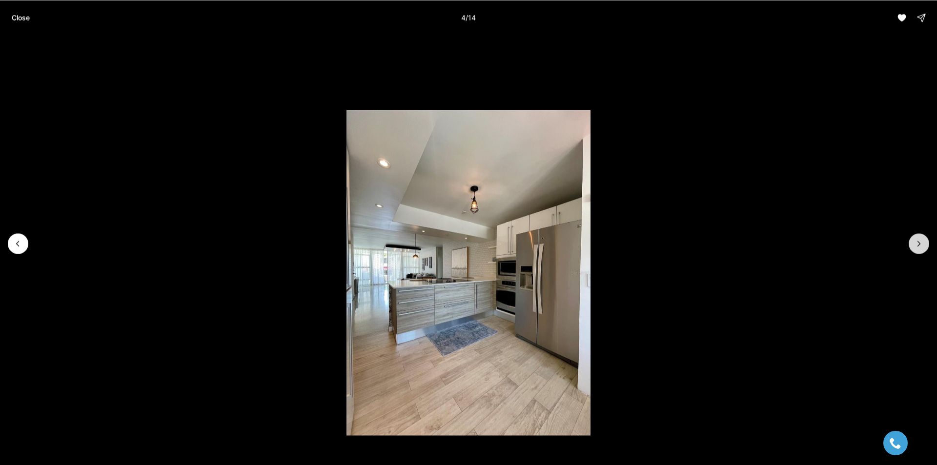
click at [917, 244] on icon "Next slide" at bounding box center [919, 244] width 10 height 10
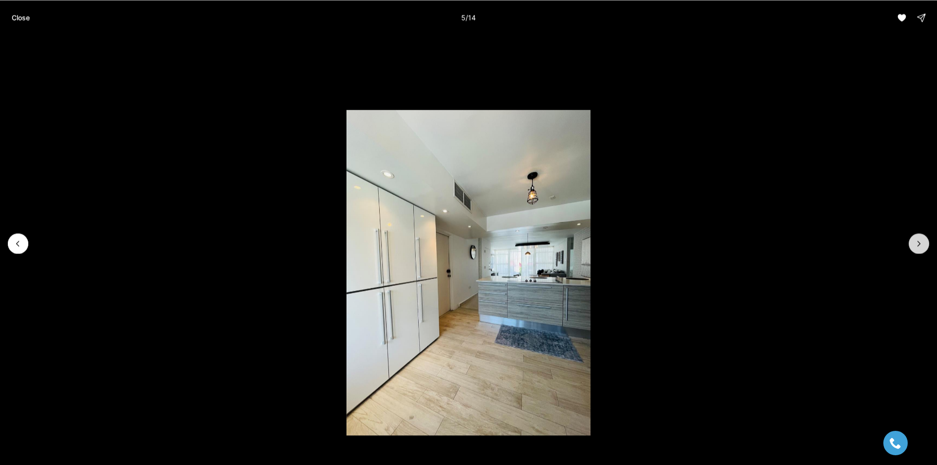
click at [917, 244] on icon "Next slide" at bounding box center [919, 244] width 10 height 10
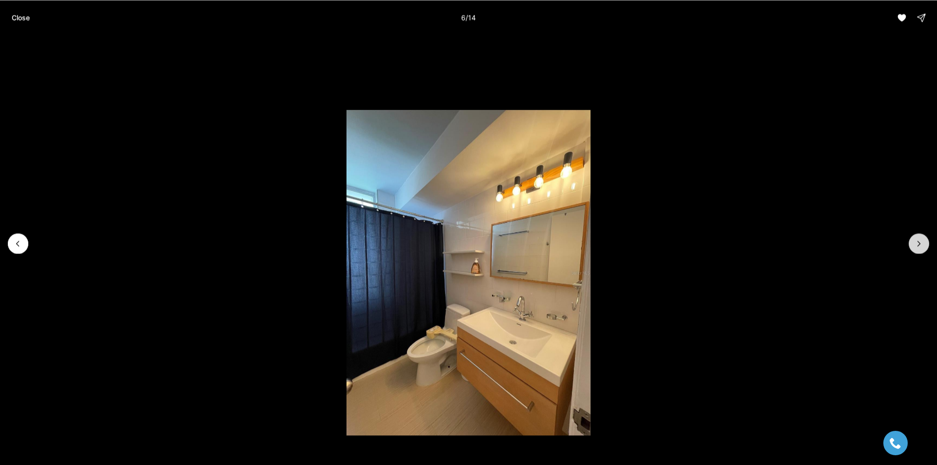
click at [922, 241] on icon "Next slide" at bounding box center [919, 244] width 10 height 10
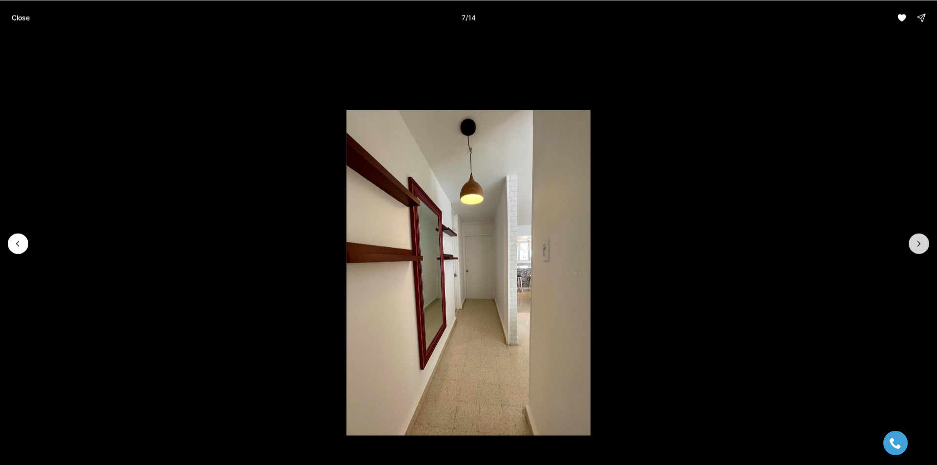
click at [922, 241] on icon "Next slide" at bounding box center [919, 244] width 10 height 10
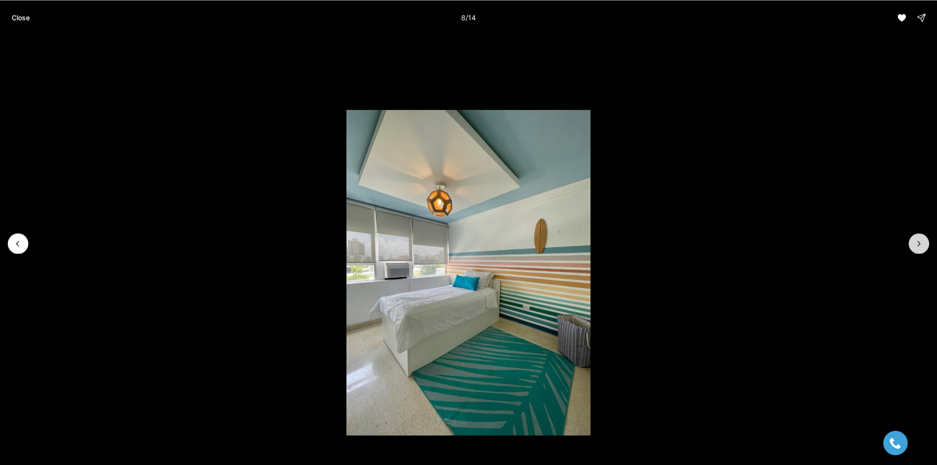
click at [922, 241] on icon "Next slide" at bounding box center [919, 244] width 10 height 10
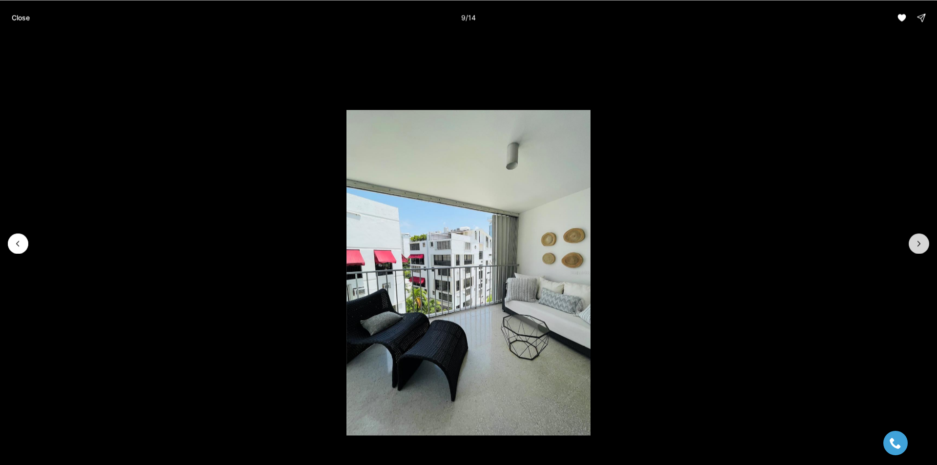
click at [922, 241] on icon "Next slide" at bounding box center [919, 244] width 10 height 10
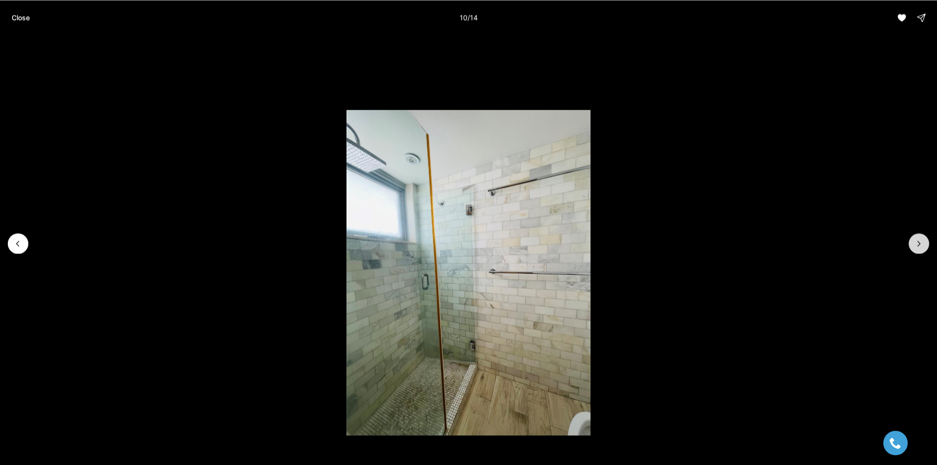
click at [922, 241] on icon "Next slide" at bounding box center [919, 244] width 10 height 10
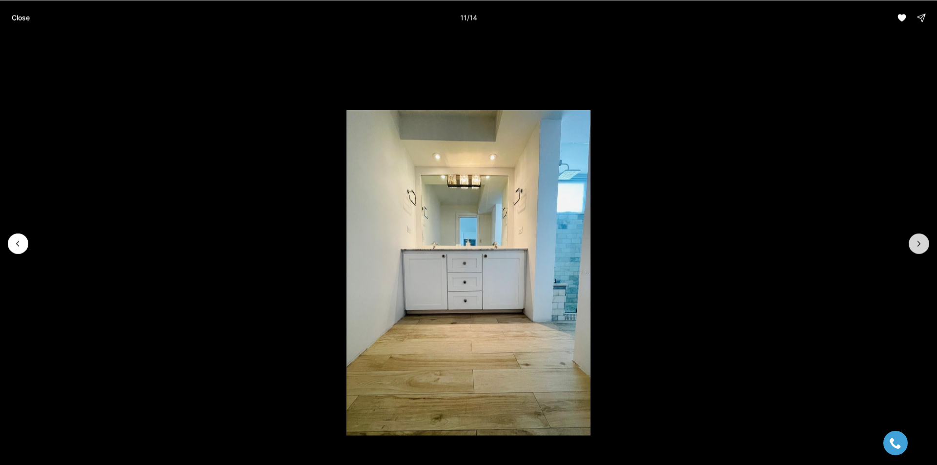
click at [922, 241] on icon "Next slide" at bounding box center [919, 244] width 10 height 10
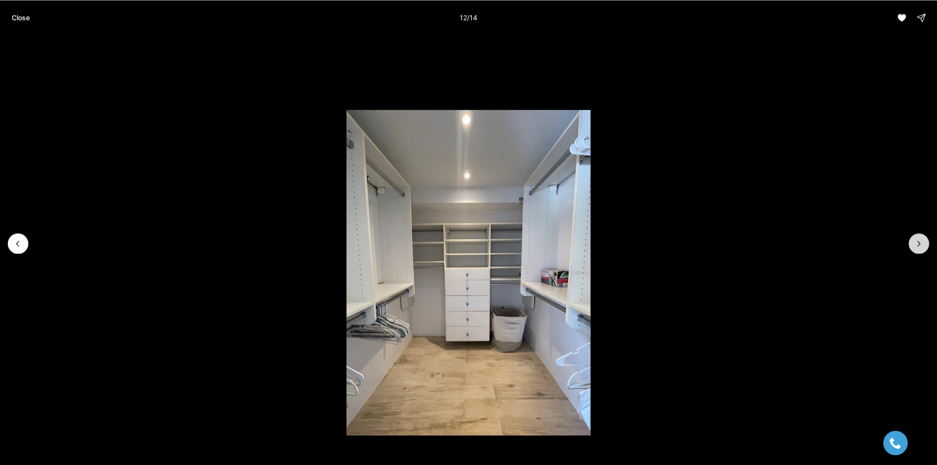
click at [922, 241] on icon "Next slide" at bounding box center [919, 244] width 10 height 10
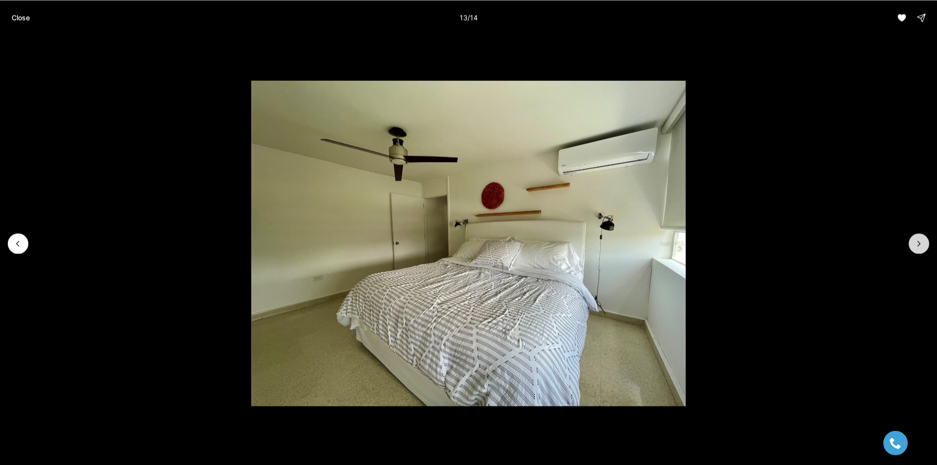
click at [922, 241] on icon "Next slide" at bounding box center [919, 244] width 10 height 10
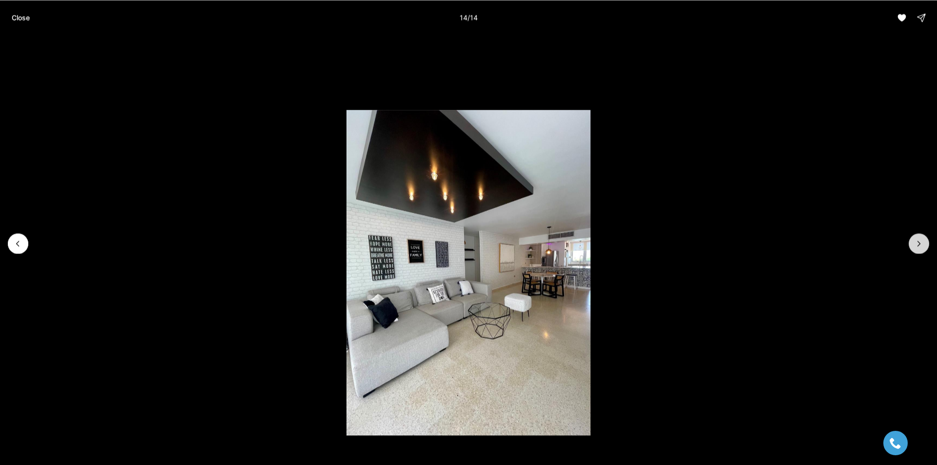
click at [922, 241] on div at bounding box center [918, 243] width 20 height 20
click at [21, 10] on button "Close" at bounding box center [21, 18] width 30 height 20
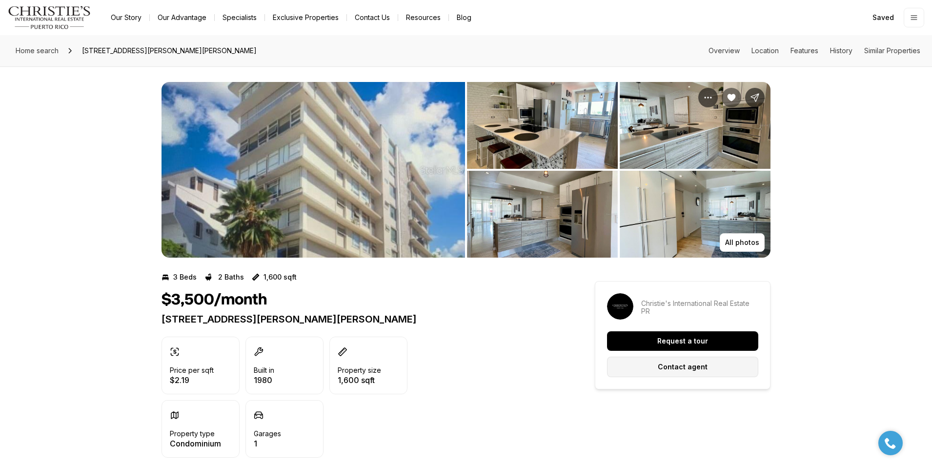
click at [688, 366] on p "Contact agent" at bounding box center [683, 367] width 50 height 8
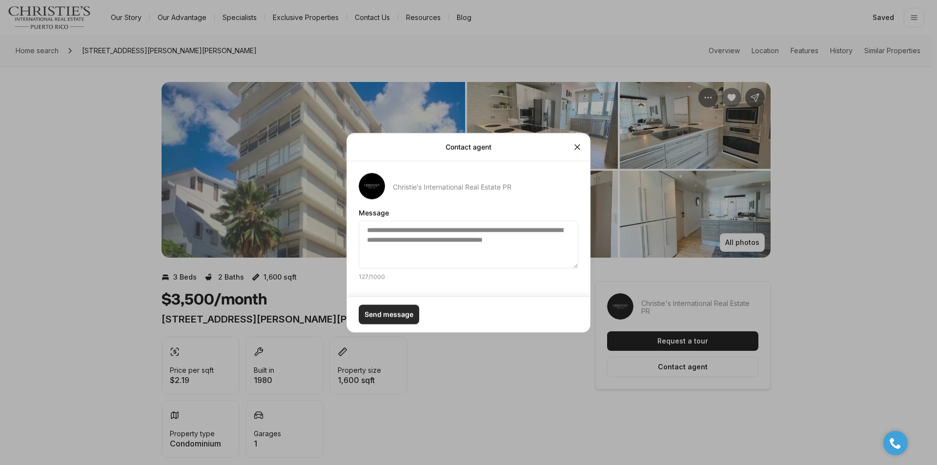
click at [398, 317] on p "Send message" at bounding box center [388, 314] width 49 height 8
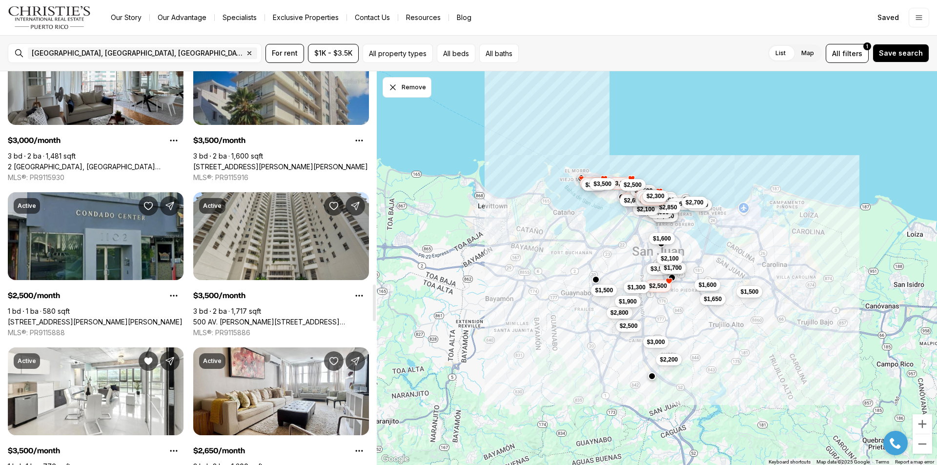
scroll to position [2391, 0]
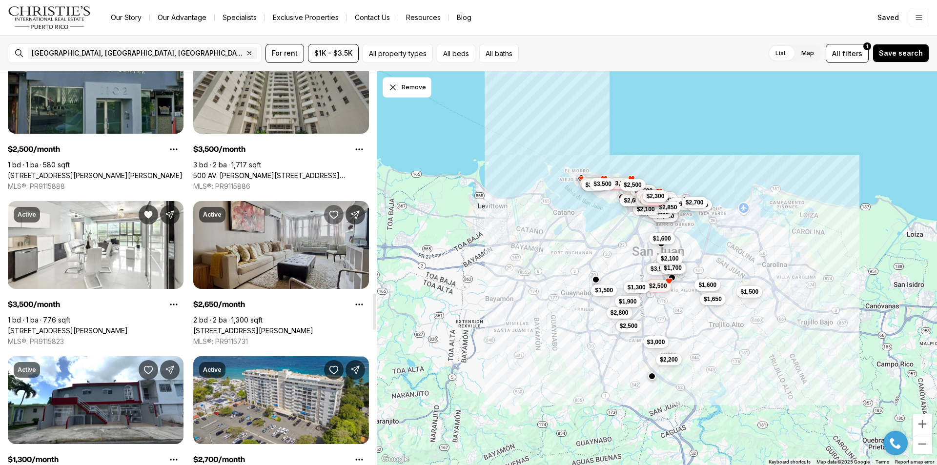
click at [331, 210] on icon "Save Property: 703 AVE.MIRAMAR #302" at bounding box center [334, 215] width 10 height 10
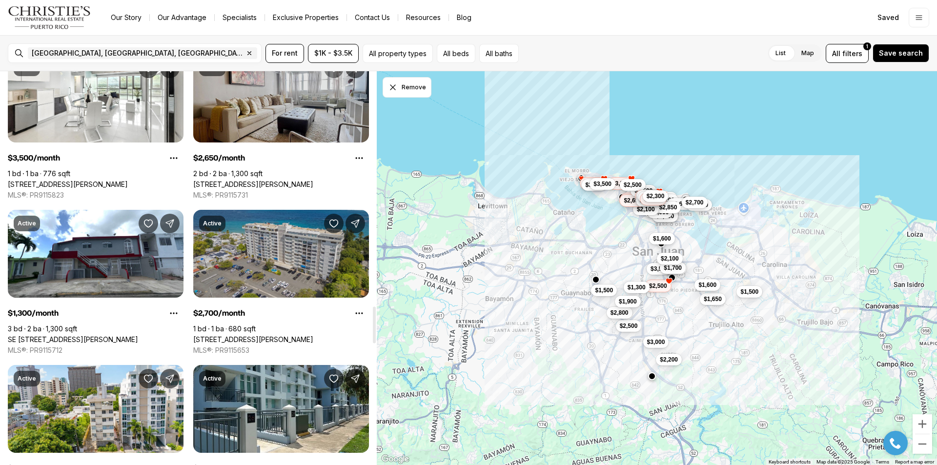
scroll to position [2488, 0]
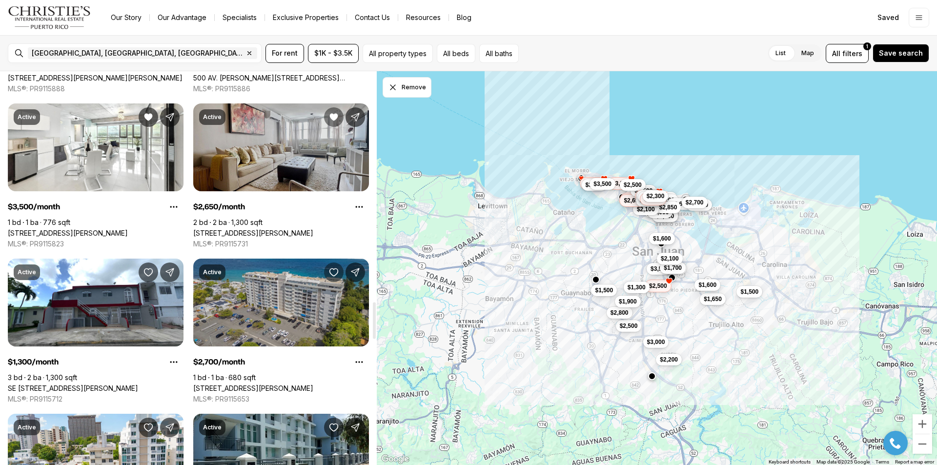
click at [336, 269] on icon "Save Property: 2305 LAUREL #506" at bounding box center [334, 272] width 8 height 7
click at [285, 229] on link "[STREET_ADDRESS][PERSON_NAME]" at bounding box center [253, 233] width 120 height 9
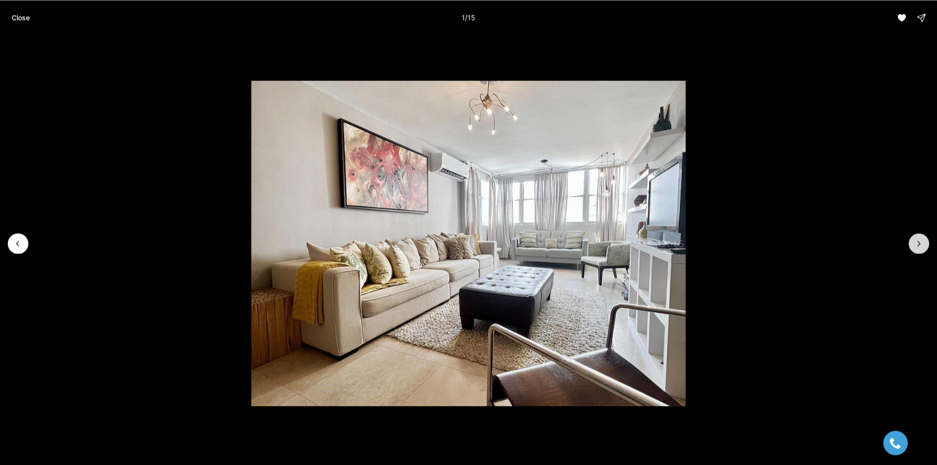
click at [920, 242] on icon "Next slide" at bounding box center [919, 244] width 10 height 10
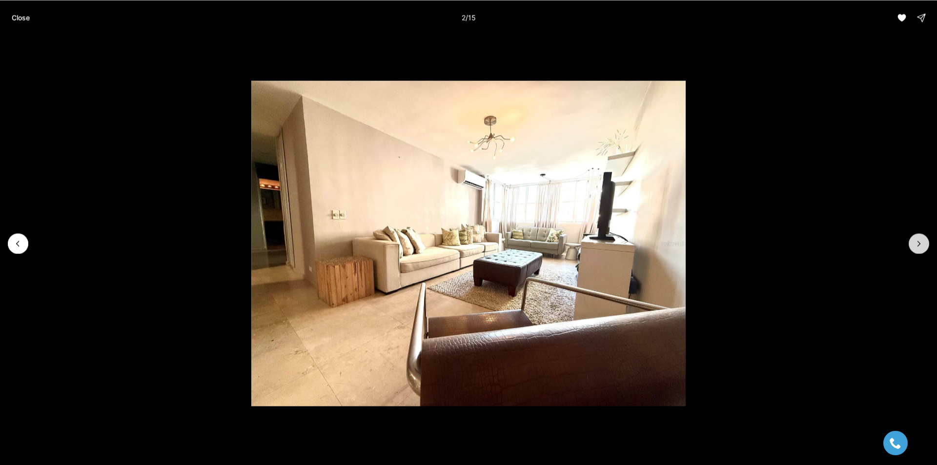
click at [920, 242] on icon "Next slide" at bounding box center [919, 244] width 10 height 10
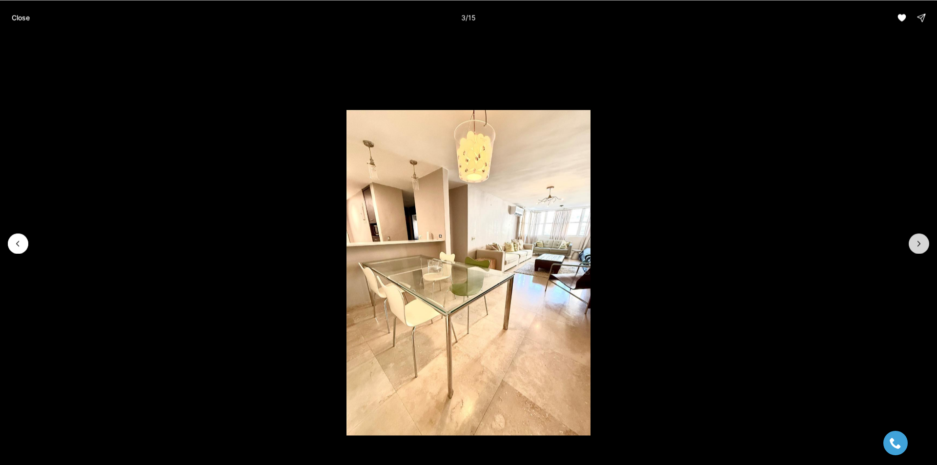
click at [920, 242] on icon "Next slide" at bounding box center [919, 244] width 10 height 10
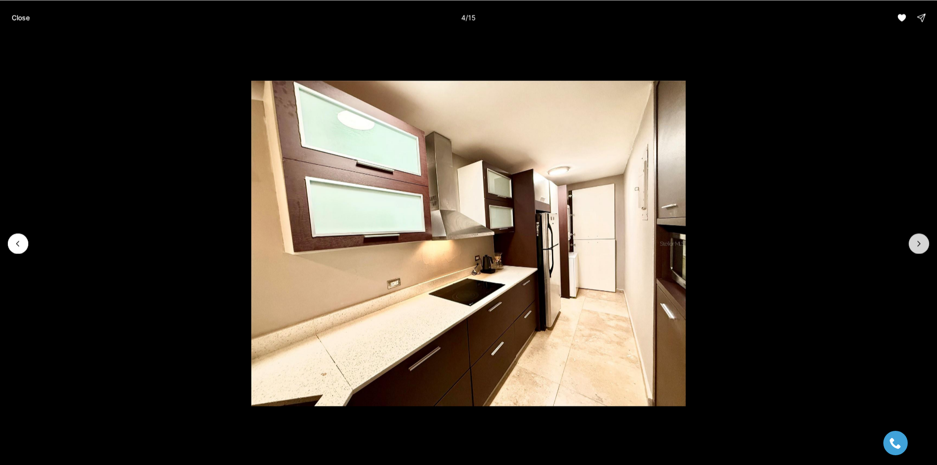
click at [920, 242] on icon "Next slide" at bounding box center [919, 244] width 10 height 10
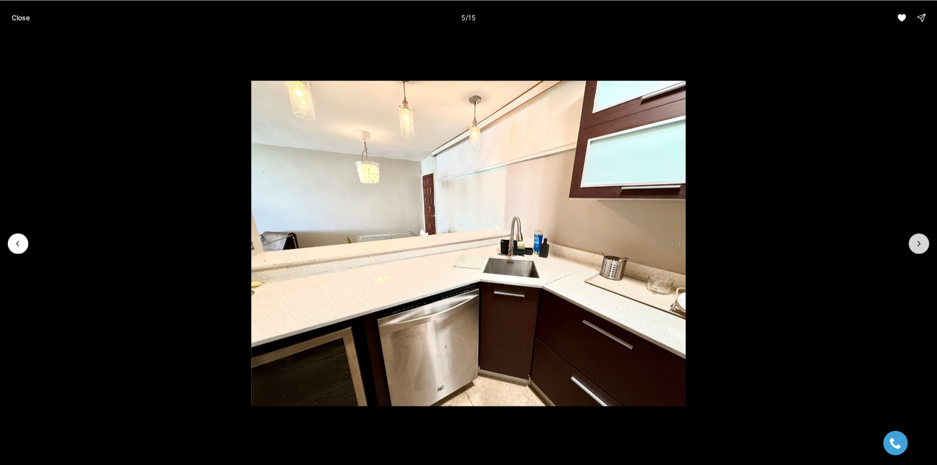
click at [920, 242] on icon "Next slide" at bounding box center [919, 244] width 10 height 10
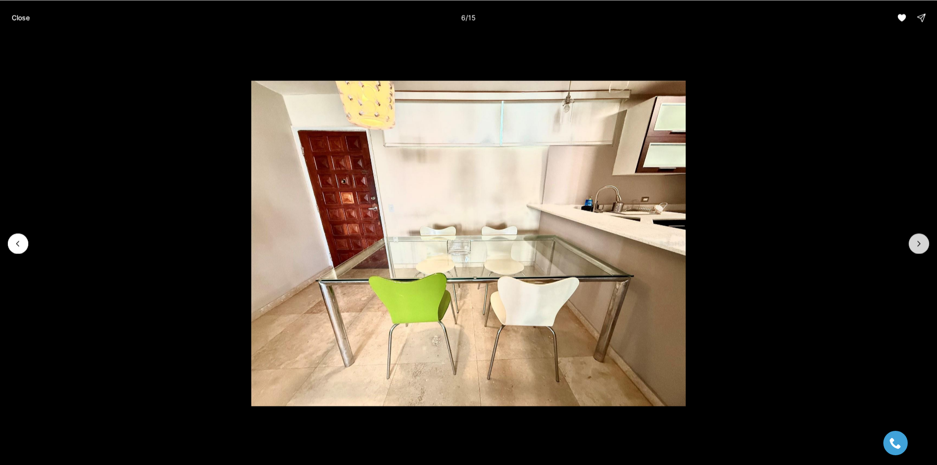
click at [920, 242] on icon "Next slide" at bounding box center [919, 244] width 10 height 10
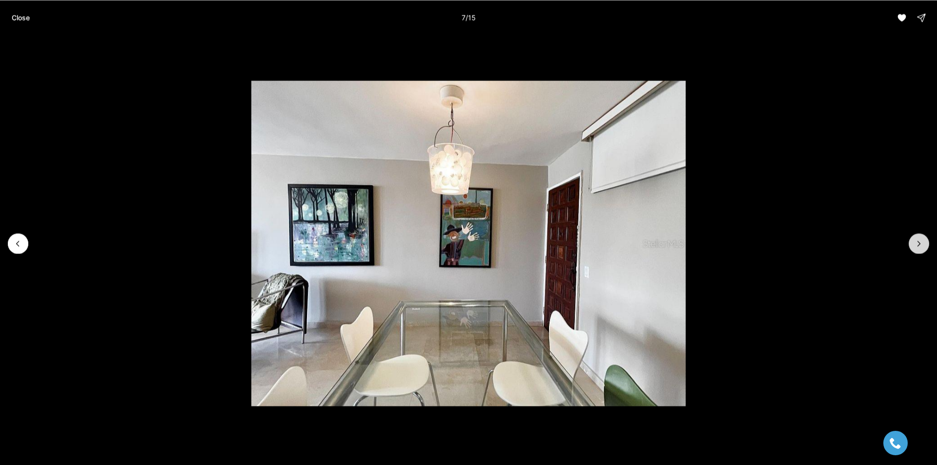
click at [920, 242] on icon "Next slide" at bounding box center [919, 244] width 10 height 10
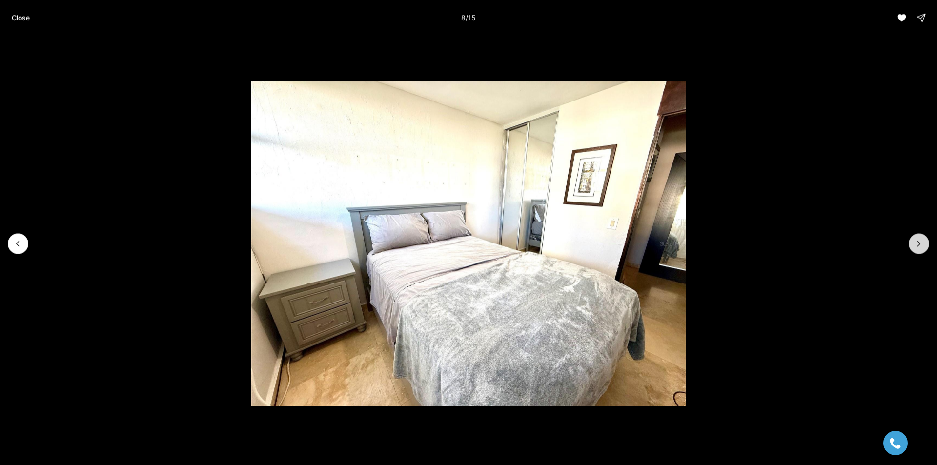
click at [920, 242] on icon "Next slide" at bounding box center [919, 244] width 10 height 10
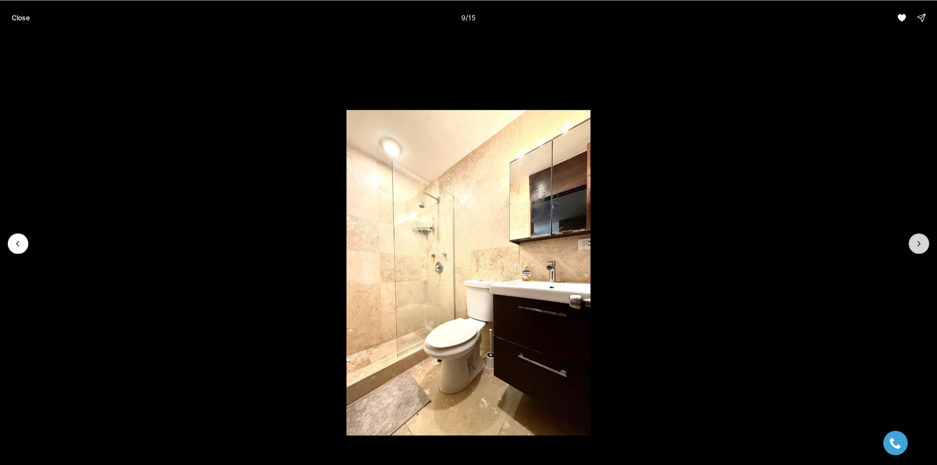
click at [920, 242] on icon "Next slide" at bounding box center [919, 244] width 10 height 10
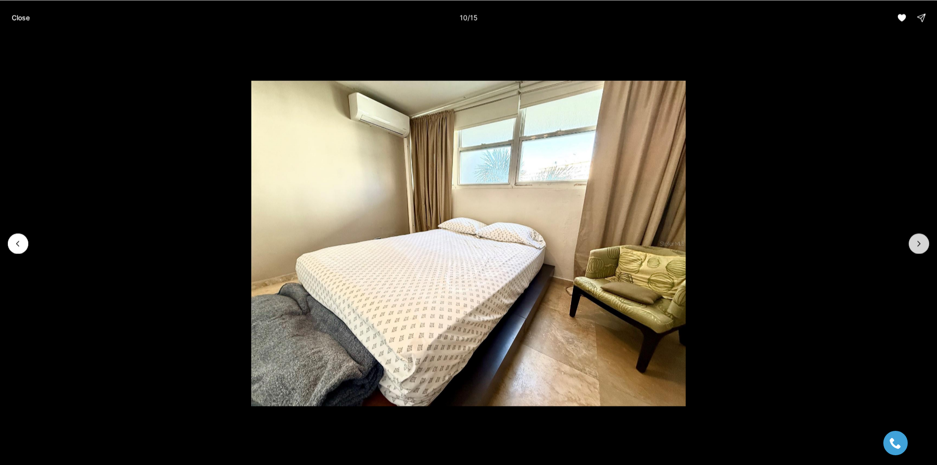
click at [920, 242] on icon "Next slide" at bounding box center [919, 244] width 10 height 10
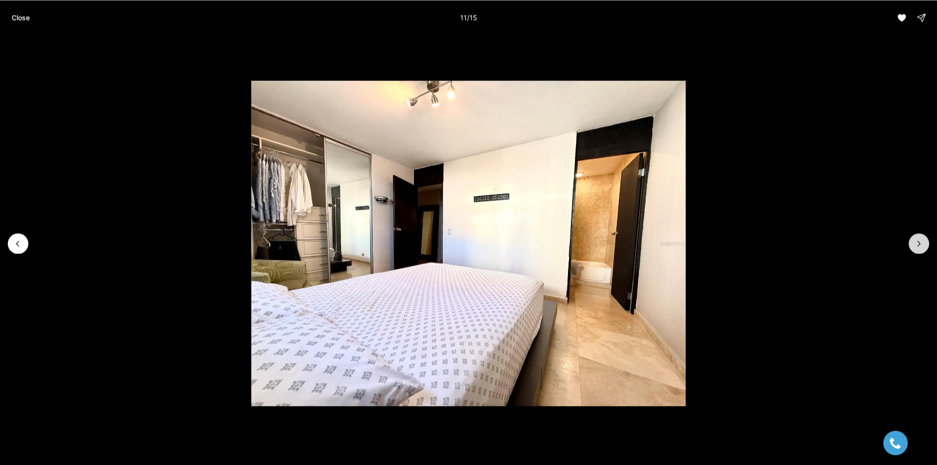
click at [920, 242] on icon "Next slide" at bounding box center [919, 244] width 10 height 10
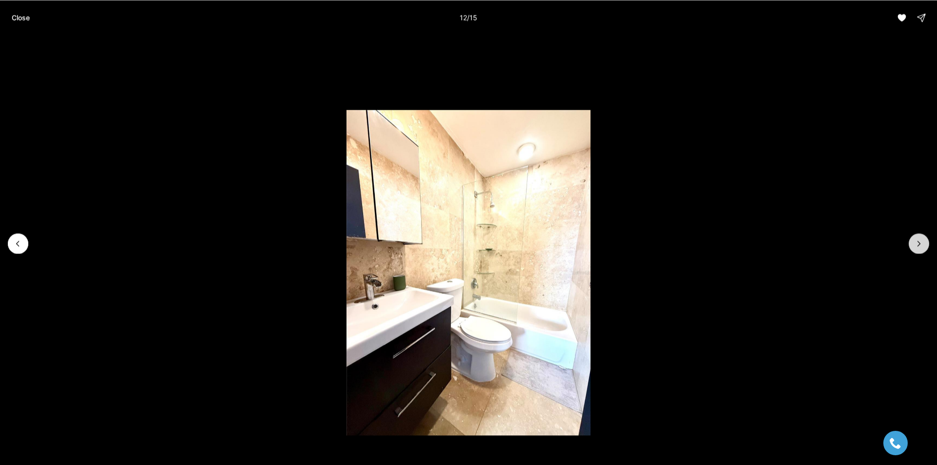
click at [920, 242] on icon "Next slide" at bounding box center [919, 244] width 10 height 10
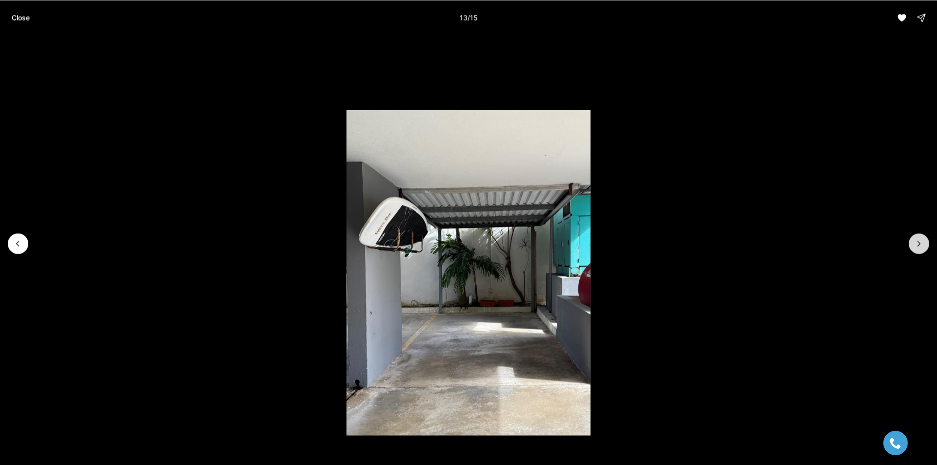
click at [920, 242] on icon "Next slide" at bounding box center [919, 244] width 10 height 10
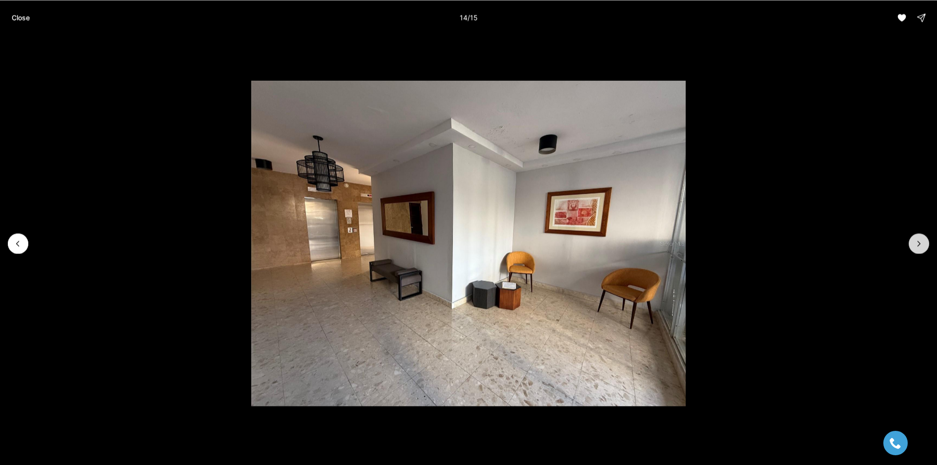
click at [920, 242] on icon "Next slide" at bounding box center [919, 244] width 10 height 10
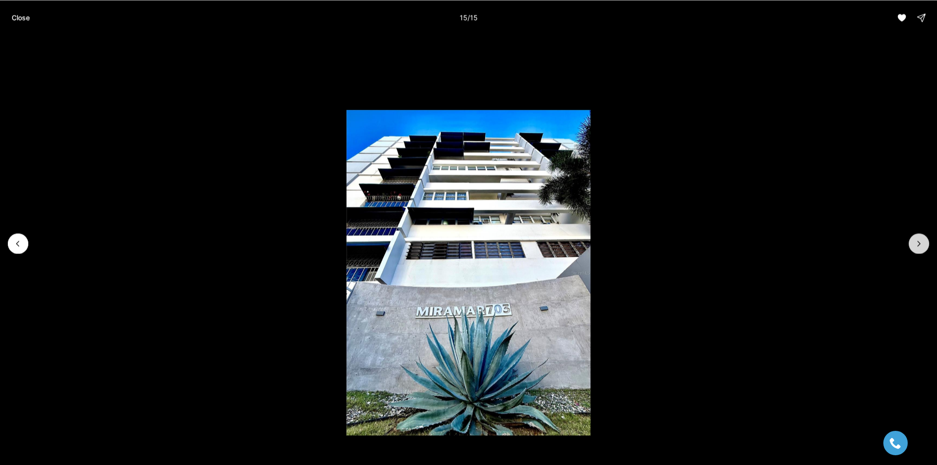
click at [920, 242] on div at bounding box center [918, 243] width 20 height 20
click at [29, 17] on p "Close" at bounding box center [21, 18] width 18 height 8
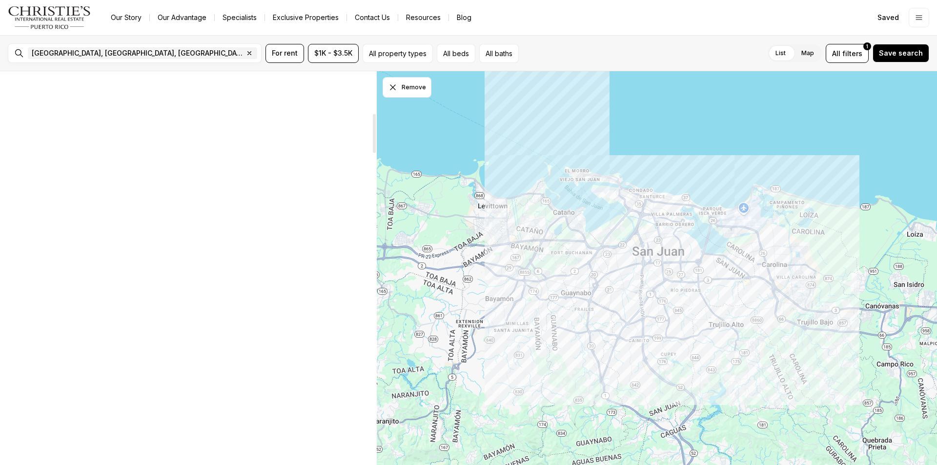
scroll to position [70, 0]
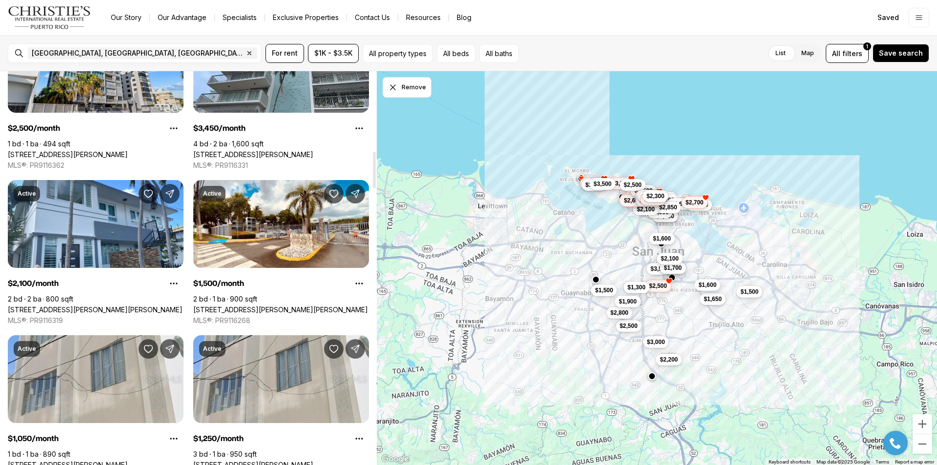
drag, startPoint x: 373, startPoint y: 105, endPoint x: 374, endPoint y: 171, distance: 65.4
click at [374, 171] on div at bounding box center [374, 170] width 3 height 37
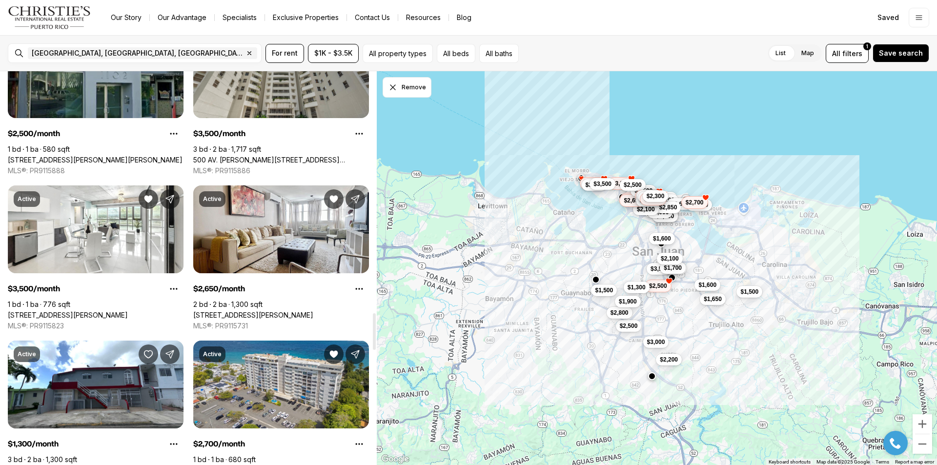
scroll to position [2639, 0]
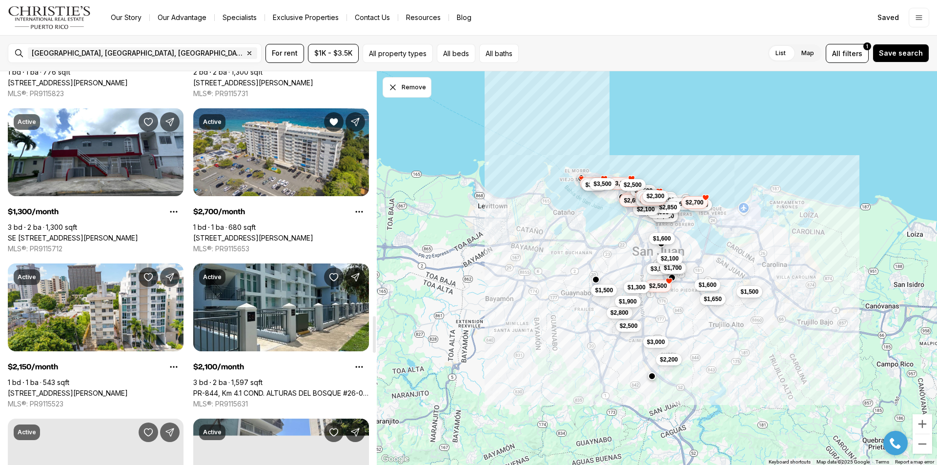
drag, startPoint x: 373, startPoint y: 179, endPoint x: 392, endPoint y: 326, distance: 148.6
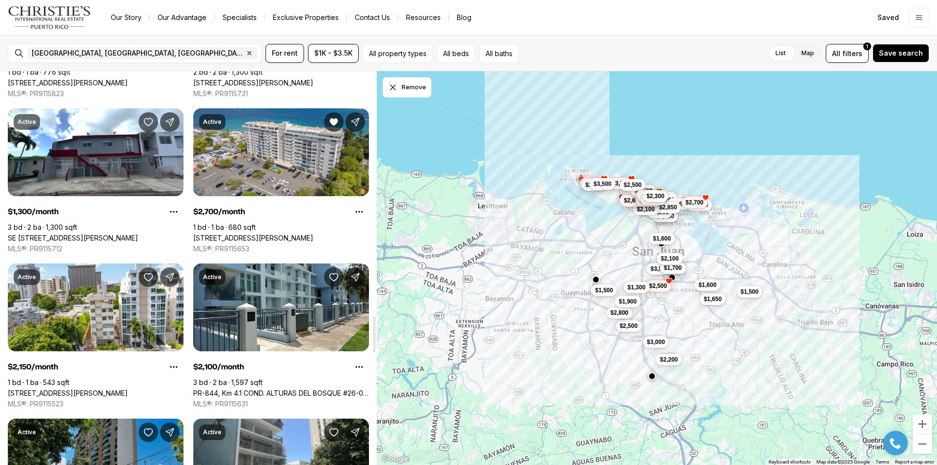
click at [376, 326] on div at bounding box center [374, 334] width 3 height 37
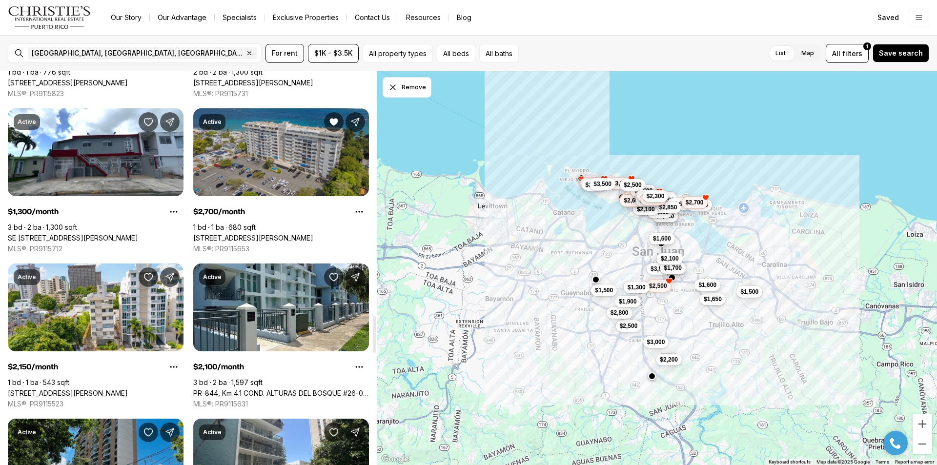
click at [293, 234] on link "[STREET_ADDRESS][PERSON_NAME]" at bounding box center [253, 238] width 120 height 9
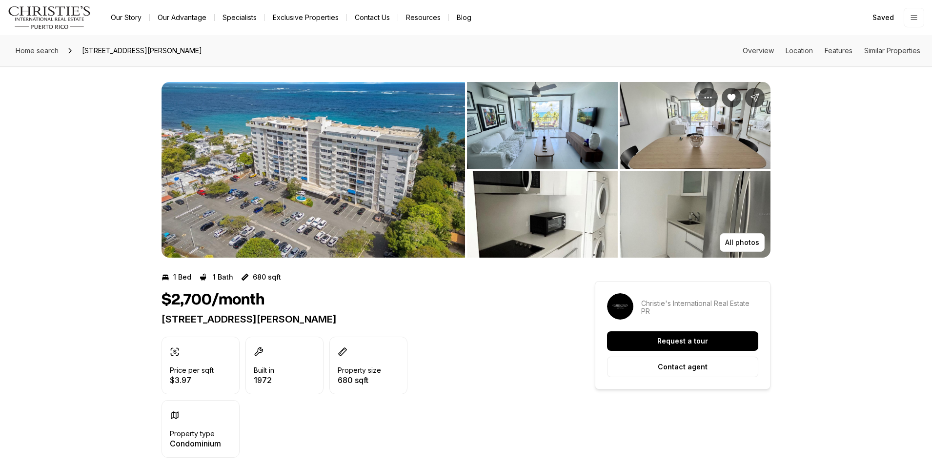
click at [341, 186] on img "View image gallery" at bounding box center [312, 170] width 303 height 176
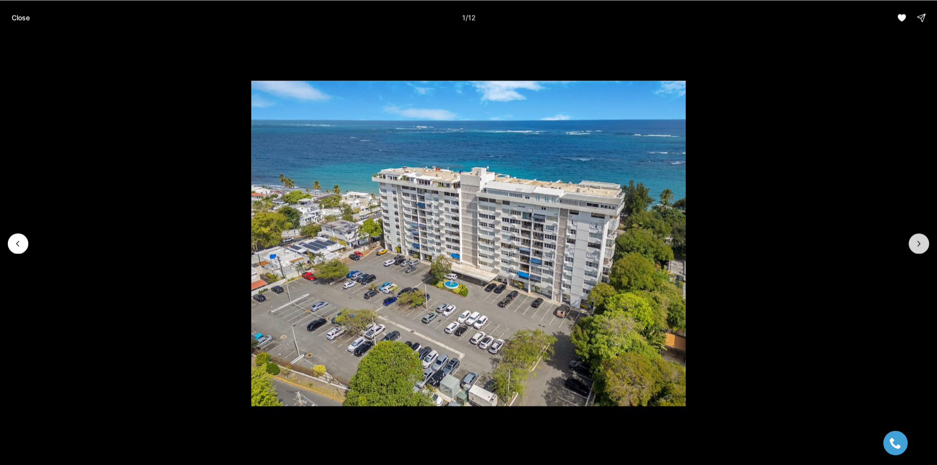
click at [917, 240] on icon "Next slide" at bounding box center [919, 244] width 10 height 10
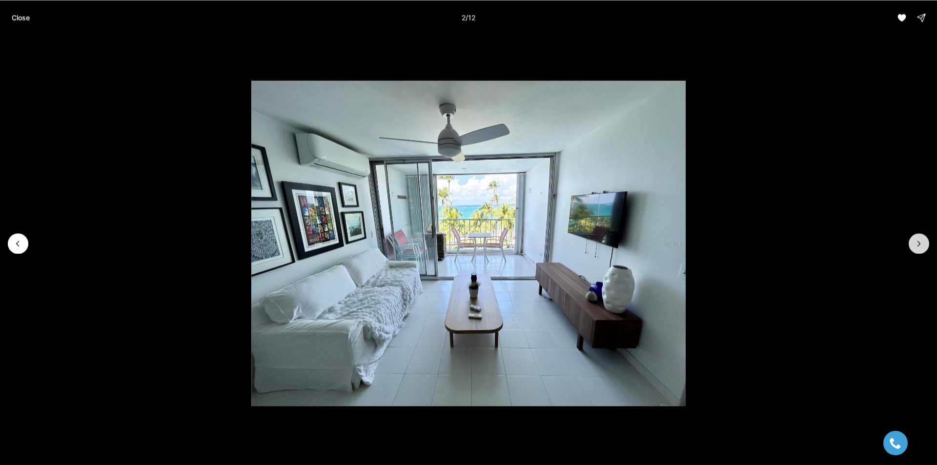
click at [917, 240] on icon "Next slide" at bounding box center [919, 244] width 10 height 10
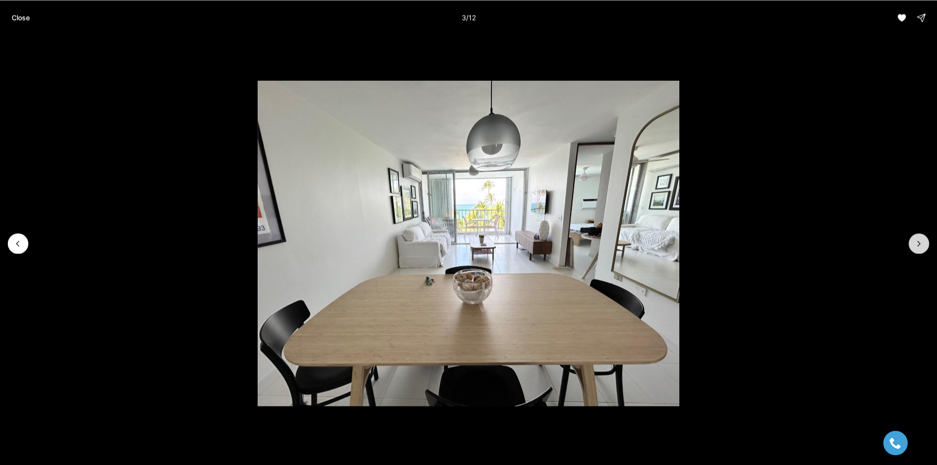
click at [917, 240] on icon "Next slide" at bounding box center [919, 244] width 10 height 10
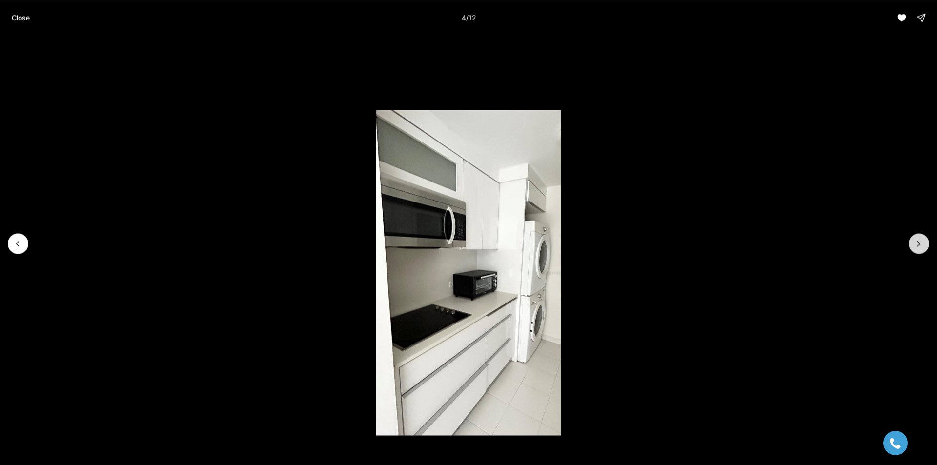
click at [917, 240] on icon "Next slide" at bounding box center [919, 244] width 10 height 10
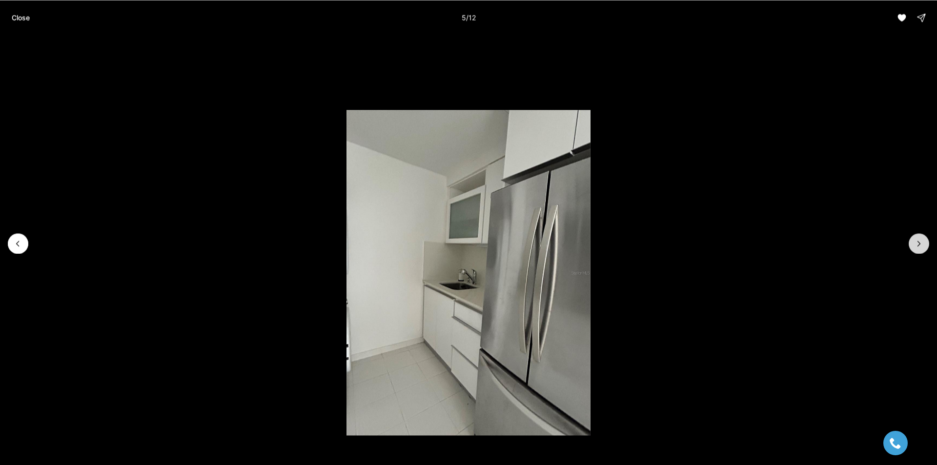
click at [917, 240] on icon "Next slide" at bounding box center [919, 244] width 10 height 10
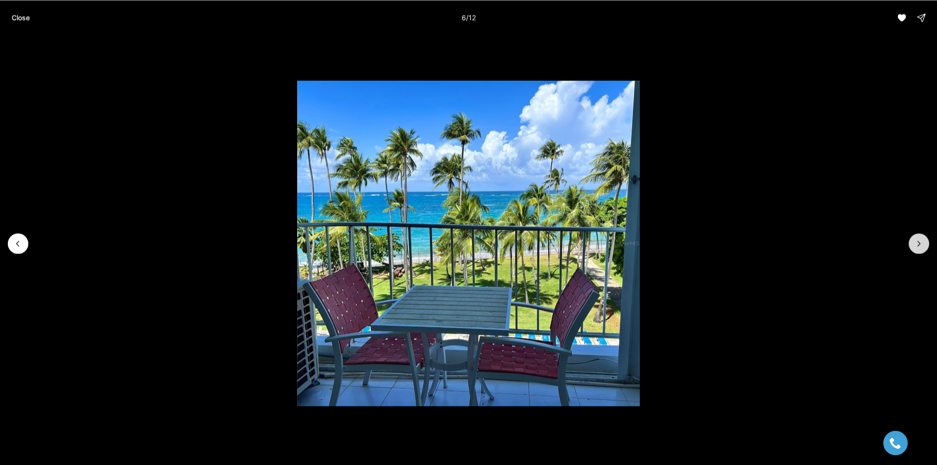
click at [917, 240] on icon "Next slide" at bounding box center [919, 244] width 10 height 10
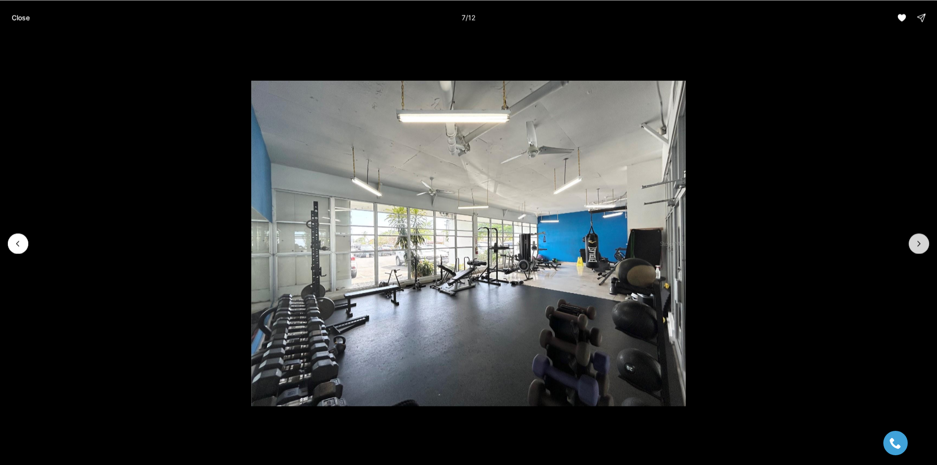
click at [917, 240] on icon "Next slide" at bounding box center [919, 244] width 10 height 10
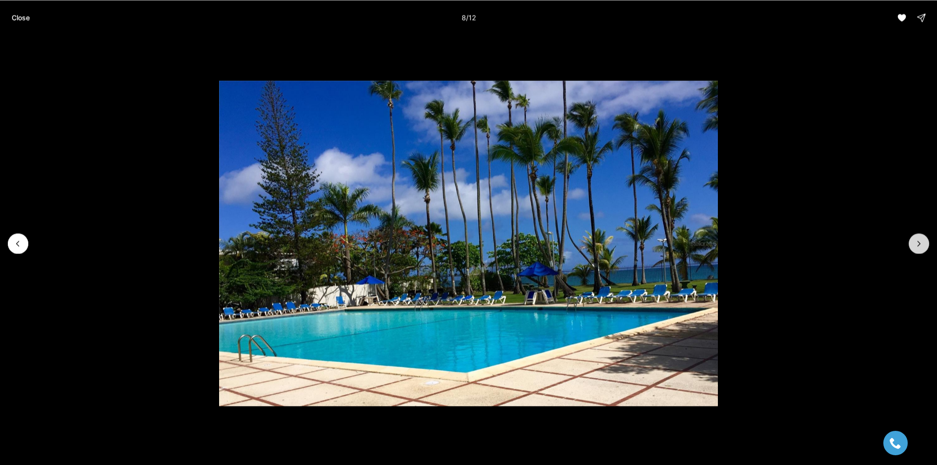
click at [917, 240] on icon "Next slide" at bounding box center [919, 244] width 10 height 10
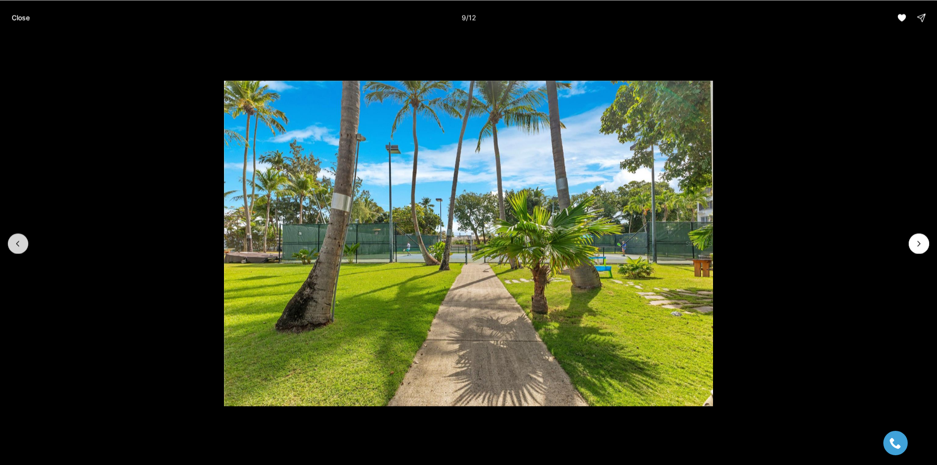
click at [14, 239] on icon "Previous slide" at bounding box center [18, 244] width 10 height 10
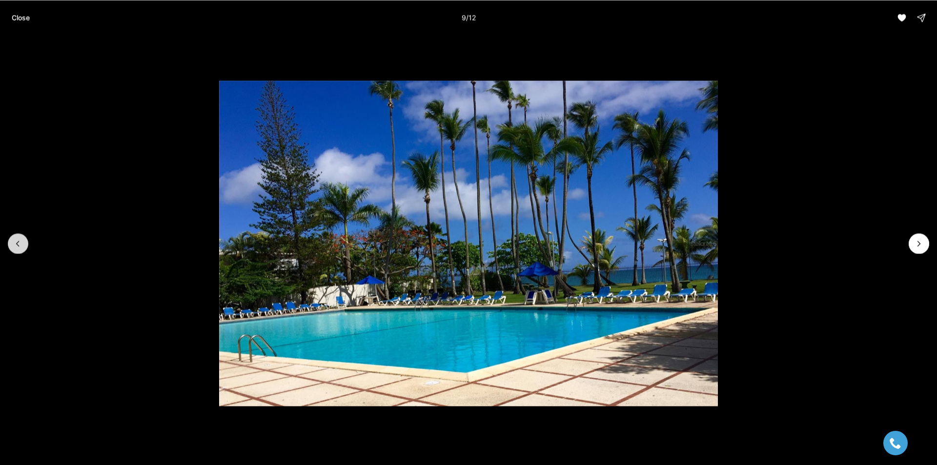
click at [14, 236] on button "Previous slide" at bounding box center [18, 243] width 20 height 20
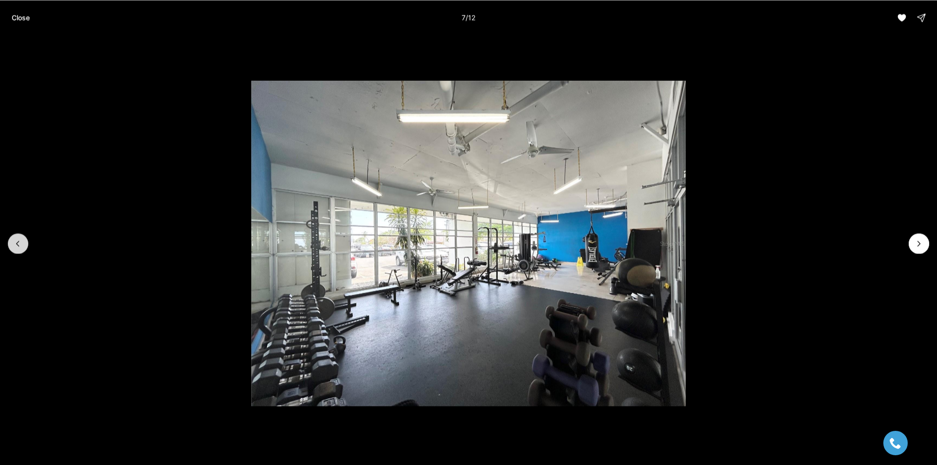
click at [13, 248] on button "Previous slide" at bounding box center [18, 243] width 20 height 20
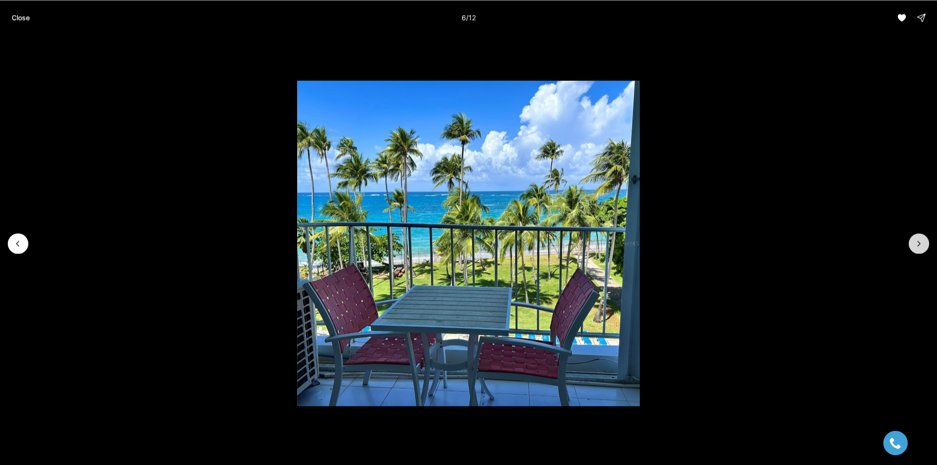
click at [914, 240] on icon "Next slide" at bounding box center [919, 244] width 10 height 10
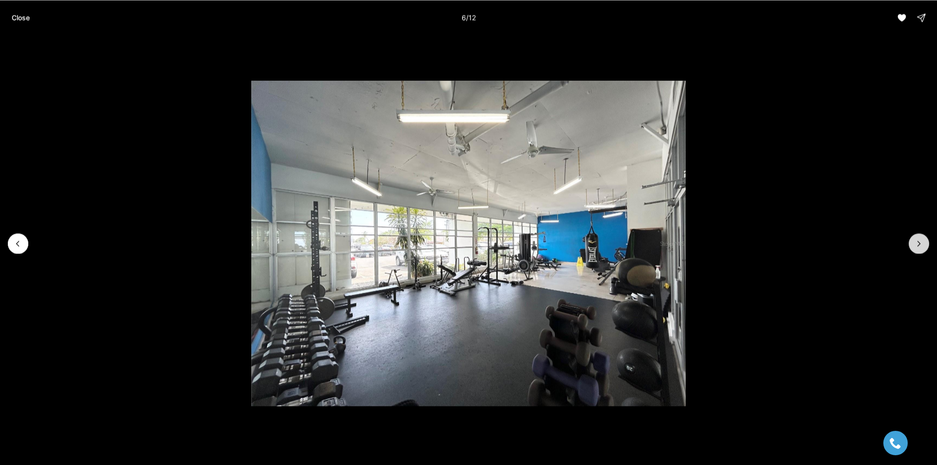
click at [914, 240] on icon "Next slide" at bounding box center [919, 244] width 10 height 10
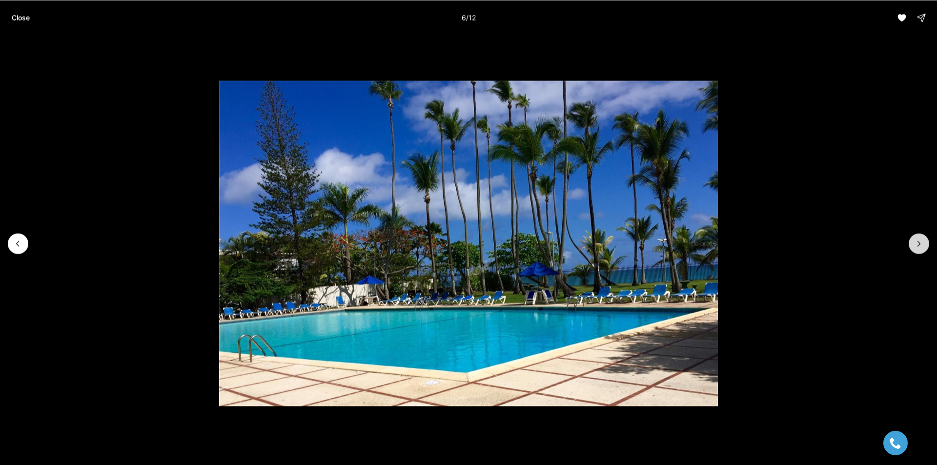
click at [914, 240] on icon "Next slide" at bounding box center [919, 244] width 10 height 10
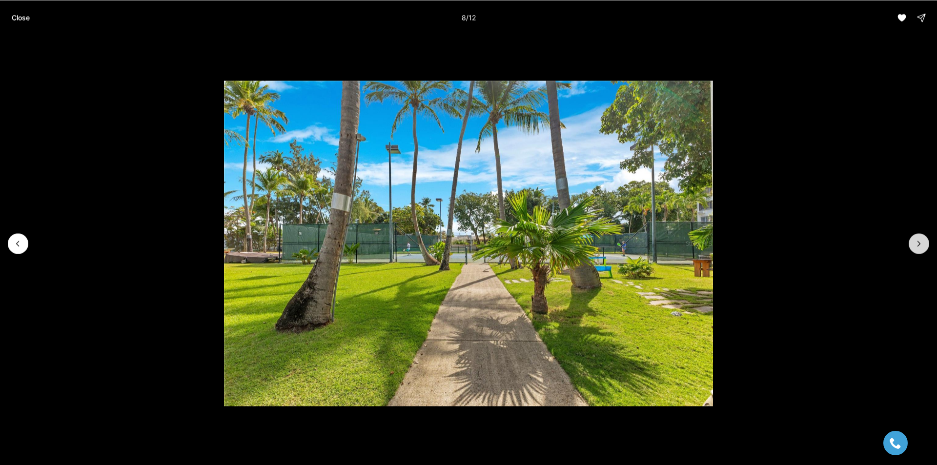
click at [914, 241] on icon "Next slide" at bounding box center [919, 244] width 10 height 10
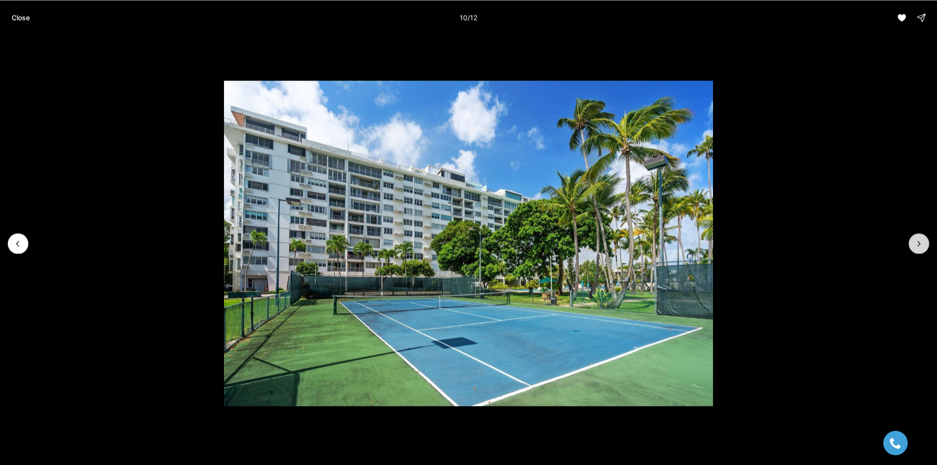
click at [911, 236] on button "Next slide" at bounding box center [918, 243] width 20 height 20
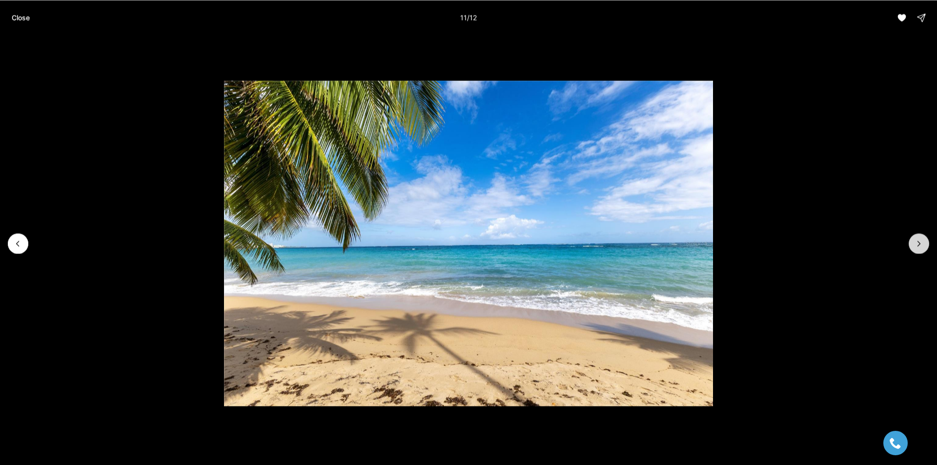
click at [911, 237] on button "Next slide" at bounding box center [918, 243] width 20 height 20
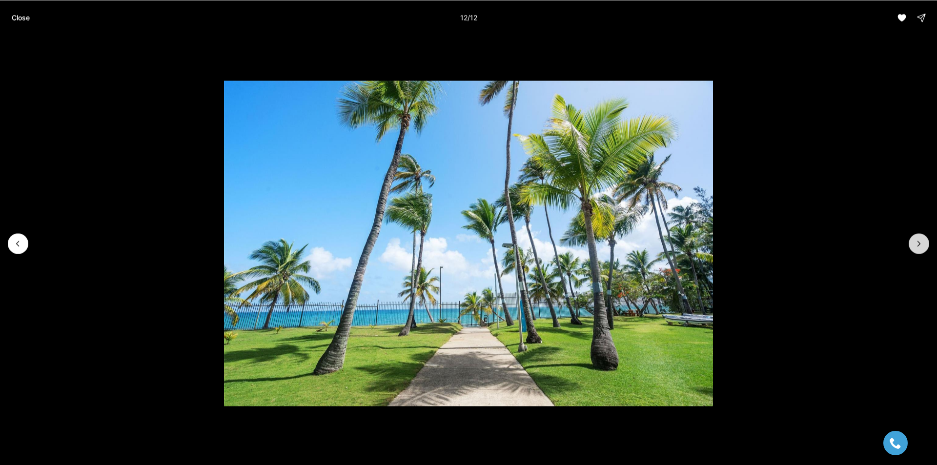
click at [911, 237] on div at bounding box center [918, 243] width 20 height 20
click at [907, 244] on li "12 of 12" at bounding box center [468, 243] width 937 height 416
click at [910, 242] on div at bounding box center [918, 243] width 20 height 20
click at [12, 20] on p "Close" at bounding box center [21, 18] width 18 height 8
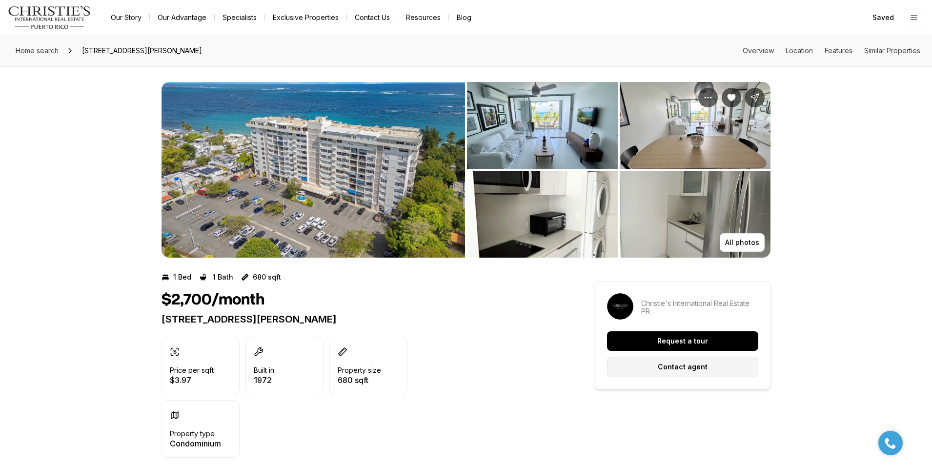
click at [701, 368] on p "Contact agent" at bounding box center [683, 367] width 50 height 8
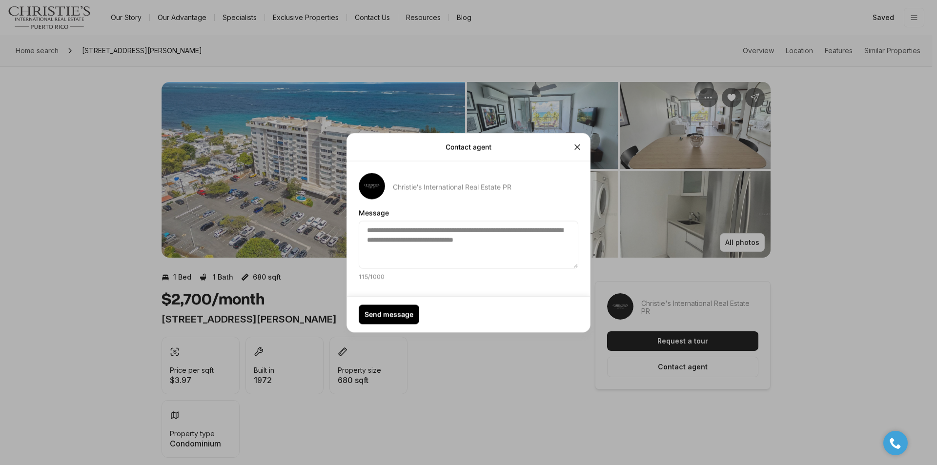
click at [382, 314] on p "Send message" at bounding box center [388, 314] width 49 height 8
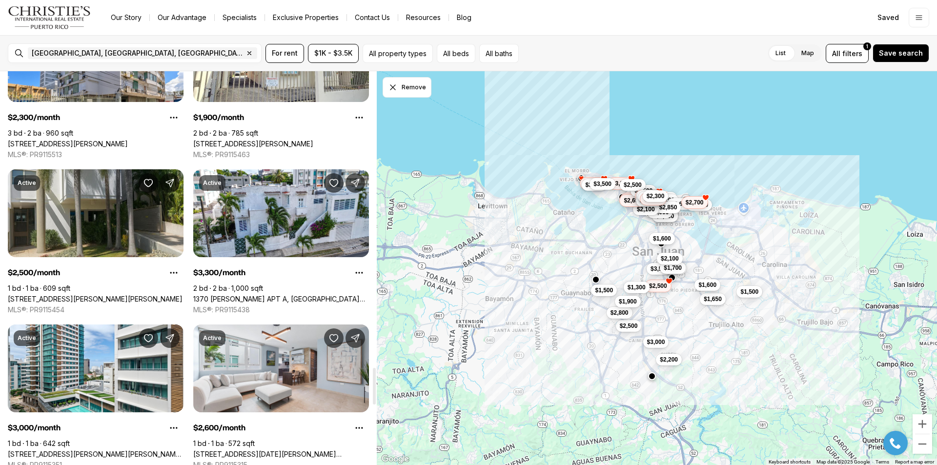
scroll to position [3204, 0]
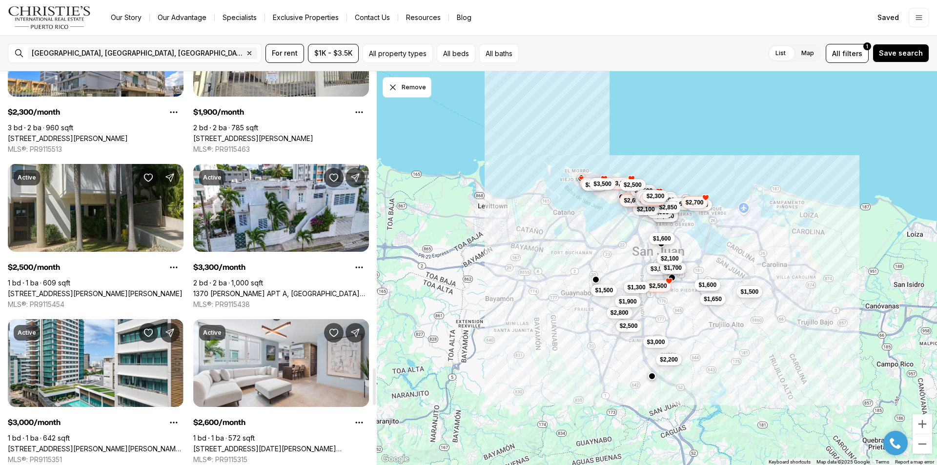
drag, startPoint x: 375, startPoint y: 102, endPoint x: 374, endPoint y: 399, distance: 296.2
click at [374, 399] on div at bounding box center [374, 386] width 3 height 37
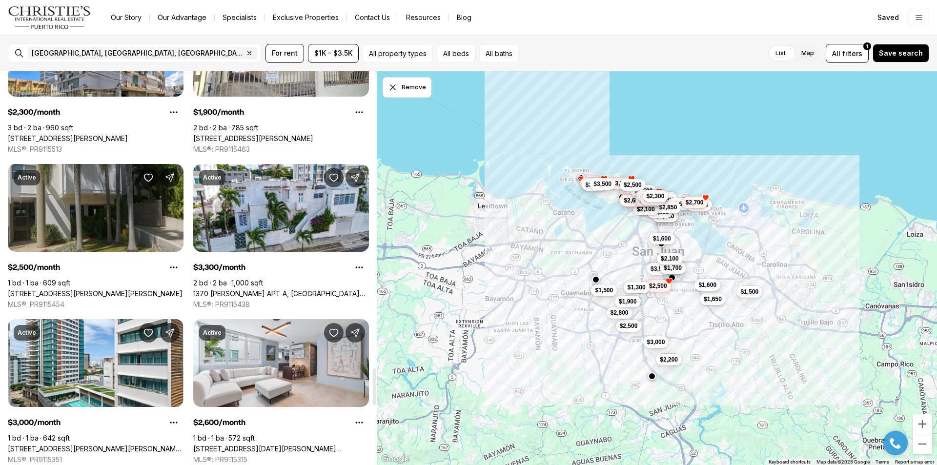
click at [83, 289] on link "[STREET_ADDRESS][PERSON_NAME][PERSON_NAME]" at bounding box center [95, 293] width 175 height 9
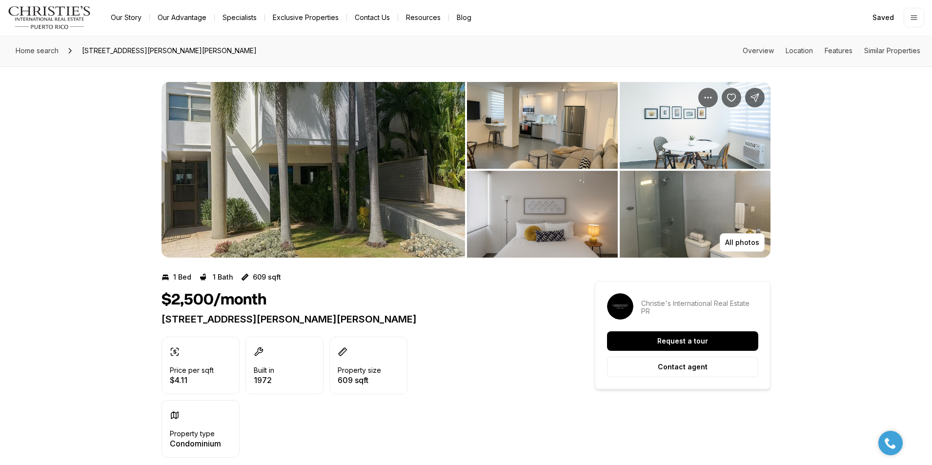
click at [344, 176] on img "View image gallery" at bounding box center [312, 170] width 303 height 176
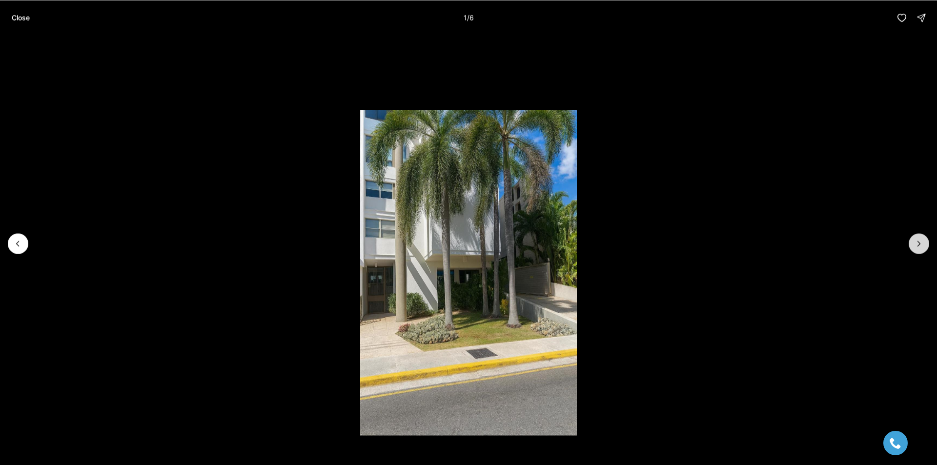
click at [916, 247] on icon "Next slide" at bounding box center [919, 244] width 10 height 10
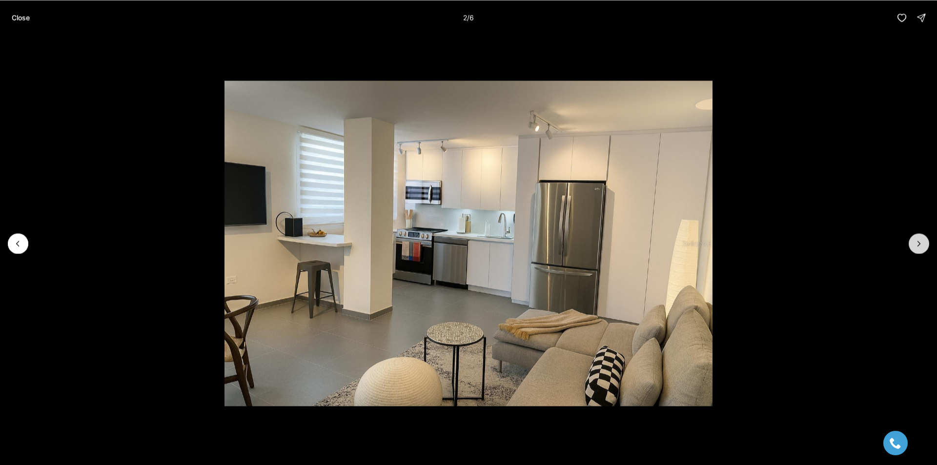
click at [915, 245] on icon "Next slide" at bounding box center [919, 244] width 10 height 10
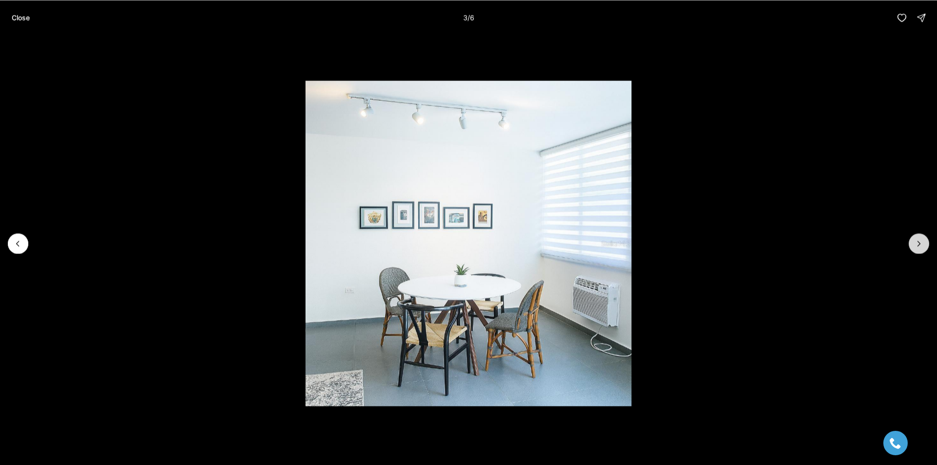
click at [915, 245] on icon "Next slide" at bounding box center [919, 244] width 10 height 10
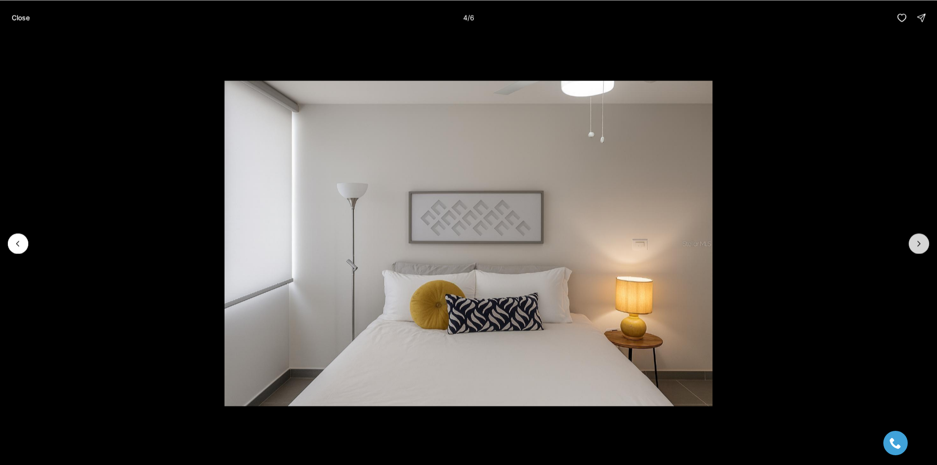
click at [915, 245] on icon "Next slide" at bounding box center [919, 244] width 10 height 10
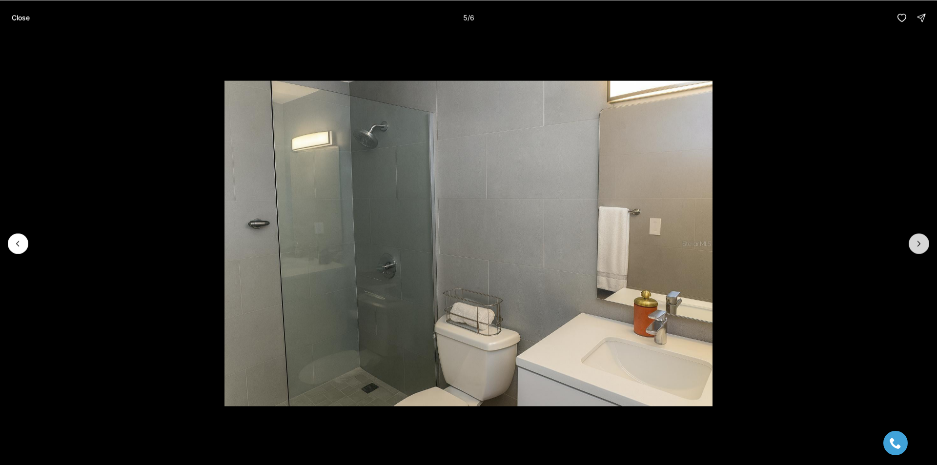
click at [915, 245] on icon "Next slide" at bounding box center [919, 244] width 10 height 10
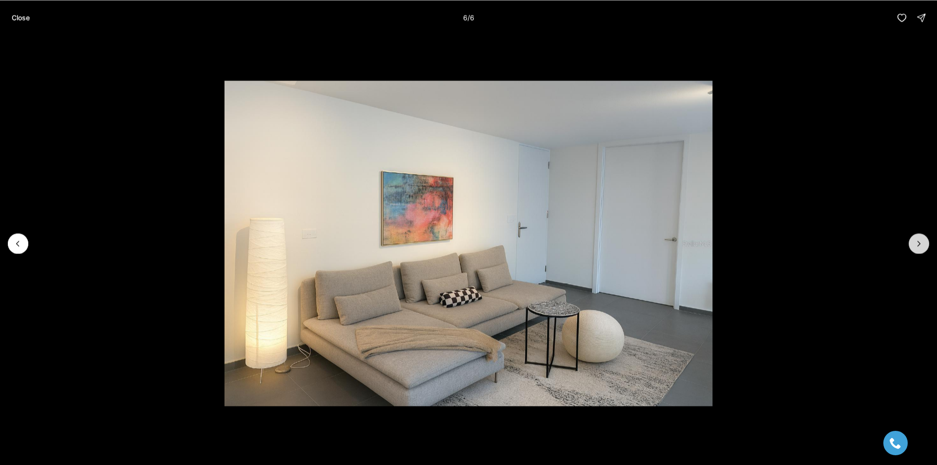
click at [915, 245] on div at bounding box center [918, 243] width 20 height 20
click at [19, 16] on p "Close" at bounding box center [21, 18] width 18 height 8
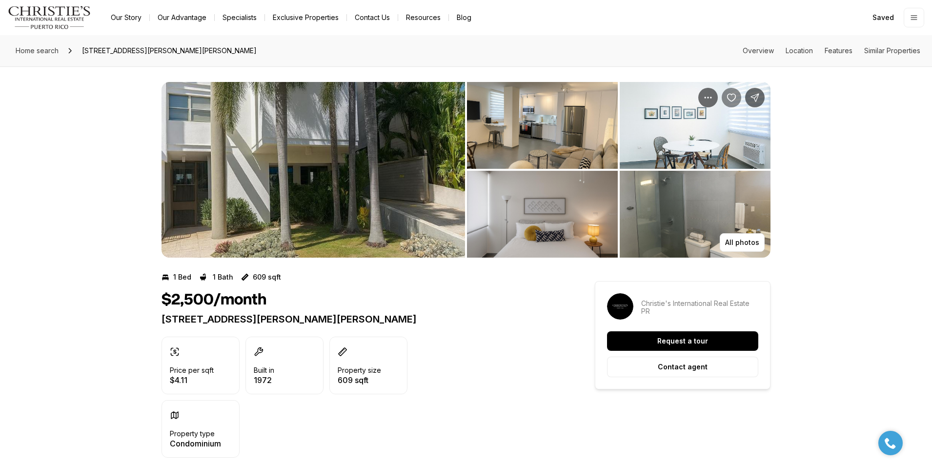
click at [734, 102] on icon "Save Property: 1305 MAGDALENA AVE #2B" at bounding box center [731, 98] width 10 height 10
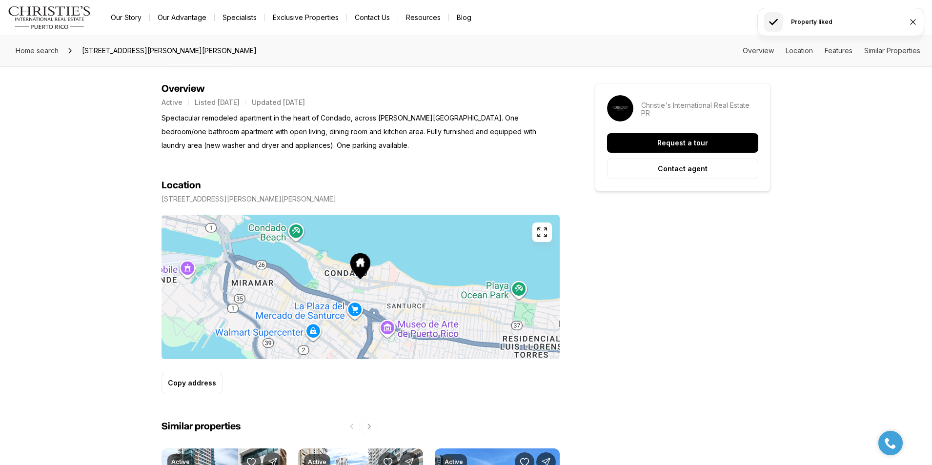
scroll to position [585, 0]
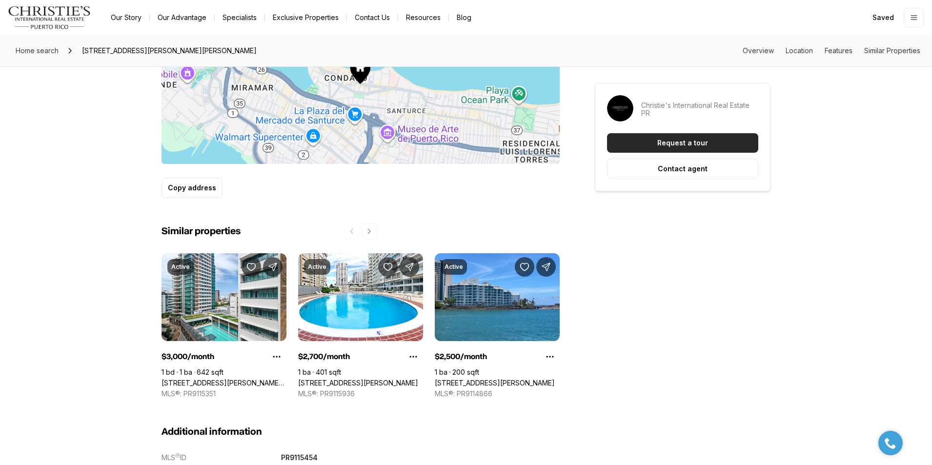
click at [679, 137] on button "Request a tour" at bounding box center [682, 143] width 151 height 20
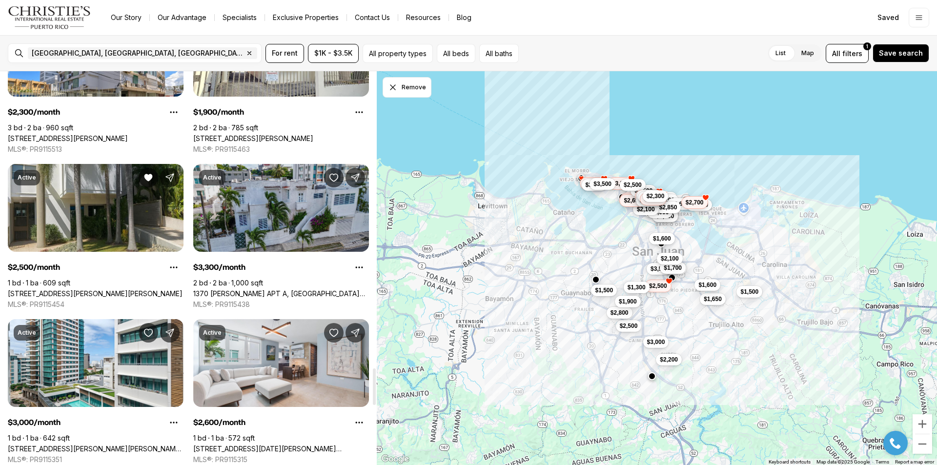
click at [311, 289] on link "1370 WILSON APT A, SAN JUAN PR, 00907" at bounding box center [281, 293] width 176 height 9
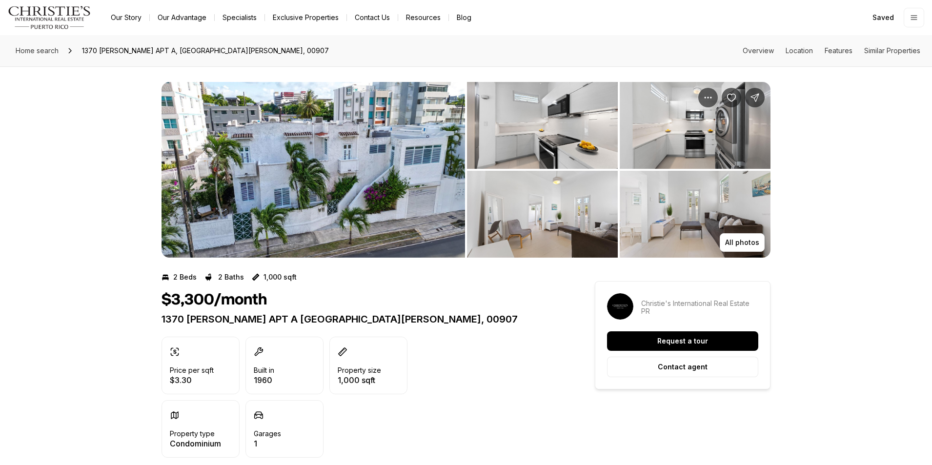
click at [312, 203] on img "View image gallery" at bounding box center [312, 170] width 303 height 176
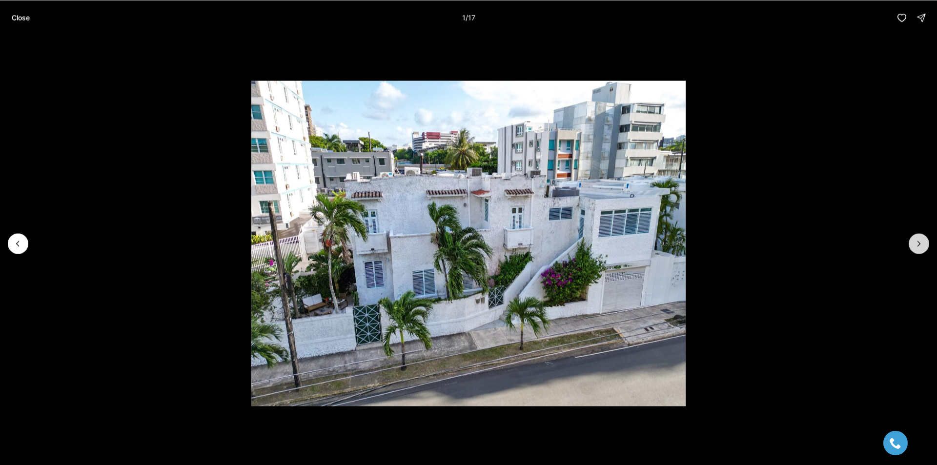
click at [916, 247] on icon "Next slide" at bounding box center [919, 244] width 10 height 10
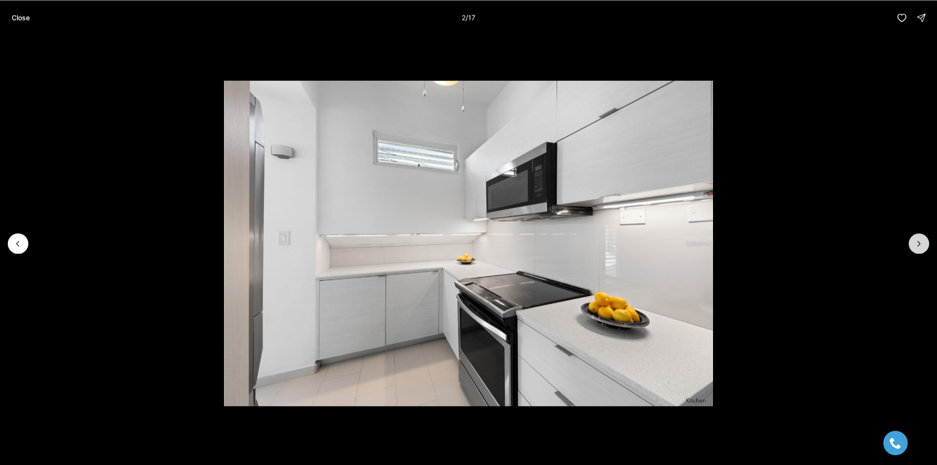
click at [916, 247] on icon "Next slide" at bounding box center [919, 244] width 10 height 10
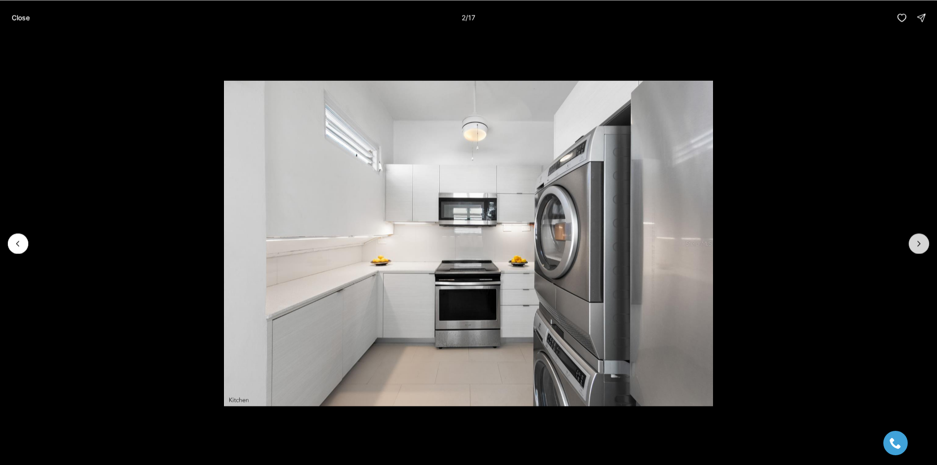
click at [916, 247] on icon "Next slide" at bounding box center [919, 244] width 10 height 10
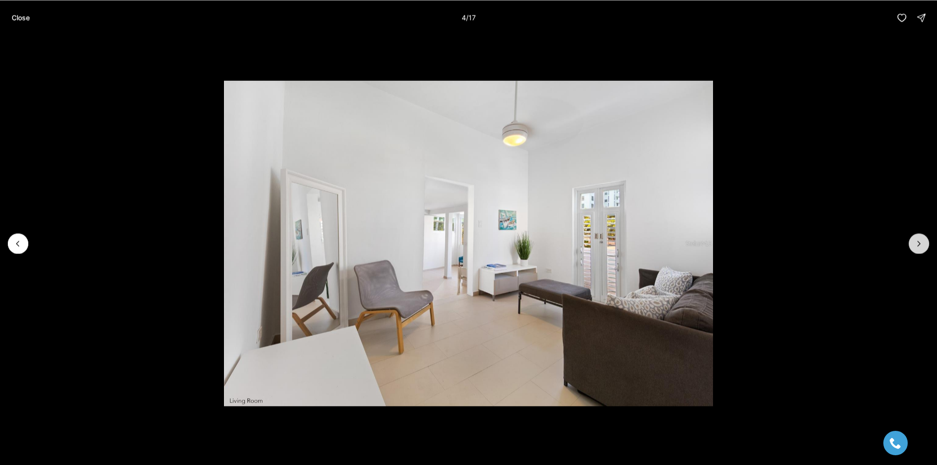
click at [916, 247] on icon "Next slide" at bounding box center [919, 244] width 10 height 10
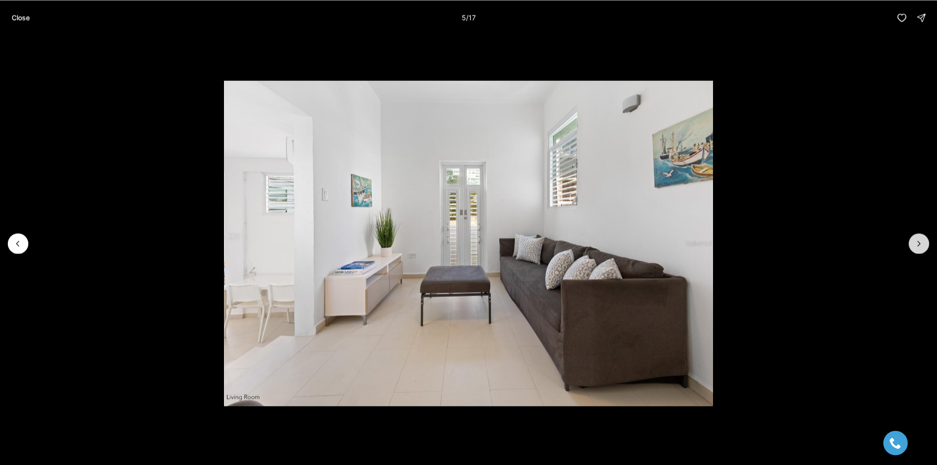
click at [916, 247] on icon "Next slide" at bounding box center [919, 244] width 10 height 10
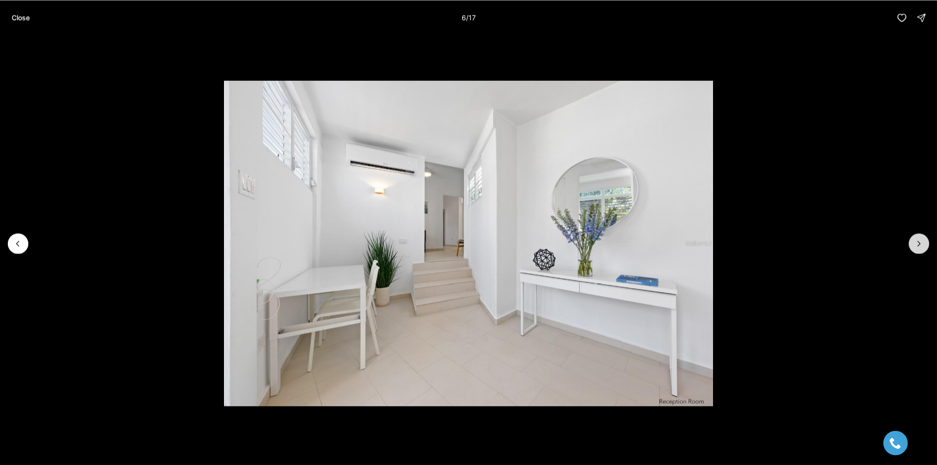
click at [916, 247] on icon "Next slide" at bounding box center [919, 244] width 10 height 10
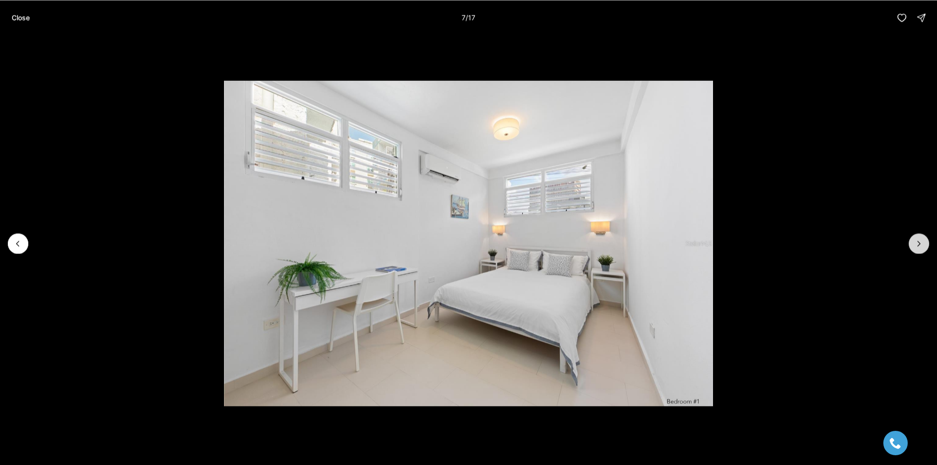
click at [916, 247] on icon "Next slide" at bounding box center [919, 244] width 10 height 10
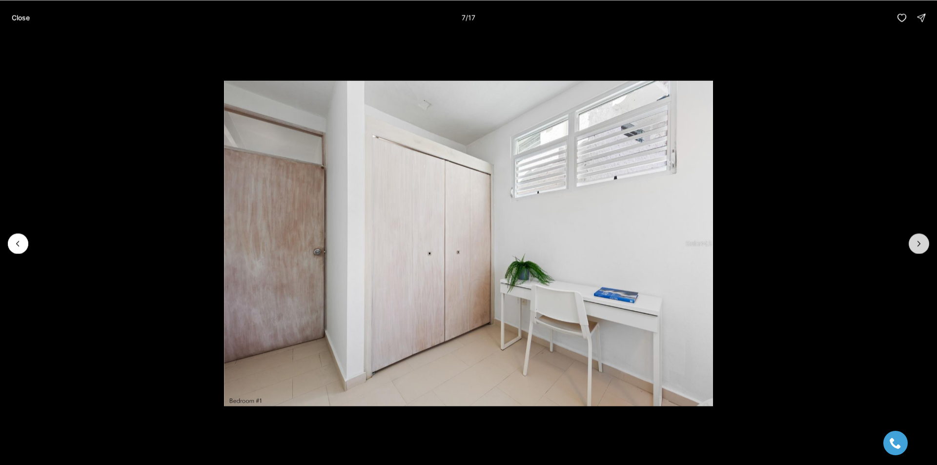
click at [916, 247] on icon "Next slide" at bounding box center [919, 244] width 10 height 10
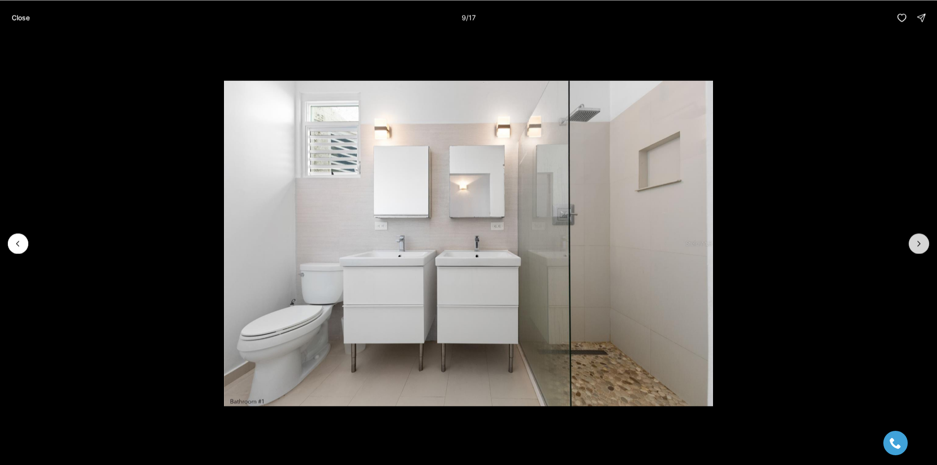
click at [916, 247] on icon "Next slide" at bounding box center [919, 244] width 10 height 10
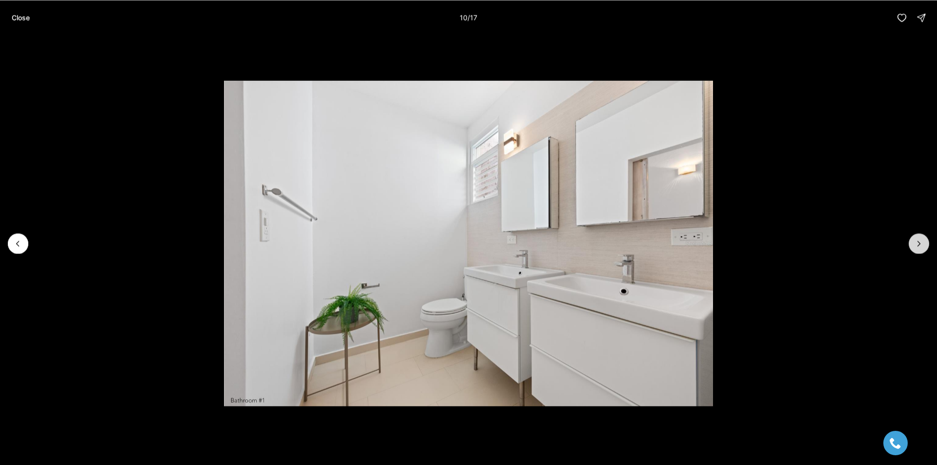
click at [916, 247] on icon "Next slide" at bounding box center [919, 244] width 10 height 10
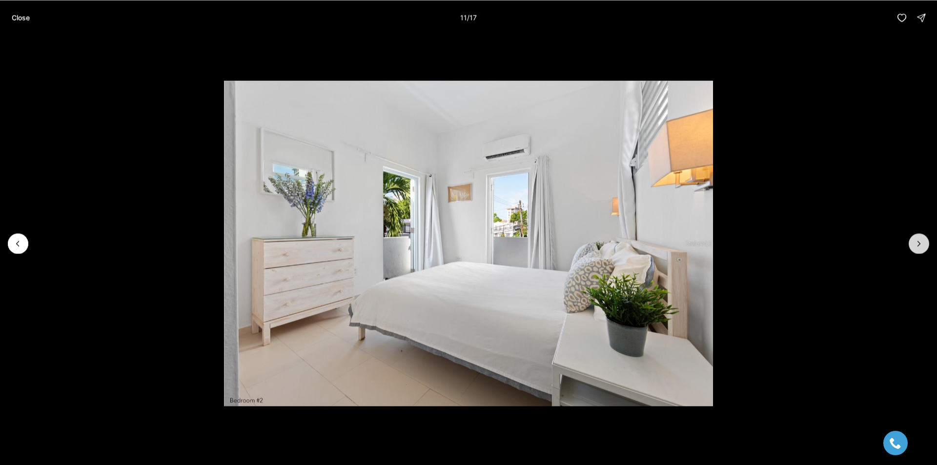
click at [916, 247] on icon "Next slide" at bounding box center [919, 244] width 10 height 10
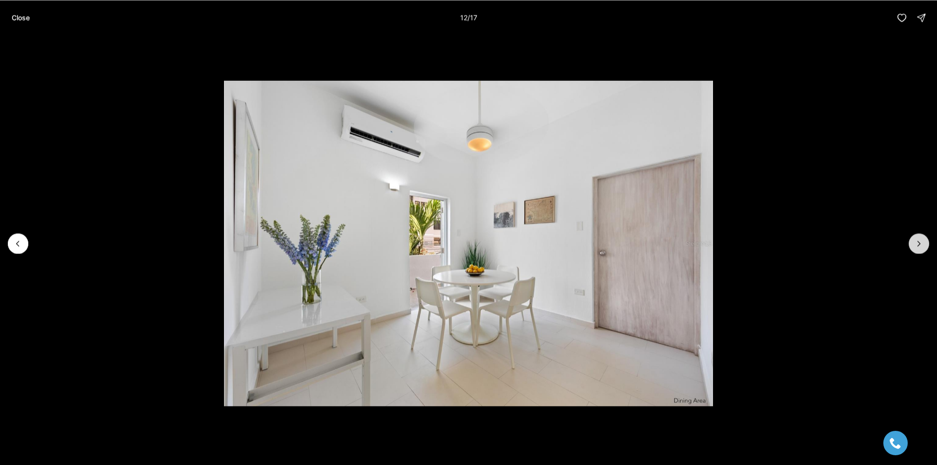
click at [916, 247] on icon "Next slide" at bounding box center [919, 244] width 10 height 10
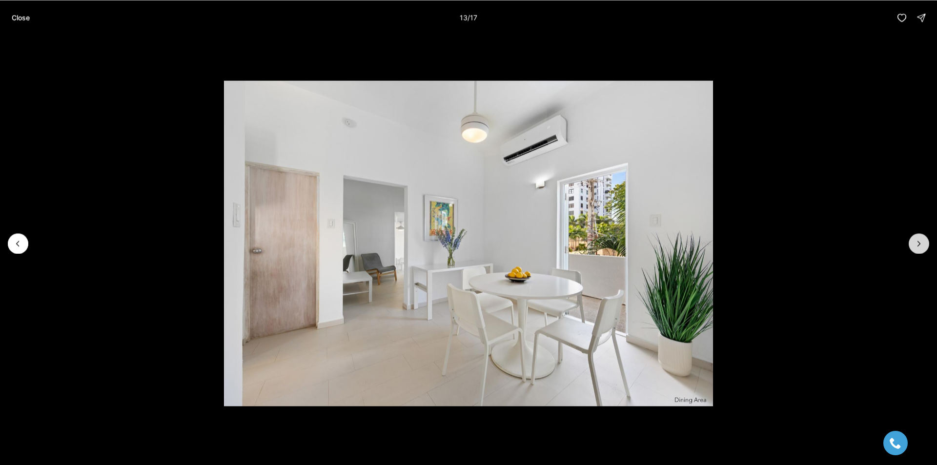
click at [916, 247] on icon "Next slide" at bounding box center [919, 244] width 10 height 10
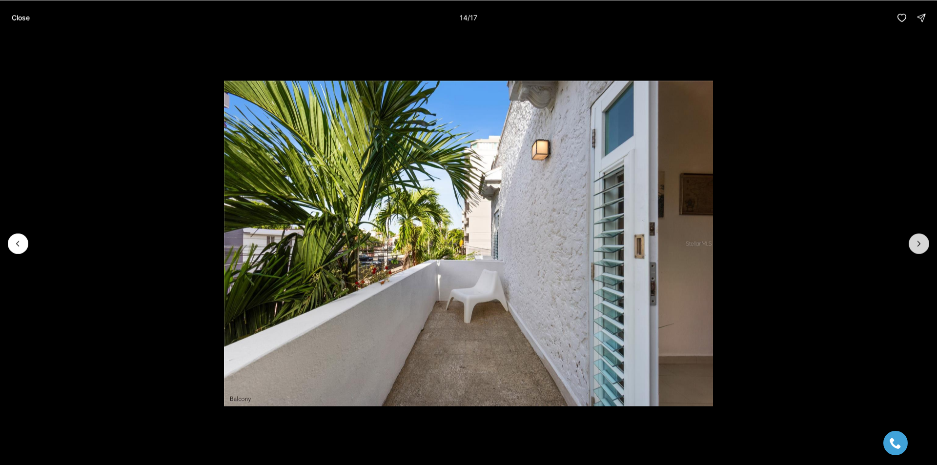
click at [916, 247] on icon "Next slide" at bounding box center [919, 244] width 10 height 10
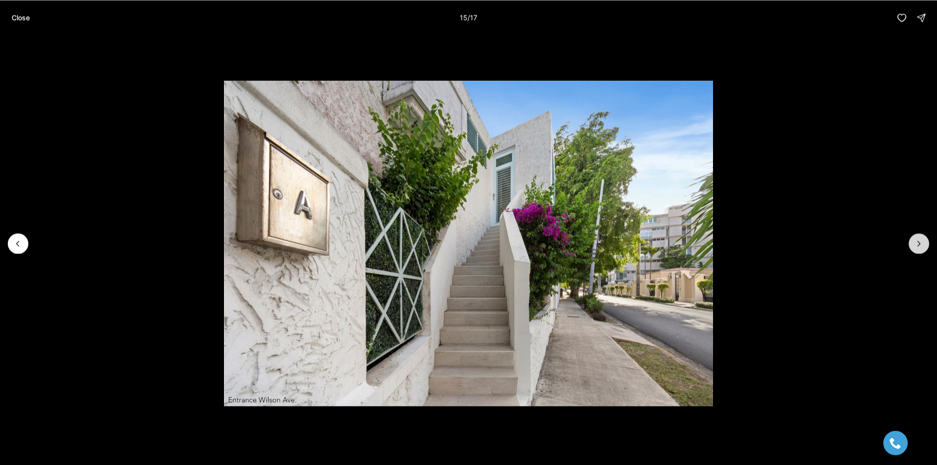
click at [916, 247] on icon "Next slide" at bounding box center [919, 244] width 10 height 10
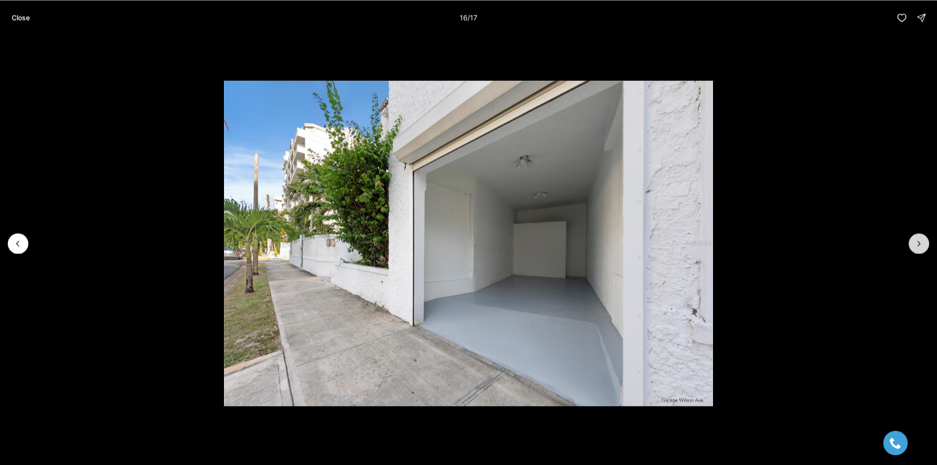
click at [916, 247] on icon "Next slide" at bounding box center [919, 244] width 10 height 10
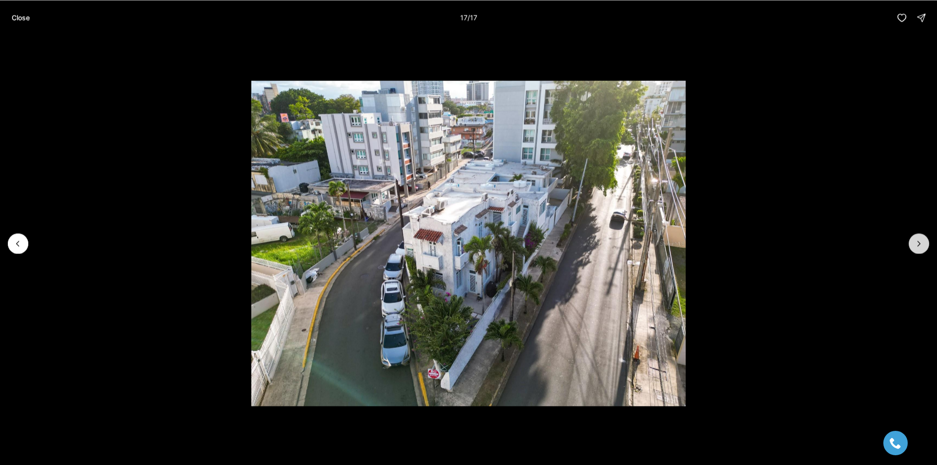
click at [916, 247] on div at bounding box center [918, 243] width 20 height 20
click at [18, 10] on button "Close" at bounding box center [21, 18] width 30 height 20
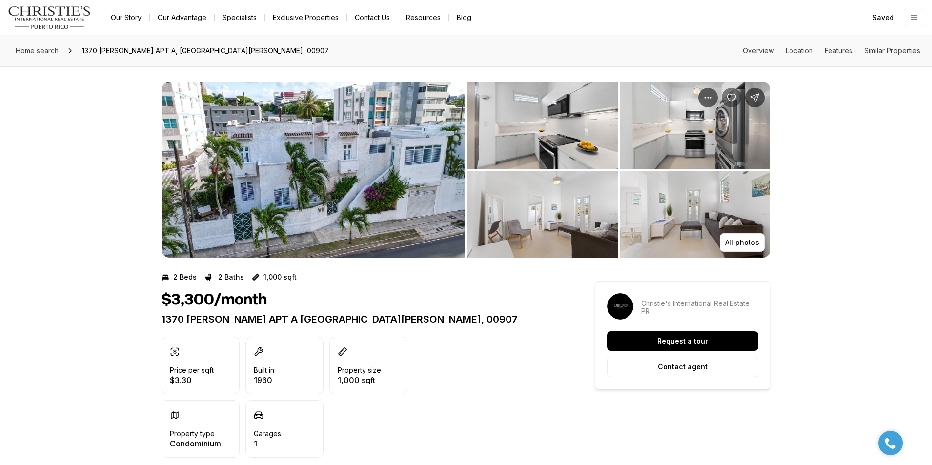
click at [728, 95] on icon "Save Property: 1370 WILSON APT A" at bounding box center [731, 97] width 8 height 7
click at [649, 366] on button "Contact agent" at bounding box center [682, 367] width 151 height 20
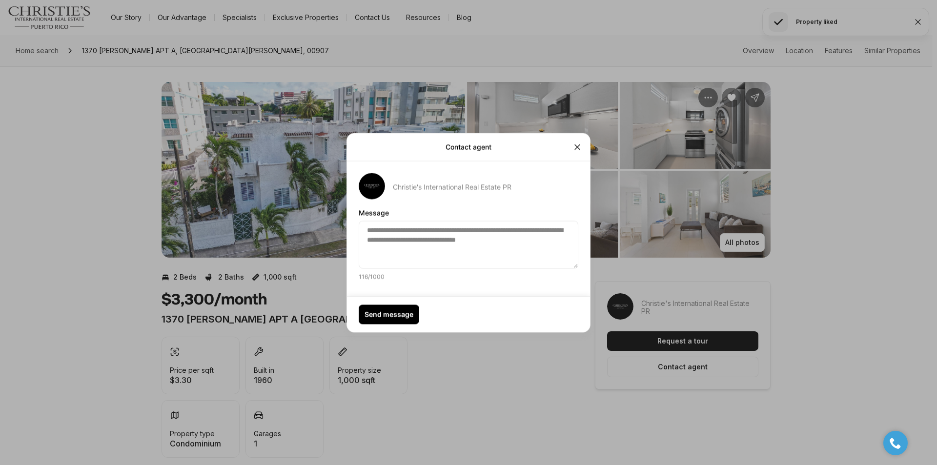
click at [387, 304] on div "Send message" at bounding box center [468, 314] width 243 height 36
click at [390, 313] on p "Send message" at bounding box center [388, 314] width 49 height 8
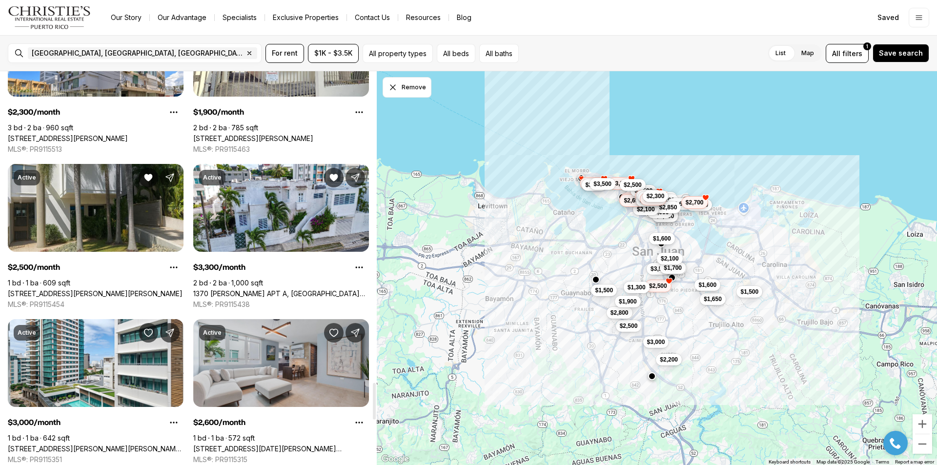
scroll to position [3399, 0]
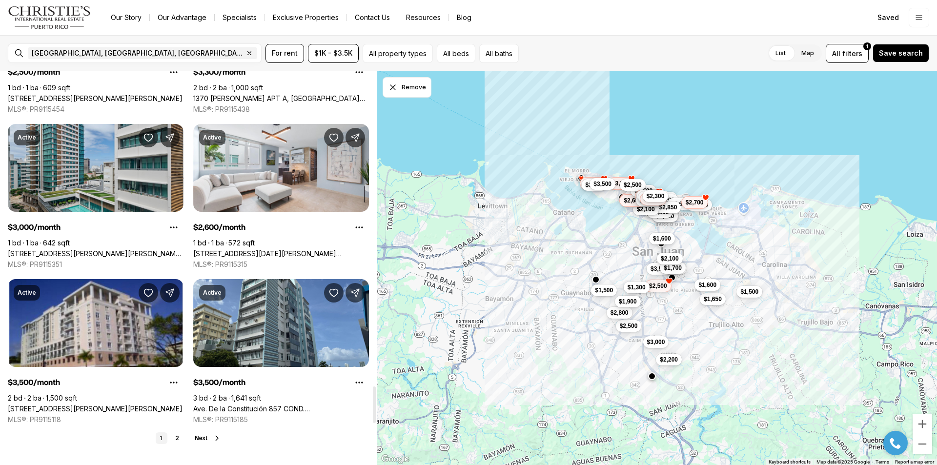
click at [100, 249] on link "[STREET_ADDRESS][PERSON_NAME][PERSON_NAME][PERSON_NAME]" at bounding box center [96, 253] width 176 height 9
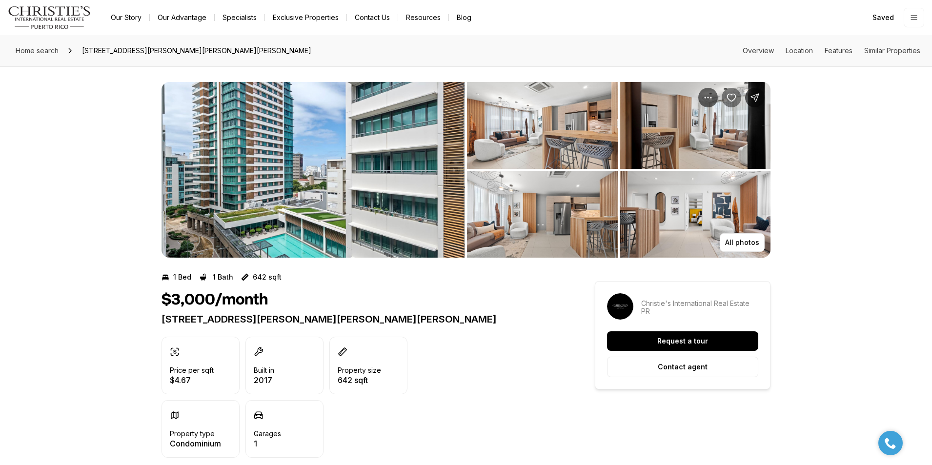
click at [733, 100] on icon "Save Property: 1511 PONCE DE LEON #872" at bounding box center [731, 97] width 8 height 7
click at [689, 370] on p "Contact agent" at bounding box center [683, 367] width 50 height 8
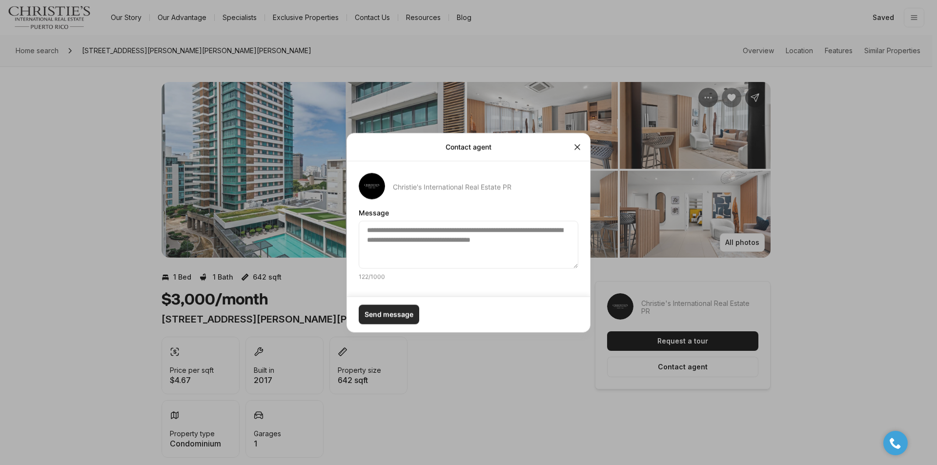
click at [385, 310] on p "Send message" at bounding box center [388, 314] width 49 height 8
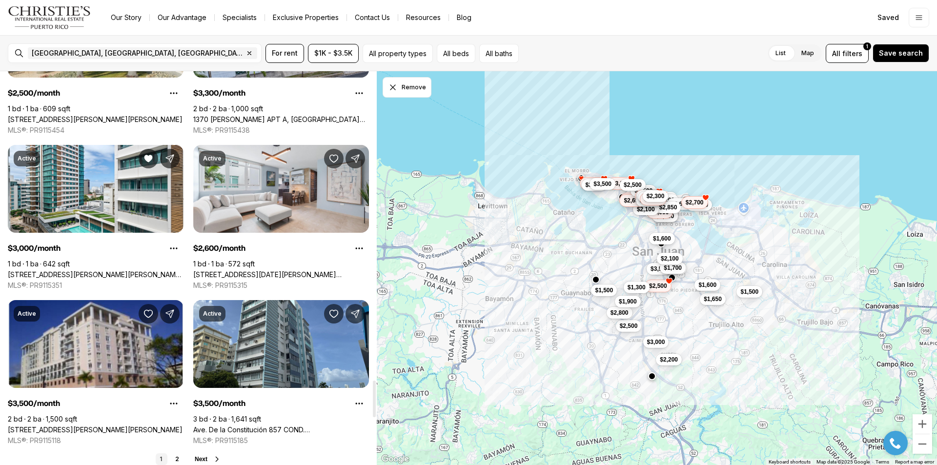
scroll to position [3335, 0]
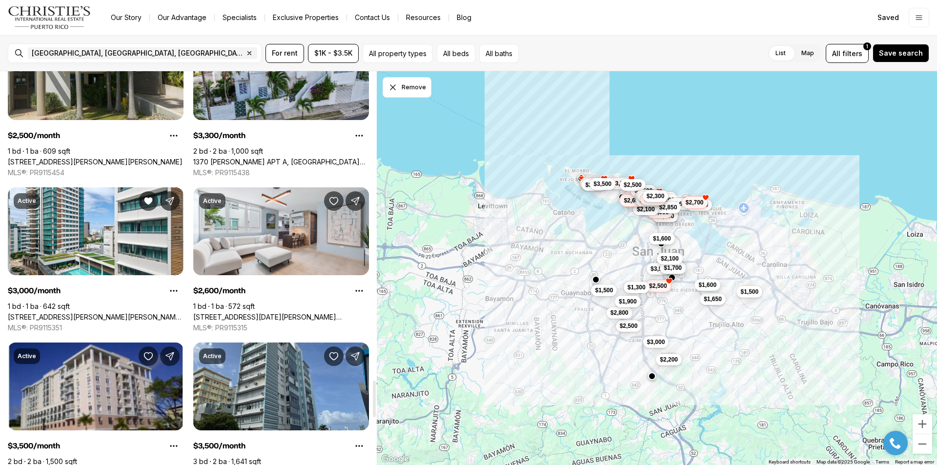
drag, startPoint x: 373, startPoint y: 84, endPoint x: 372, endPoint y: 392, distance: 308.4
click at [373, 392] on div at bounding box center [374, 399] width 3 height 37
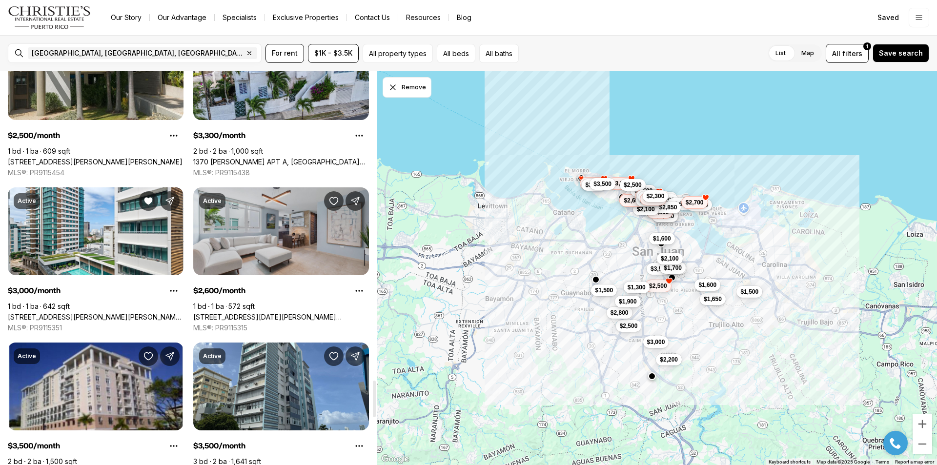
click at [302, 313] on link "[STREET_ADDRESS][DATE][PERSON_NAME][PERSON_NAME]" at bounding box center [281, 317] width 176 height 9
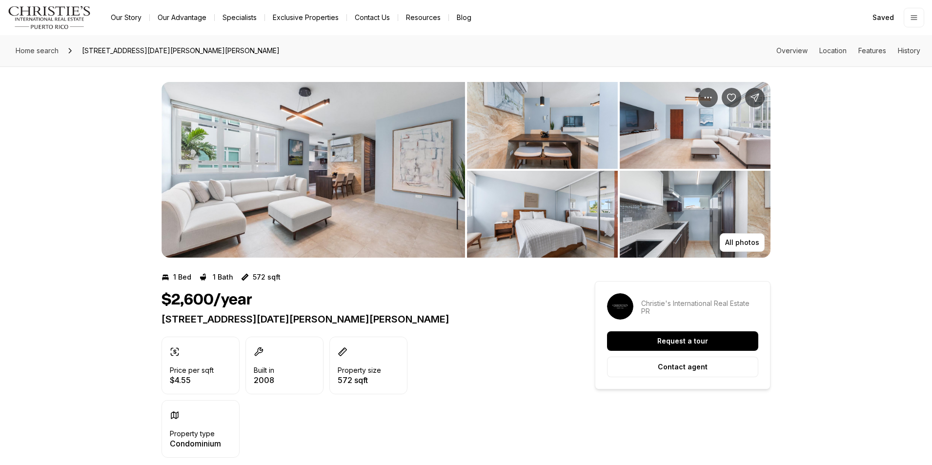
click at [368, 201] on img "View image gallery" at bounding box center [312, 170] width 303 height 176
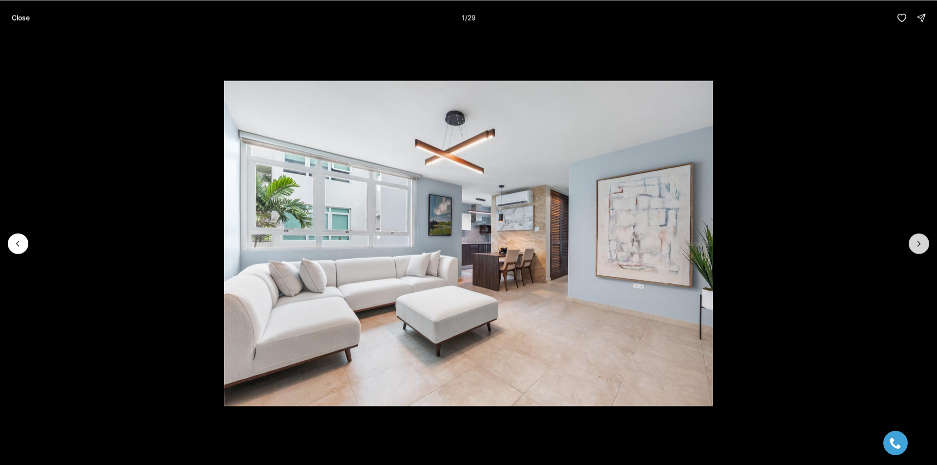
click at [914, 239] on icon "Next slide" at bounding box center [919, 244] width 10 height 10
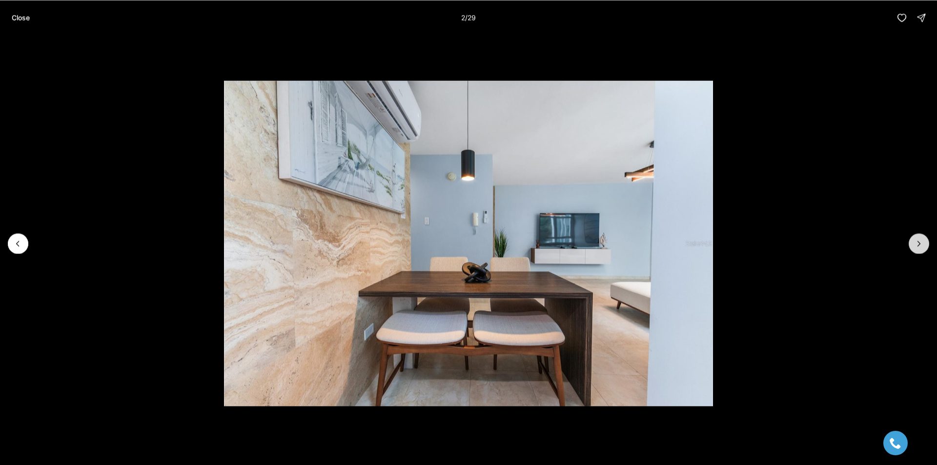
click at [914, 239] on icon "Next slide" at bounding box center [919, 244] width 10 height 10
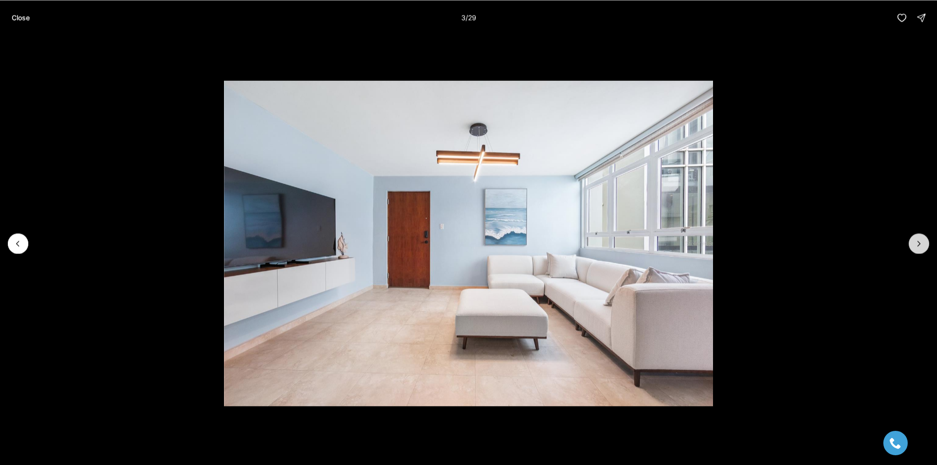
click at [914, 239] on icon "Next slide" at bounding box center [919, 244] width 10 height 10
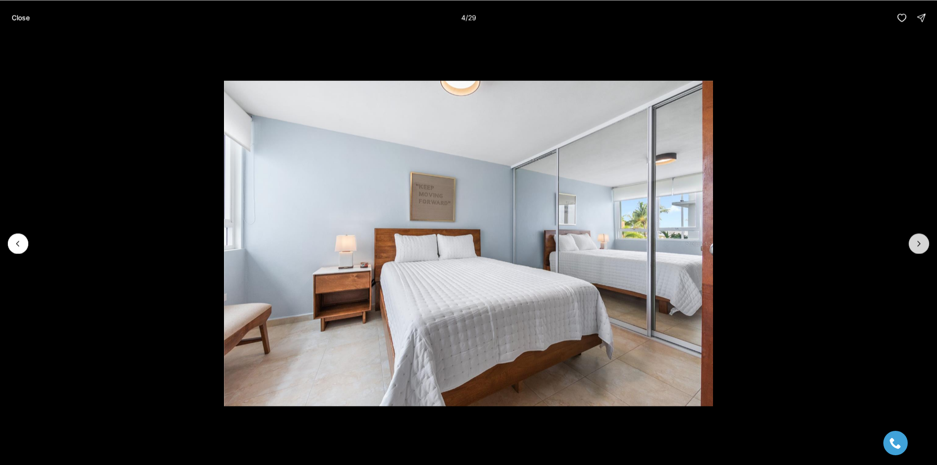
click at [914, 239] on icon "Next slide" at bounding box center [919, 244] width 10 height 10
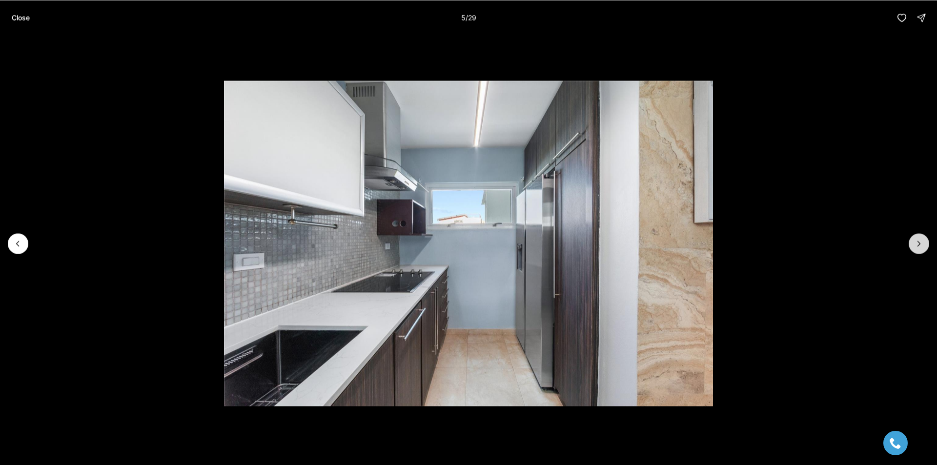
click at [914, 239] on icon "Next slide" at bounding box center [919, 244] width 10 height 10
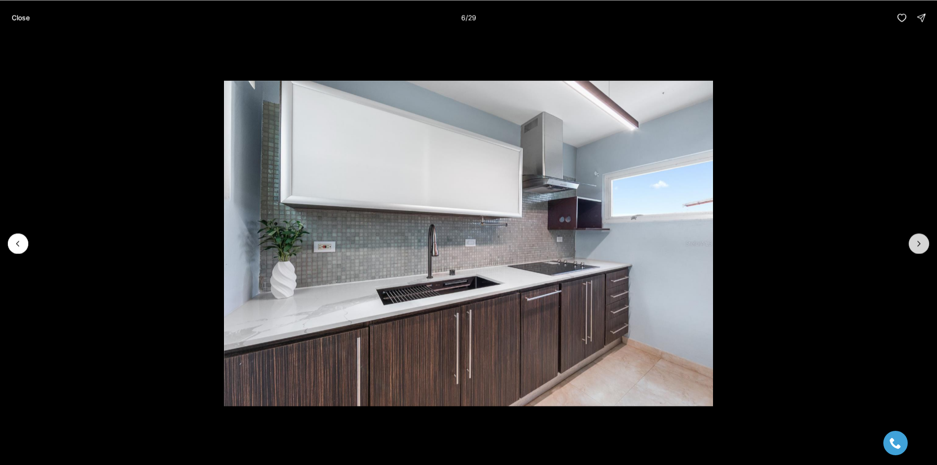
click at [914, 239] on icon "Next slide" at bounding box center [919, 244] width 10 height 10
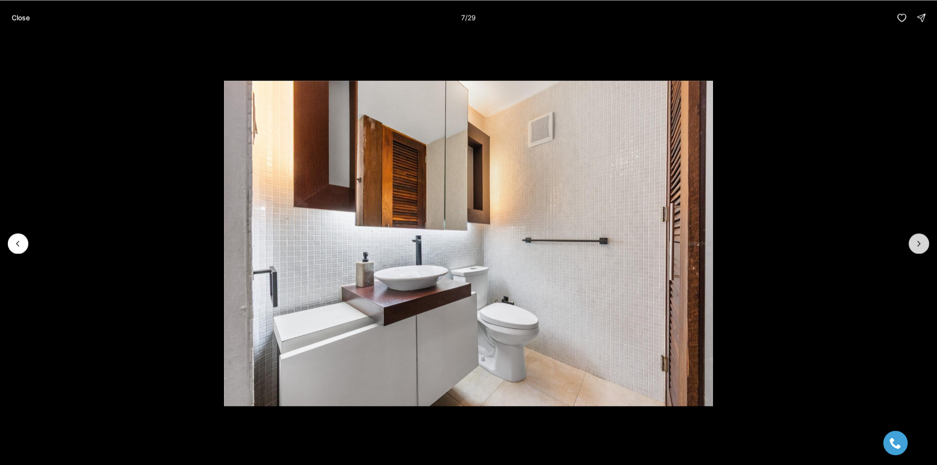
click at [914, 239] on icon "Next slide" at bounding box center [919, 244] width 10 height 10
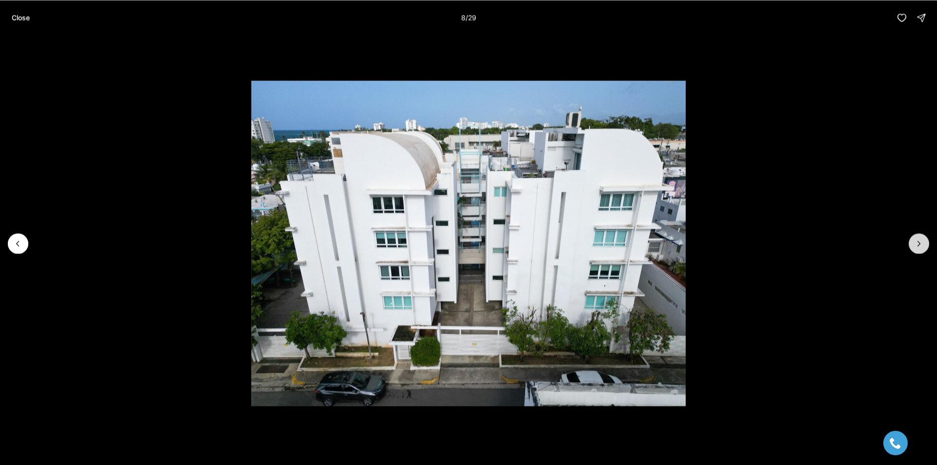
click at [914, 239] on icon "Next slide" at bounding box center [919, 244] width 10 height 10
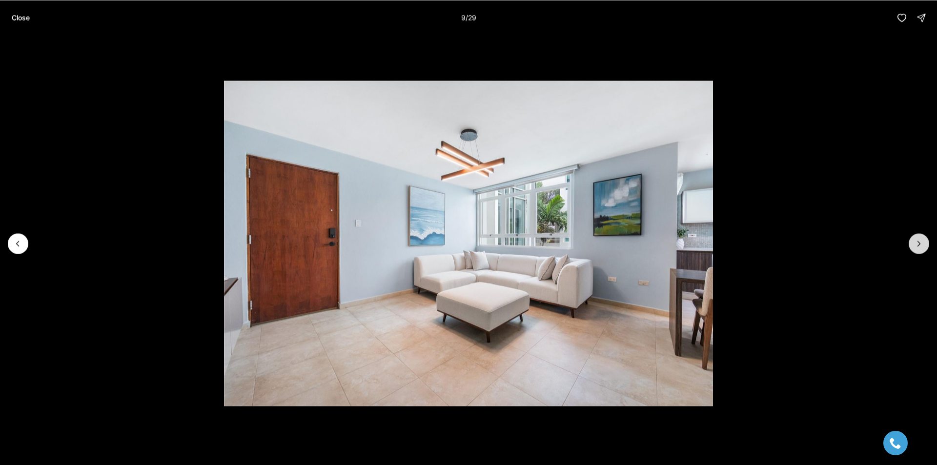
click at [914, 239] on icon "Next slide" at bounding box center [919, 244] width 10 height 10
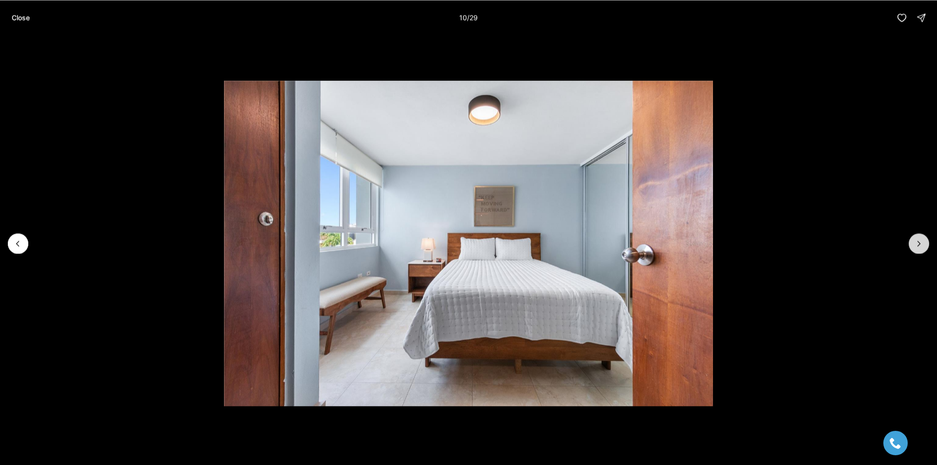
click at [914, 239] on icon "Next slide" at bounding box center [919, 244] width 10 height 10
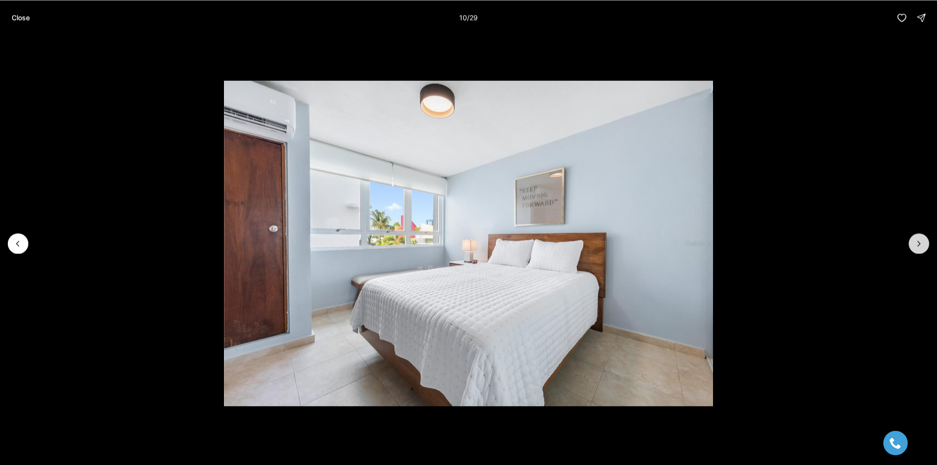
click at [914, 239] on icon "Next slide" at bounding box center [919, 244] width 10 height 10
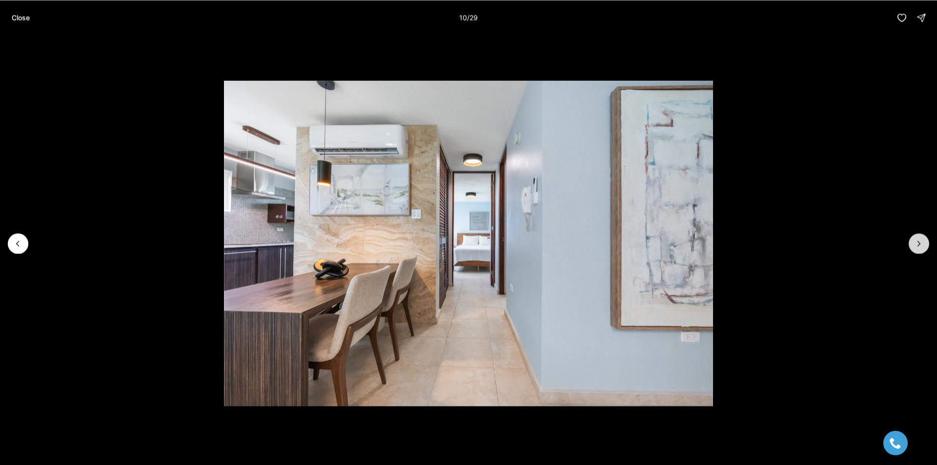
click at [914, 239] on icon "Next slide" at bounding box center [919, 244] width 10 height 10
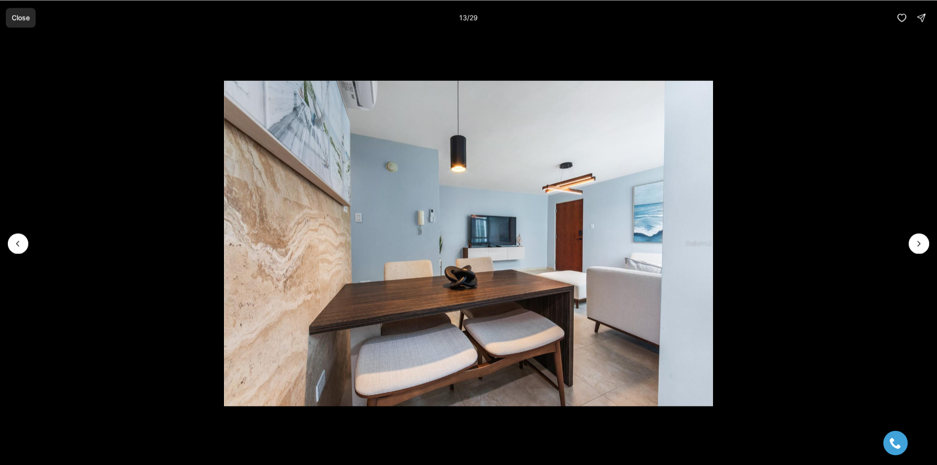
click at [24, 20] on p "Close" at bounding box center [21, 18] width 18 height 8
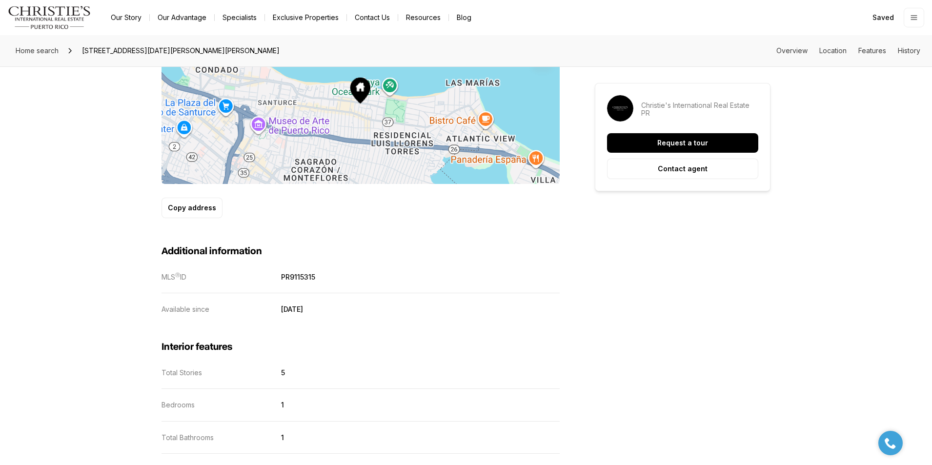
scroll to position [634, 0]
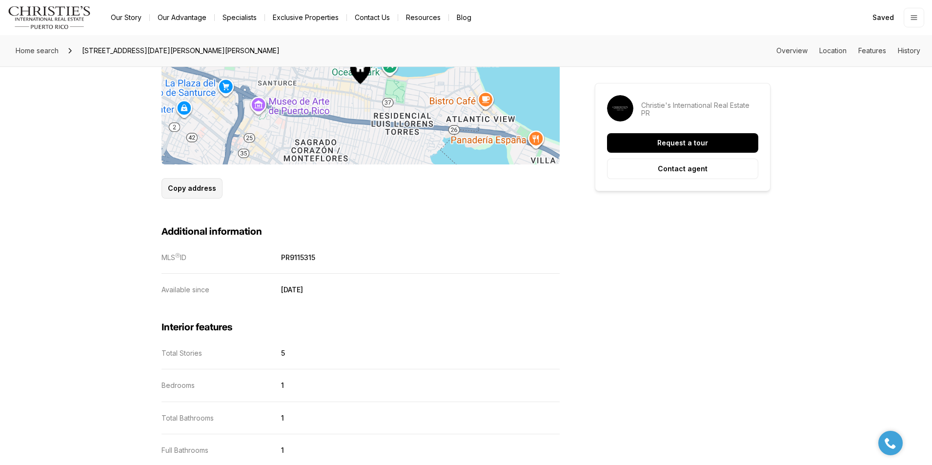
click at [180, 190] on p "Copy address" at bounding box center [192, 188] width 48 height 8
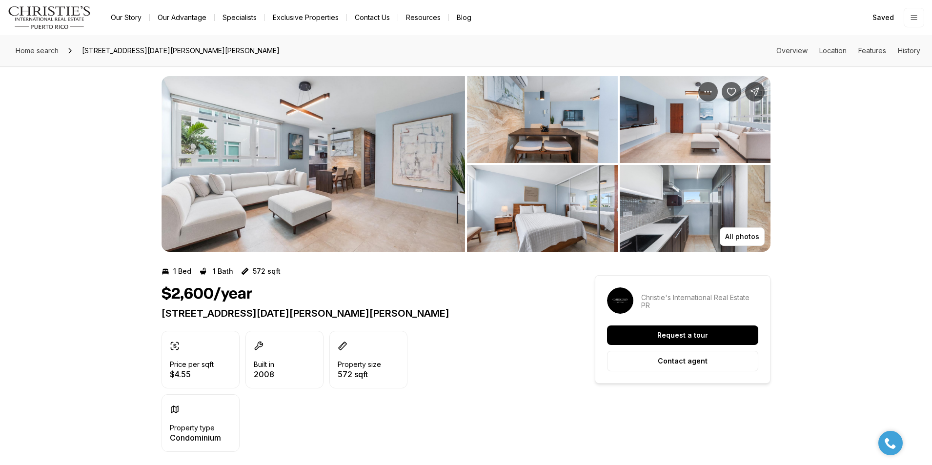
scroll to position [0, 0]
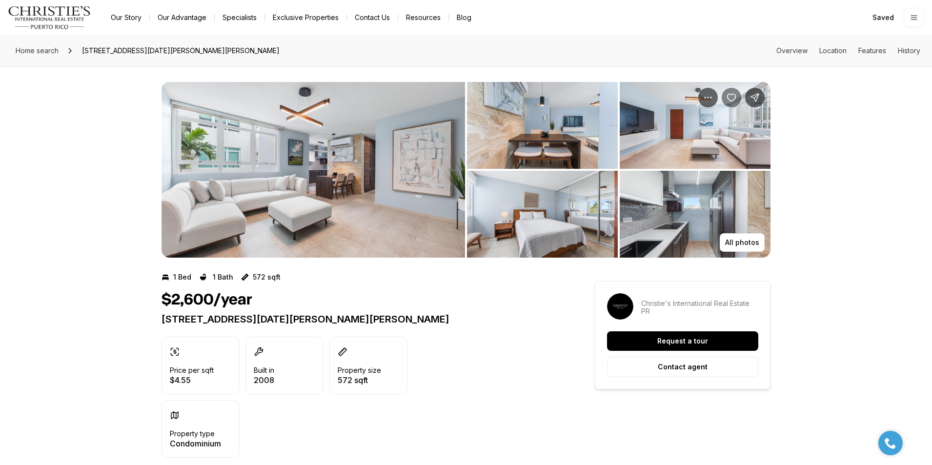
click at [733, 101] on icon "Save Property: 59 CALLE SAN MIGUEL #307" at bounding box center [731, 98] width 10 height 10
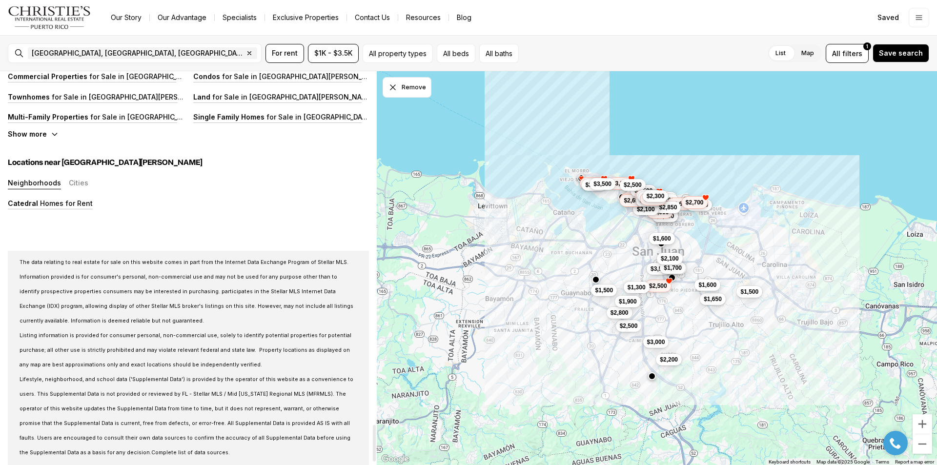
scroll to position [3677, 0]
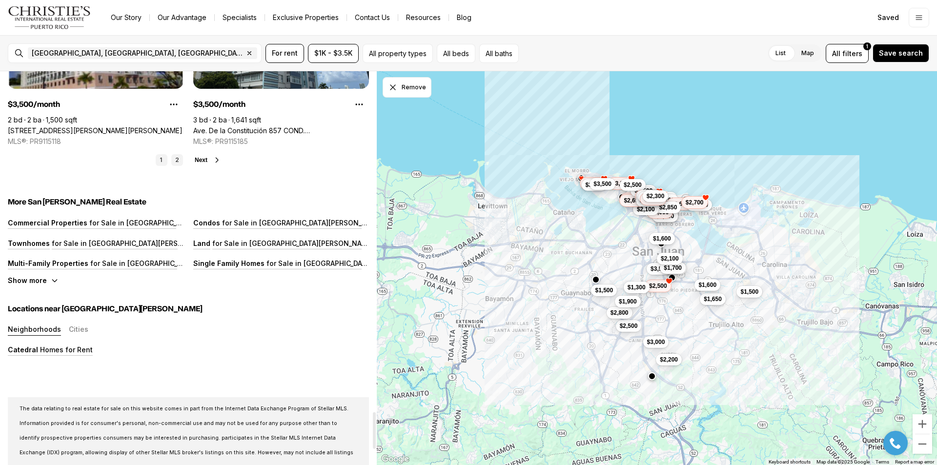
click at [182, 161] on link "2" at bounding box center [177, 160] width 12 height 12
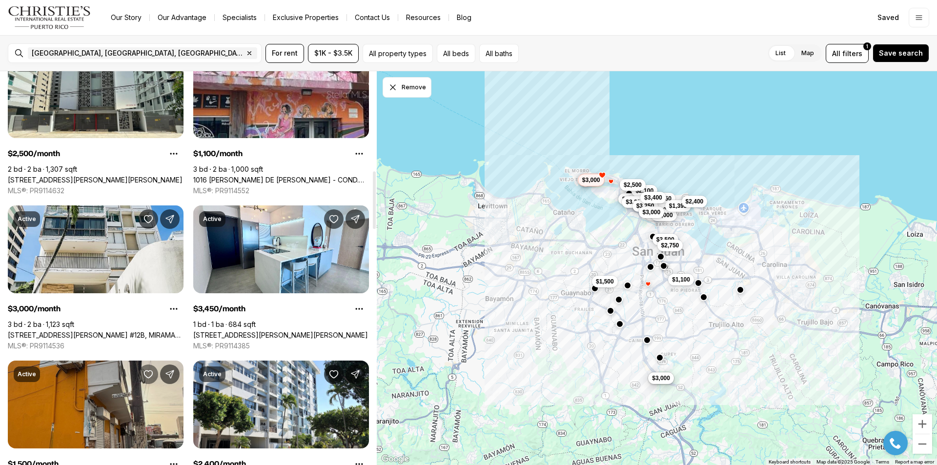
scroll to position [683, 0]
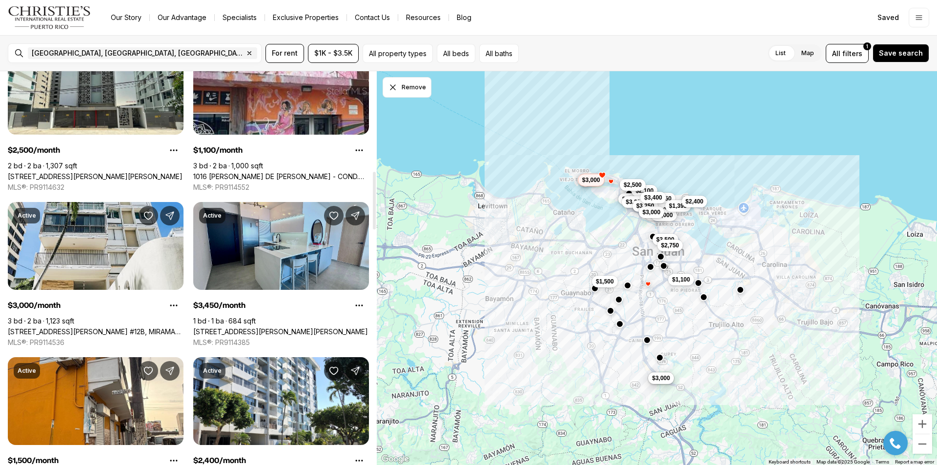
click at [256, 327] on link "[STREET_ADDRESS][PERSON_NAME][PERSON_NAME]" at bounding box center [280, 331] width 175 height 9
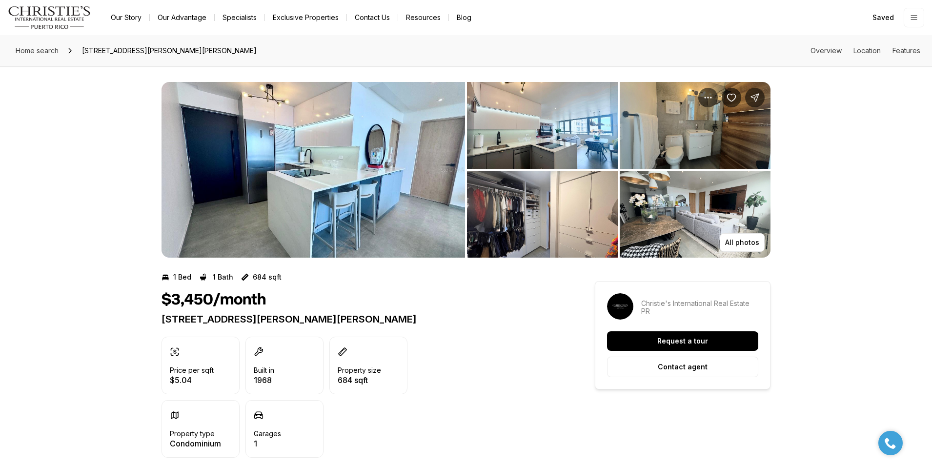
click at [332, 207] on img "View image gallery" at bounding box center [312, 170] width 303 height 176
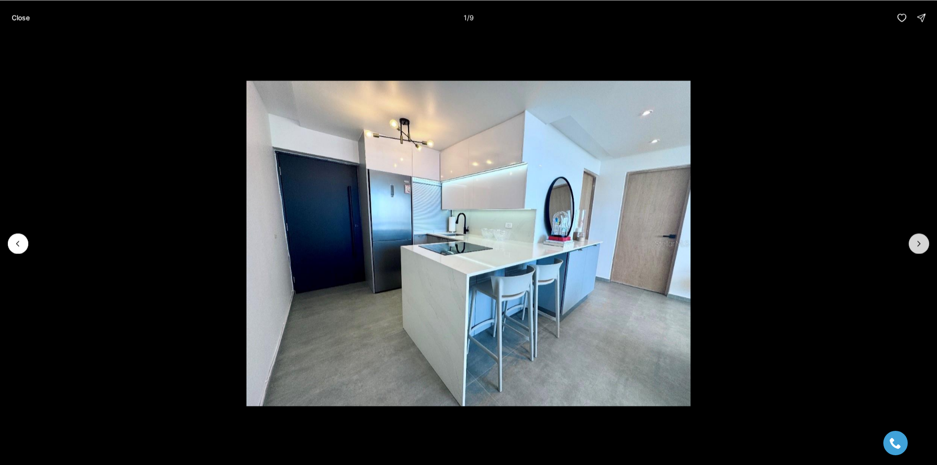
click at [913, 241] on button "Next slide" at bounding box center [918, 243] width 20 height 20
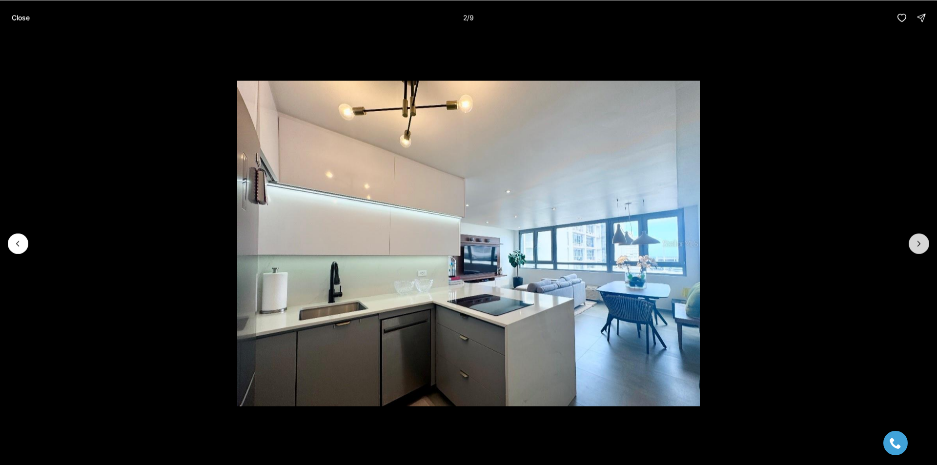
click at [913, 241] on button "Next slide" at bounding box center [918, 243] width 20 height 20
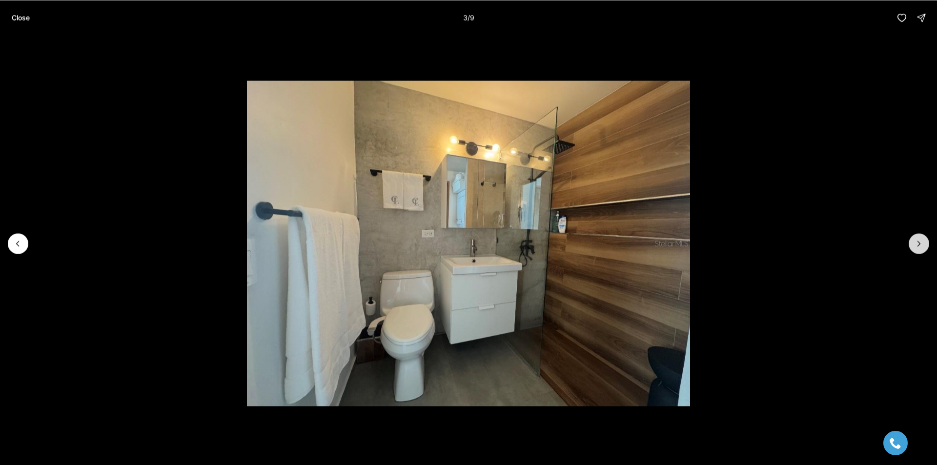
click at [913, 241] on button "Next slide" at bounding box center [918, 243] width 20 height 20
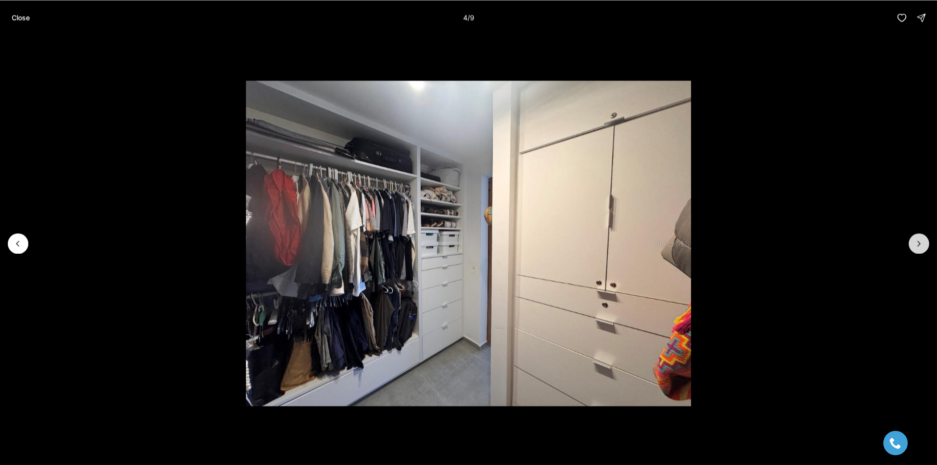
click at [913, 241] on button "Next slide" at bounding box center [918, 243] width 20 height 20
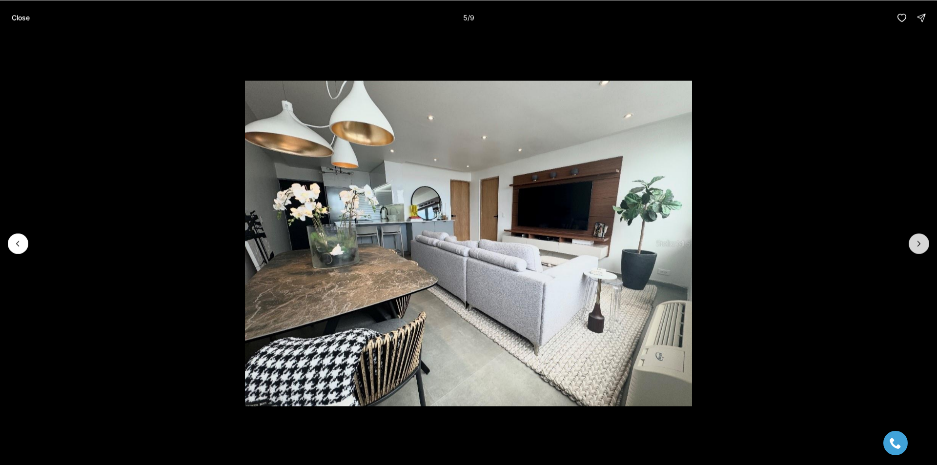
click at [913, 241] on button "Next slide" at bounding box center [918, 243] width 20 height 20
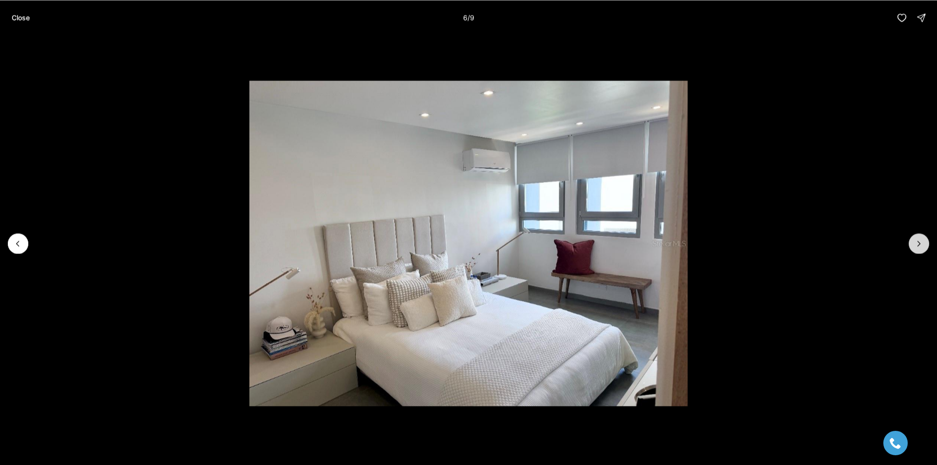
click at [913, 241] on button "Next slide" at bounding box center [918, 243] width 20 height 20
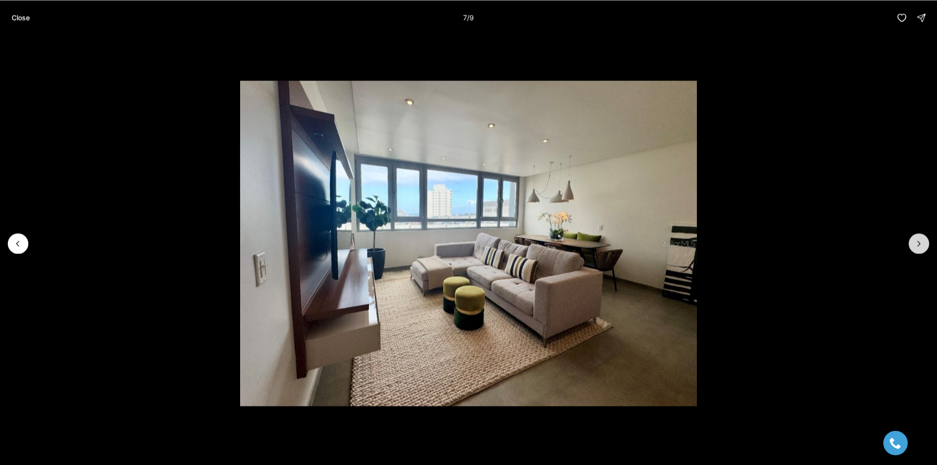
click at [913, 241] on button "Next slide" at bounding box center [918, 243] width 20 height 20
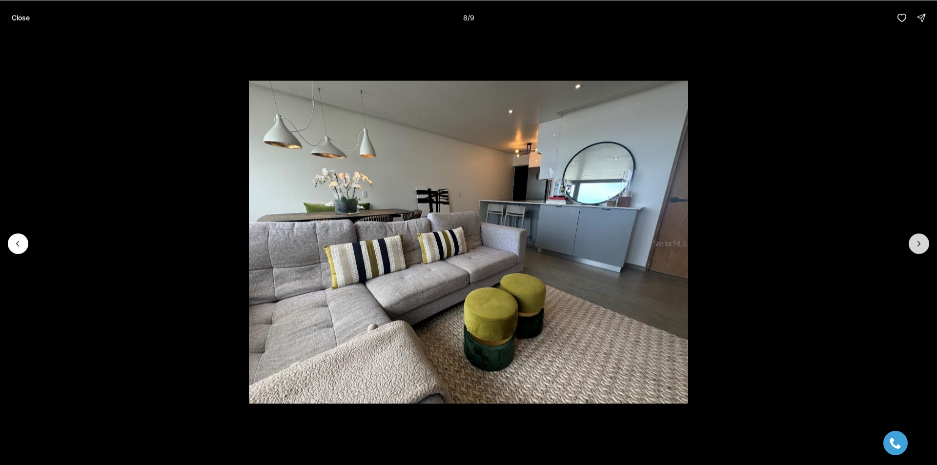
click at [913, 241] on button "Next slide" at bounding box center [918, 243] width 20 height 20
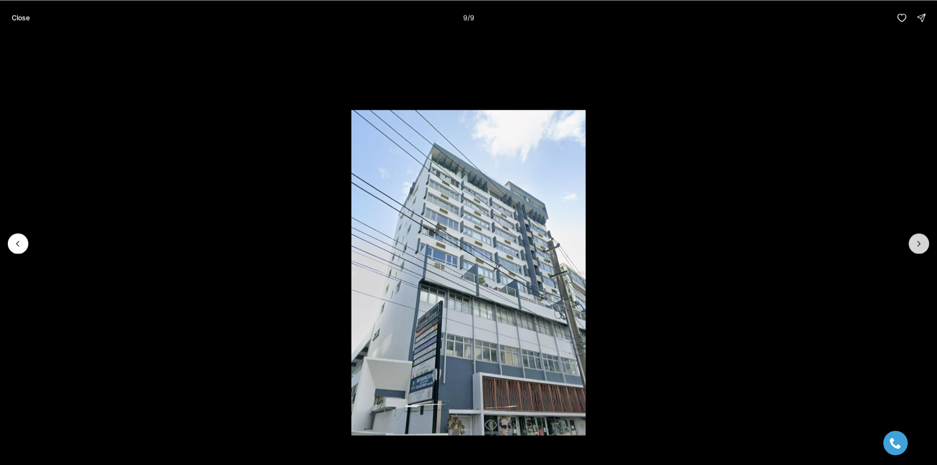
click at [913, 241] on div at bounding box center [918, 243] width 20 height 20
click at [15, 23] on button "Close" at bounding box center [21, 18] width 30 height 20
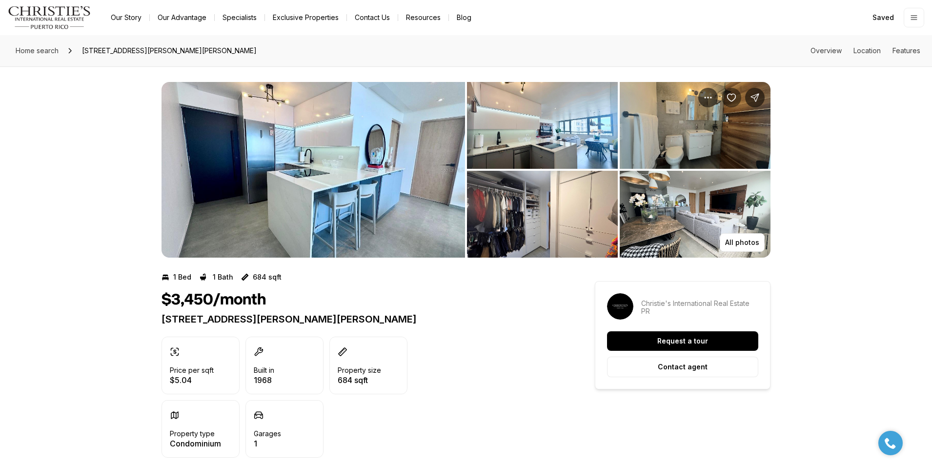
click at [731, 102] on icon "Save Property: 1452 MAGDALENA AVE" at bounding box center [731, 98] width 10 height 10
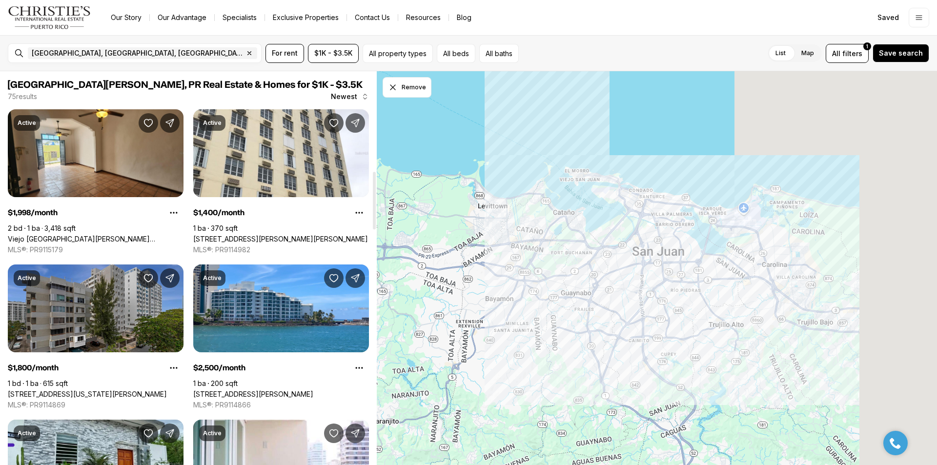
scroll to position [683, 0]
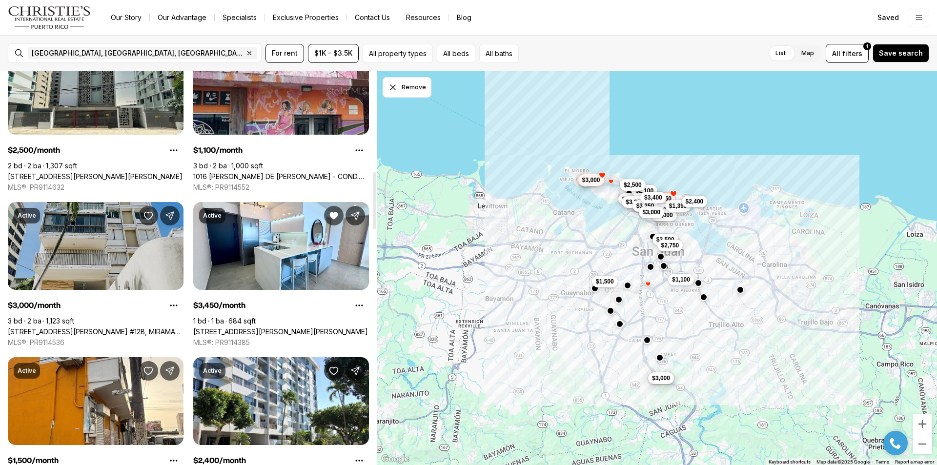
click at [114, 327] on link "[STREET_ADDRESS][PERSON_NAME] #12B, MIRAMAR PR, 00907" at bounding box center [96, 331] width 176 height 9
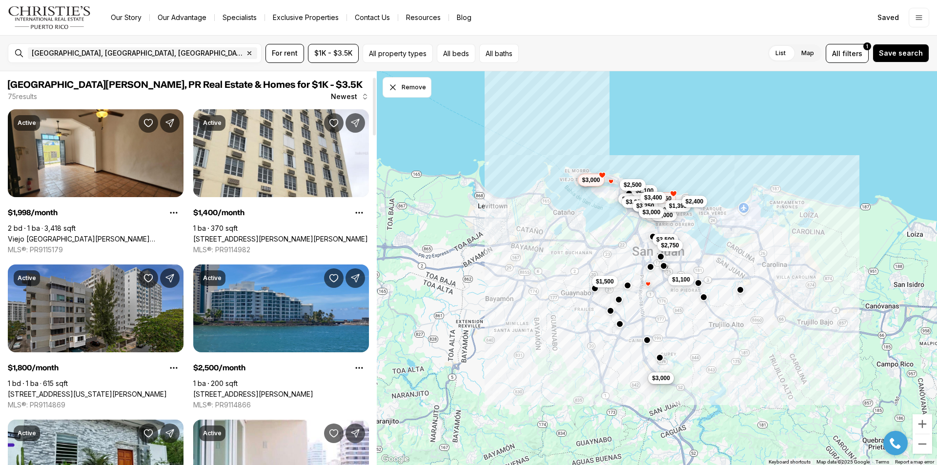
scroll to position [98, 0]
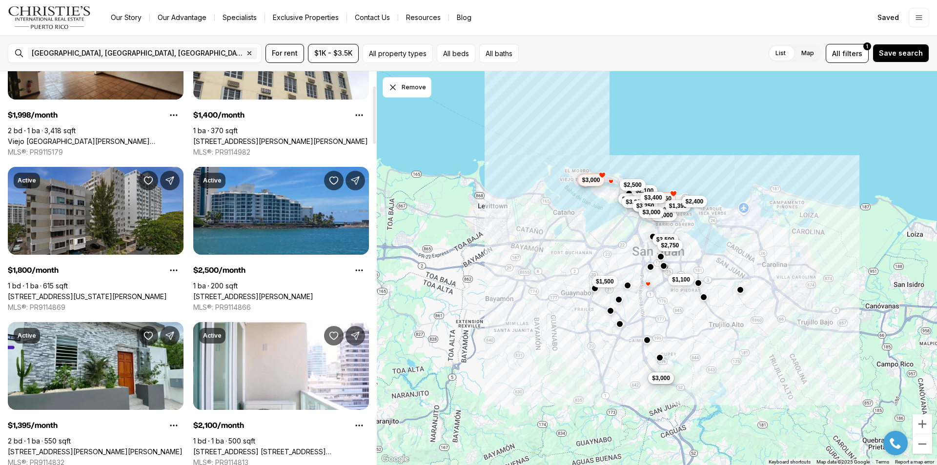
click at [272, 292] on link "[STREET_ADDRESS][PERSON_NAME]" at bounding box center [253, 296] width 120 height 9
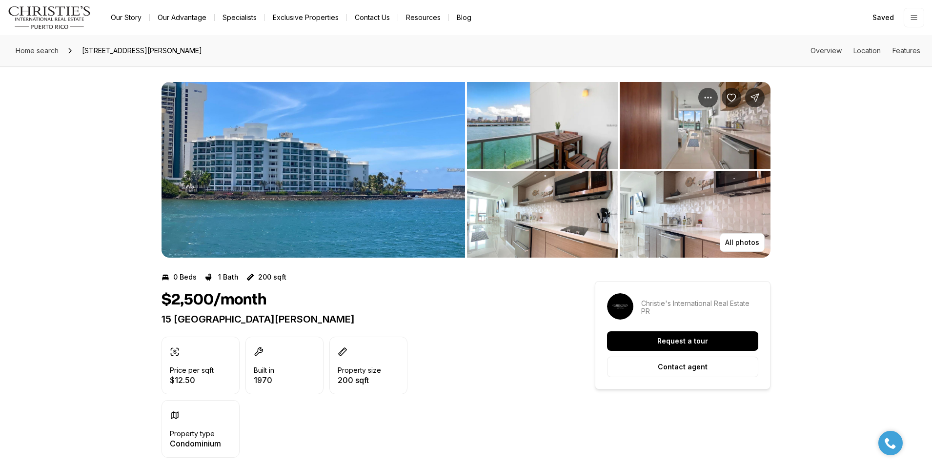
click at [320, 237] on img "View image gallery" at bounding box center [312, 170] width 303 height 176
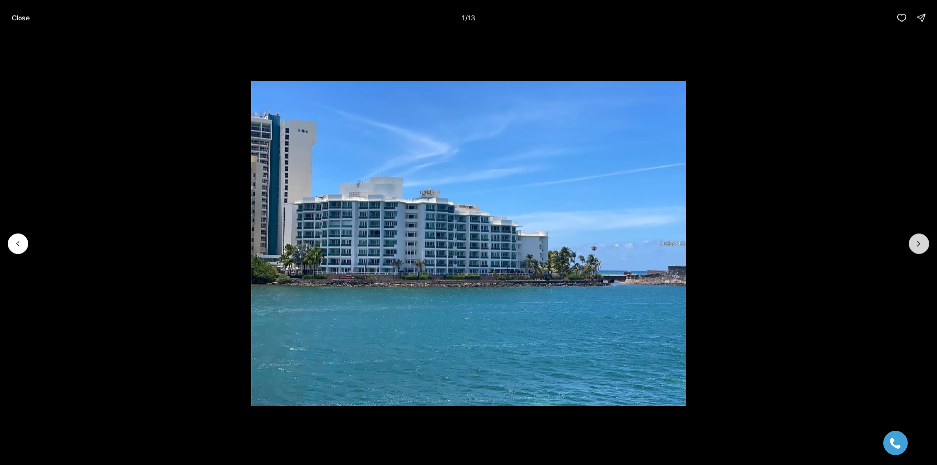
click at [923, 243] on icon "Next slide" at bounding box center [919, 244] width 10 height 10
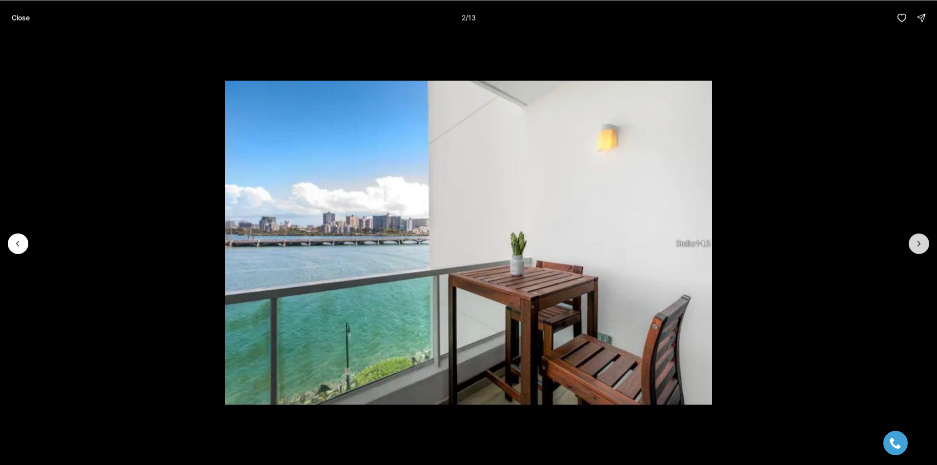
click at [923, 243] on icon "Next slide" at bounding box center [919, 244] width 10 height 10
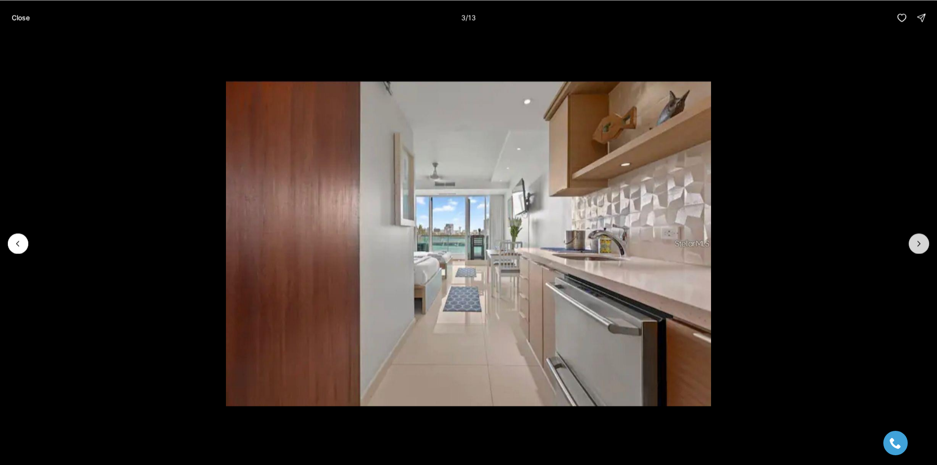
click at [923, 243] on icon "Next slide" at bounding box center [919, 244] width 10 height 10
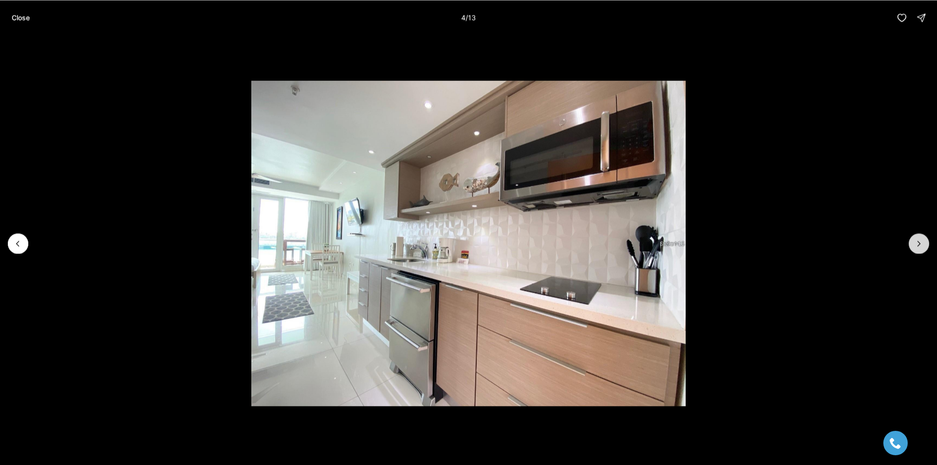
click at [923, 243] on icon "Next slide" at bounding box center [919, 244] width 10 height 10
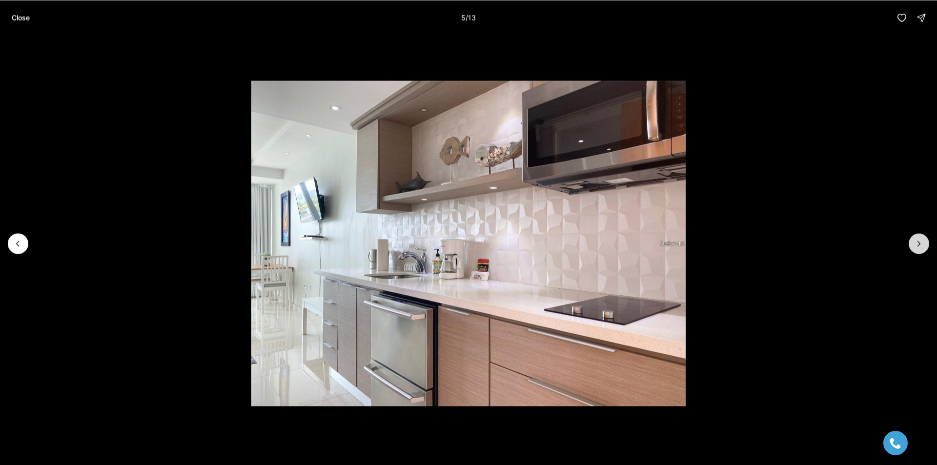
click at [923, 243] on icon "Next slide" at bounding box center [919, 244] width 10 height 10
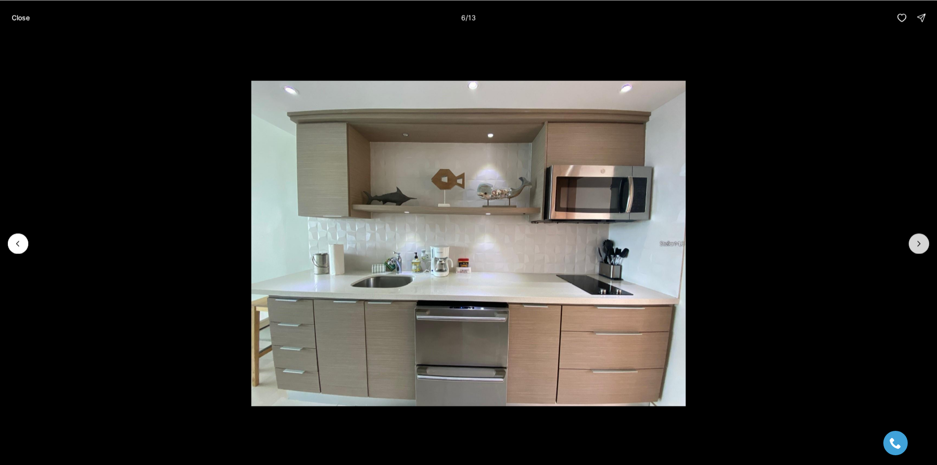
click at [923, 243] on icon "Next slide" at bounding box center [919, 244] width 10 height 10
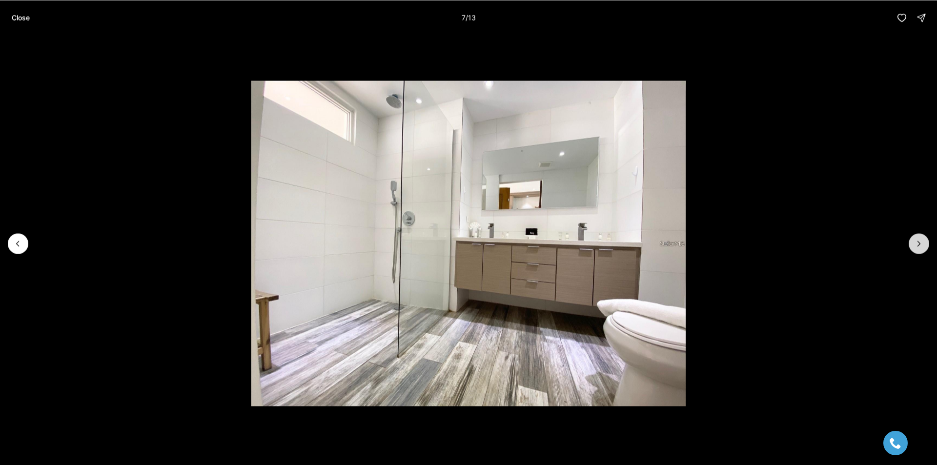
click at [923, 243] on icon "Next slide" at bounding box center [919, 244] width 10 height 10
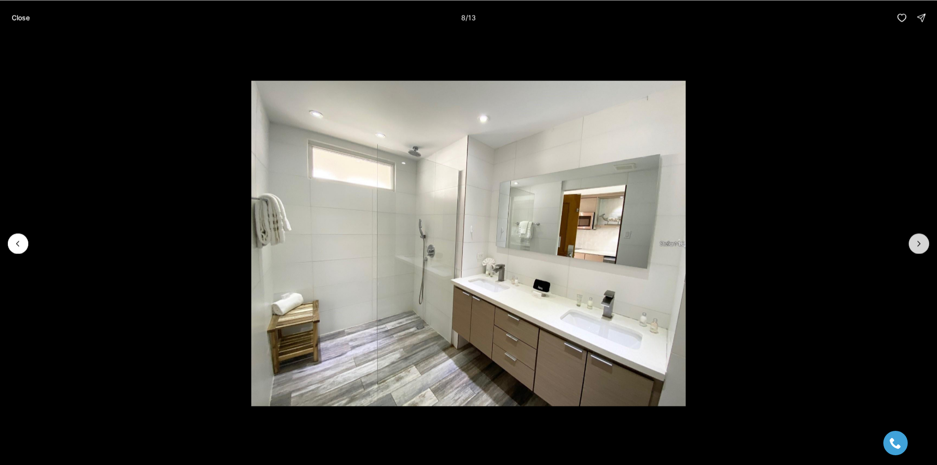
click at [923, 243] on icon "Next slide" at bounding box center [919, 244] width 10 height 10
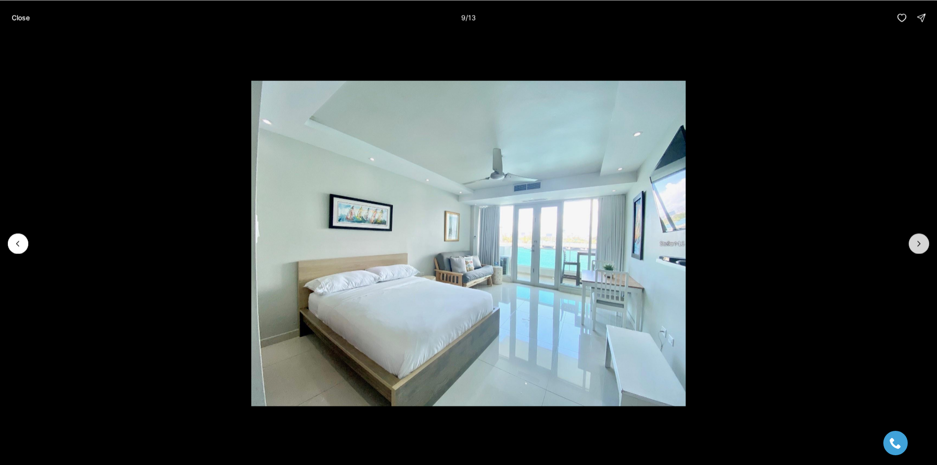
click at [923, 243] on icon "Next slide" at bounding box center [919, 244] width 10 height 10
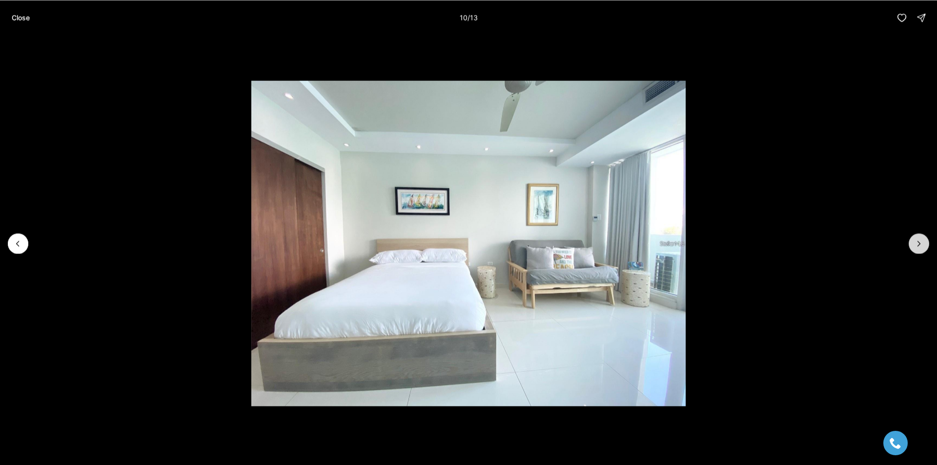
click at [923, 243] on icon "Next slide" at bounding box center [919, 244] width 10 height 10
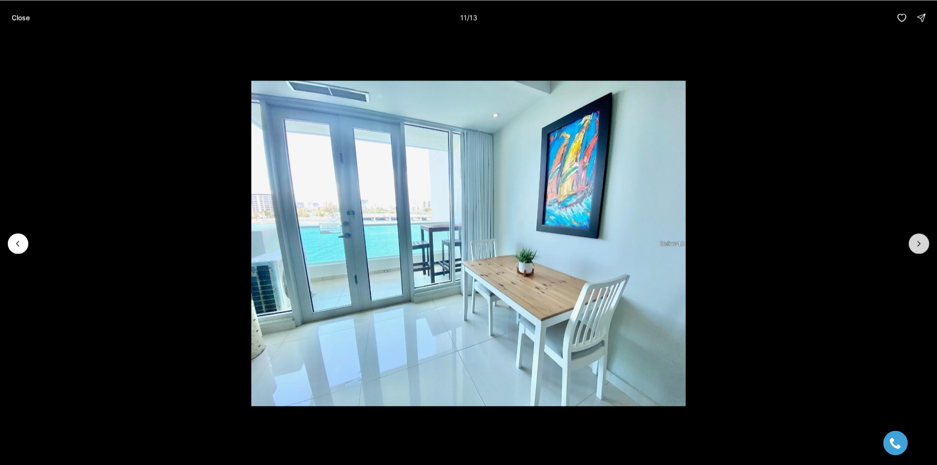
click at [923, 243] on icon "Next slide" at bounding box center [919, 244] width 10 height 10
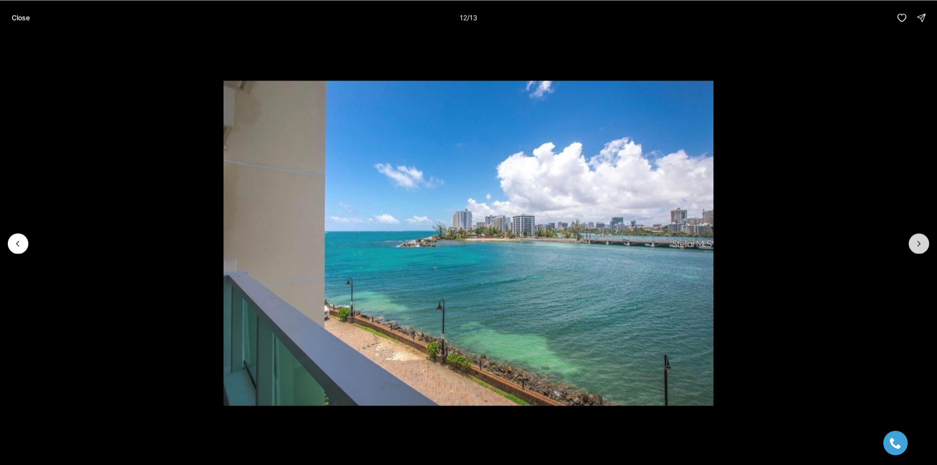
click at [923, 243] on icon "Next slide" at bounding box center [919, 244] width 10 height 10
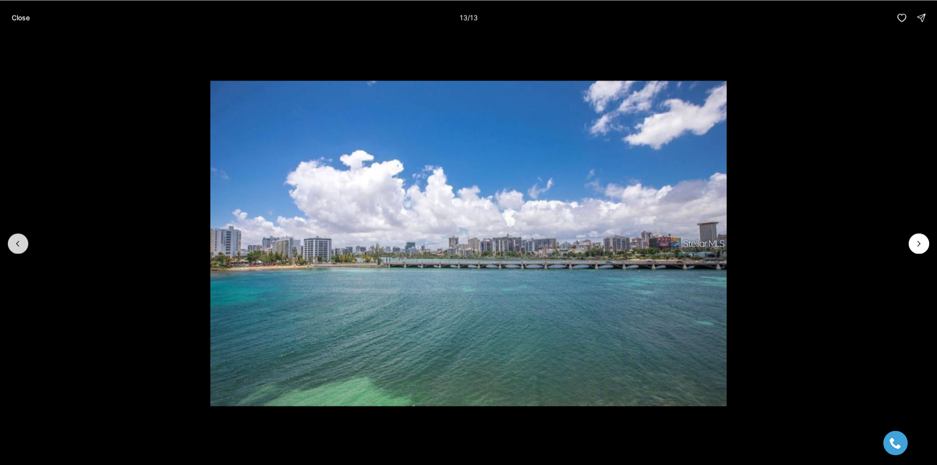
click at [29, 242] on li "13 of 13" at bounding box center [468, 243] width 937 height 416
click at [24, 243] on button "Previous slide" at bounding box center [18, 243] width 20 height 20
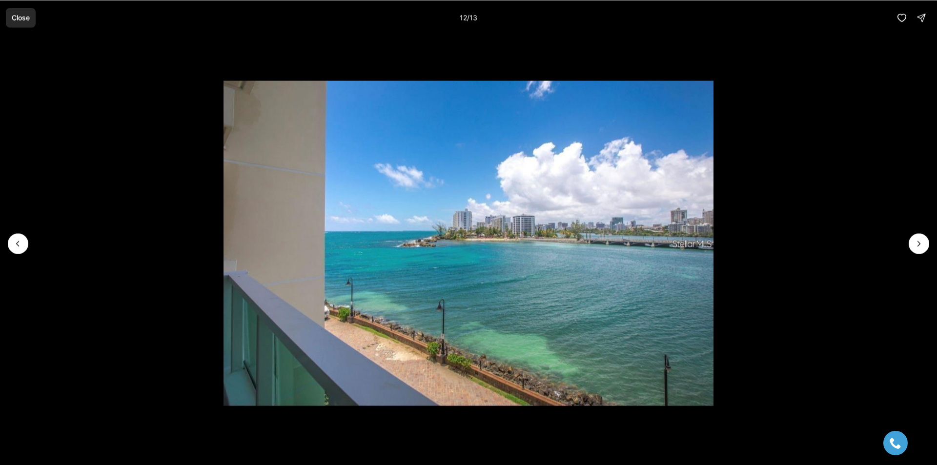
click at [17, 26] on button "Close" at bounding box center [21, 18] width 30 height 20
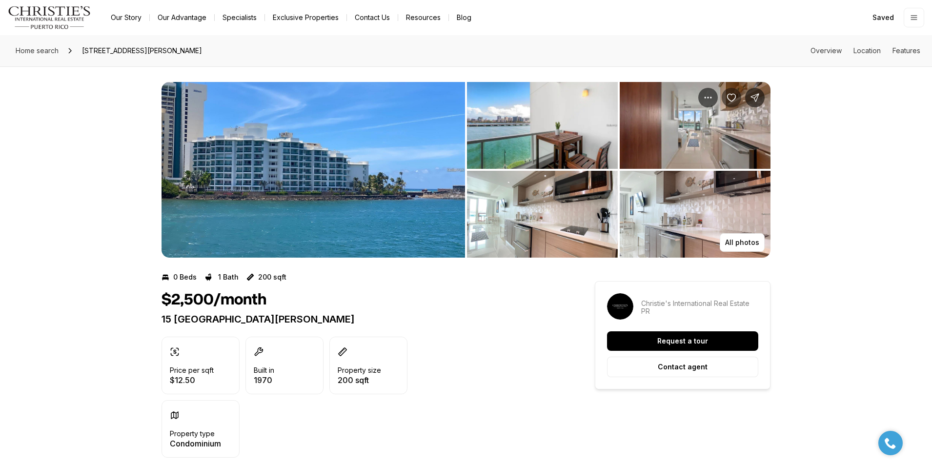
click at [735, 98] on icon "Save Property: 15 SAN GERÓMINO" at bounding box center [731, 98] width 10 height 10
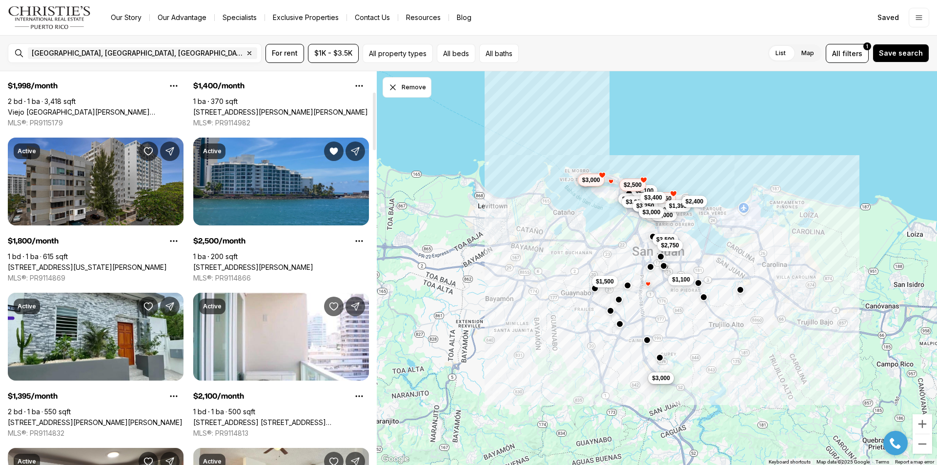
scroll to position [146, 0]
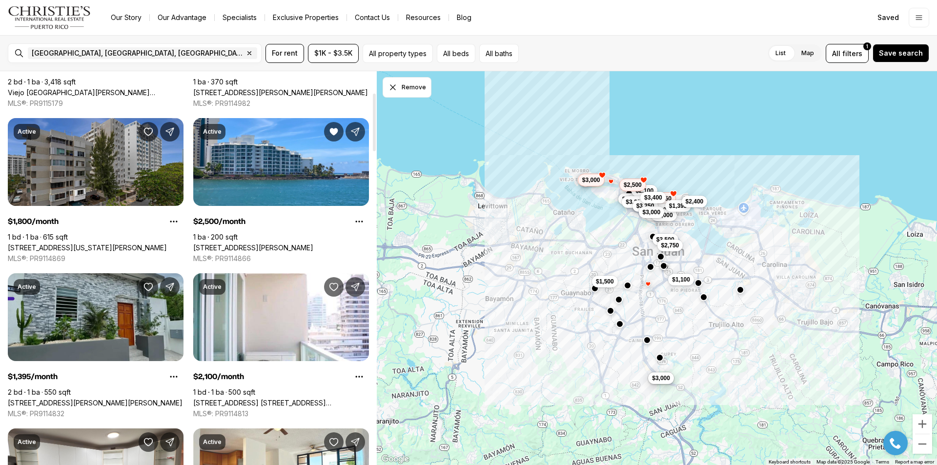
click at [128, 399] on link "[STREET_ADDRESS][PERSON_NAME][PERSON_NAME]" at bounding box center [95, 403] width 175 height 9
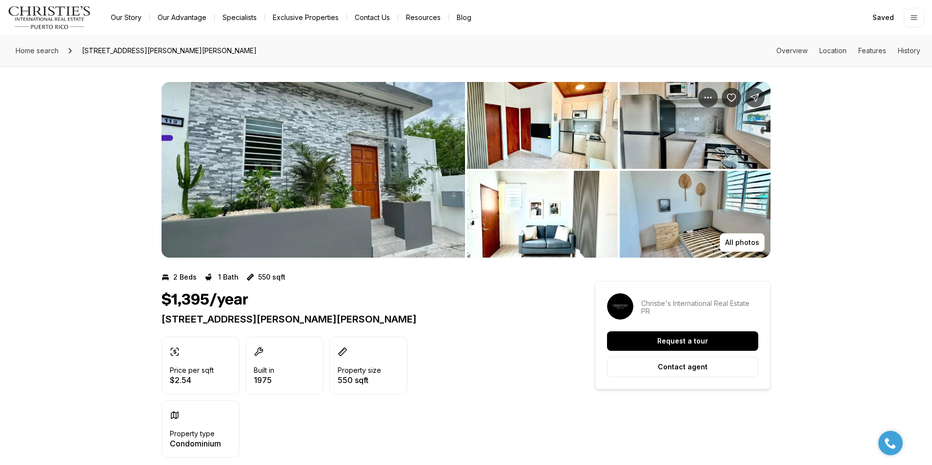
click at [424, 187] on img "View image gallery" at bounding box center [312, 170] width 303 height 176
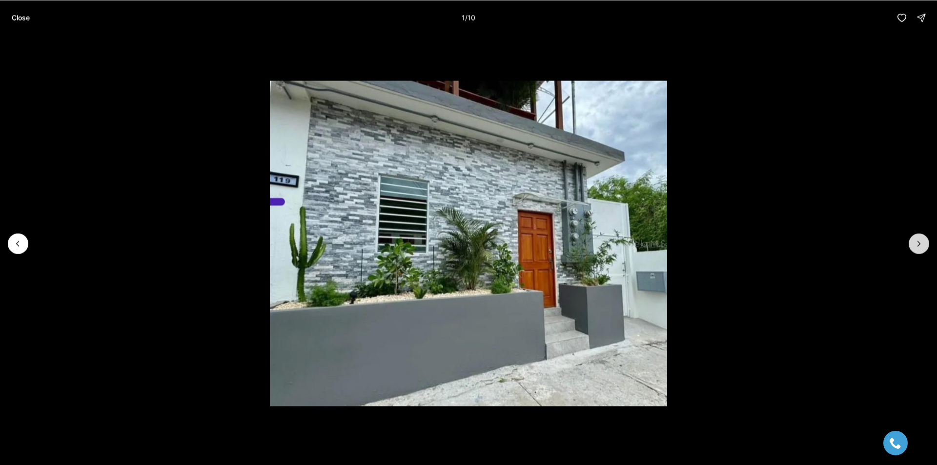
click at [918, 244] on icon "Next slide" at bounding box center [919, 244] width 10 height 10
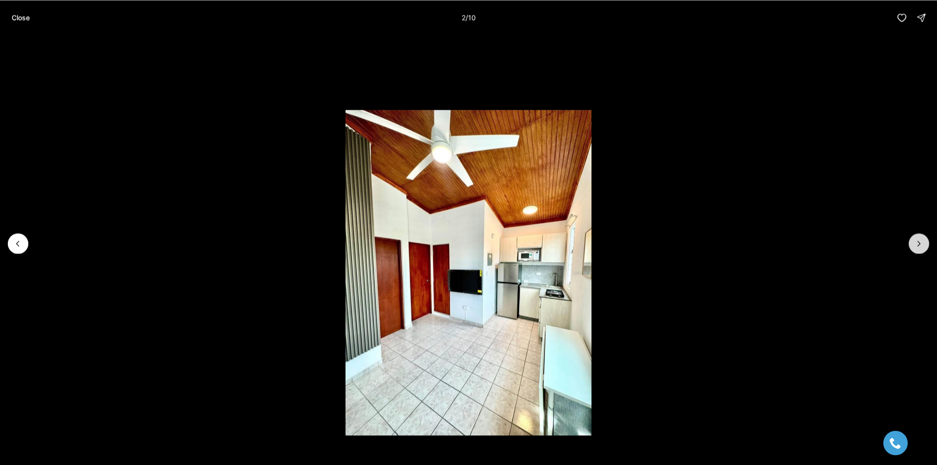
click at [918, 244] on icon "Next slide" at bounding box center [919, 244] width 10 height 10
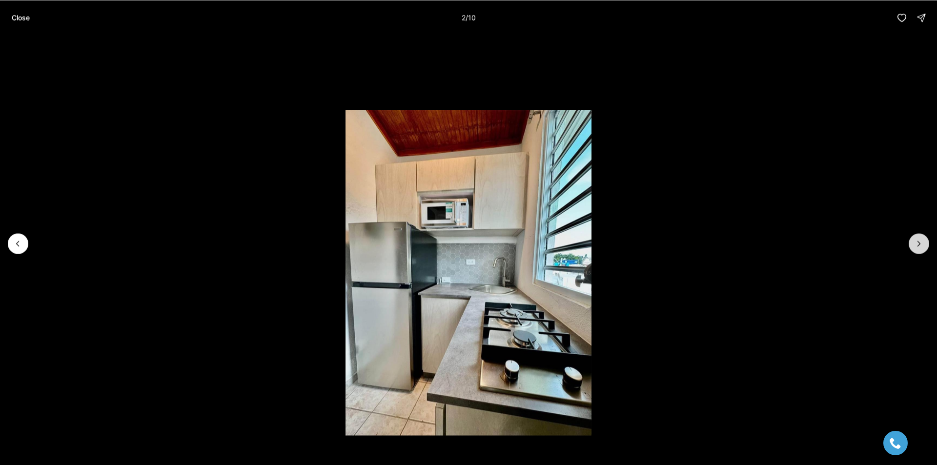
click at [918, 244] on icon "Next slide" at bounding box center [919, 244] width 10 height 10
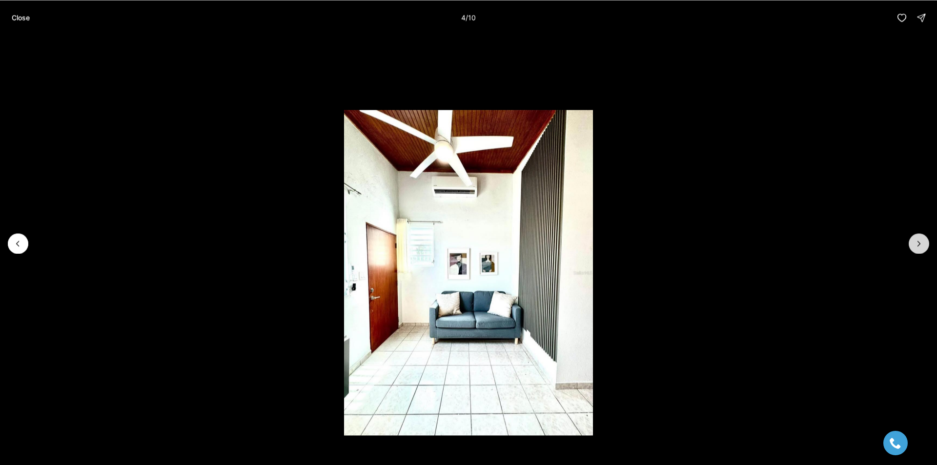
click at [918, 244] on icon "Next slide" at bounding box center [919, 244] width 10 height 10
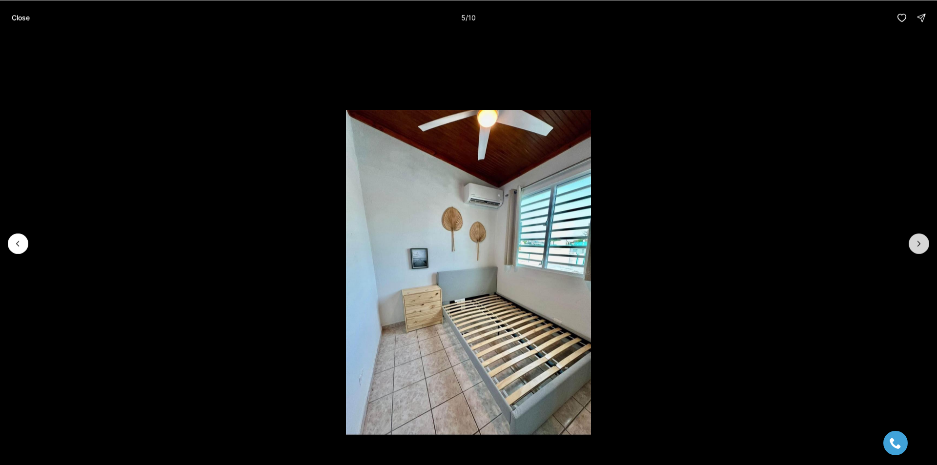
click at [918, 244] on icon "Next slide" at bounding box center [919, 244] width 10 height 10
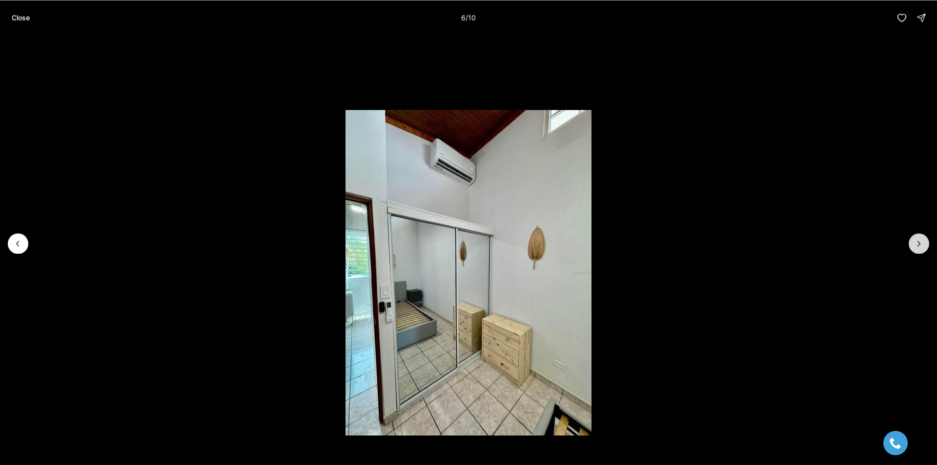
click at [918, 244] on icon "Next slide" at bounding box center [919, 244] width 10 height 10
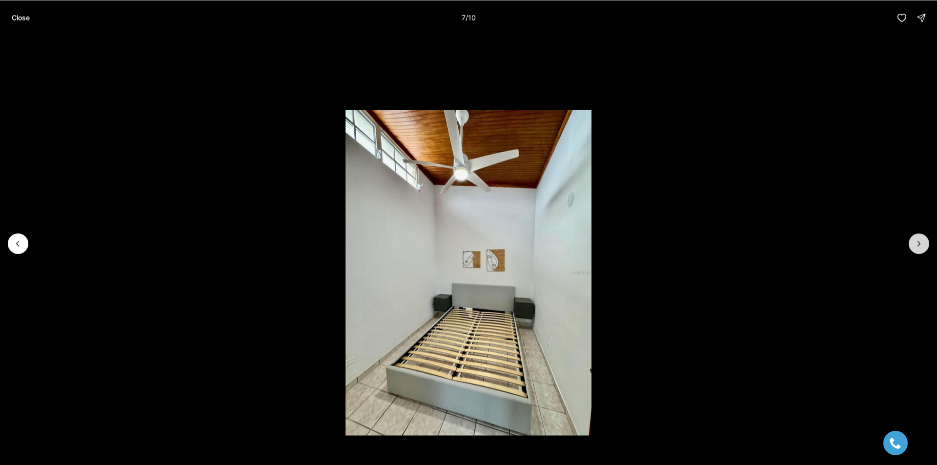
click at [918, 244] on icon "Next slide" at bounding box center [919, 244] width 10 height 10
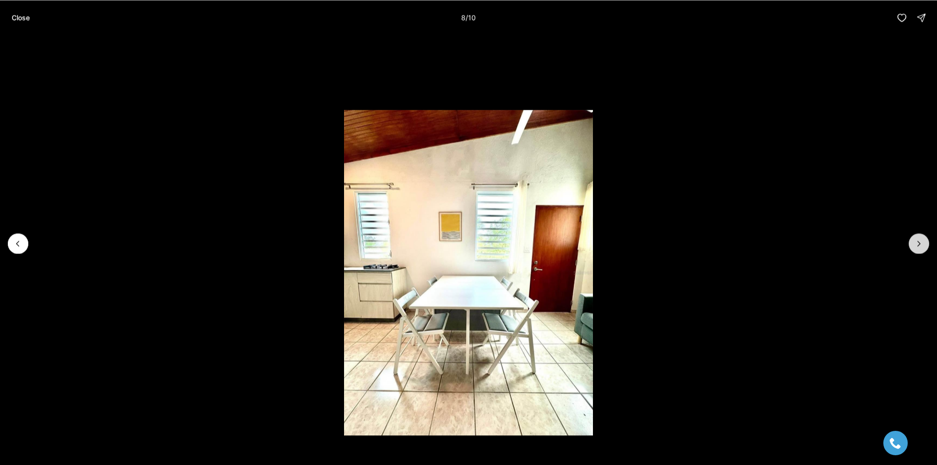
click at [918, 244] on icon "Next slide" at bounding box center [919, 244] width 10 height 10
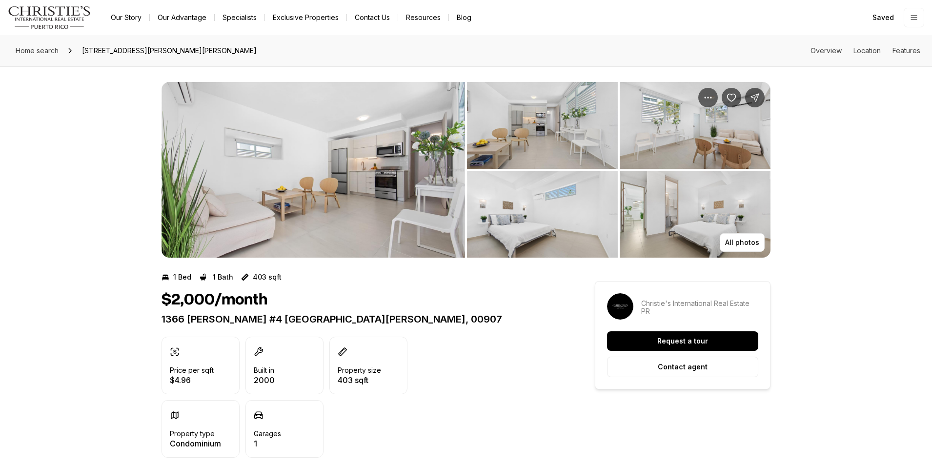
click at [362, 179] on img "View image gallery" at bounding box center [312, 170] width 303 height 176
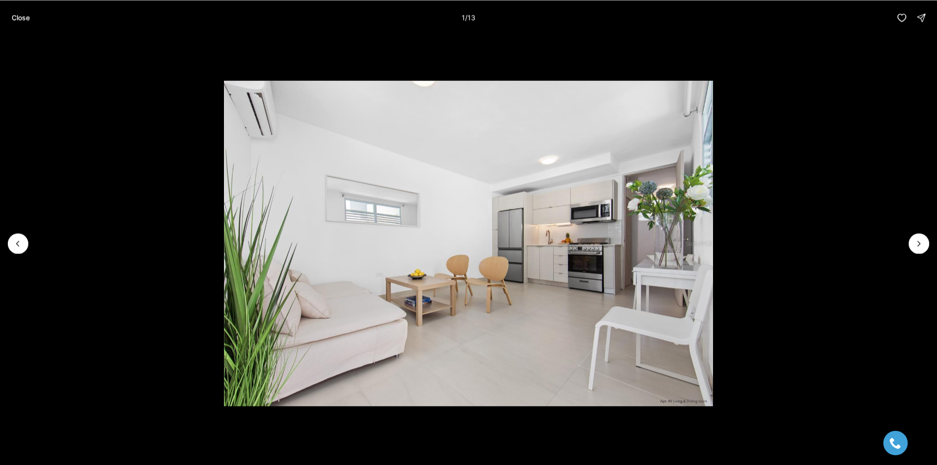
click at [905, 242] on li "1 of 13" at bounding box center [468, 243] width 937 height 416
click at [909, 249] on li "1 of 13" at bounding box center [468, 243] width 937 height 416
click at [921, 228] on li "1 of 13" at bounding box center [468, 243] width 937 height 416
click at [919, 242] on icon "Next slide" at bounding box center [919, 244] width 10 height 10
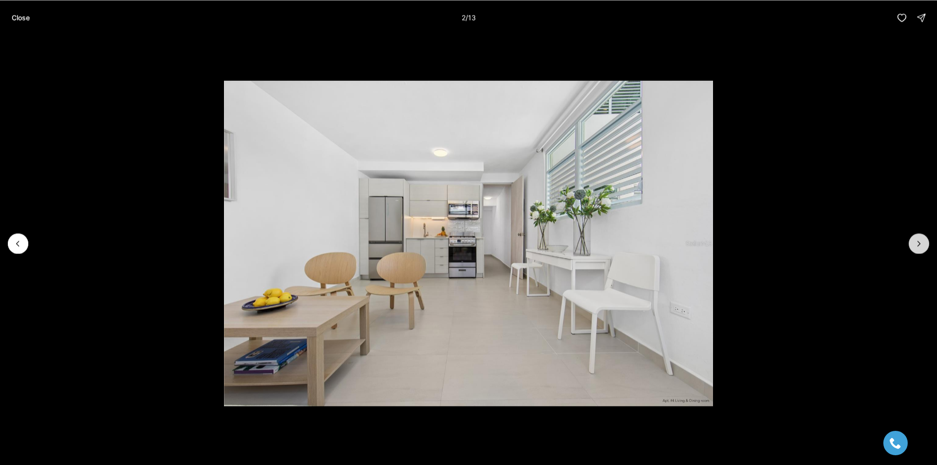
click at [919, 242] on icon "Next slide" at bounding box center [919, 243] width 2 height 5
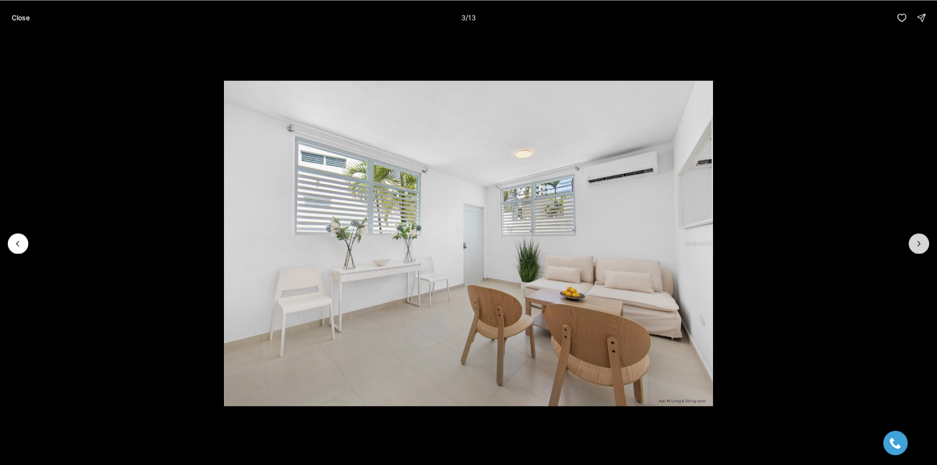
click at [919, 242] on icon "Next slide" at bounding box center [919, 243] width 2 height 5
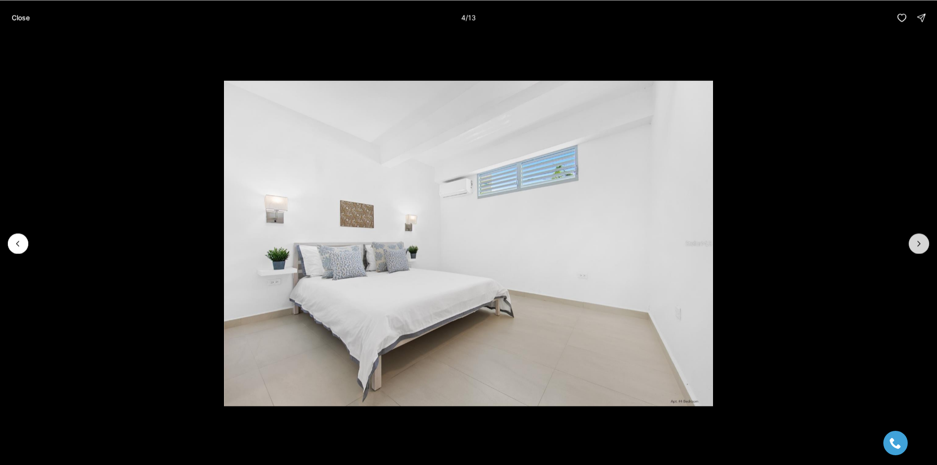
click at [919, 242] on icon "Next slide" at bounding box center [919, 243] width 2 height 5
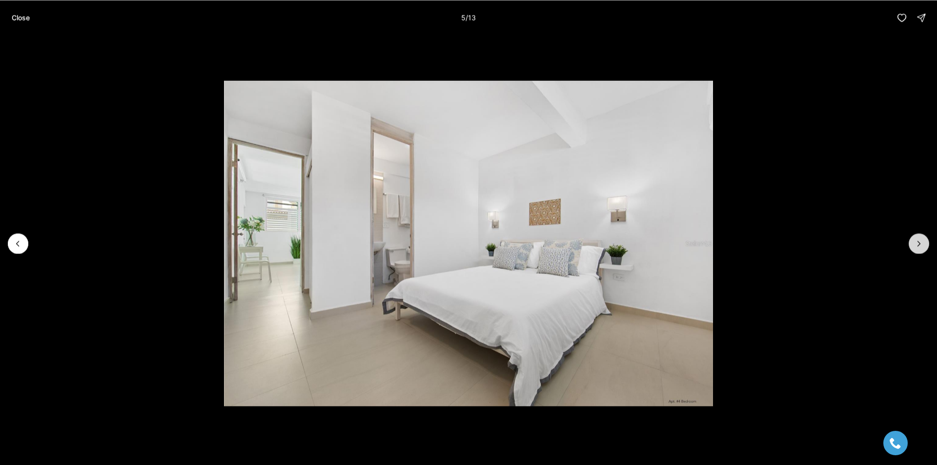
click at [919, 242] on icon "Next slide" at bounding box center [919, 243] width 2 height 5
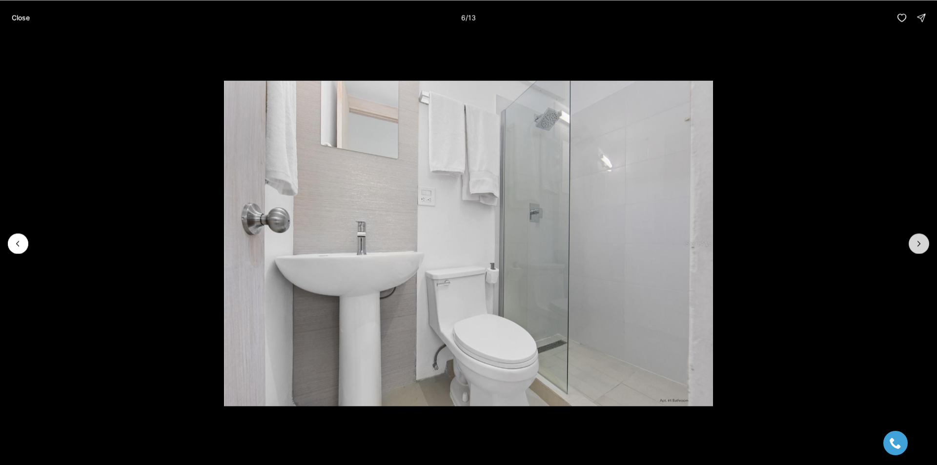
click at [919, 242] on icon "Next slide" at bounding box center [919, 243] width 2 height 5
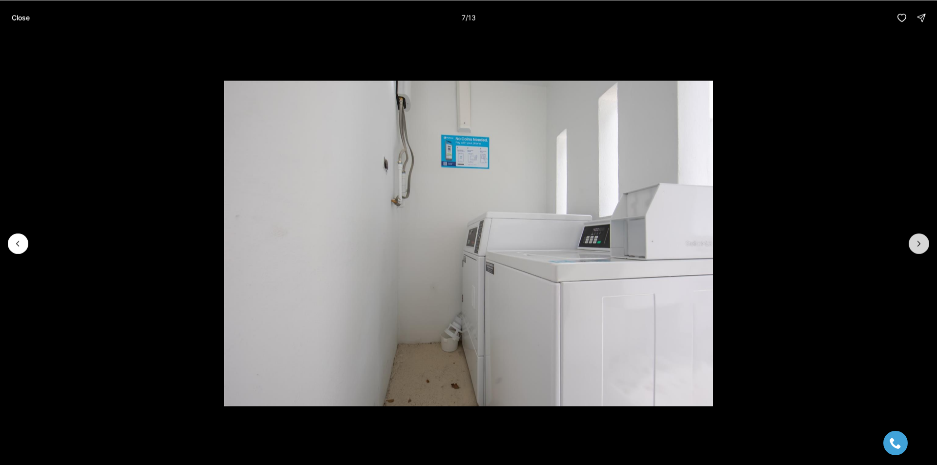
click at [919, 242] on icon "Next slide" at bounding box center [919, 243] width 2 height 5
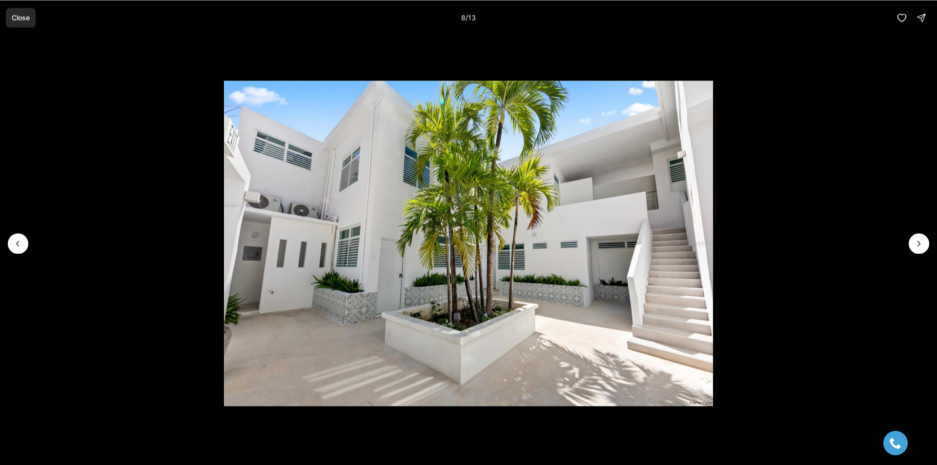
click at [15, 20] on p "Close" at bounding box center [21, 18] width 18 height 8
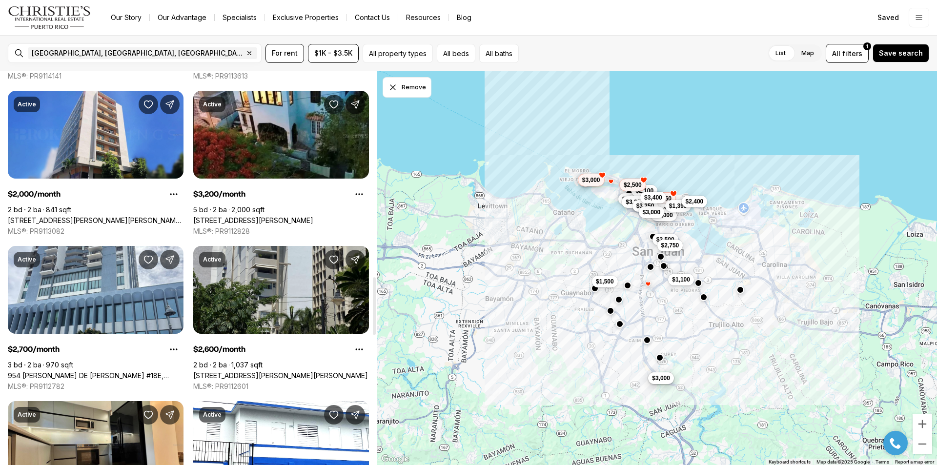
scroll to position [1269, 0]
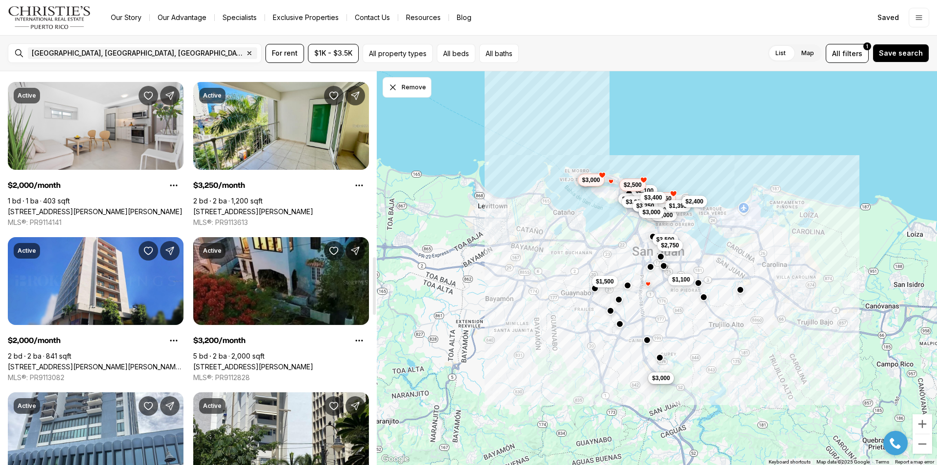
click at [232, 363] on link "[STREET_ADDRESS][PERSON_NAME]" at bounding box center [253, 367] width 120 height 9
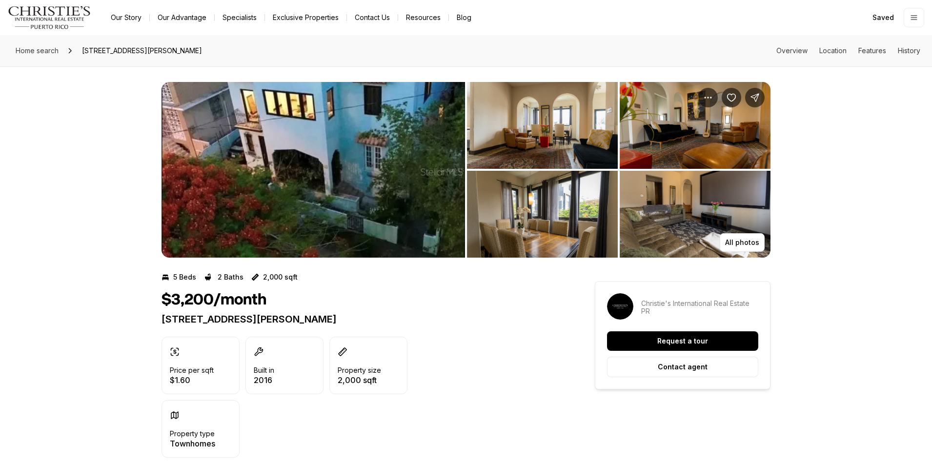
click at [380, 195] on img "View image gallery" at bounding box center [312, 170] width 303 height 176
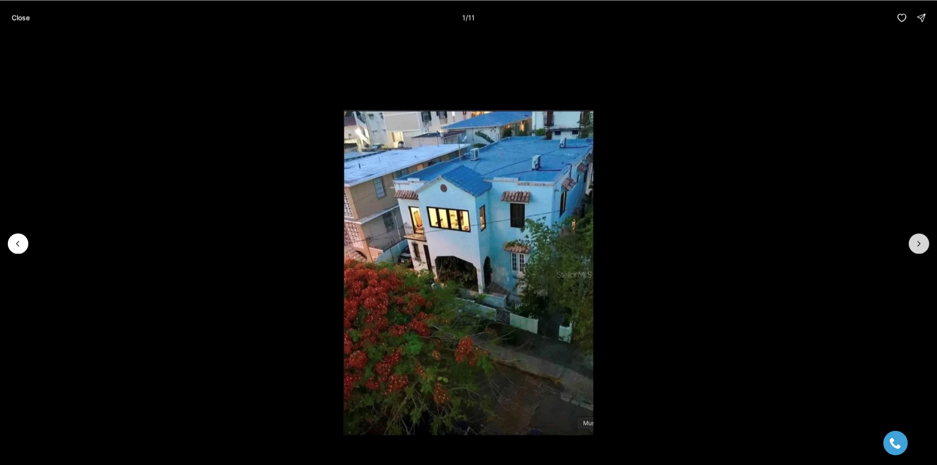
click at [918, 246] on icon "Next slide" at bounding box center [919, 243] width 2 height 5
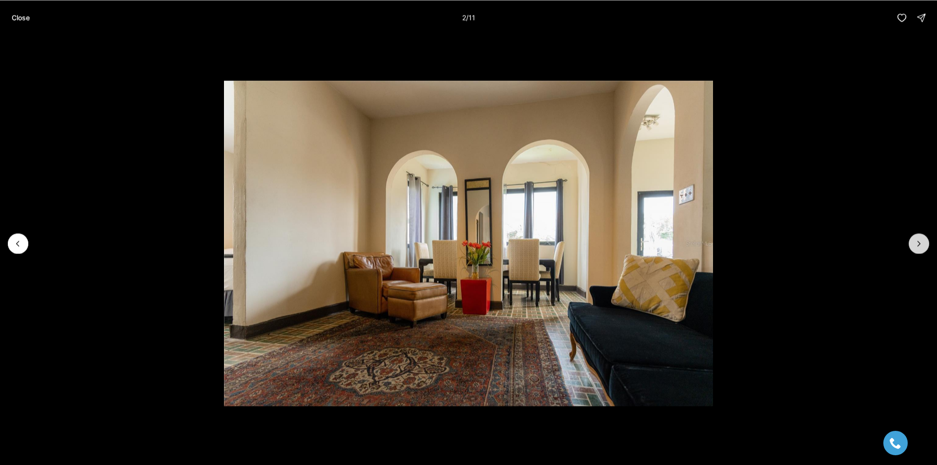
click at [918, 246] on icon "Next slide" at bounding box center [919, 244] width 10 height 10
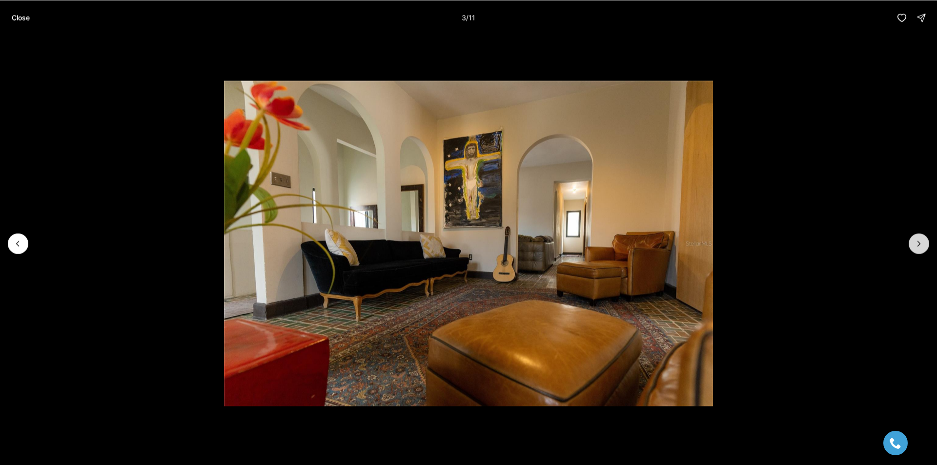
click at [918, 246] on icon "Next slide" at bounding box center [919, 244] width 10 height 10
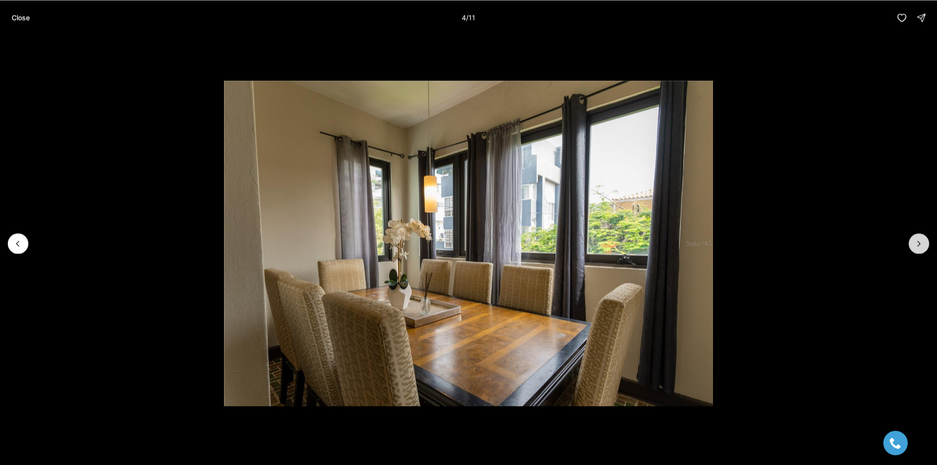
click at [918, 246] on icon "Next slide" at bounding box center [919, 244] width 10 height 10
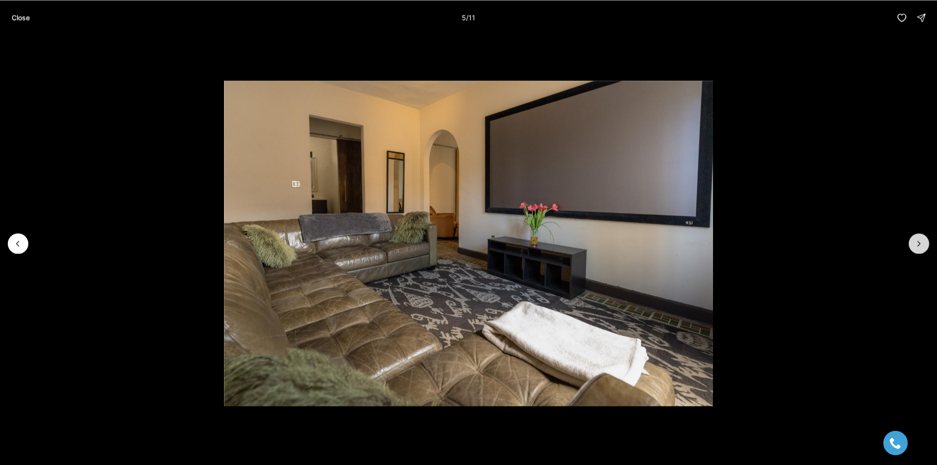
click at [918, 246] on icon "Next slide" at bounding box center [919, 244] width 10 height 10
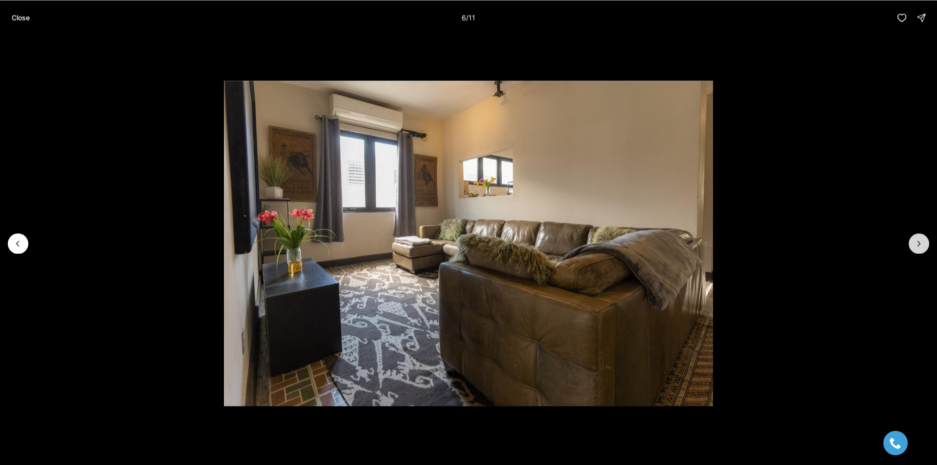
click at [918, 246] on icon "Next slide" at bounding box center [919, 244] width 10 height 10
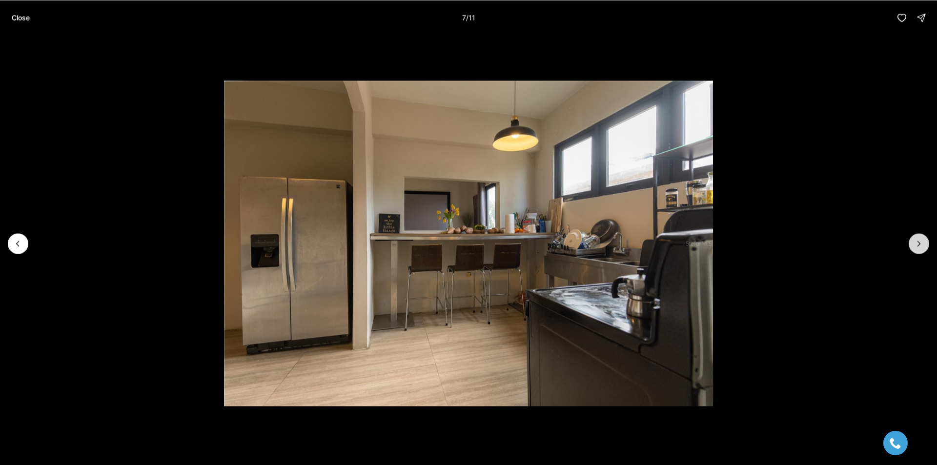
click at [918, 246] on icon "Next slide" at bounding box center [919, 244] width 10 height 10
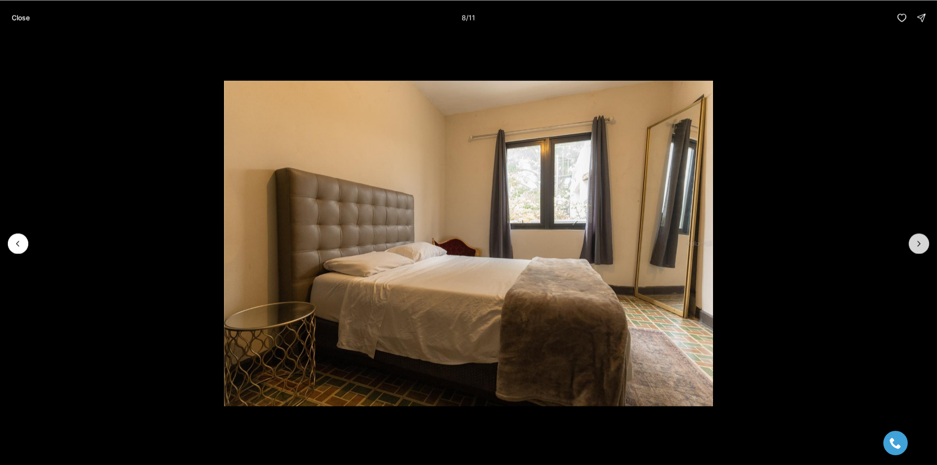
click at [918, 246] on icon "Next slide" at bounding box center [919, 244] width 10 height 10
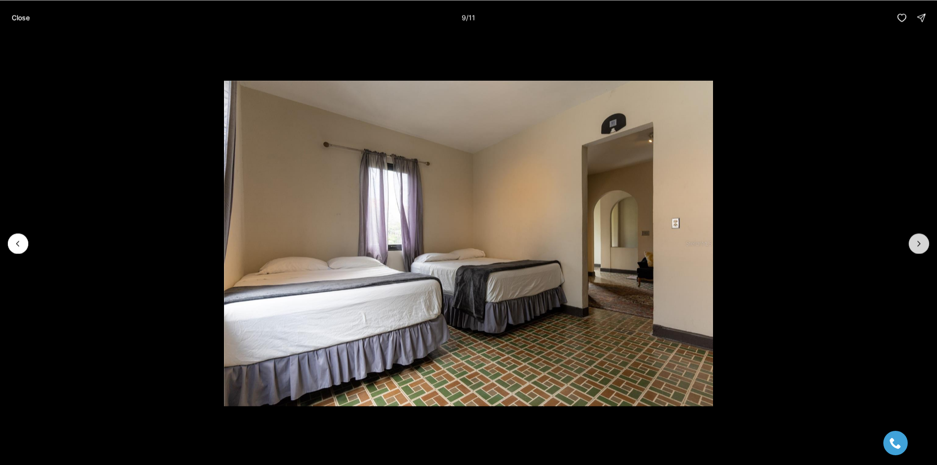
click at [918, 246] on icon "Next slide" at bounding box center [919, 244] width 10 height 10
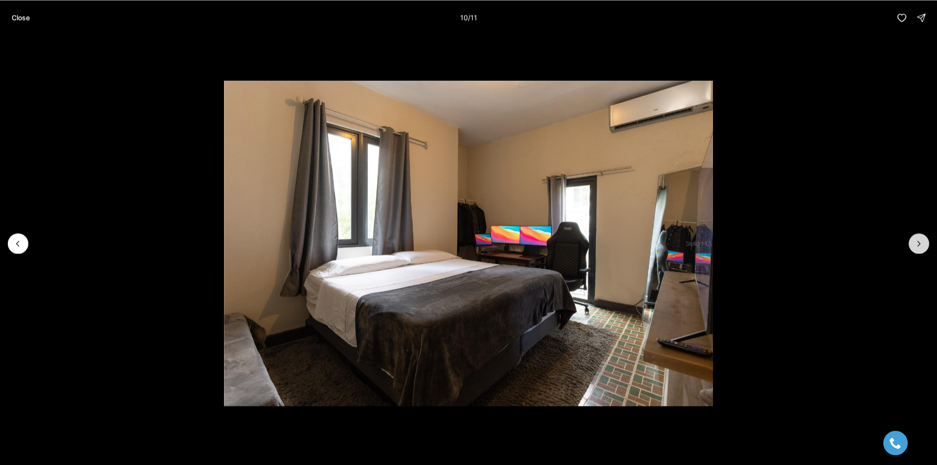
click at [918, 246] on icon "Next slide" at bounding box center [919, 244] width 10 height 10
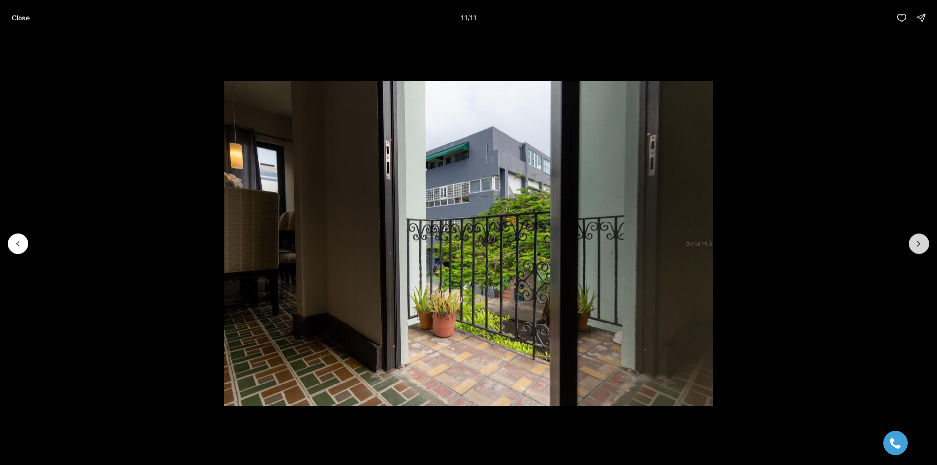
click at [918, 246] on div at bounding box center [918, 243] width 20 height 20
click at [23, 20] on p "Close" at bounding box center [21, 18] width 18 height 8
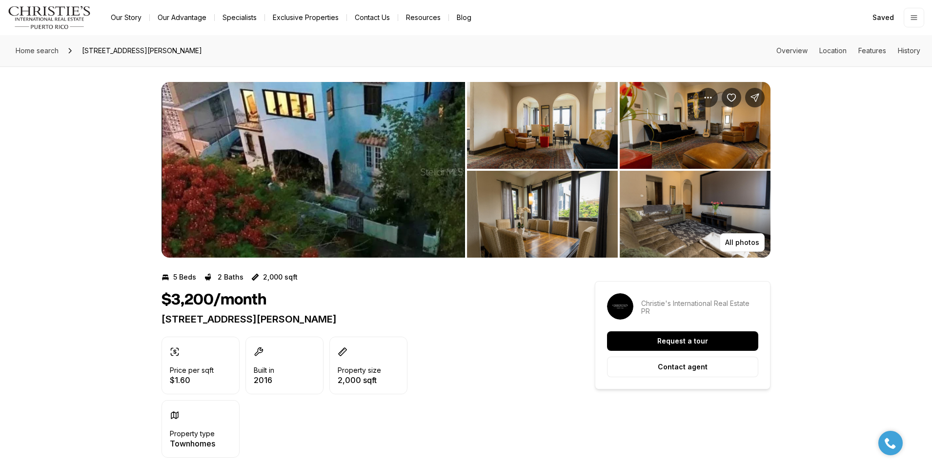
click at [730, 108] on img "View image gallery" at bounding box center [695, 125] width 151 height 87
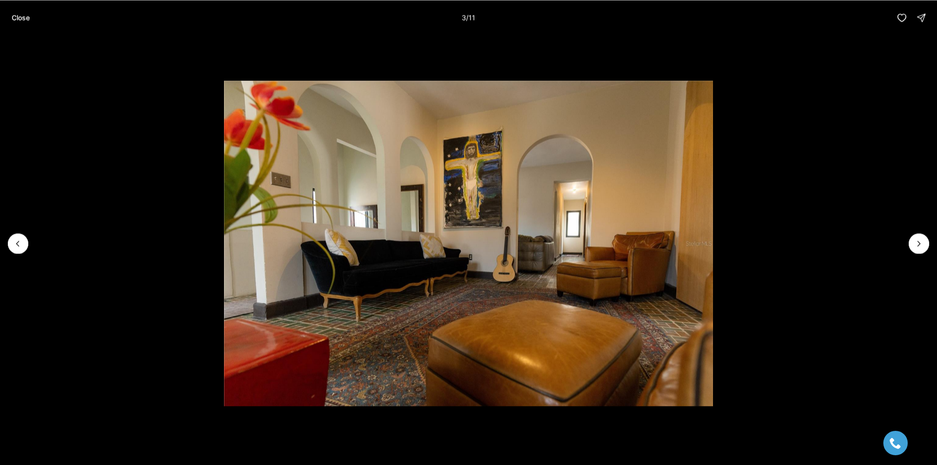
click at [38, 29] on div "Close 3 / 11" at bounding box center [468, 17] width 937 height 35
click at [26, 19] on p "Close" at bounding box center [21, 18] width 18 height 8
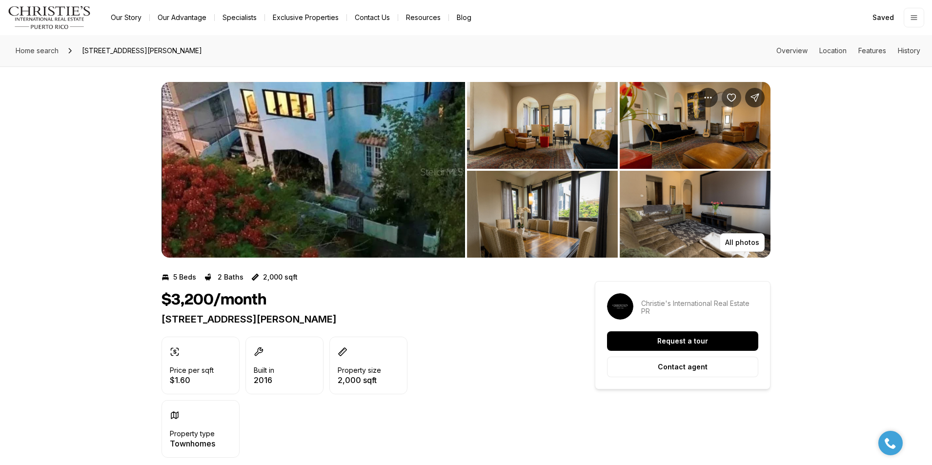
click at [730, 99] on icon "Save Property: 709 NARANJOS" at bounding box center [731, 98] width 10 height 10
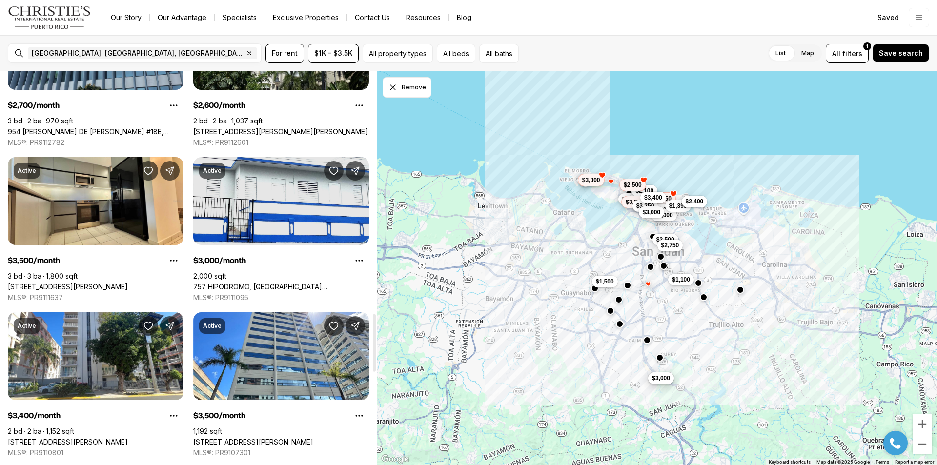
scroll to position [1464, 0]
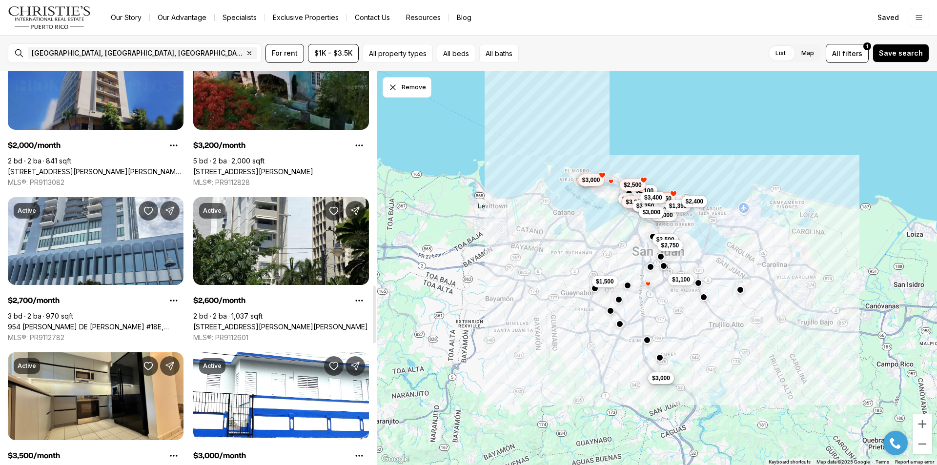
click at [97, 167] on link "1663 PONCE DE LEON AVE #802, SAN JUAN PR, 00909" at bounding box center [96, 171] width 176 height 9
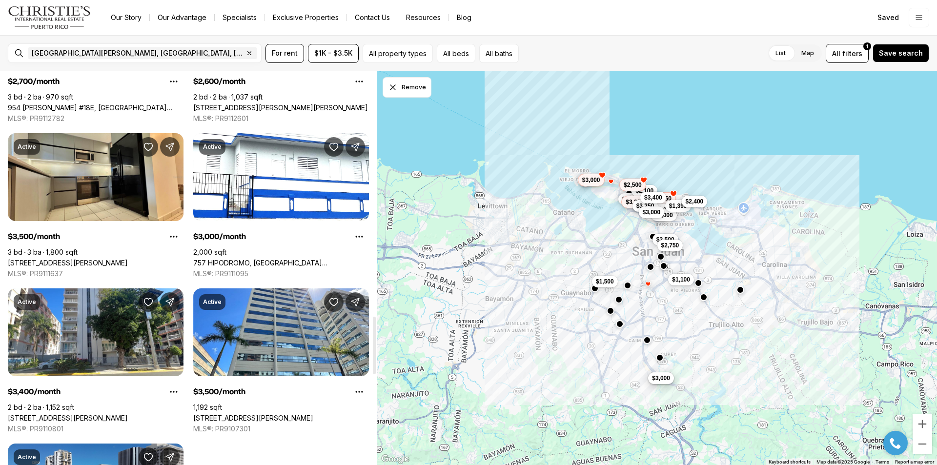
scroll to position [1676, 0]
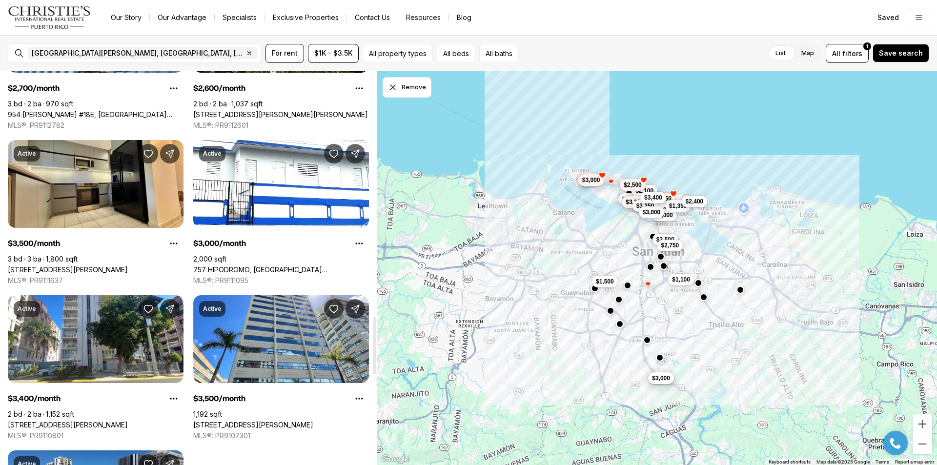
drag, startPoint x: 372, startPoint y: 127, endPoint x: 352, endPoint y: 355, distance: 228.2
click at [373, 355] on div at bounding box center [374, 346] width 3 height 58
click at [248, 55] on icon "button" at bounding box center [249, 53] width 3 height 3
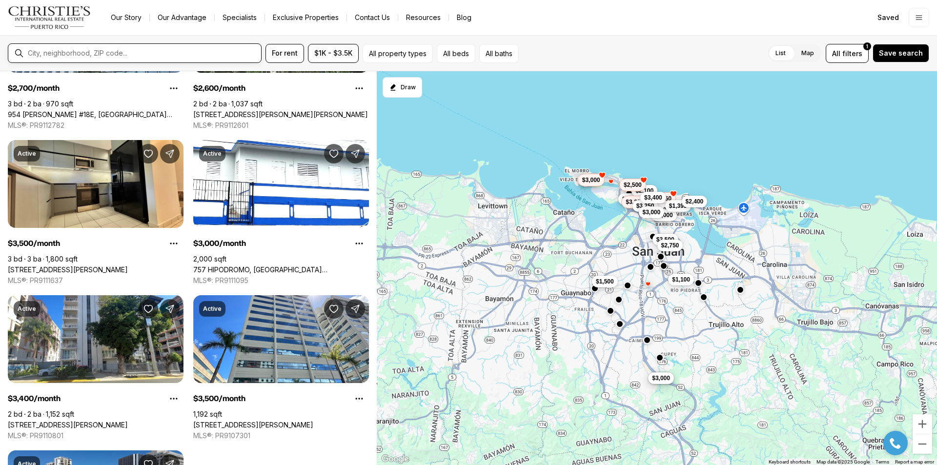
click at [71, 51] on input "text" at bounding box center [142, 53] width 229 height 8
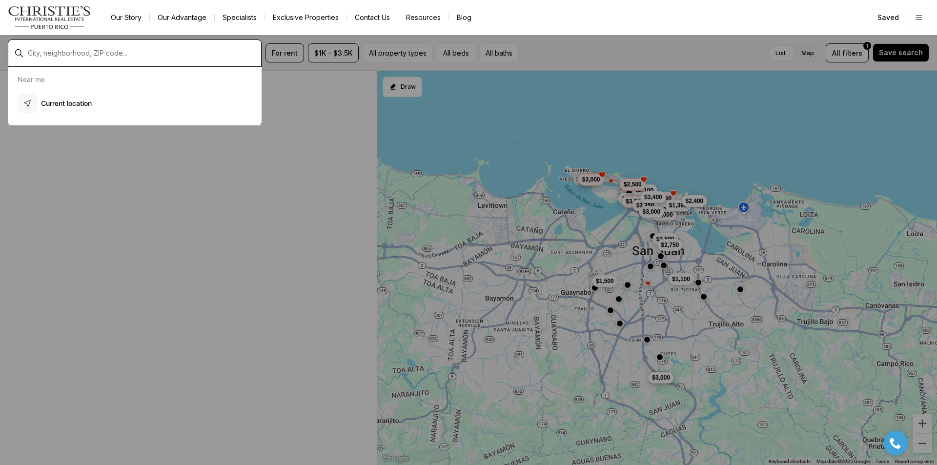
scroll to position [238, 0]
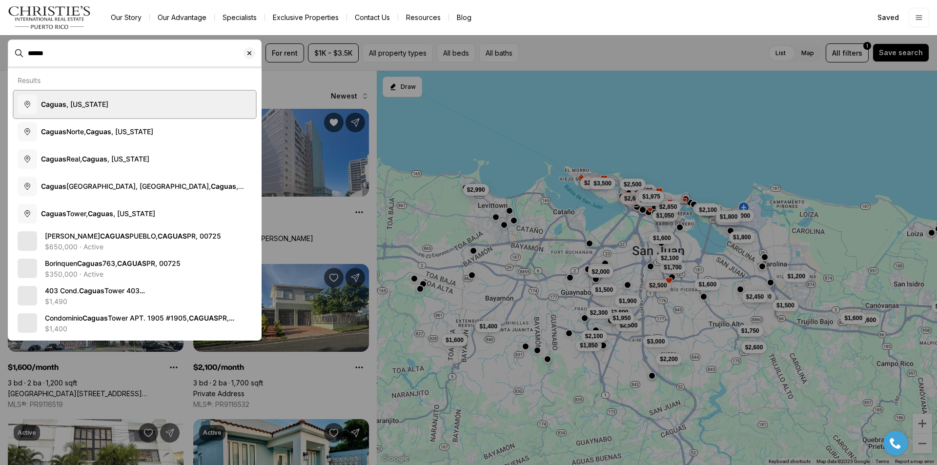
click at [86, 105] on span "Caguas , Puerto Rico" at bounding box center [74, 104] width 67 height 8
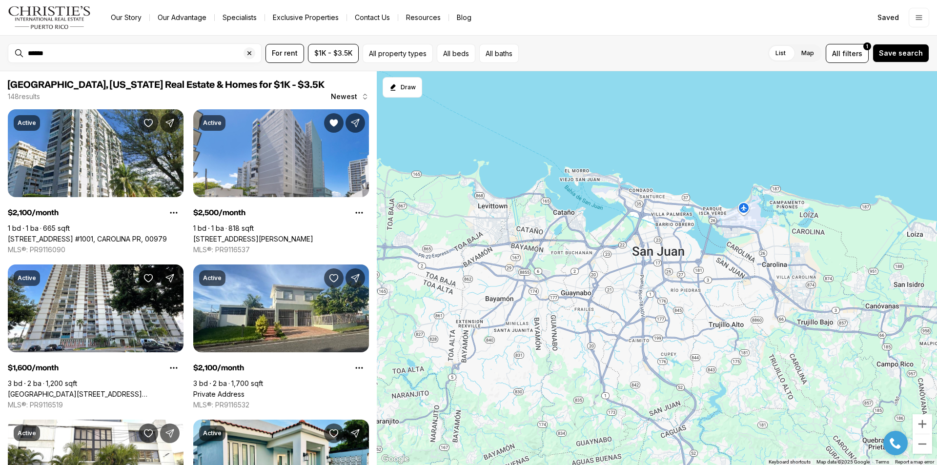
type input "**********"
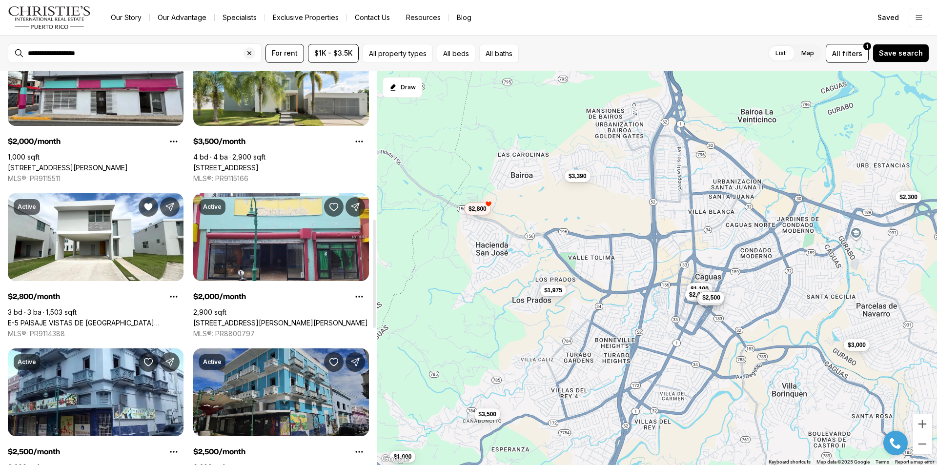
scroll to position [683, 0]
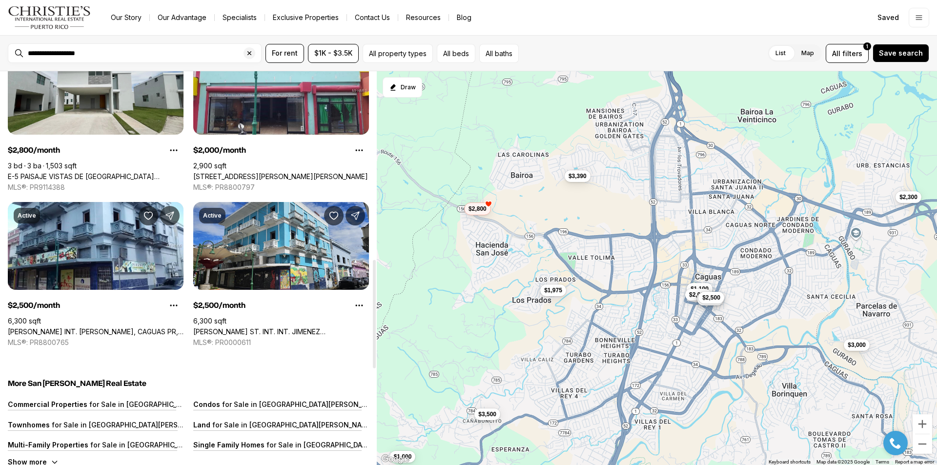
click at [84, 172] on link "E-5 PAISAJE VISTAS DE SAN JOSE DEV, CAGUAS PR, 00725" at bounding box center [96, 176] width 176 height 9
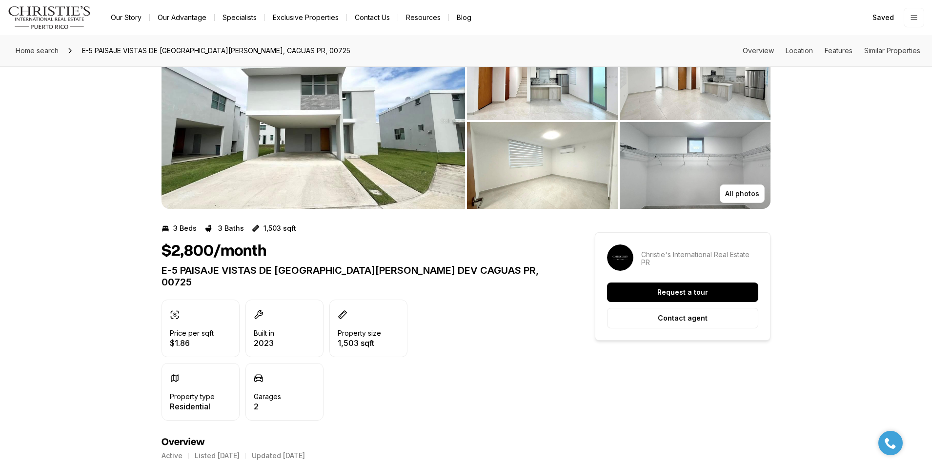
scroll to position [293, 0]
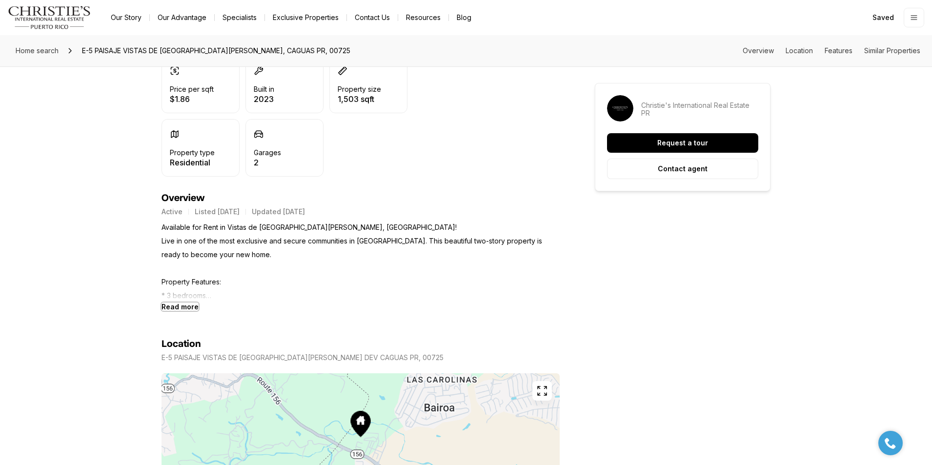
click at [183, 303] on b "Read more" at bounding box center [179, 307] width 37 height 8
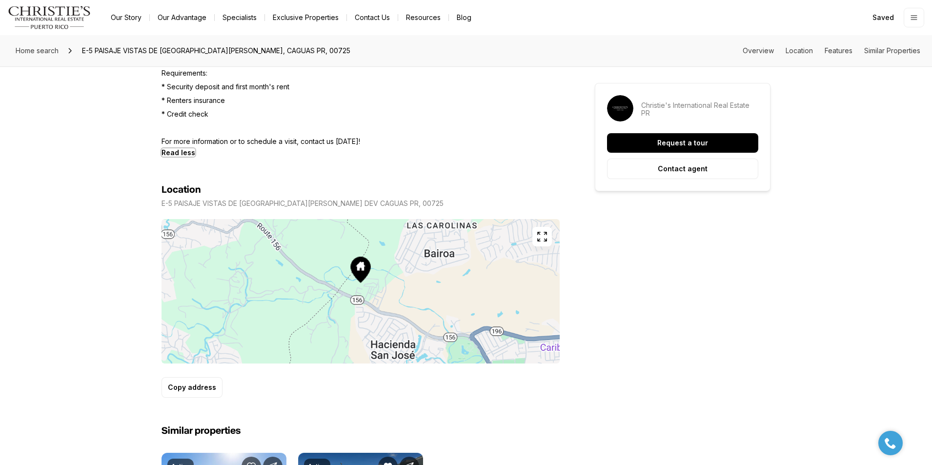
scroll to position [1025, 0]
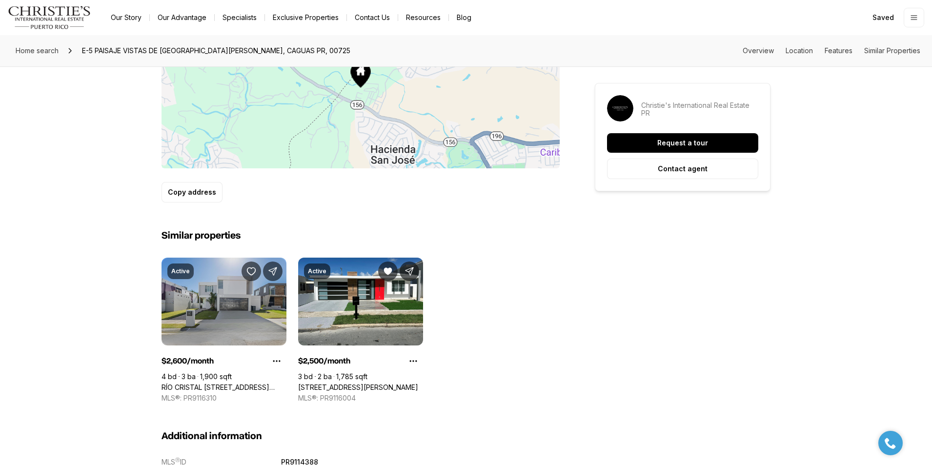
click at [215, 383] on link "RÍO CRISTAL [STREET_ADDRESS][PERSON_NAME]" at bounding box center [223, 387] width 125 height 9
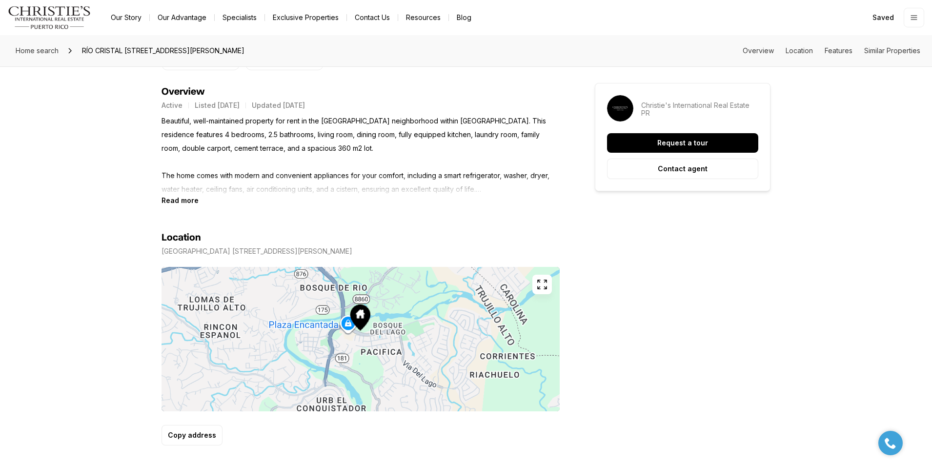
scroll to position [390, 0]
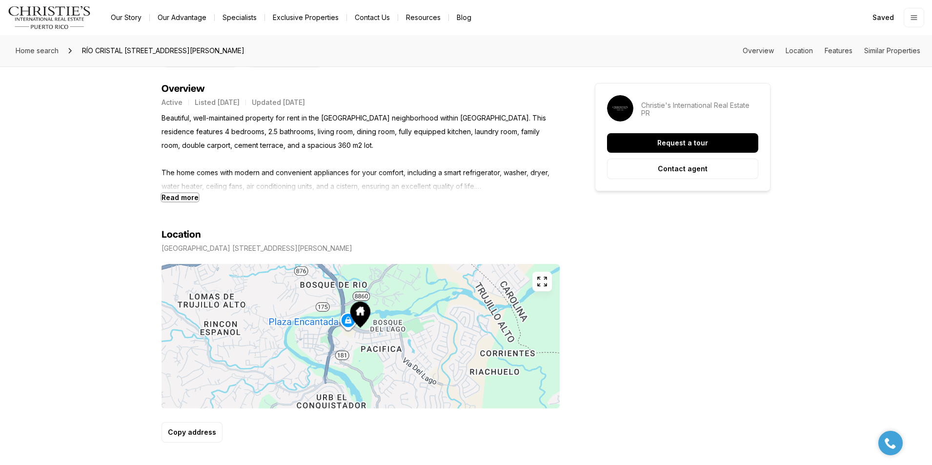
click at [182, 198] on b "Read more" at bounding box center [179, 197] width 37 height 8
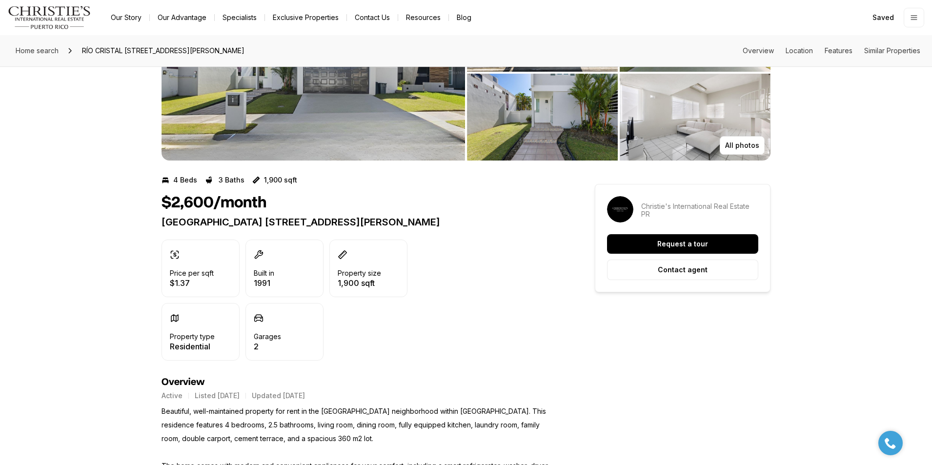
scroll to position [0, 0]
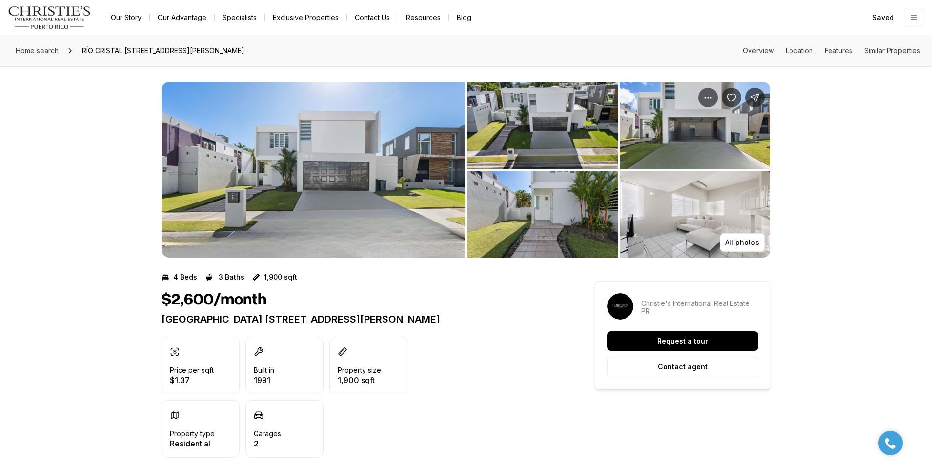
click at [277, 180] on img "View image gallery" at bounding box center [312, 170] width 303 height 176
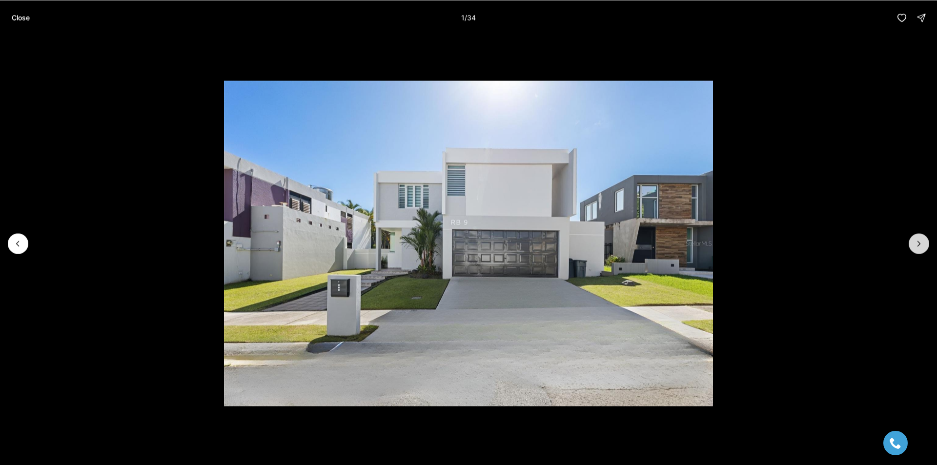
click at [928, 246] on button "Next slide" at bounding box center [918, 243] width 20 height 20
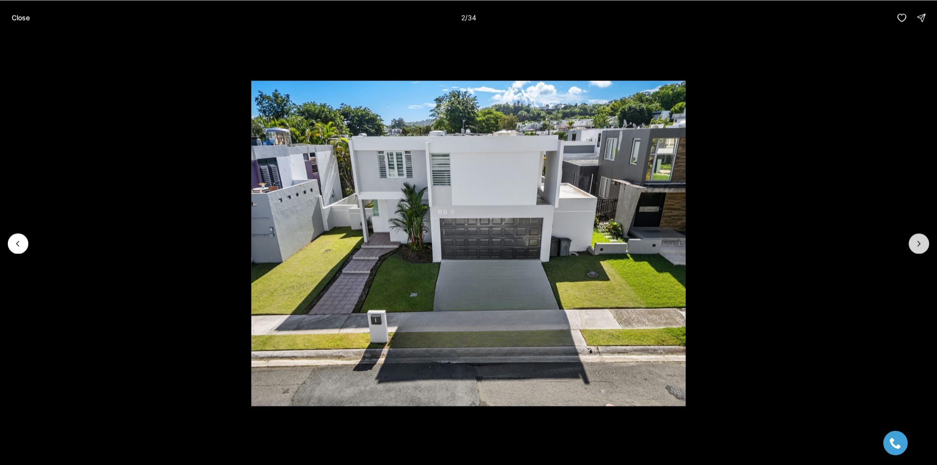
click at [928, 246] on button "Next slide" at bounding box center [918, 243] width 20 height 20
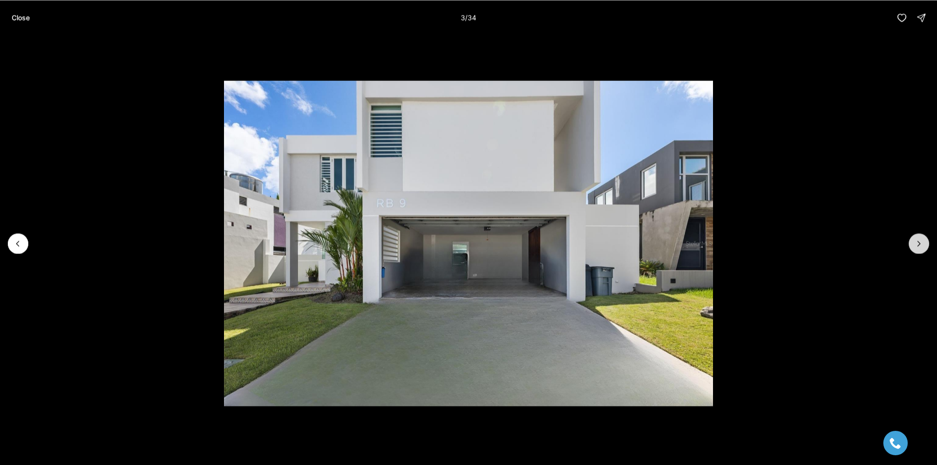
click at [928, 246] on button "Next slide" at bounding box center [918, 243] width 20 height 20
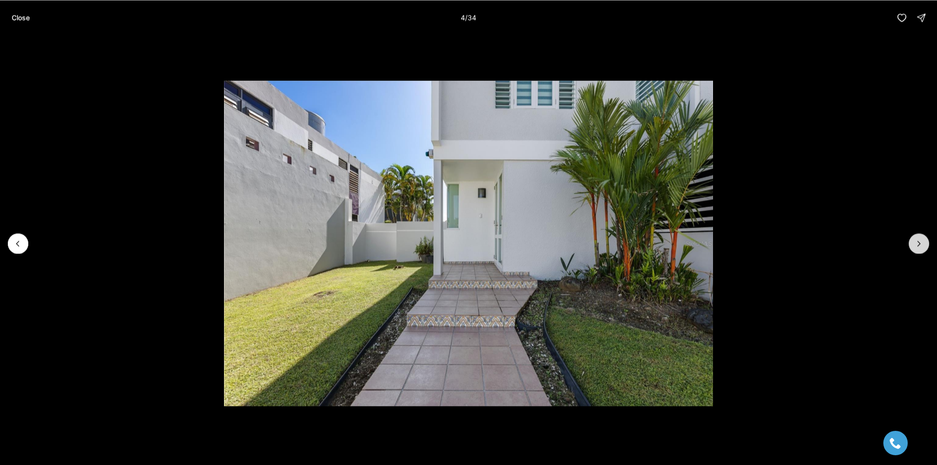
click at [928, 246] on button "Next slide" at bounding box center [918, 243] width 20 height 20
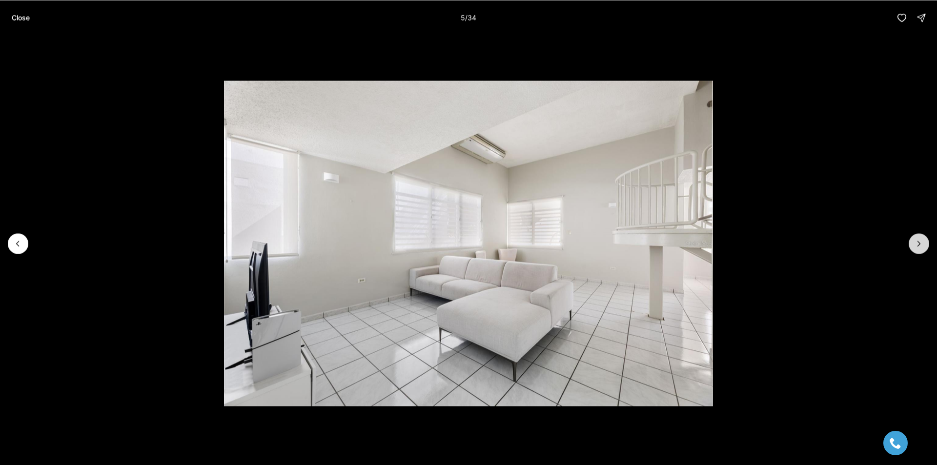
click at [928, 246] on button "Next slide" at bounding box center [918, 243] width 20 height 20
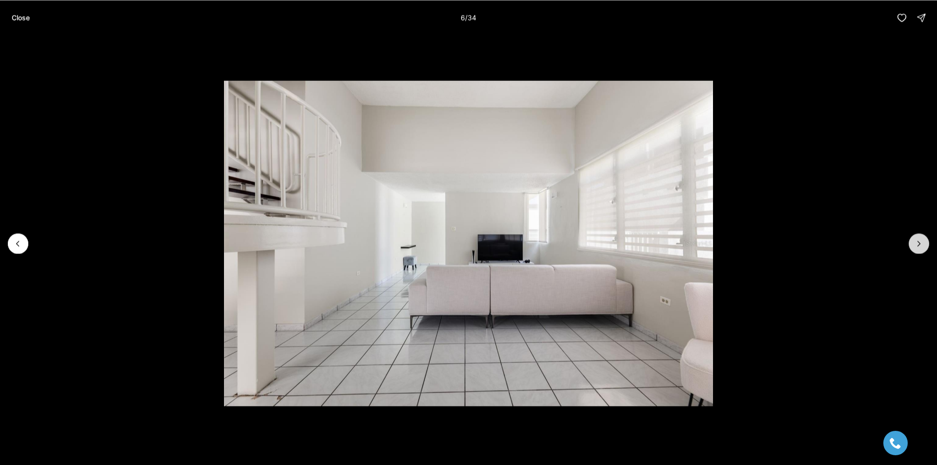
click at [928, 246] on button "Next slide" at bounding box center [918, 243] width 20 height 20
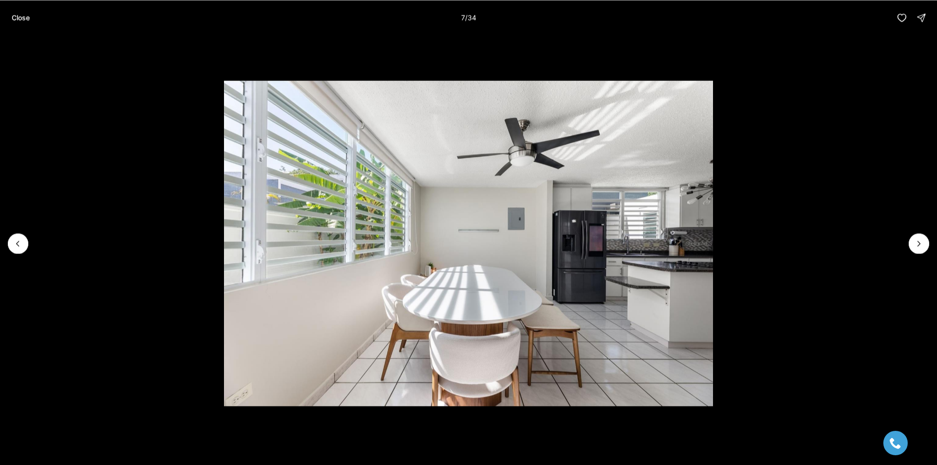
click at [929, 249] on li "7 of 34" at bounding box center [468, 243] width 937 height 416
click at [916, 242] on icon "Next slide" at bounding box center [919, 244] width 10 height 10
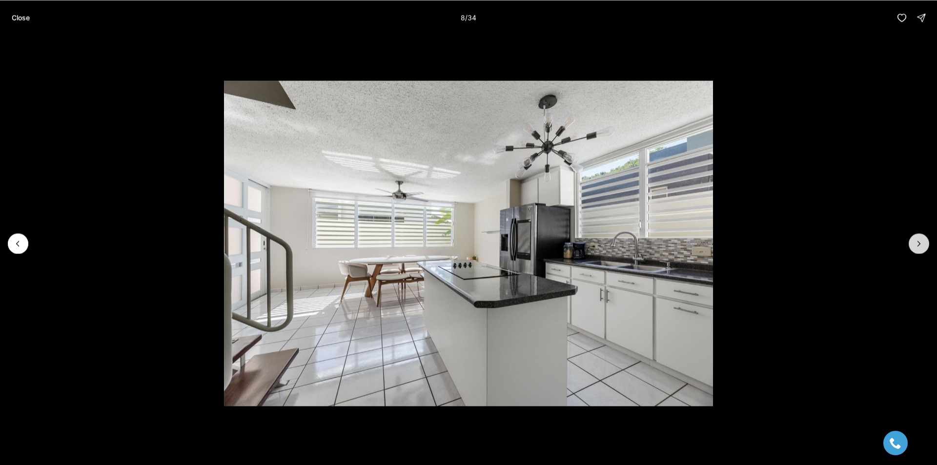
click at [916, 242] on icon "Next slide" at bounding box center [919, 244] width 10 height 10
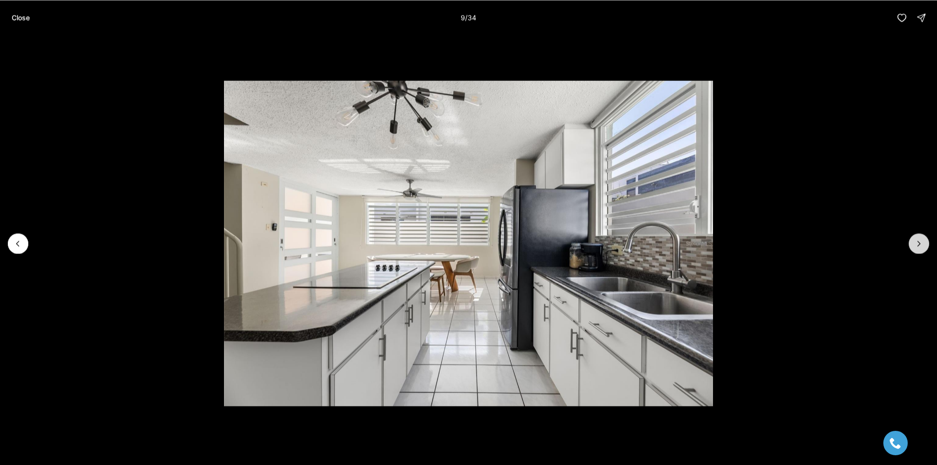
click at [916, 242] on icon "Next slide" at bounding box center [919, 244] width 10 height 10
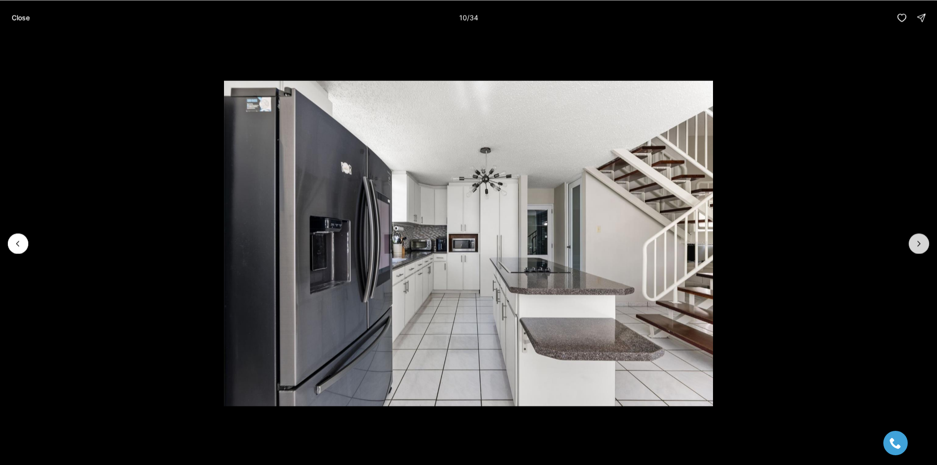
click at [917, 243] on icon "Next slide" at bounding box center [919, 244] width 10 height 10
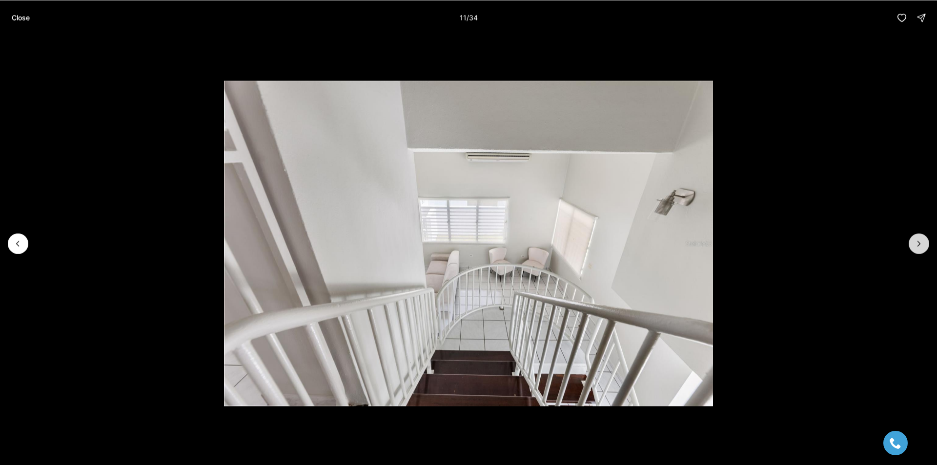
click at [917, 243] on icon "Next slide" at bounding box center [919, 244] width 10 height 10
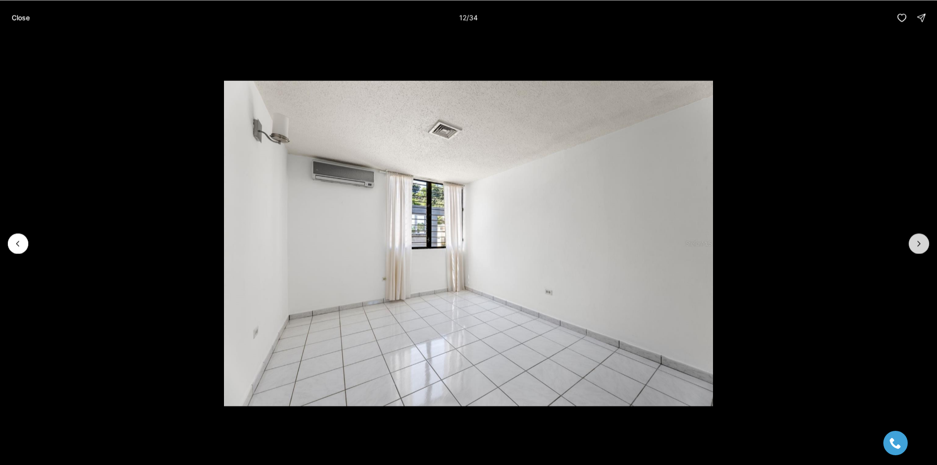
click at [917, 243] on icon "Next slide" at bounding box center [919, 244] width 10 height 10
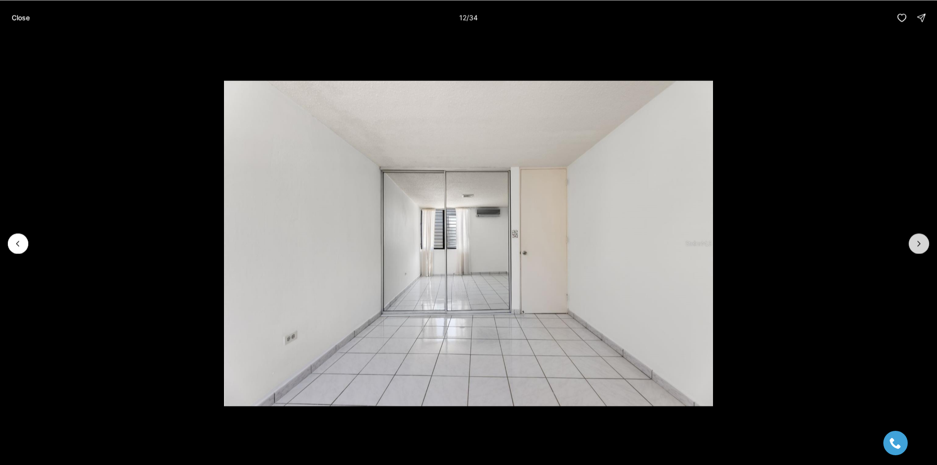
click at [917, 243] on icon "Next slide" at bounding box center [919, 244] width 10 height 10
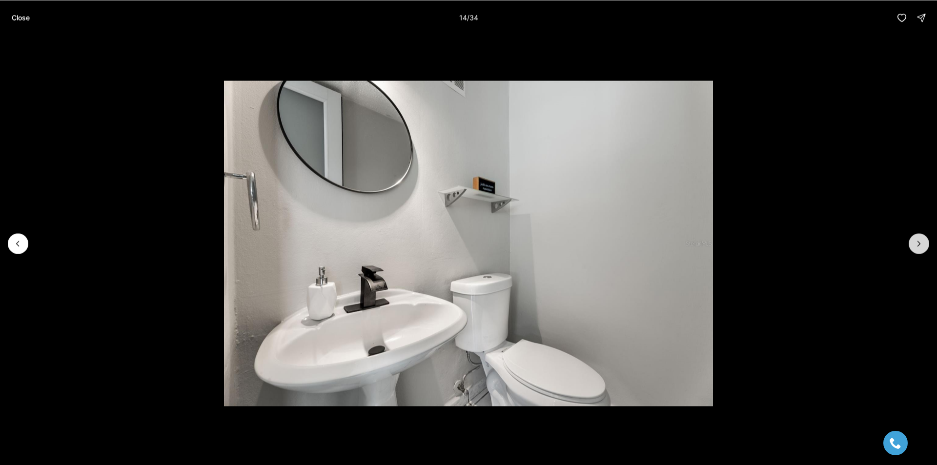
click at [917, 243] on icon "Next slide" at bounding box center [919, 244] width 10 height 10
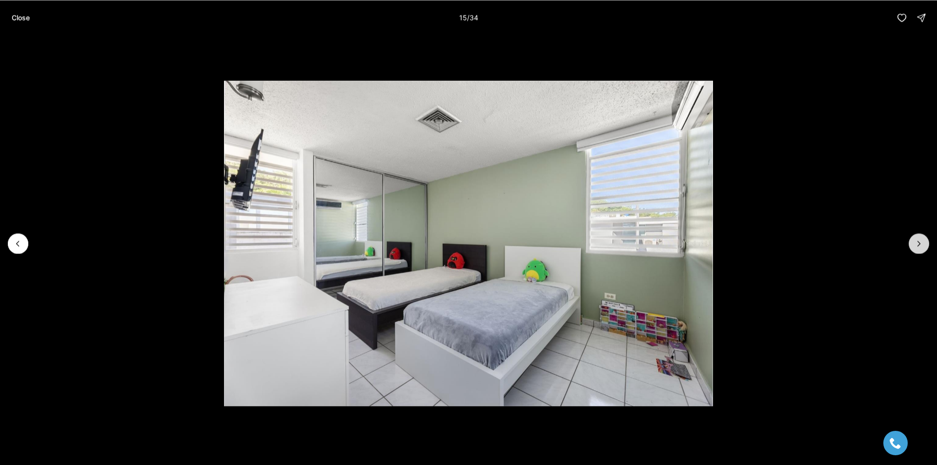
click at [917, 243] on icon "Next slide" at bounding box center [919, 244] width 10 height 10
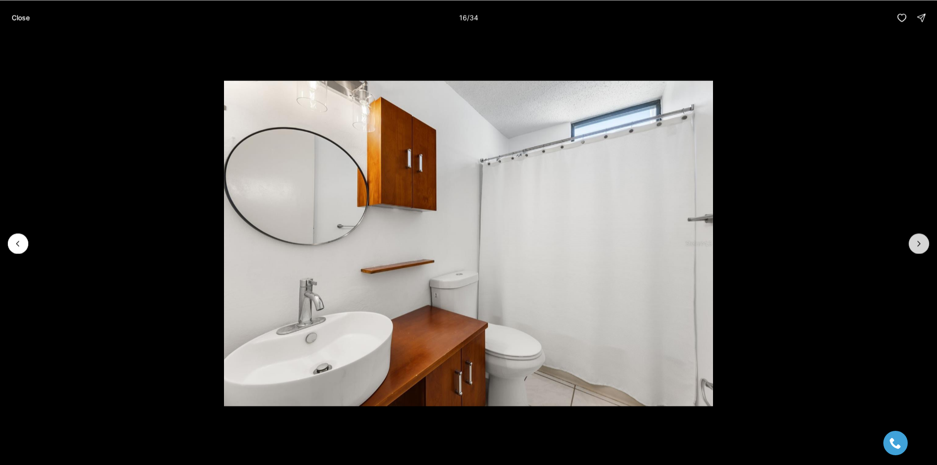
click at [917, 243] on icon "Next slide" at bounding box center [919, 244] width 10 height 10
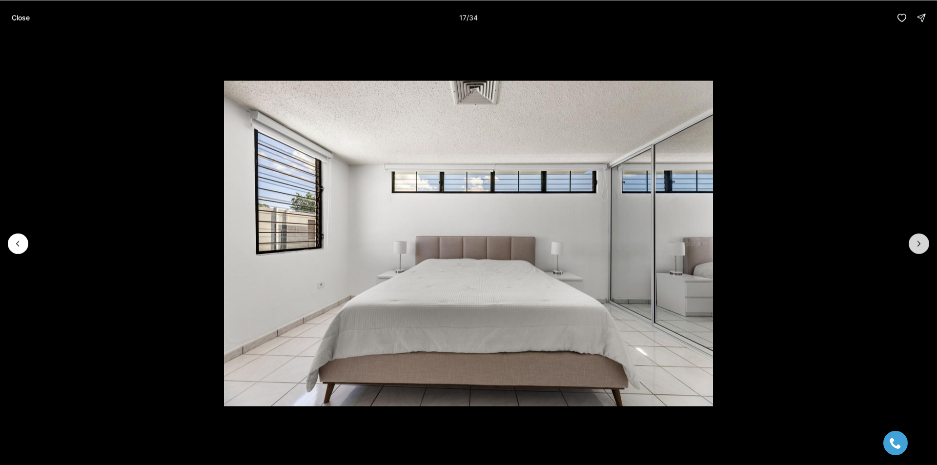
click at [917, 243] on icon "Next slide" at bounding box center [919, 244] width 10 height 10
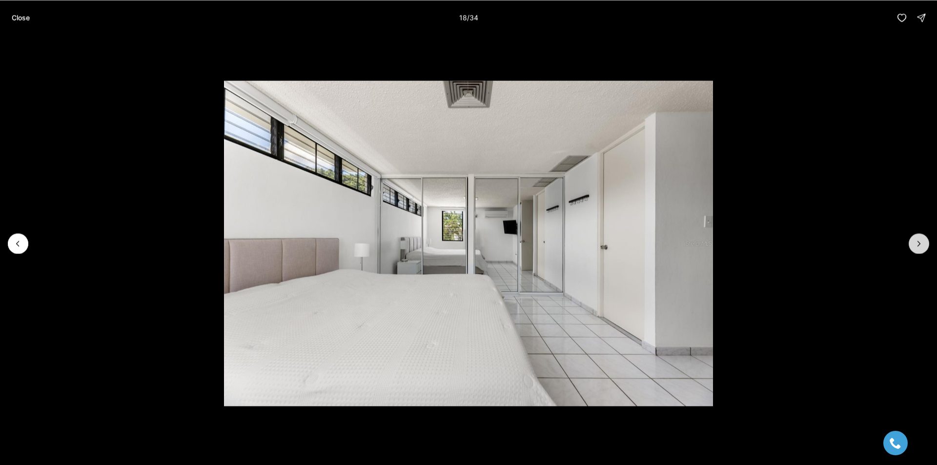
click at [917, 243] on icon "Next slide" at bounding box center [919, 244] width 10 height 10
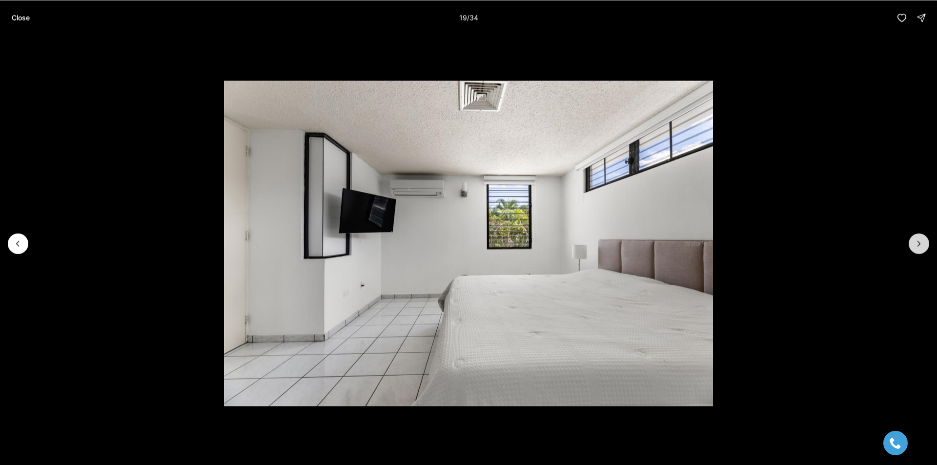
click at [917, 243] on icon "Next slide" at bounding box center [919, 244] width 10 height 10
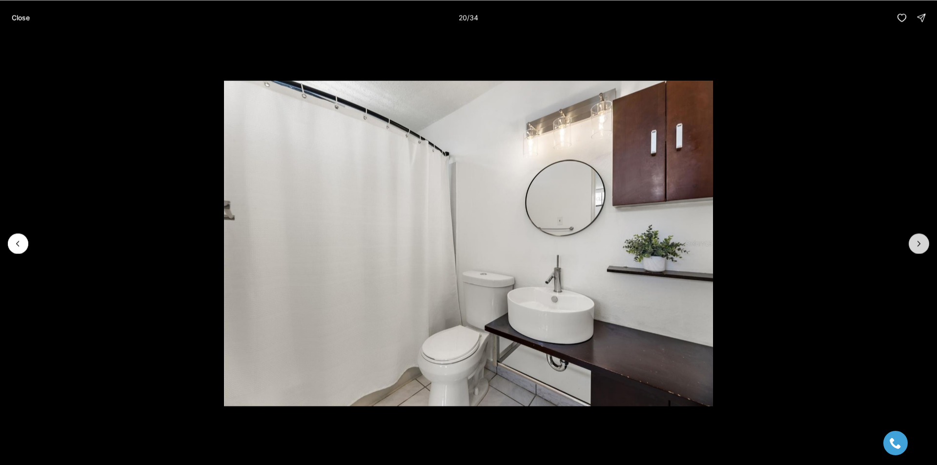
click at [917, 243] on icon "Next slide" at bounding box center [919, 244] width 10 height 10
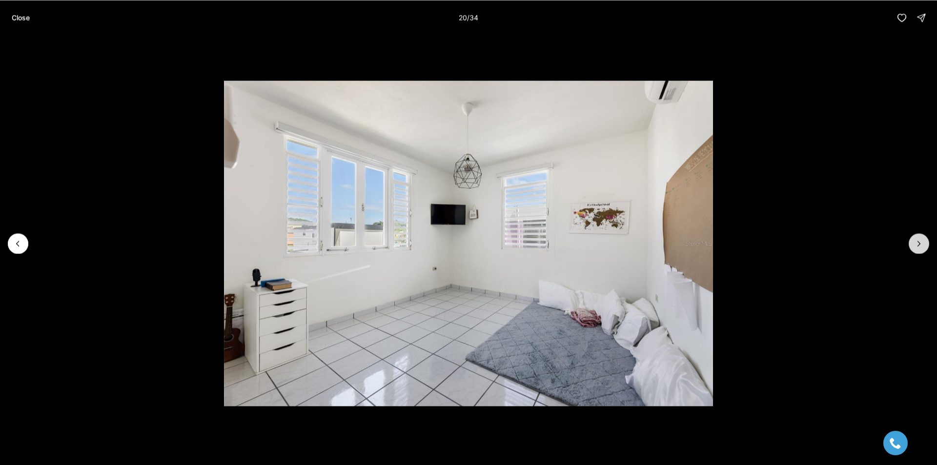
click at [917, 243] on icon "Next slide" at bounding box center [919, 244] width 10 height 10
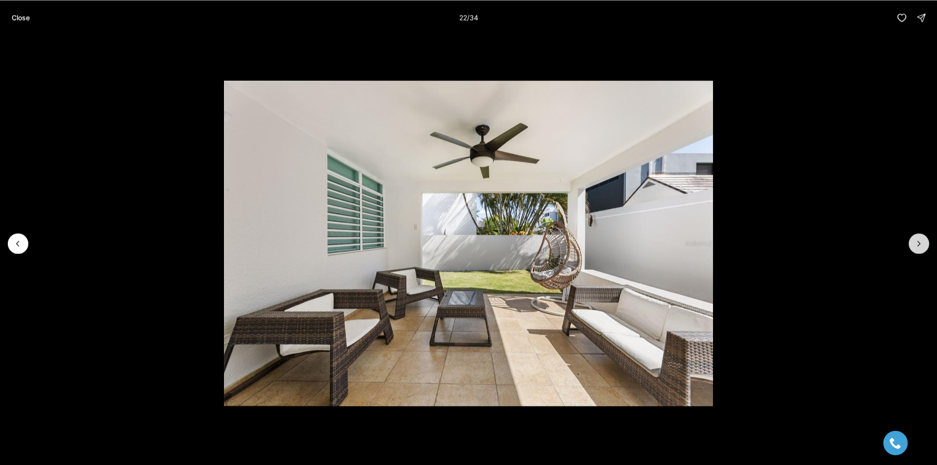
click at [917, 243] on icon "Next slide" at bounding box center [919, 244] width 10 height 10
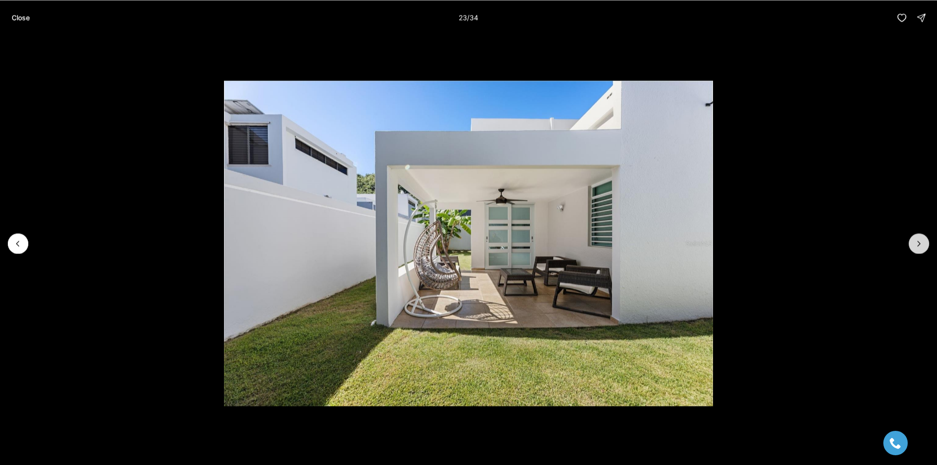
click at [917, 248] on icon "Next slide" at bounding box center [919, 244] width 10 height 10
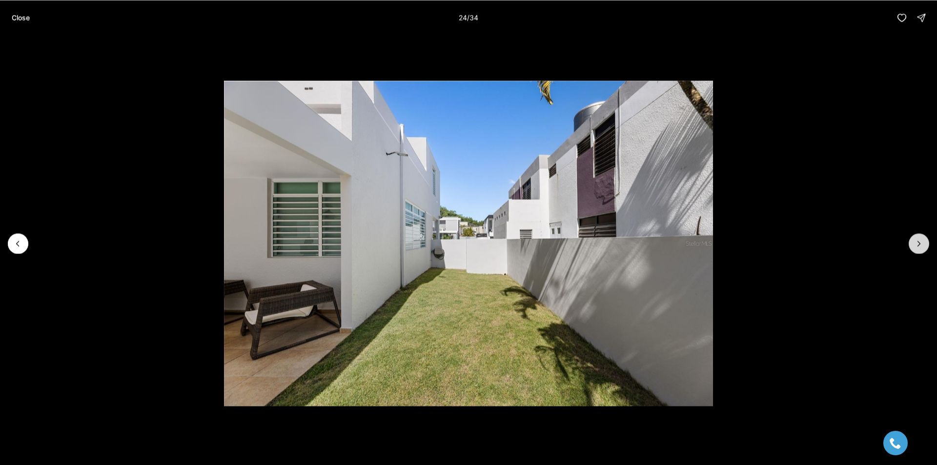
click at [917, 248] on icon "Next slide" at bounding box center [919, 244] width 10 height 10
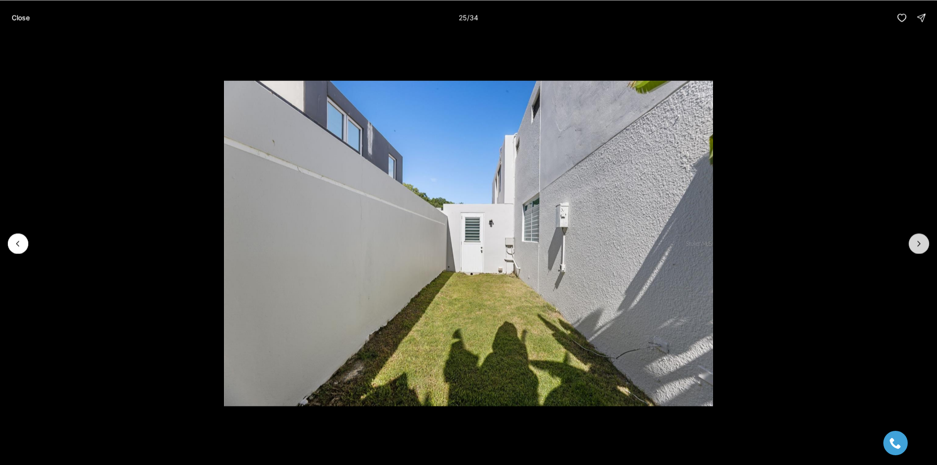
click at [917, 248] on icon "Next slide" at bounding box center [919, 244] width 10 height 10
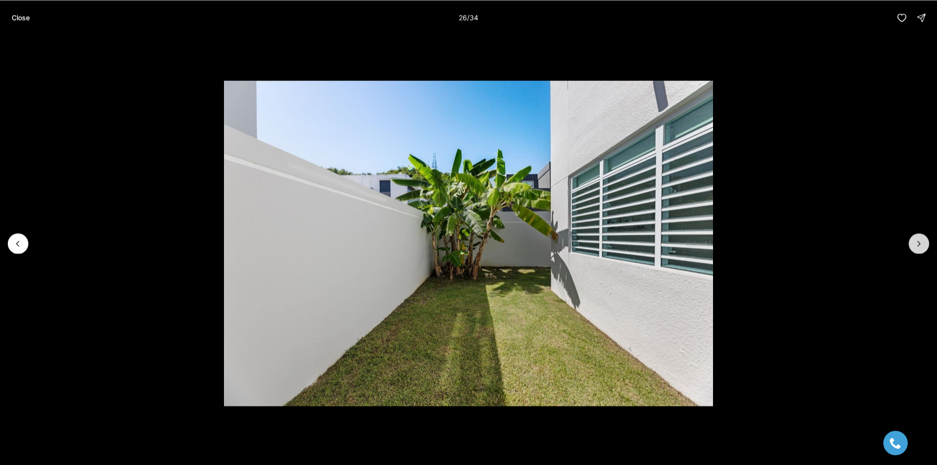
click at [917, 248] on icon "Next slide" at bounding box center [919, 244] width 10 height 10
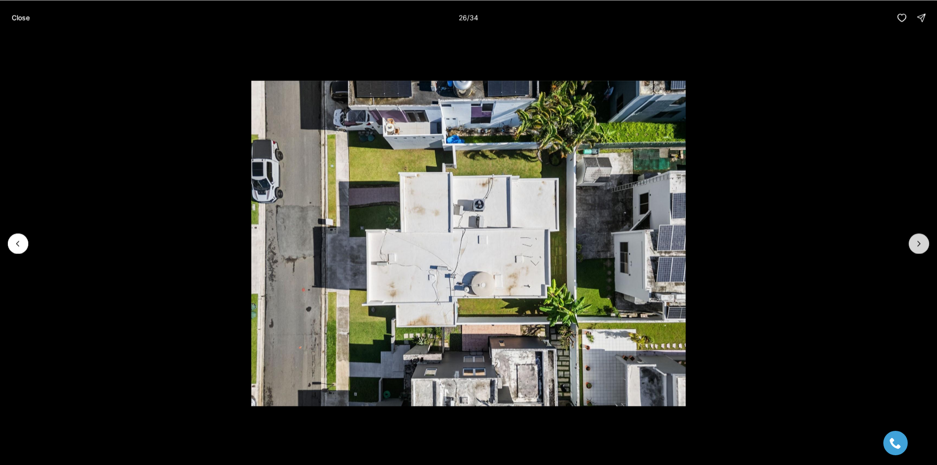
click at [917, 248] on icon "Next slide" at bounding box center [919, 244] width 10 height 10
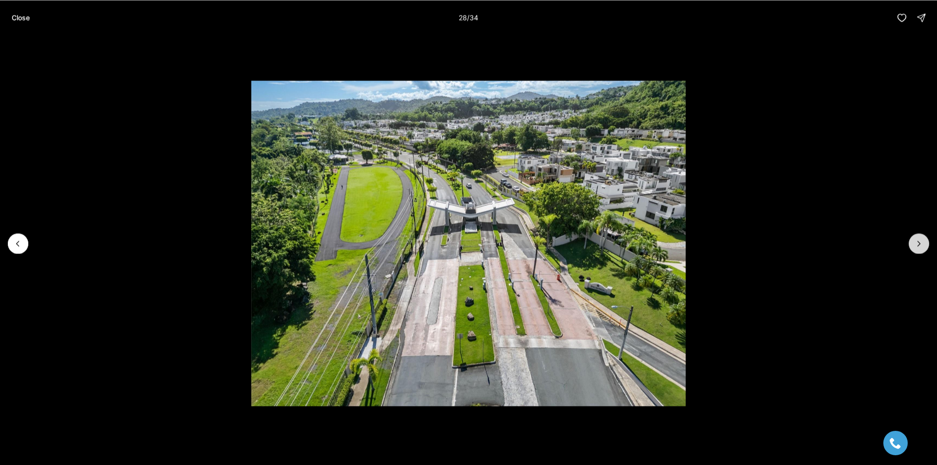
click at [916, 247] on icon "Next slide" at bounding box center [919, 244] width 10 height 10
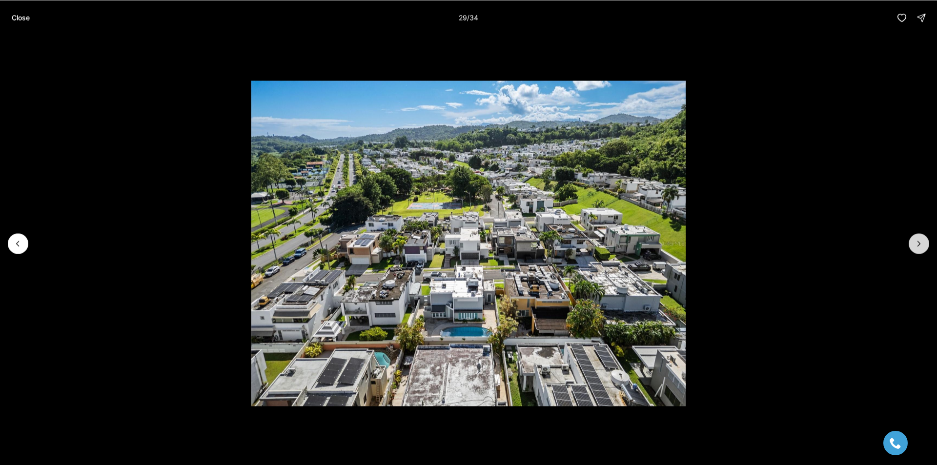
click at [916, 247] on icon "Next slide" at bounding box center [919, 244] width 10 height 10
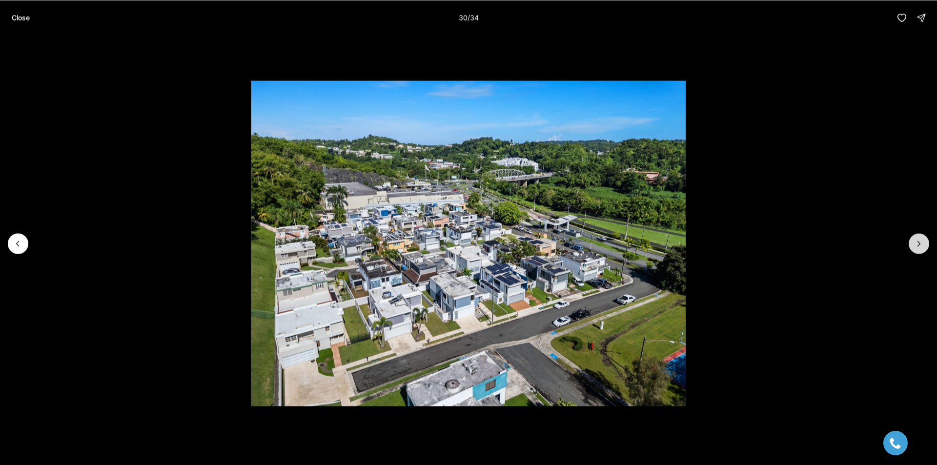
click at [916, 247] on icon "Next slide" at bounding box center [919, 244] width 10 height 10
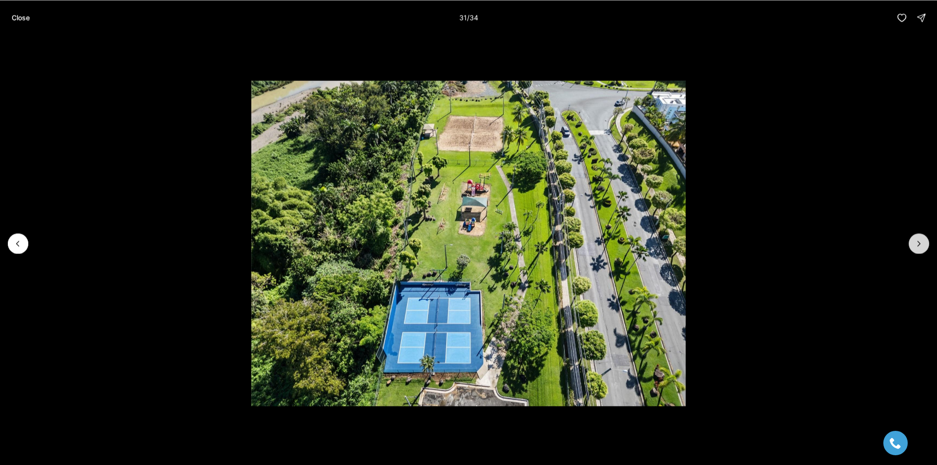
click at [916, 247] on icon "Next slide" at bounding box center [919, 244] width 10 height 10
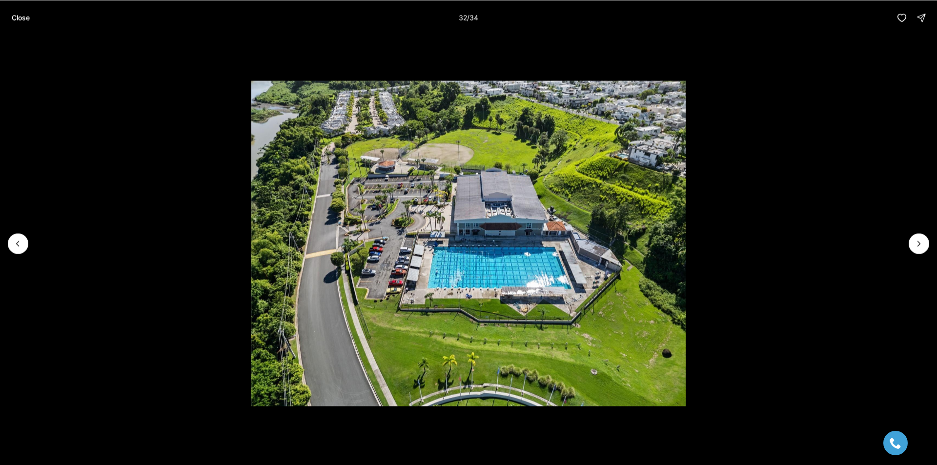
click at [28, 2] on div "Close 32 / 34" at bounding box center [468, 17] width 937 height 35
click at [24, 13] on button "Close" at bounding box center [21, 18] width 30 height 20
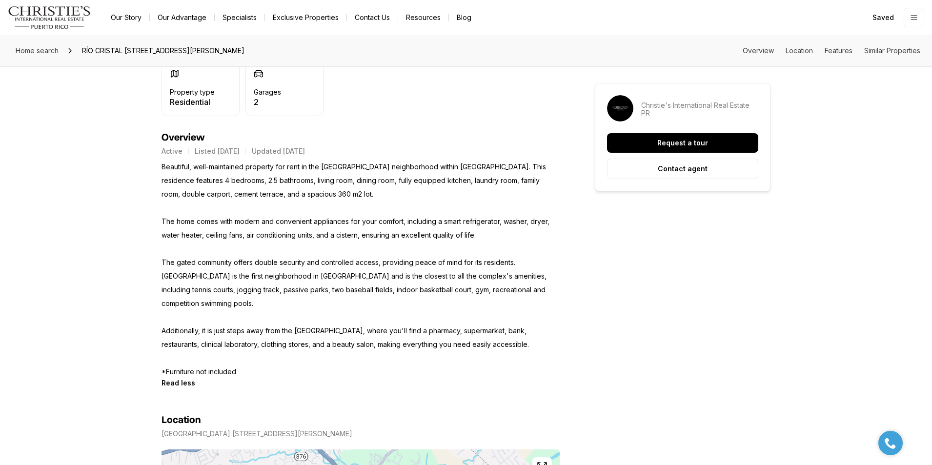
scroll to position [585, 0]
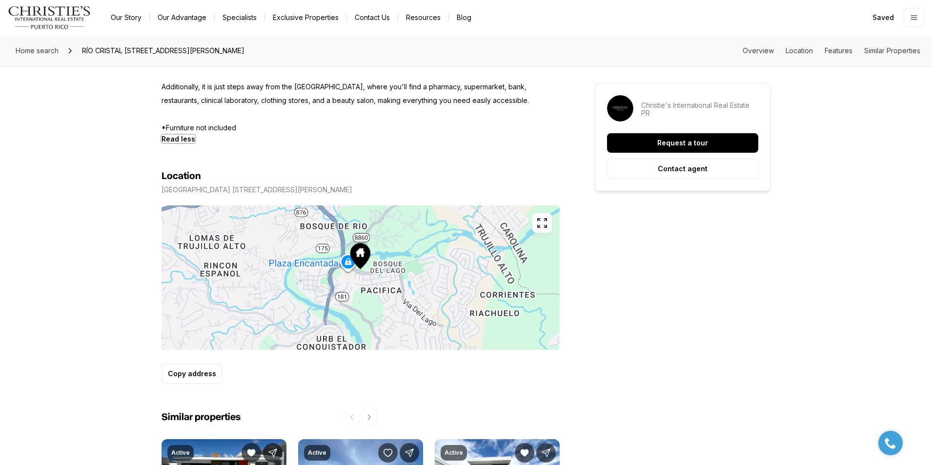
click at [173, 135] on b "Read less" at bounding box center [178, 139] width 34 height 8
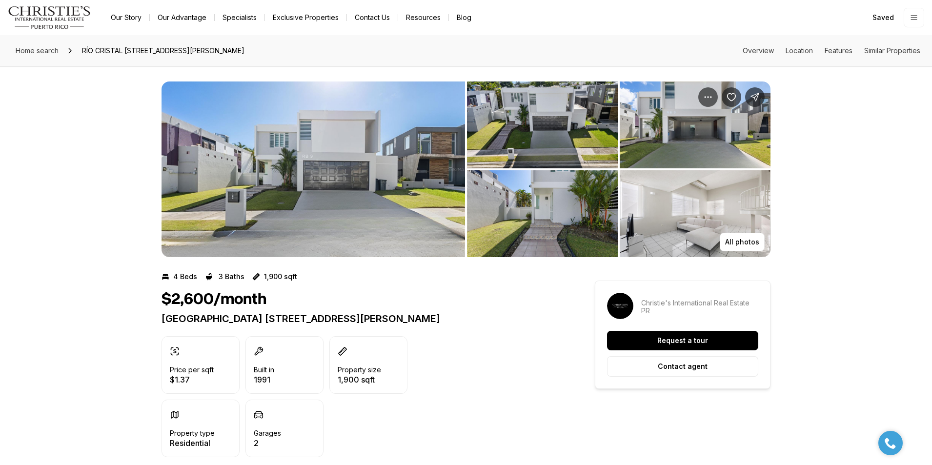
scroll to position [0, 0]
click at [727, 99] on icon "Save Property: RÍO CRISTAL PLAZA 1 #RB-9" at bounding box center [731, 98] width 10 height 10
click at [335, 140] on img "View image gallery" at bounding box center [312, 170] width 303 height 176
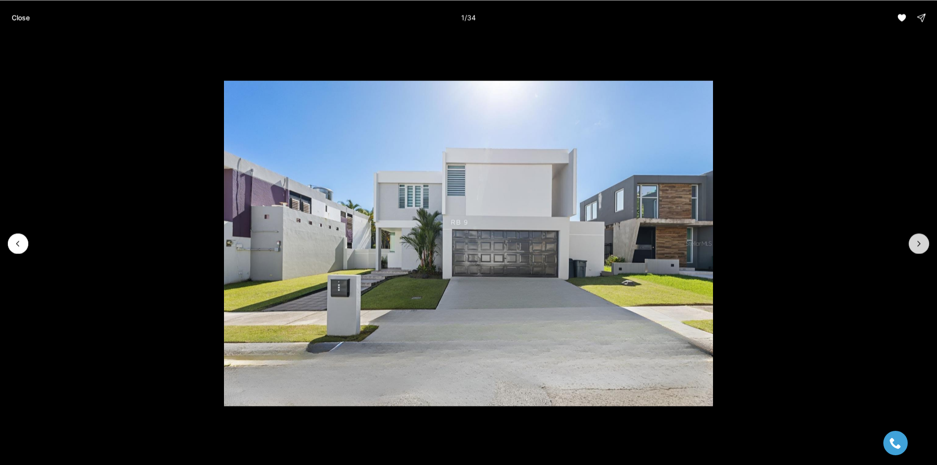
click at [923, 242] on icon "Next slide" at bounding box center [919, 244] width 10 height 10
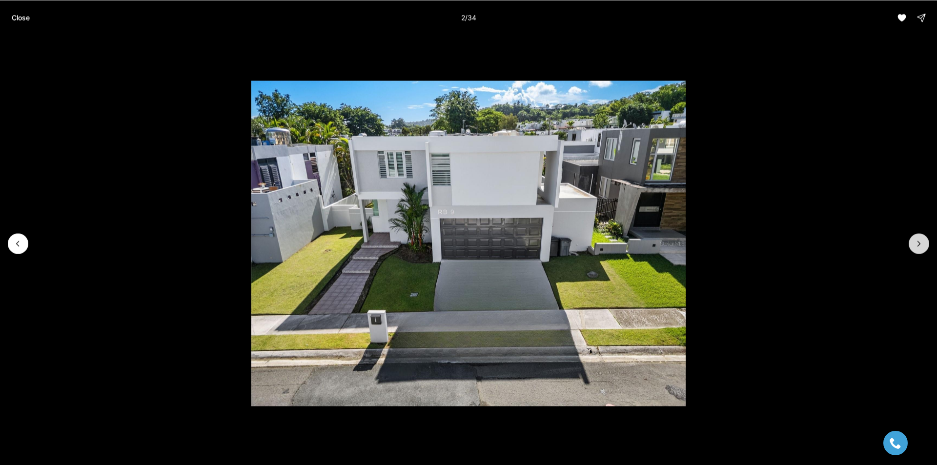
click at [920, 242] on icon "Next slide" at bounding box center [919, 244] width 10 height 10
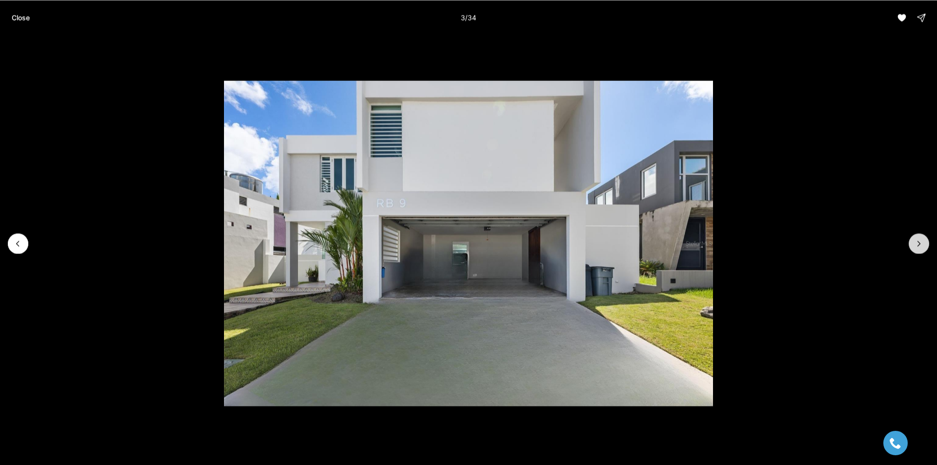
click at [920, 242] on icon "Next slide" at bounding box center [919, 244] width 10 height 10
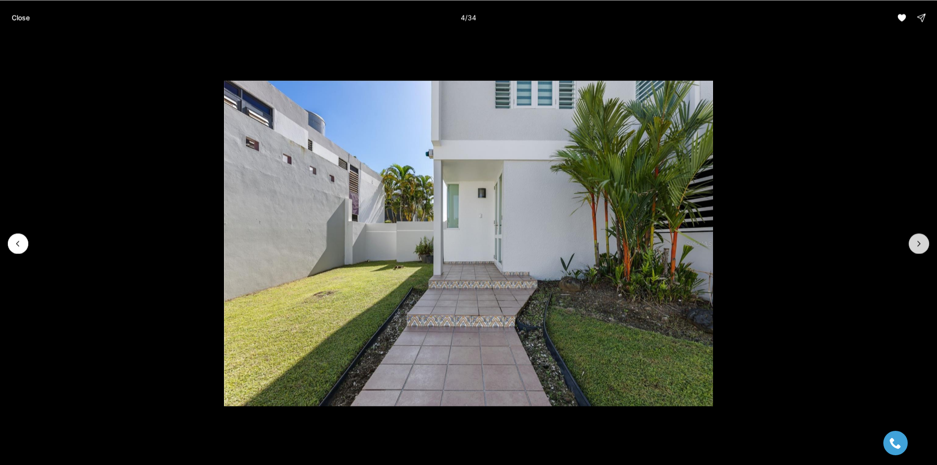
click at [920, 242] on icon "Next slide" at bounding box center [919, 244] width 10 height 10
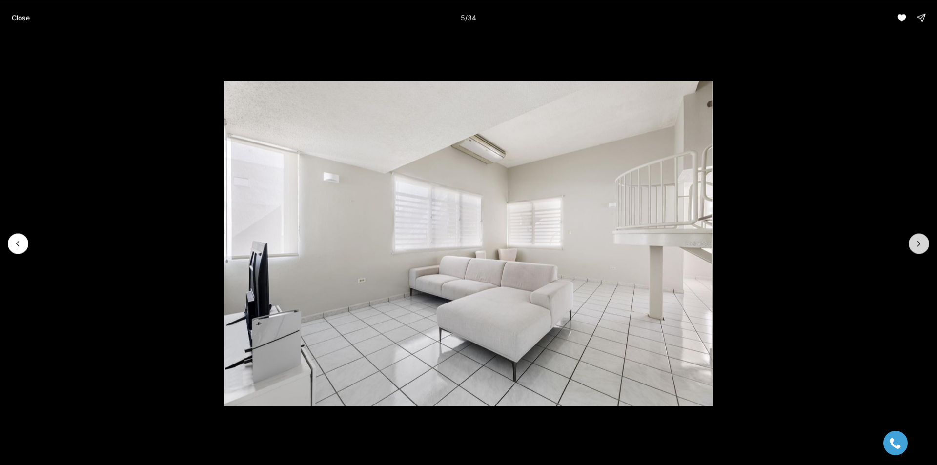
click at [920, 242] on icon "Next slide" at bounding box center [919, 244] width 10 height 10
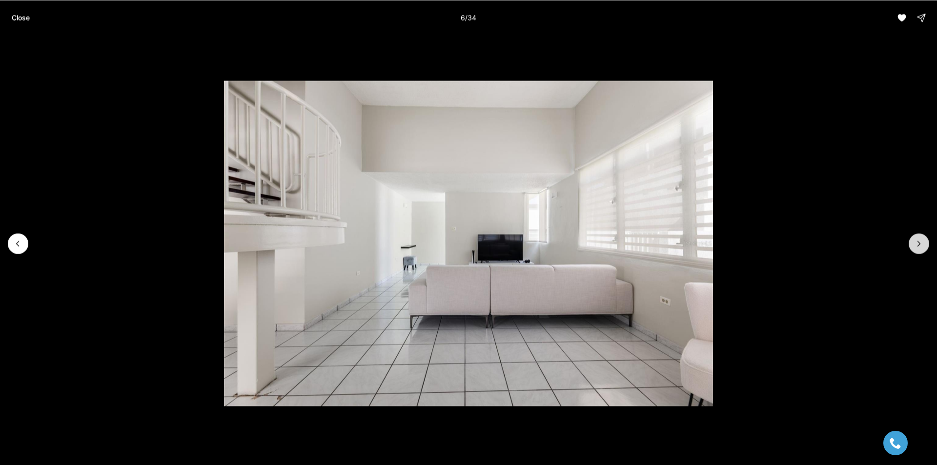
click at [920, 242] on icon "Next slide" at bounding box center [919, 244] width 10 height 10
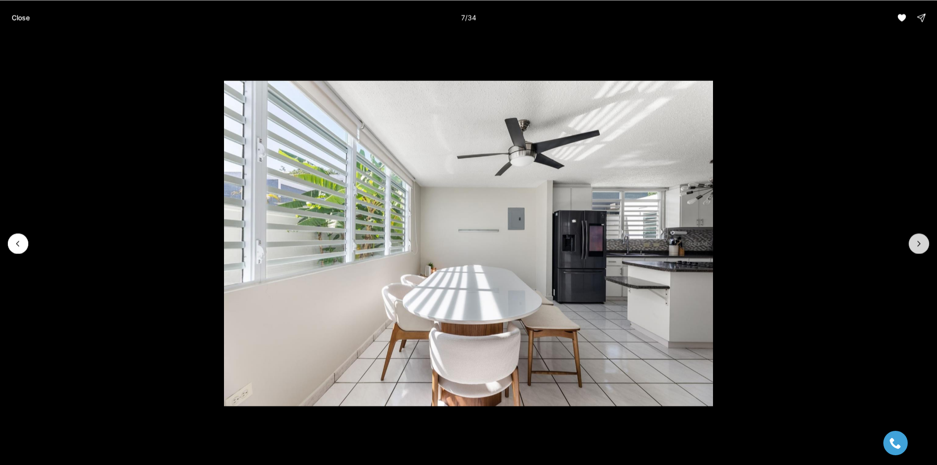
click at [920, 242] on icon "Next slide" at bounding box center [919, 244] width 10 height 10
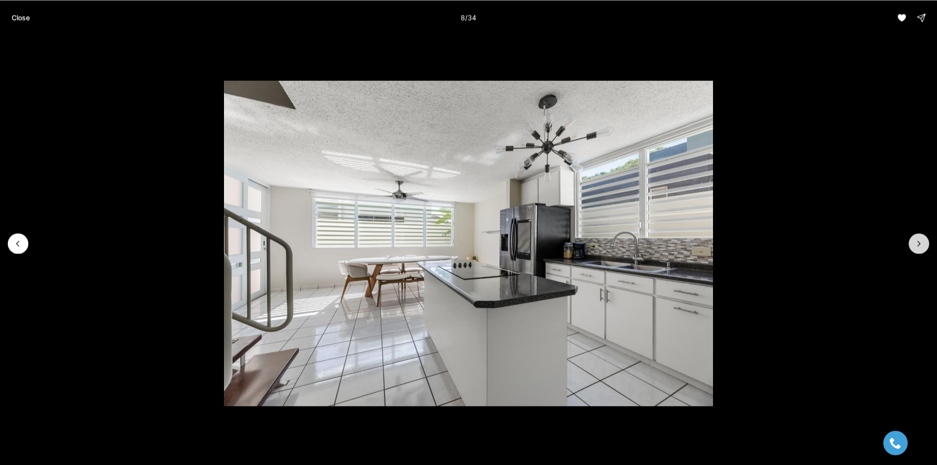
click at [920, 242] on icon "Next slide" at bounding box center [919, 244] width 10 height 10
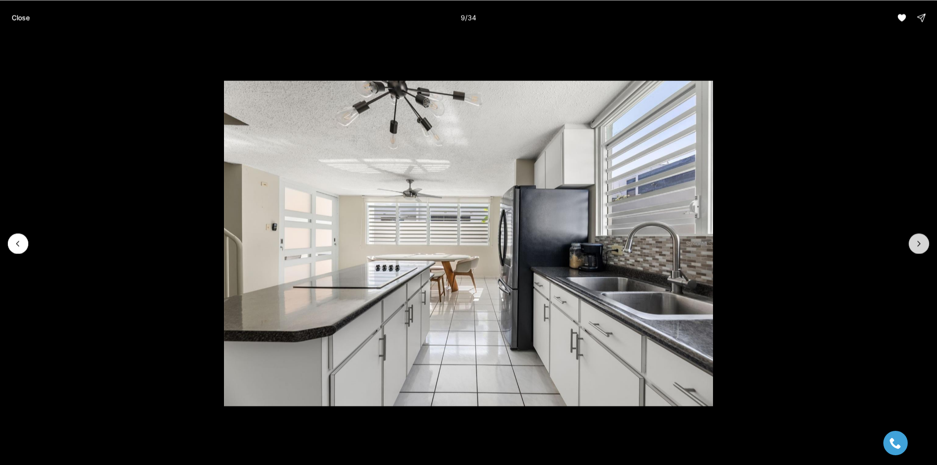
click at [920, 242] on icon "Next slide" at bounding box center [919, 244] width 10 height 10
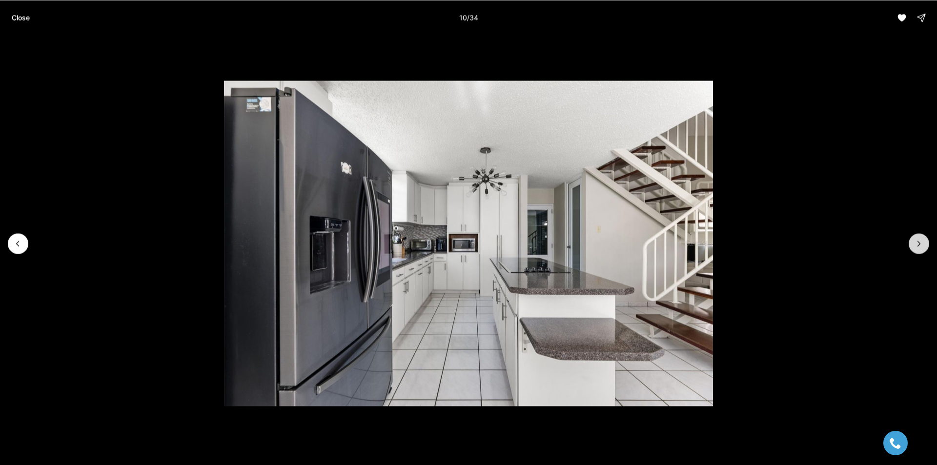
click at [920, 242] on icon "Next slide" at bounding box center [919, 244] width 10 height 10
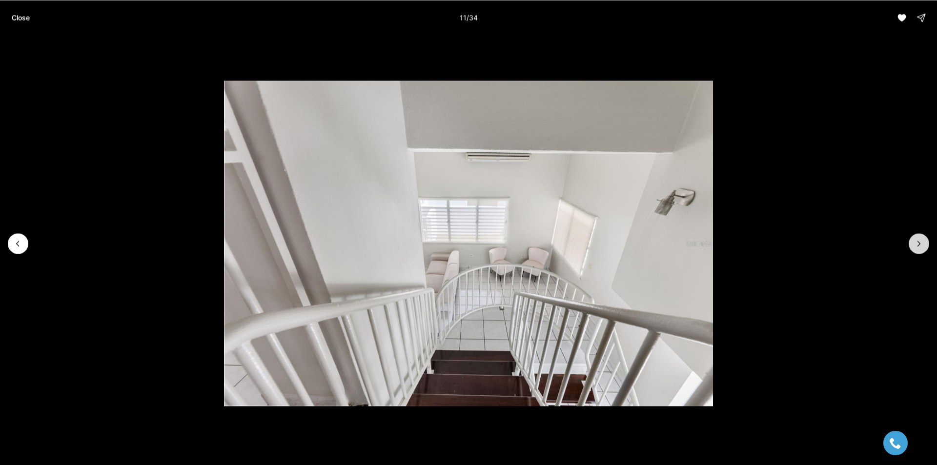
click at [920, 242] on icon "Next slide" at bounding box center [919, 244] width 10 height 10
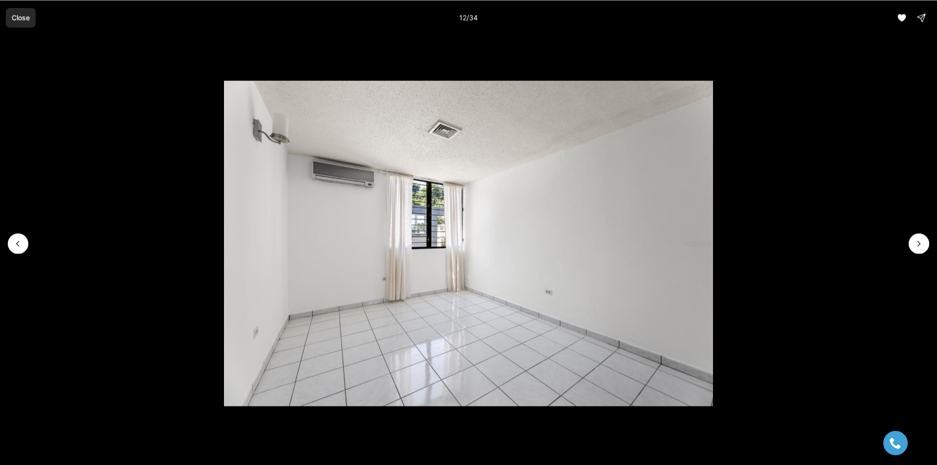
click at [21, 17] on p "Close" at bounding box center [21, 18] width 18 height 8
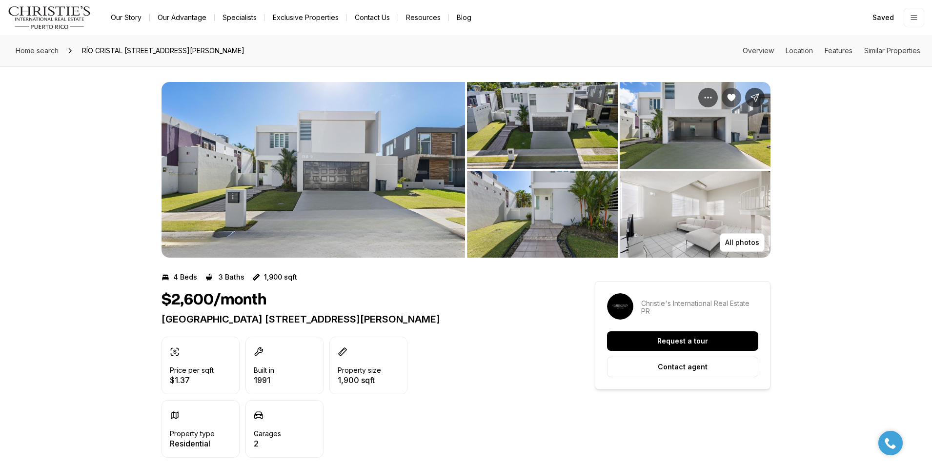
click at [370, 154] on img "View image gallery" at bounding box center [312, 170] width 303 height 176
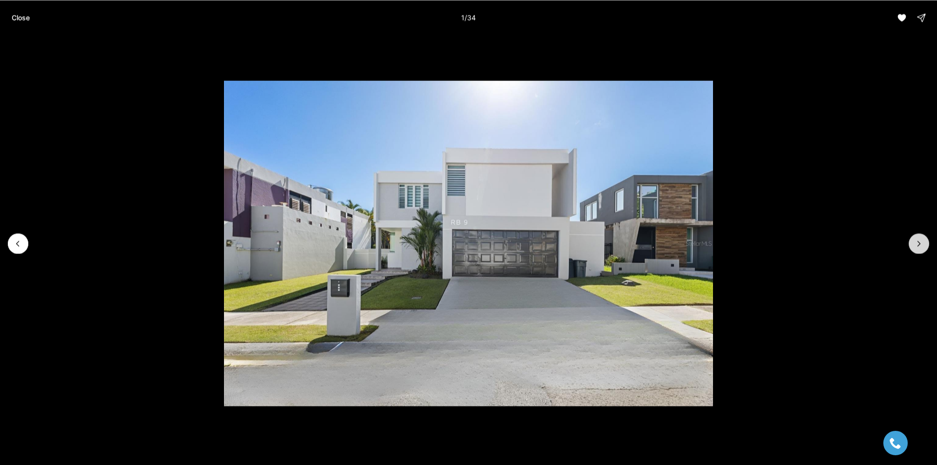
click at [921, 246] on icon "Next slide" at bounding box center [919, 244] width 10 height 10
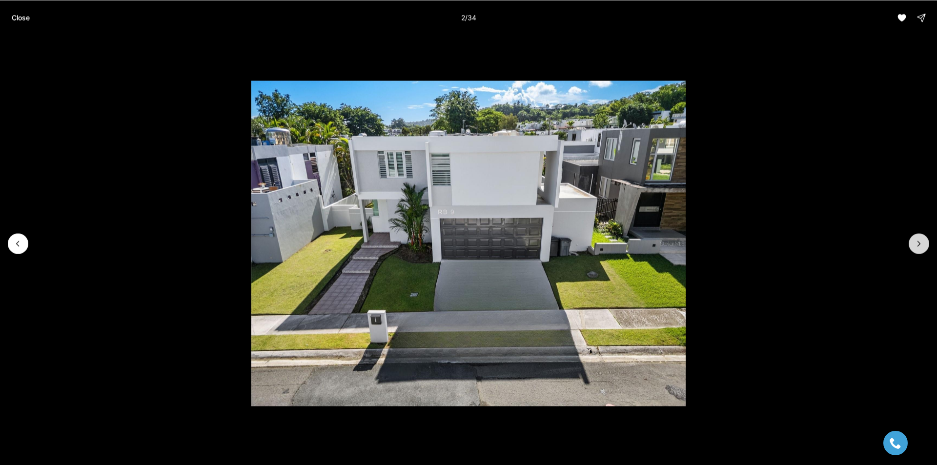
click at [920, 246] on icon "Next slide" at bounding box center [919, 244] width 10 height 10
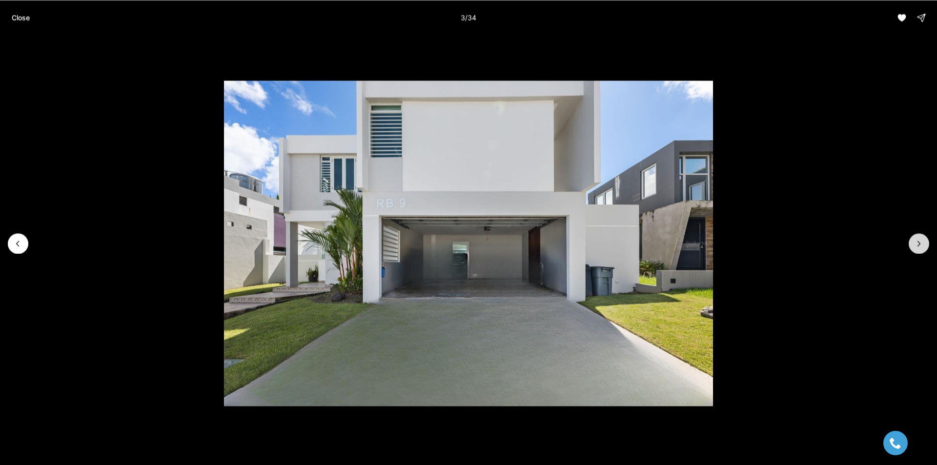
click at [920, 246] on icon "Next slide" at bounding box center [919, 244] width 10 height 10
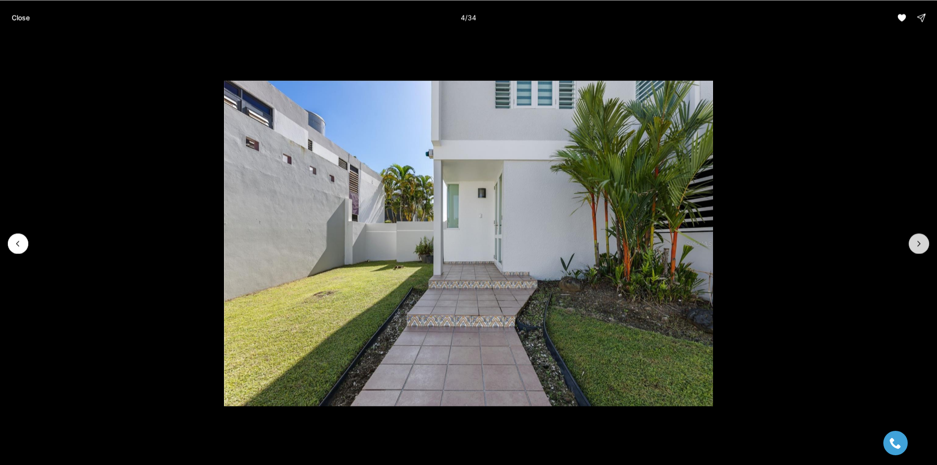
click at [920, 246] on icon "Next slide" at bounding box center [919, 244] width 10 height 10
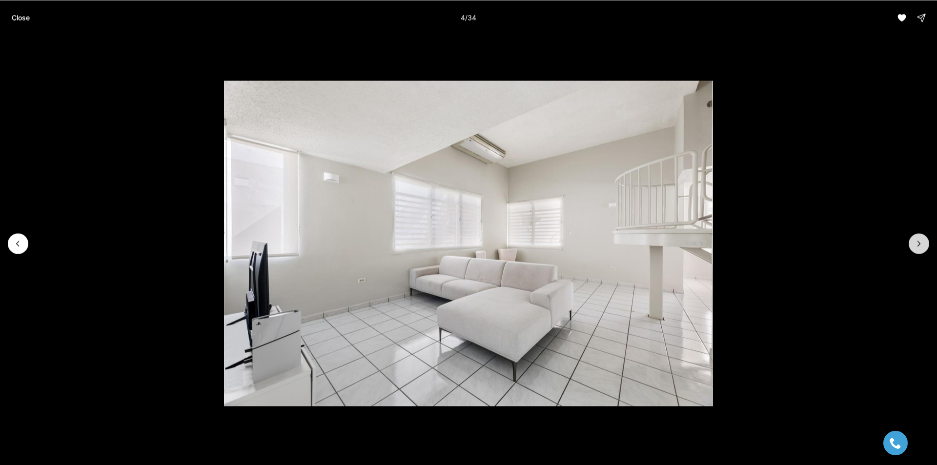
click at [920, 246] on icon "Next slide" at bounding box center [919, 244] width 10 height 10
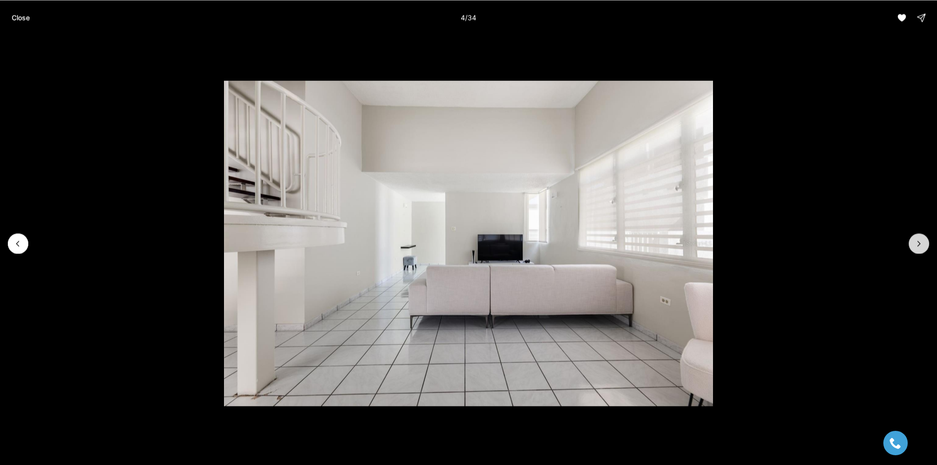
click at [920, 246] on icon "Next slide" at bounding box center [919, 244] width 10 height 10
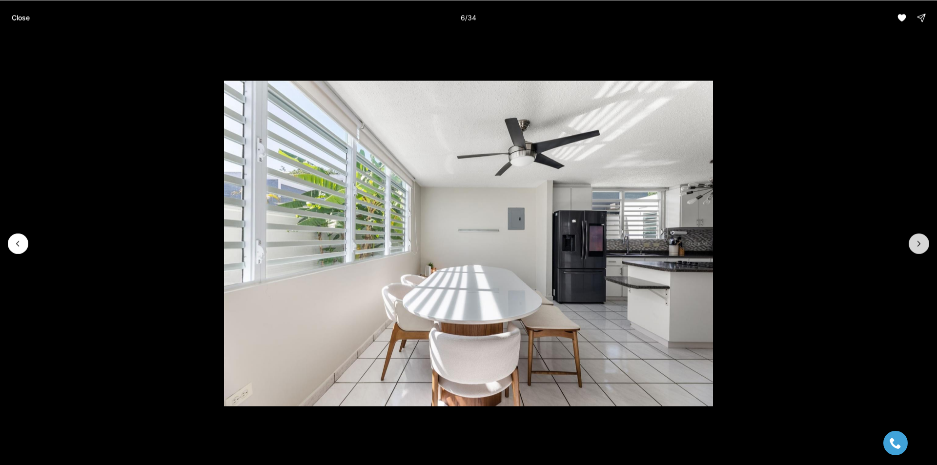
click at [920, 246] on icon "Next slide" at bounding box center [919, 244] width 10 height 10
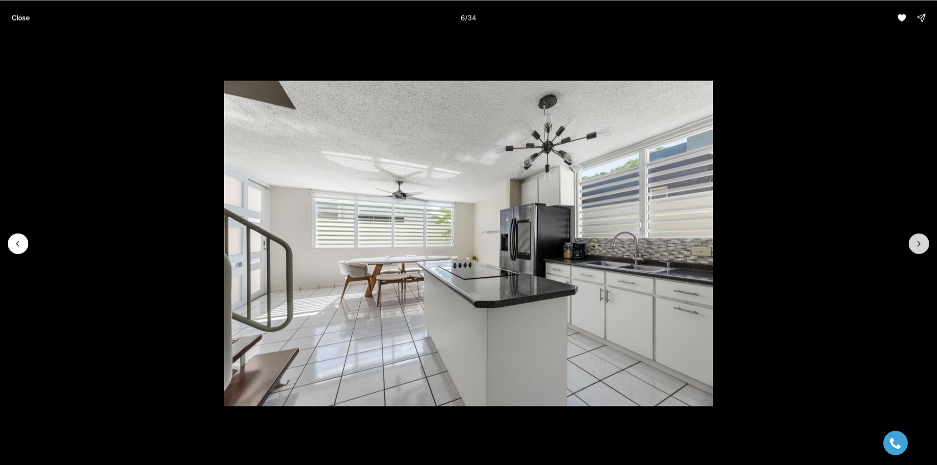
click at [920, 246] on icon "Next slide" at bounding box center [919, 244] width 10 height 10
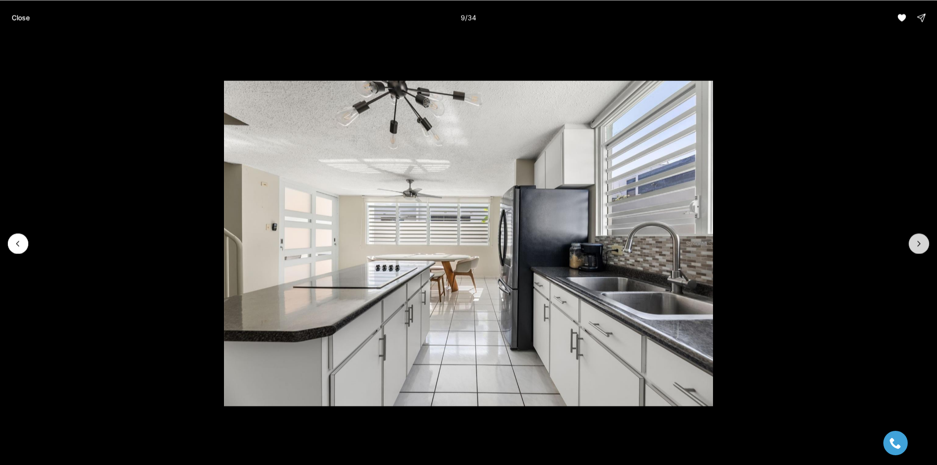
click at [920, 246] on icon "Next slide" at bounding box center [919, 244] width 10 height 10
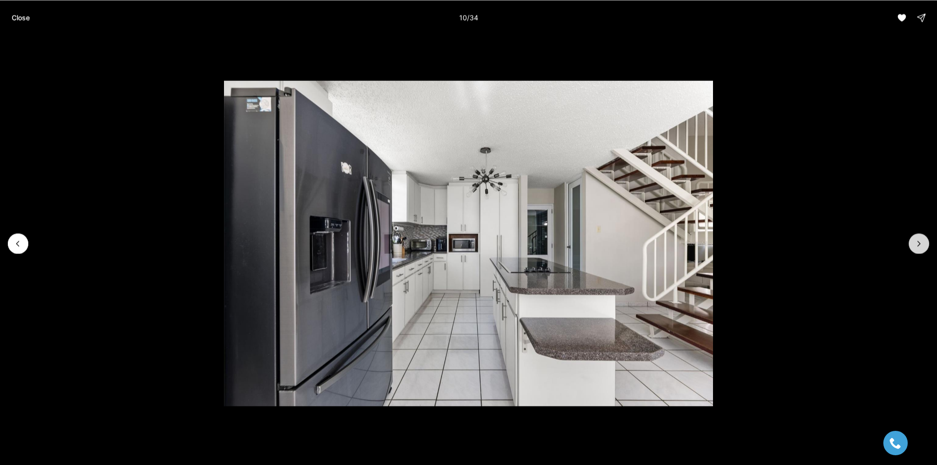
click at [920, 246] on icon "Next slide" at bounding box center [919, 244] width 10 height 10
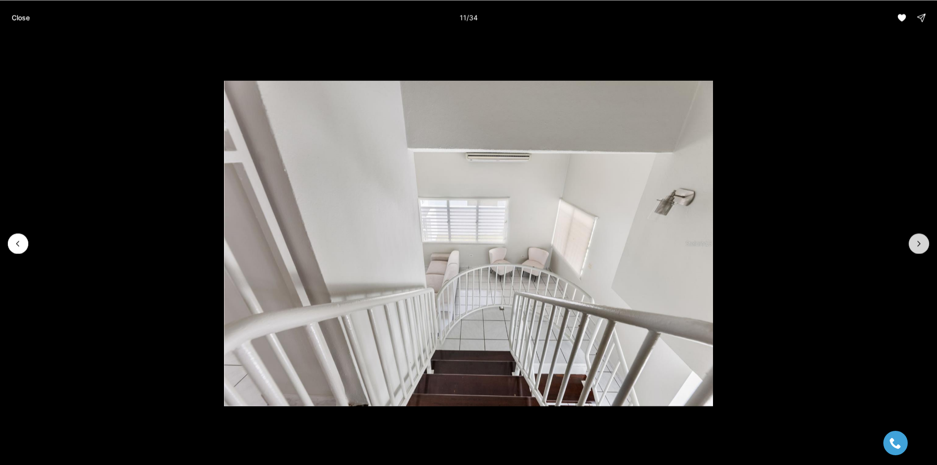
click at [920, 246] on icon "Next slide" at bounding box center [919, 244] width 10 height 10
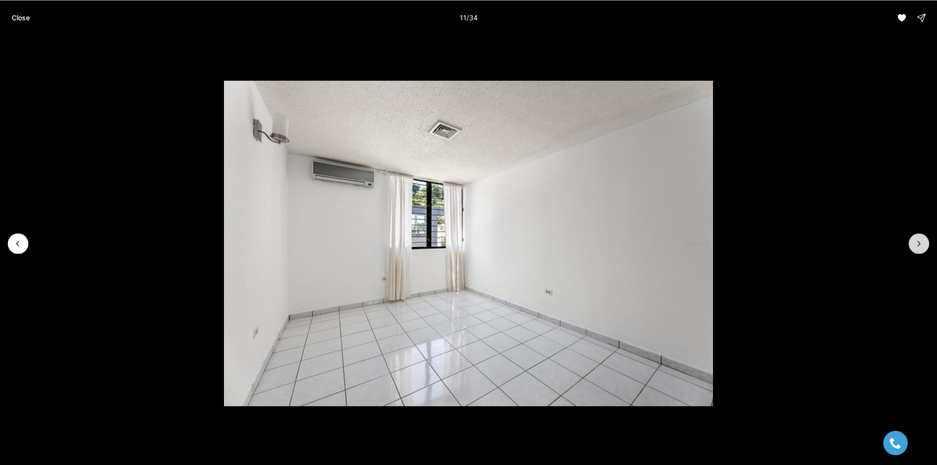
click at [920, 246] on icon "Next slide" at bounding box center [919, 244] width 10 height 10
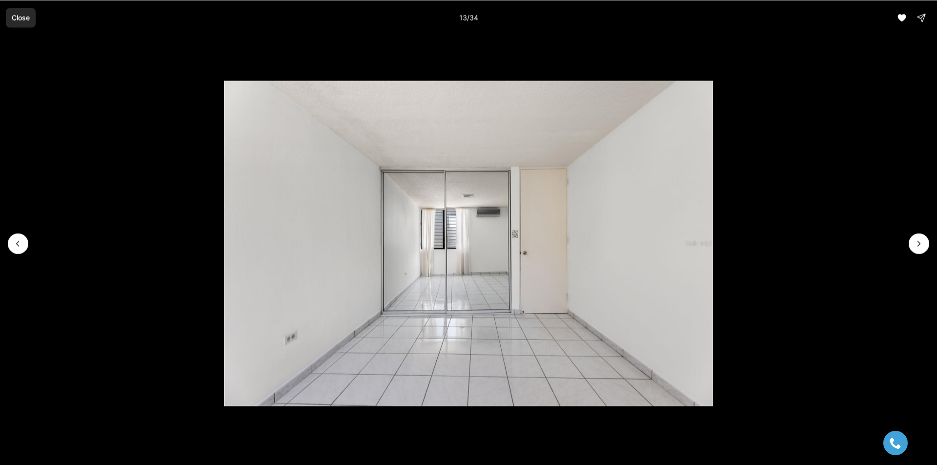
click at [20, 9] on button "Close" at bounding box center [21, 18] width 30 height 20
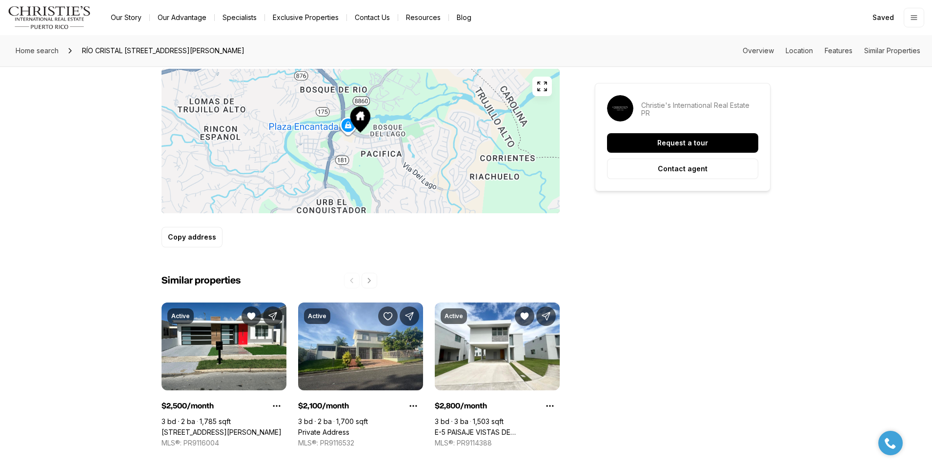
scroll to position [439, 0]
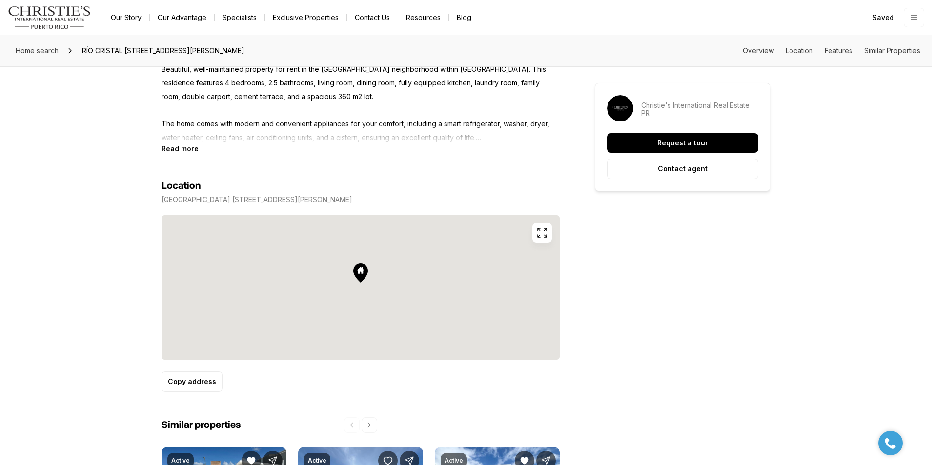
click at [538, 229] on icon "button" at bounding box center [542, 232] width 9 height 9
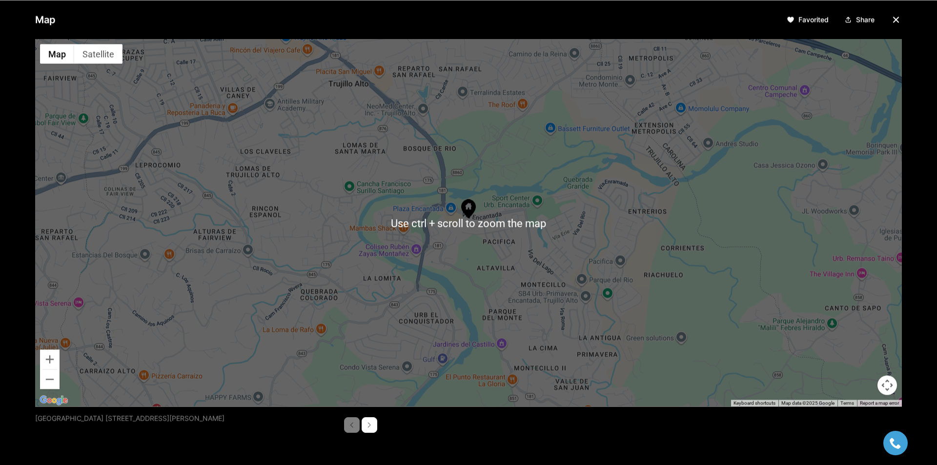
click at [465, 227] on div at bounding box center [468, 222] width 867 height 367
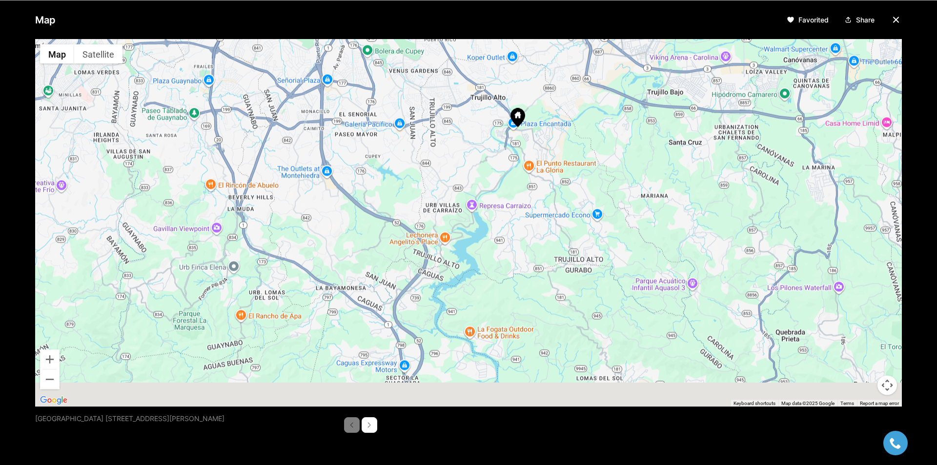
drag, startPoint x: 431, startPoint y: 311, endPoint x: 477, endPoint y: 207, distance: 113.6
click at [477, 207] on div at bounding box center [468, 222] width 867 height 367
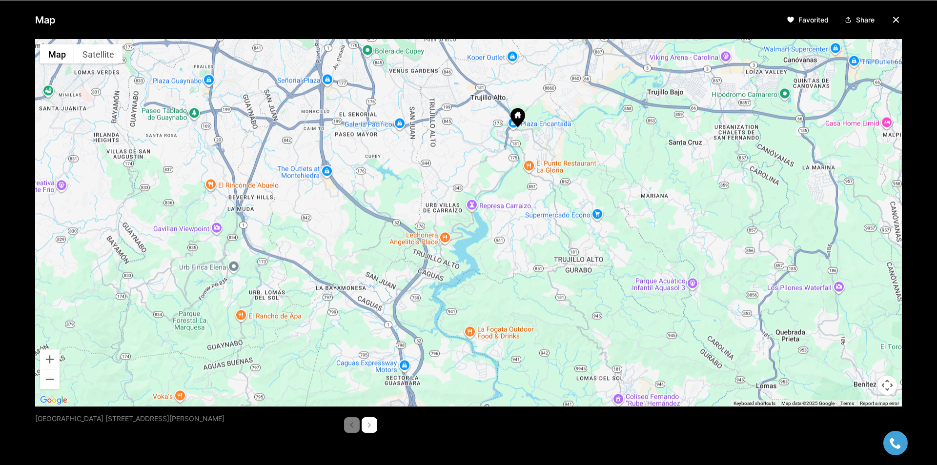
click at [892, 18] on icon "button" at bounding box center [896, 20] width 12 height 12
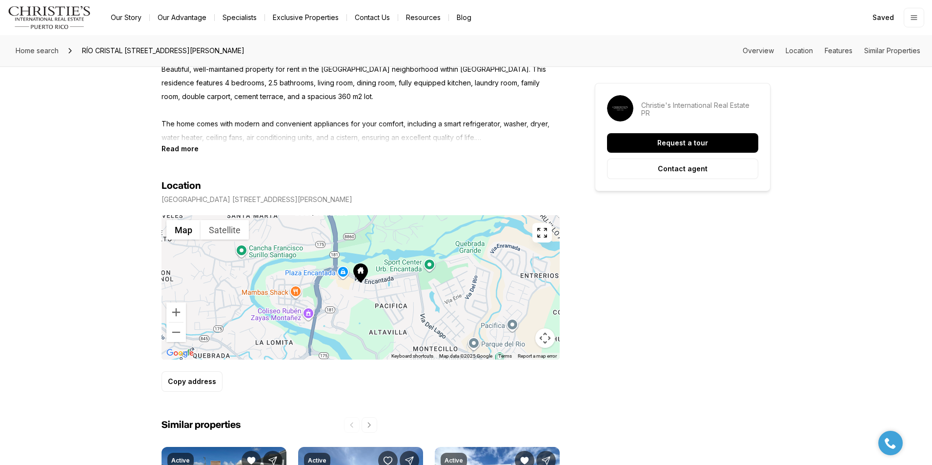
drag, startPoint x: 343, startPoint y: 197, endPoint x: 121, endPoint y: 202, distance: 222.1
copy p "RÍO CRISTAL PLAZA 1 #RB-9 TRUJILLO ALTO PR, 00976"
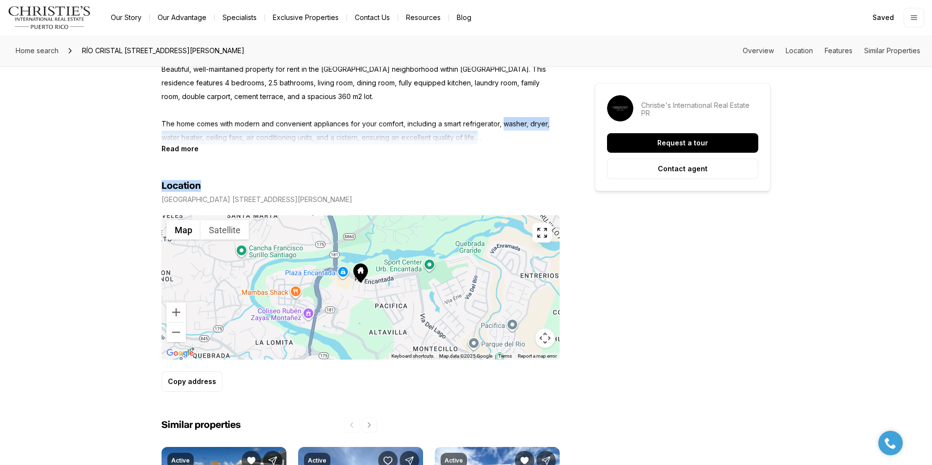
drag, startPoint x: 517, startPoint y: 108, endPoint x: 524, endPoint y: 4, distance: 104.6
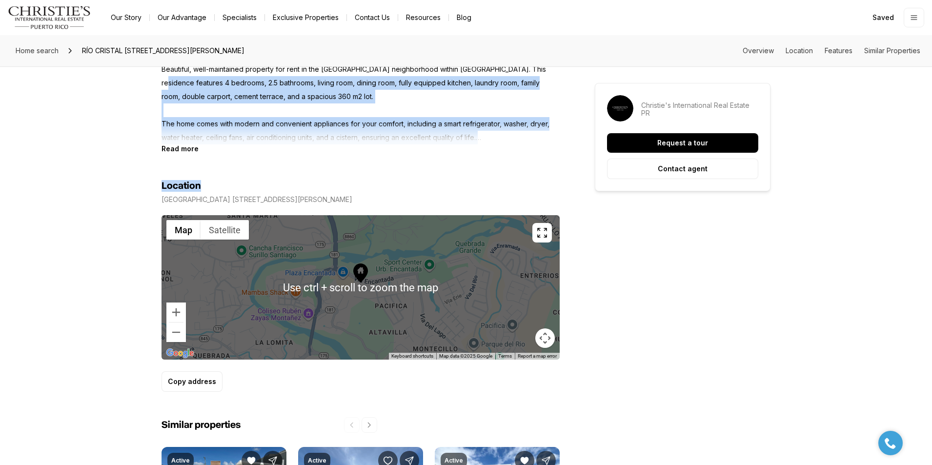
scroll to position [732, 0]
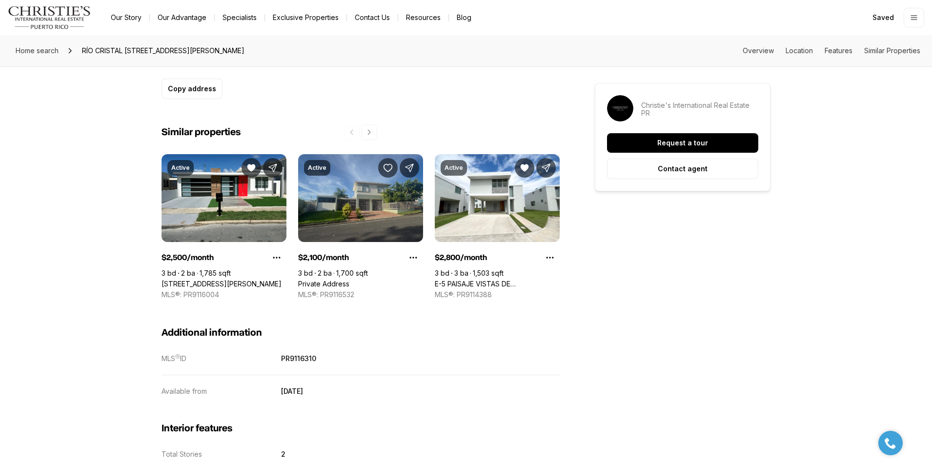
click at [340, 280] on link "Private Address" at bounding box center [323, 284] width 51 height 9
